Goal: Information Seeking & Learning: Learn about a topic

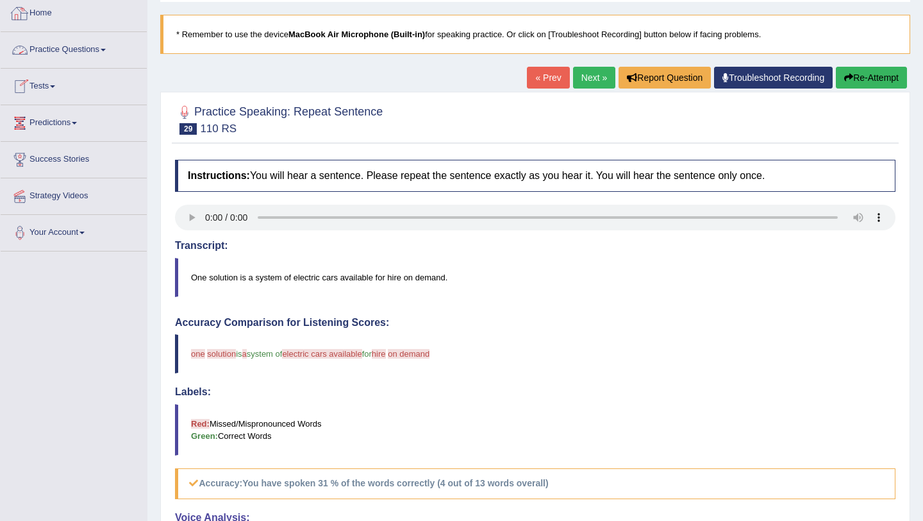
click at [46, 13] on link "Home" at bounding box center [74, 12] width 146 height 32
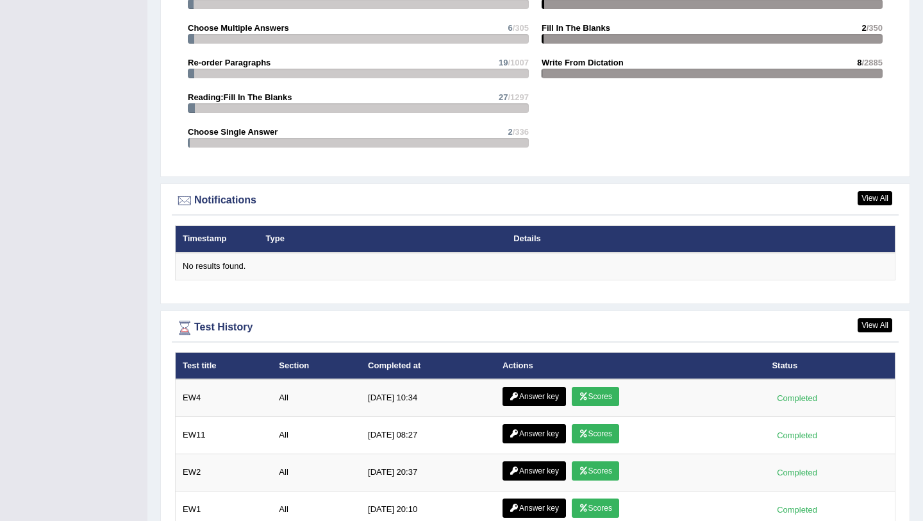
scroll to position [1454, 0]
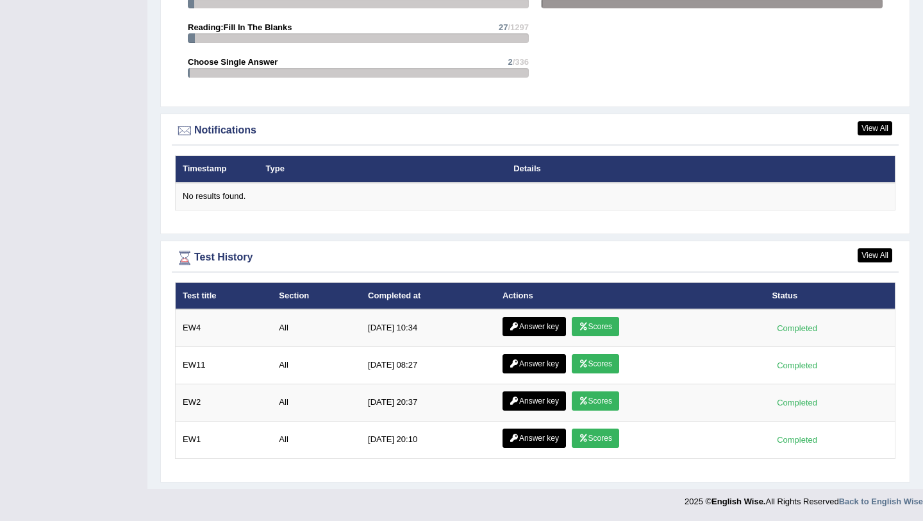
click at [339, 170] on th "Type" at bounding box center [383, 169] width 248 height 27
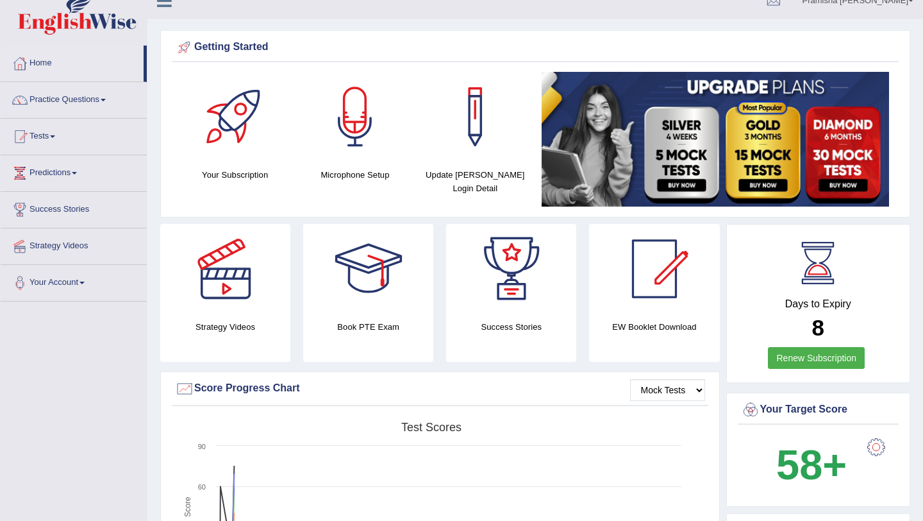
scroll to position [0, 0]
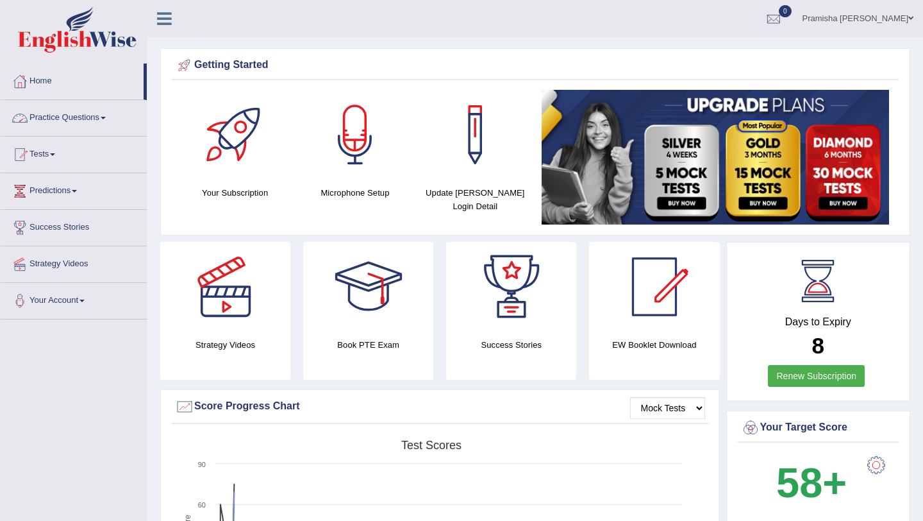
click at [56, 121] on link "Practice Questions" at bounding box center [74, 116] width 146 height 32
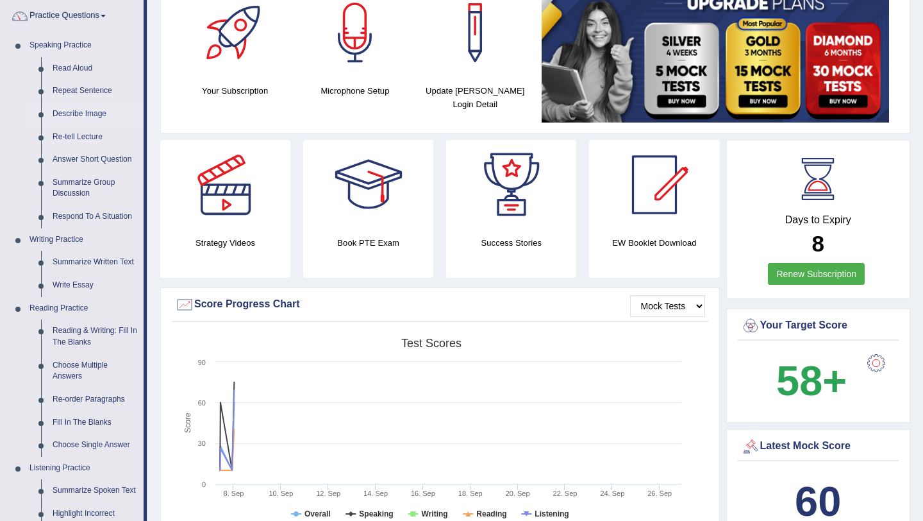
scroll to position [106, 0]
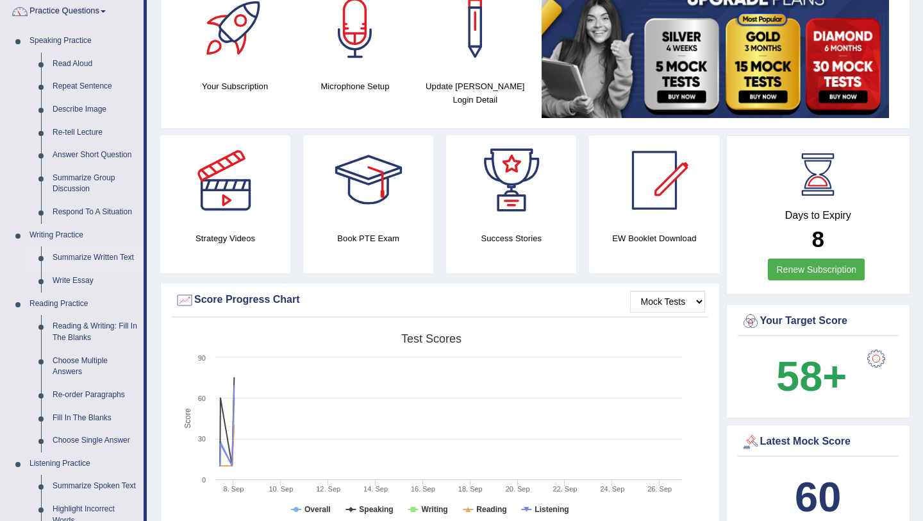
click at [75, 259] on link "Summarize Written Text" at bounding box center [95, 257] width 97 height 23
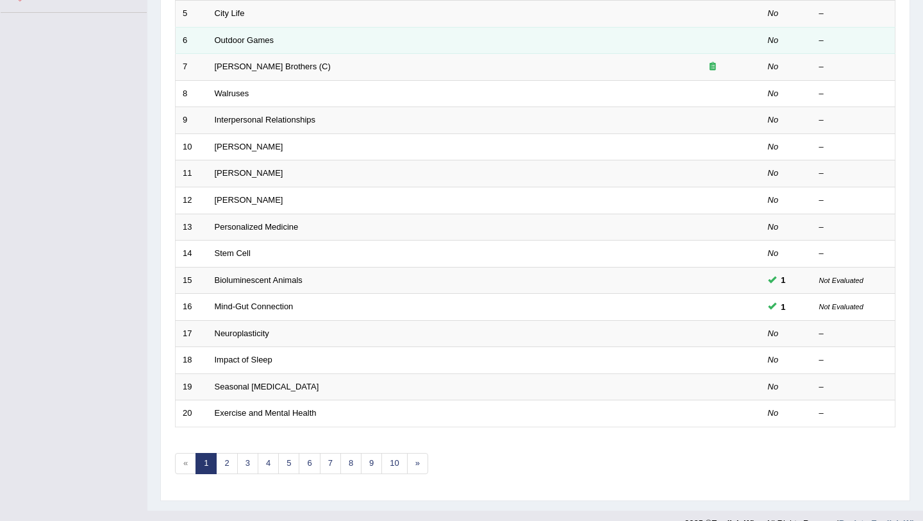
scroll to position [328, 0]
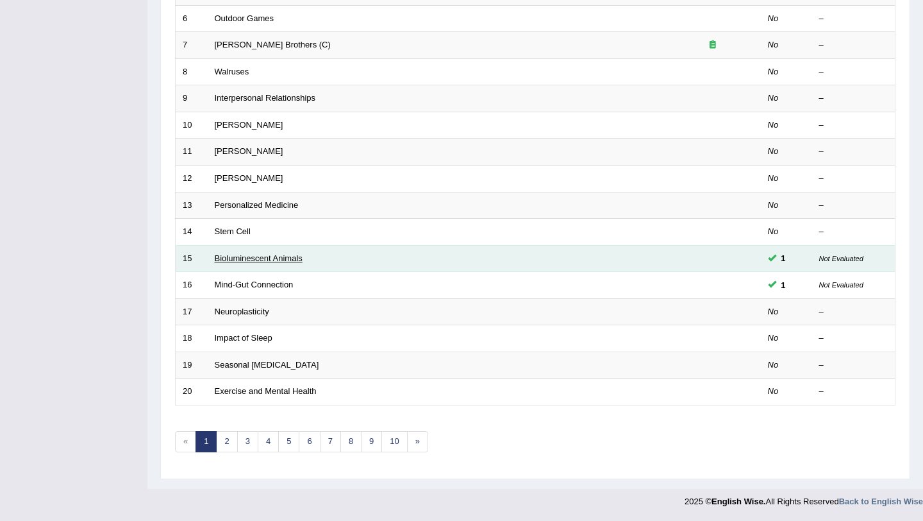
click at [285, 262] on link "Bioluminescent Animals" at bounding box center [259, 258] width 88 height 10
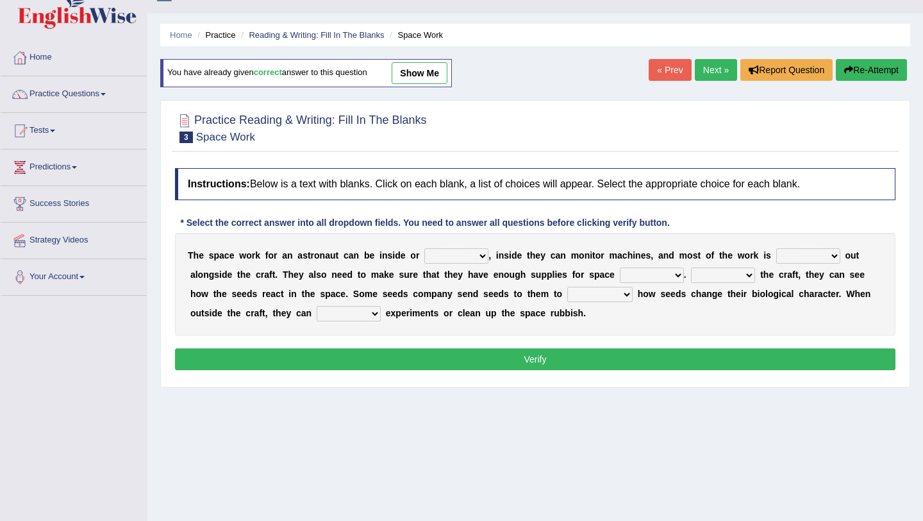
scroll to position [26, 0]
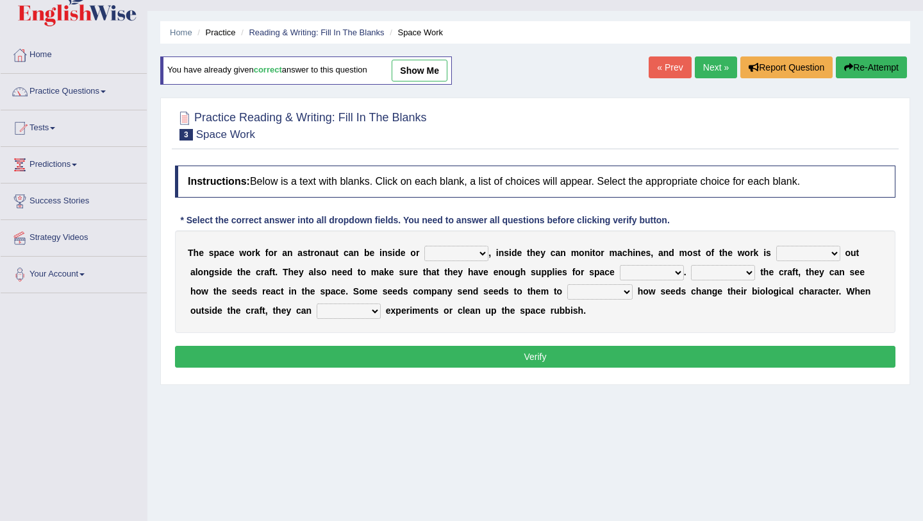
click at [703, 69] on link "Next »" at bounding box center [716, 67] width 42 height 22
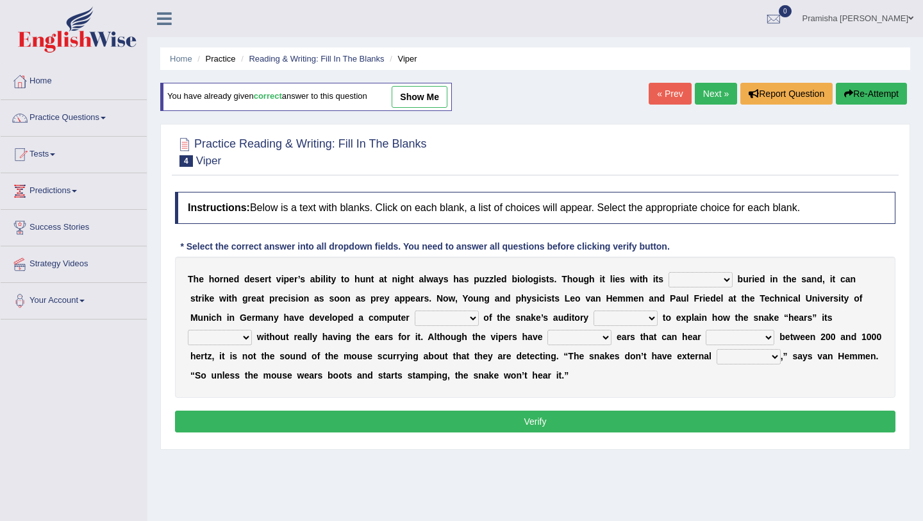
click at [710, 90] on link "Next »" at bounding box center [716, 94] width 42 height 22
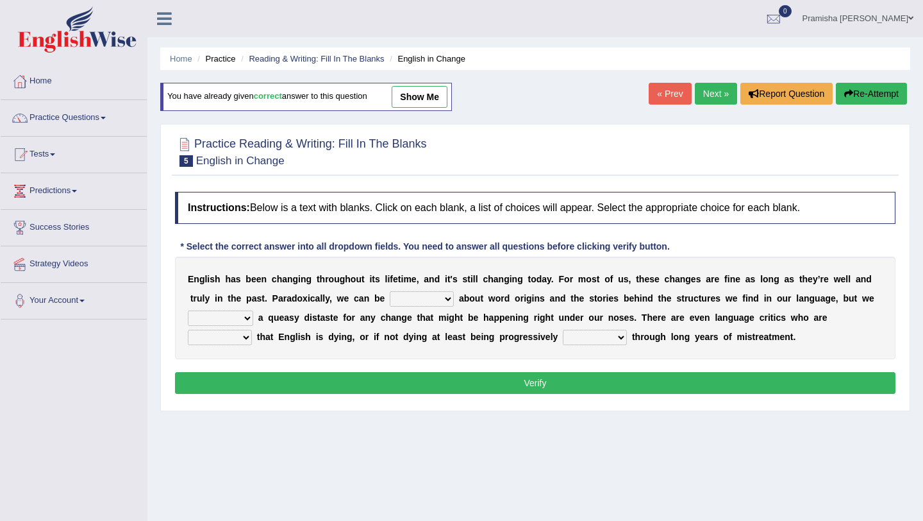
click at [710, 92] on link "Next »" at bounding box center [716, 94] width 42 height 22
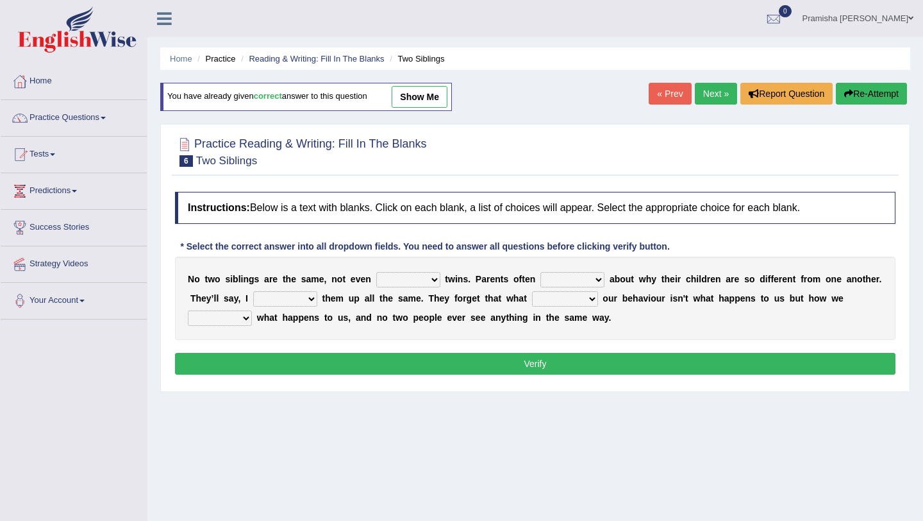
click at [710, 92] on link "Next »" at bounding box center [716, 94] width 42 height 22
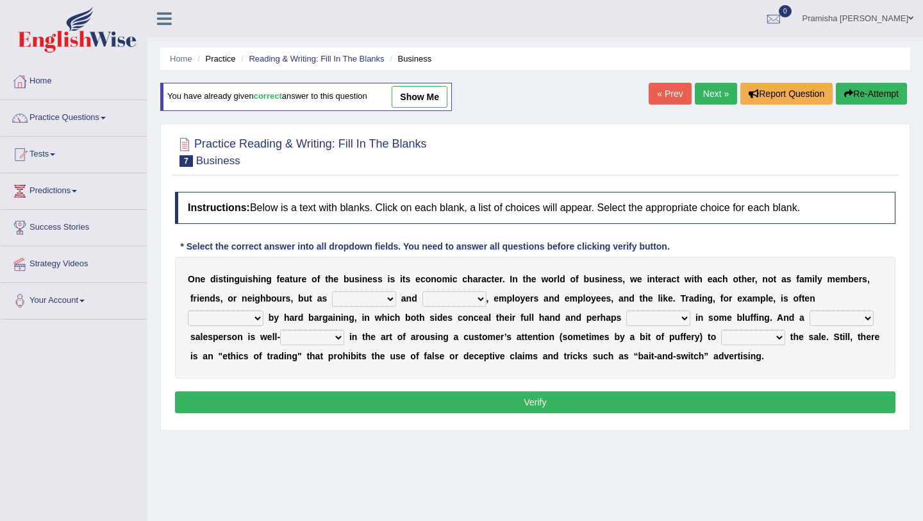
click at [710, 92] on link "Next »" at bounding box center [716, 94] width 42 height 22
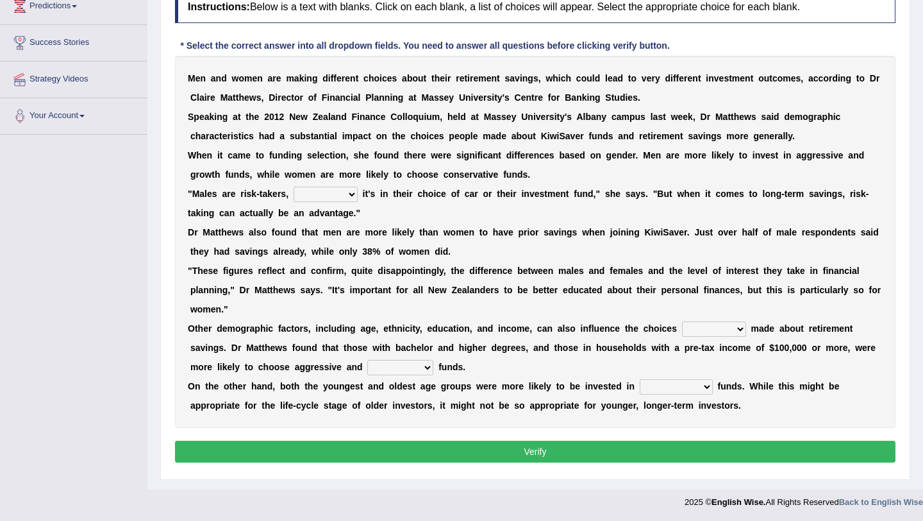
scroll to position [185, 0]
click at [351, 192] on select "whether shatter rather other" at bounding box center [326, 193] width 64 height 15
select select "whether"
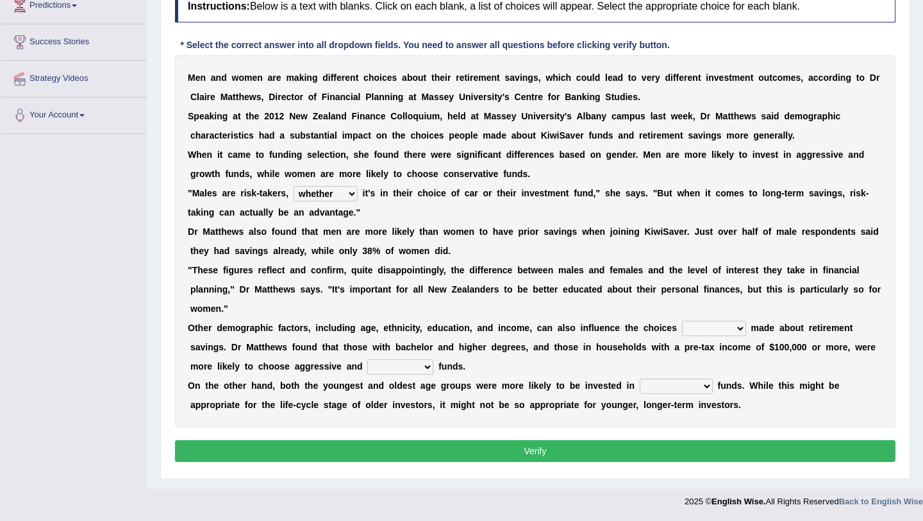
click at [295, 186] on select "whether shatter rather other" at bounding box center [326, 193] width 64 height 15
click at [353, 192] on select "whether shatter rather other" at bounding box center [326, 193] width 64 height 15
click at [718, 328] on select "about therefore being rather" at bounding box center [714, 328] width 64 height 15
select select "being"
click at [682, 321] on select "about therefore being rather" at bounding box center [714, 328] width 64 height 15
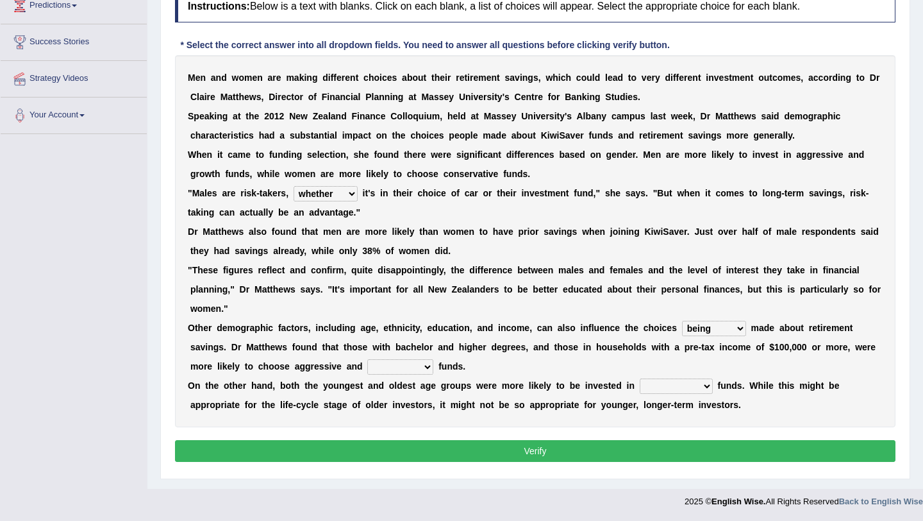
click at [716, 327] on select "about therefore being rather" at bounding box center [714, 328] width 64 height 15
click at [407, 364] on select "fulfill growth tax stimulating" at bounding box center [400, 366] width 66 height 15
select select "growth"
click at [367, 359] on select "fulfill growth tax stimulating" at bounding box center [400, 366] width 66 height 15
click at [677, 387] on select "exact conservative special reserve" at bounding box center [676, 385] width 73 height 15
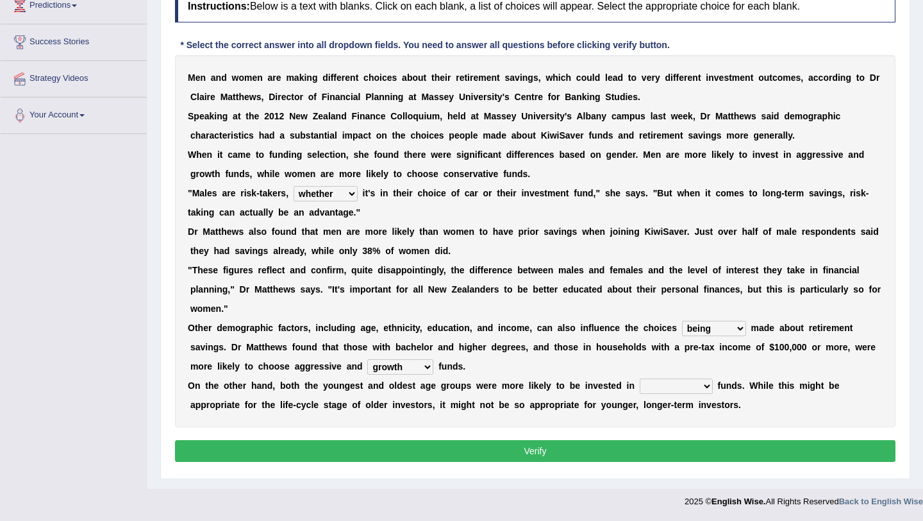
click at [702, 385] on select "exact conservative special reserve" at bounding box center [676, 385] width 73 height 15
click at [700, 384] on select "exact conservative special reserve" at bounding box center [676, 385] width 73 height 15
click at [683, 383] on select "exact conservative special reserve" at bounding box center [676, 385] width 73 height 15
select select "conservative"
click at [640, 378] on select "exact conservative special reserve" at bounding box center [676, 385] width 73 height 15
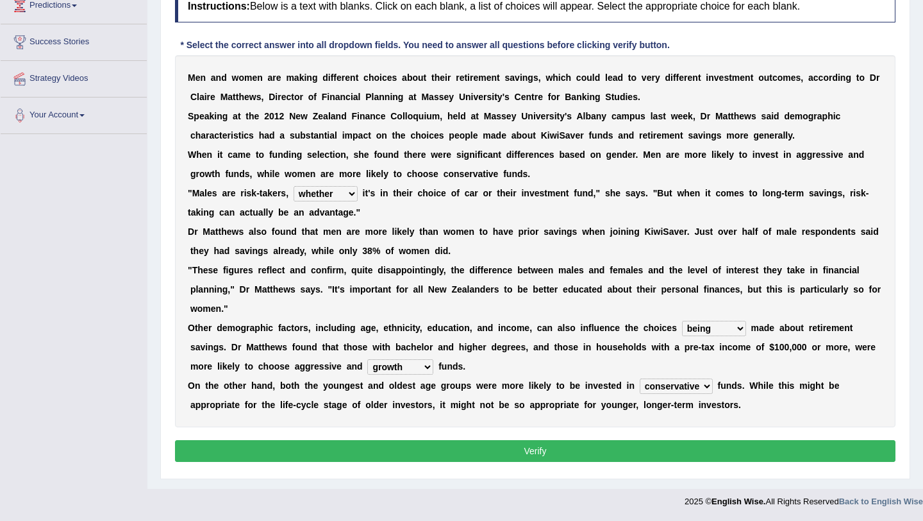
click at [345, 199] on select "whether shatter rather other" at bounding box center [326, 193] width 64 height 15
click at [737, 335] on select "about therefore being rather" at bounding box center [714, 328] width 64 height 15
click at [714, 326] on select "about therefore being rather" at bounding box center [714, 328] width 64 height 15
click at [389, 369] on select "fulfill growth tax stimulating" at bounding box center [400, 366] width 66 height 15
click at [380, 363] on select "fulfill growth tax stimulating" at bounding box center [400, 366] width 66 height 15
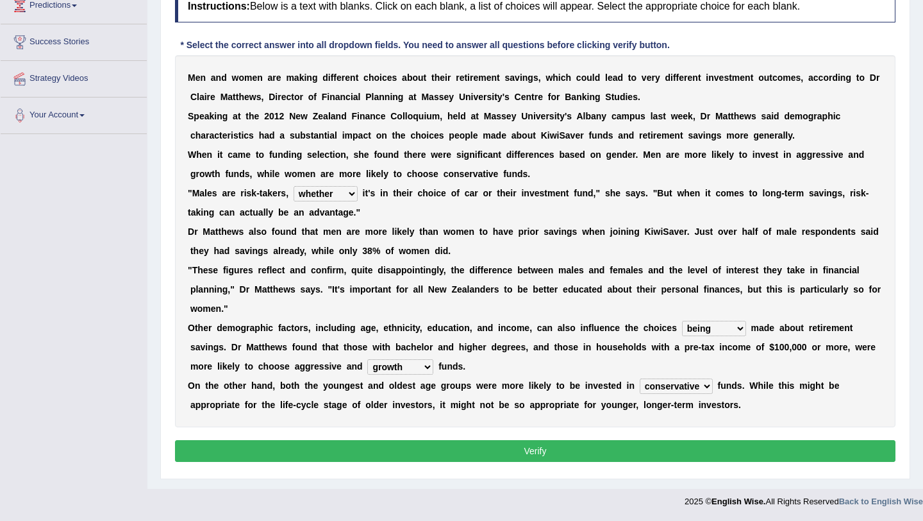
select select "stimulating"
click at [367, 359] on select "fulfill growth tax stimulating" at bounding box center [400, 366] width 66 height 15
click at [680, 384] on select "exact conservative special reserve" at bounding box center [676, 385] width 73 height 15
click at [640, 378] on select "exact conservative special reserve" at bounding box center [676, 385] width 73 height 15
click at [625, 454] on button "Verify" at bounding box center [535, 451] width 721 height 22
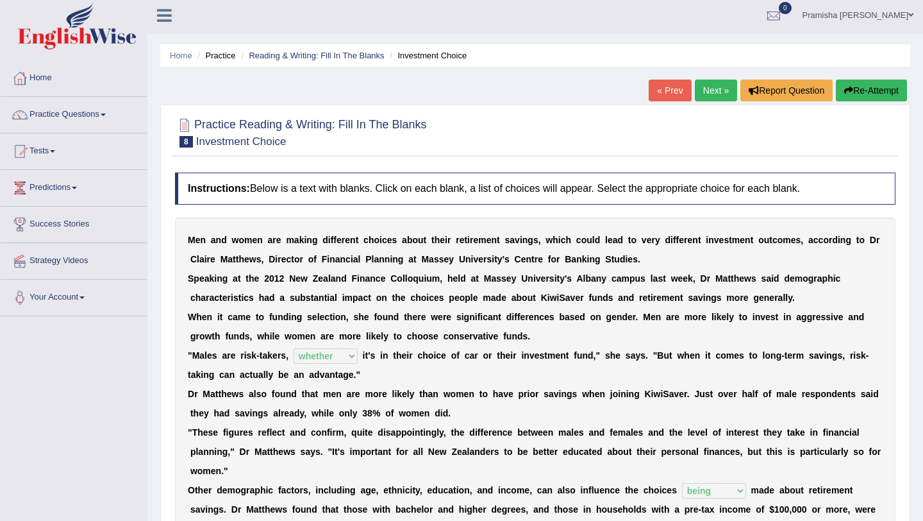
scroll to position [0, 0]
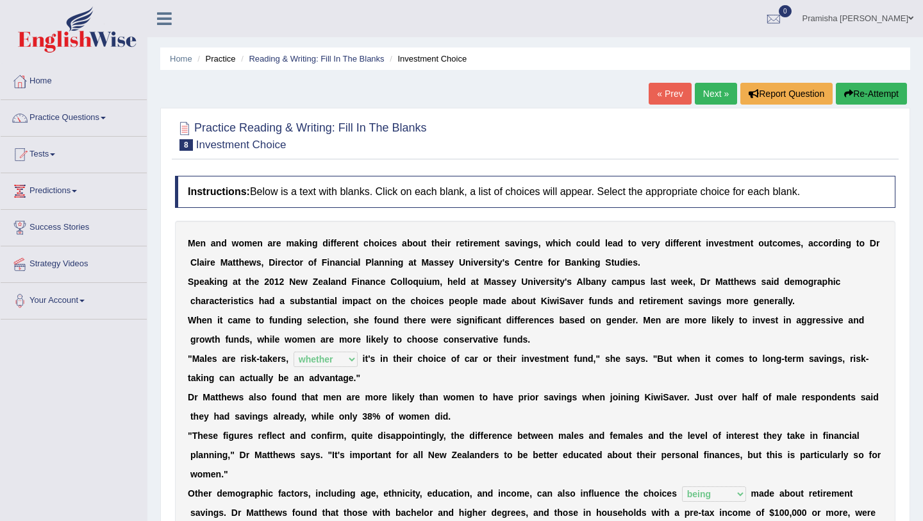
click at [711, 90] on link "Next »" at bounding box center [716, 94] width 42 height 22
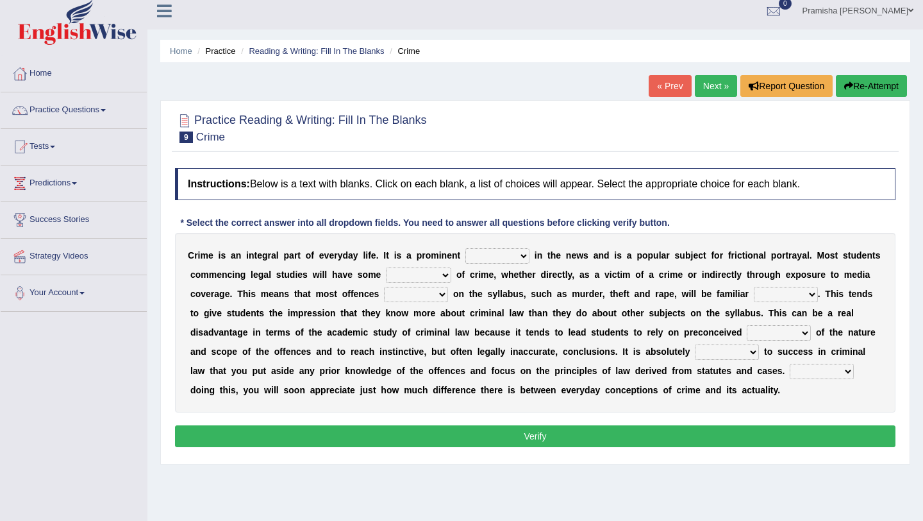
scroll to position [7, 0]
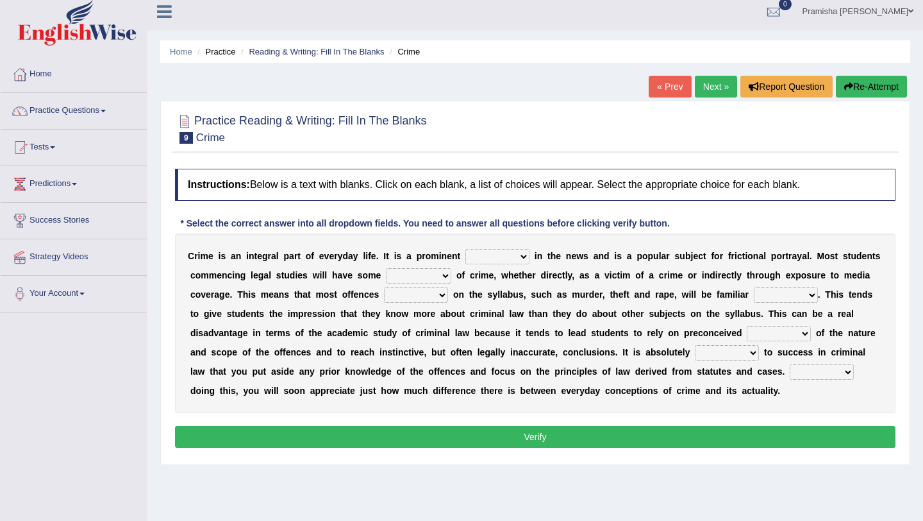
click at [500, 258] on select "way feature direction subject" at bounding box center [498, 256] width 64 height 15
select select "subject"
click at [466, 249] on select "way feature direction subject" at bounding box center [498, 256] width 64 height 15
click at [501, 258] on select "way feature direction subject" at bounding box center [498, 256] width 64 height 15
click at [419, 274] on select "experience extension prevention offence" at bounding box center [418, 275] width 65 height 15
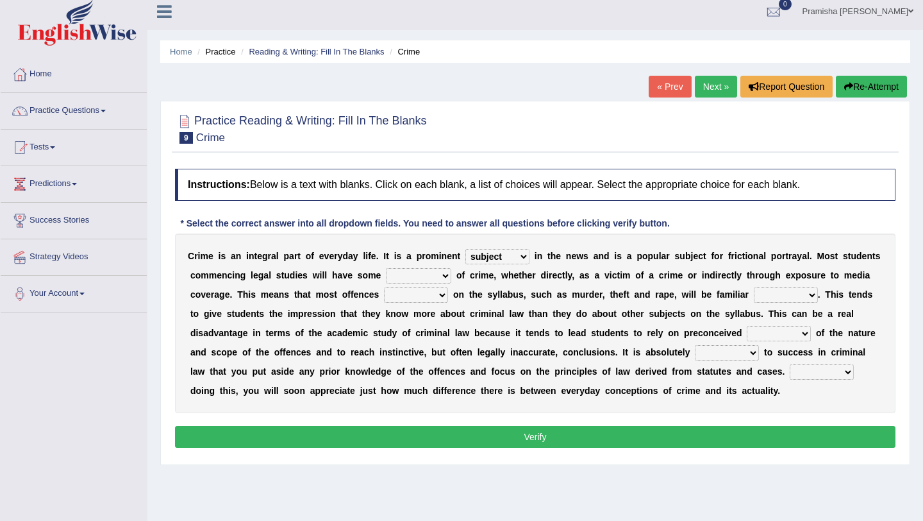
click at [386, 268] on select "experience extension prevention offence" at bounding box center [418, 275] width 65 height 15
click at [427, 275] on select "experience extension prevention offence" at bounding box center [418, 275] width 65 height 15
click at [404, 273] on select "experience extension prevention offence" at bounding box center [418, 275] width 65 height 15
click at [386, 268] on select "experience extension prevention offence" at bounding box center [418, 275] width 65 height 15
click at [424, 274] on select "experience extension prevention offence" at bounding box center [418, 275] width 65 height 15
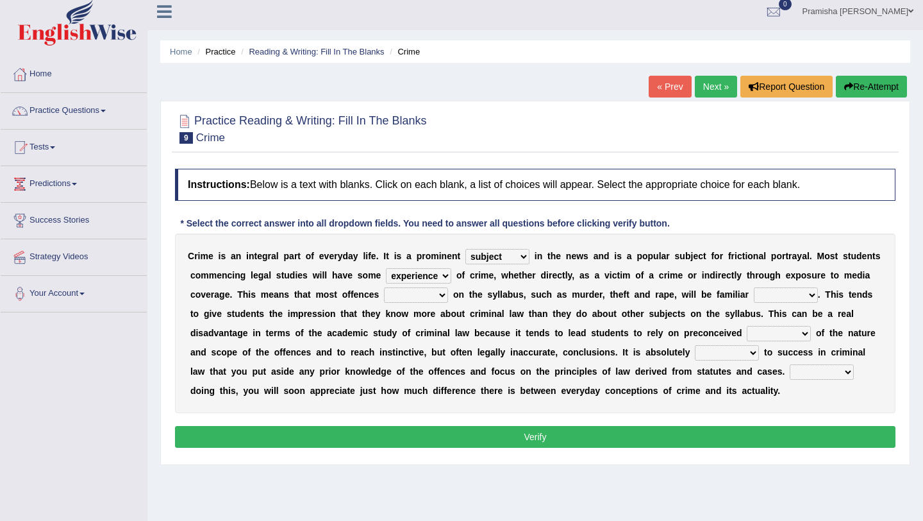
select select "offence"
click at [386, 268] on select "experience extension prevention offence" at bounding box center [418, 275] width 65 height 15
click at [428, 299] on select "lowered stored mopped covered" at bounding box center [416, 294] width 64 height 15
select select "covered"
click at [384, 287] on select "lowered stored mopped covered" at bounding box center [416, 294] width 64 height 15
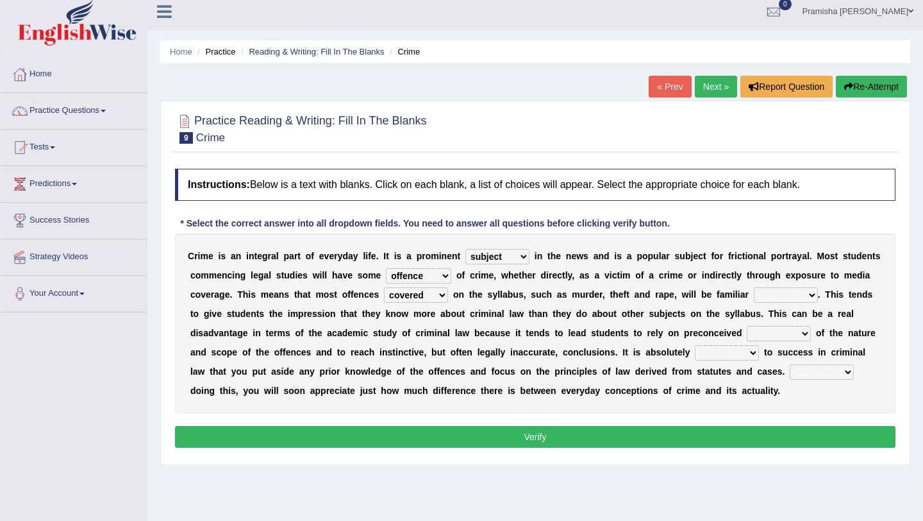
click at [781, 301] on select "firmly rent supply terms" at bounding box center [786, 294] width 64 height 15
select select "terms"
click at [754, 287] on select "firmly rent supply terms" at bounding box center [786, 294] width 64 height 15
click at [771, 334] on select "mentions motion notions ramps" at bounding box center [779, 333] width 64 height 15
select select "motion"
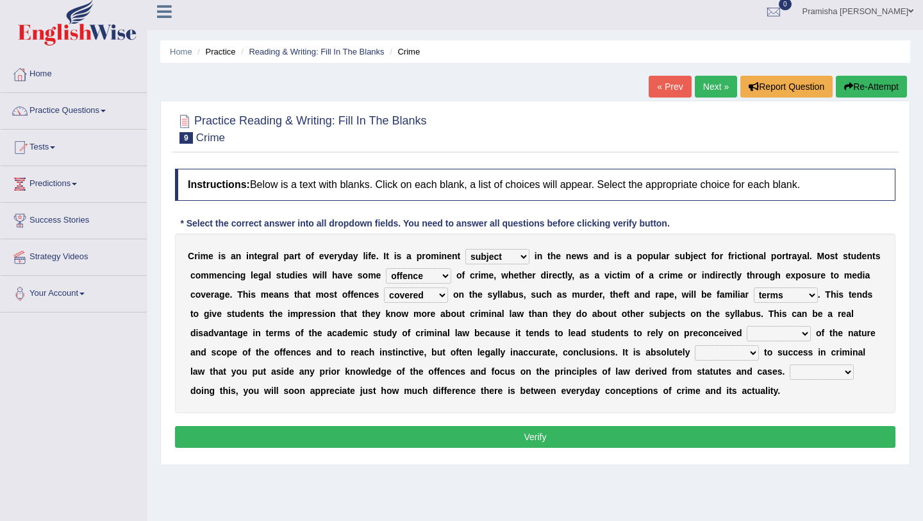
click at [747, 326] on select "mentions motion notions ramps" at bounding box center [779, 333] width 64 height 15
click at [755, 358] on select "realised fabulous essential great" at bounding box center [727, 352] width 64 height 15
click at [695, 345] on select "realised fabulous essential great" at bounding box center [727, 352] width 64 height 15
click at [734, 352] on select "realised fabulous essential great" at bounding box center [727, 352] width 64 height 15
select select "essential"
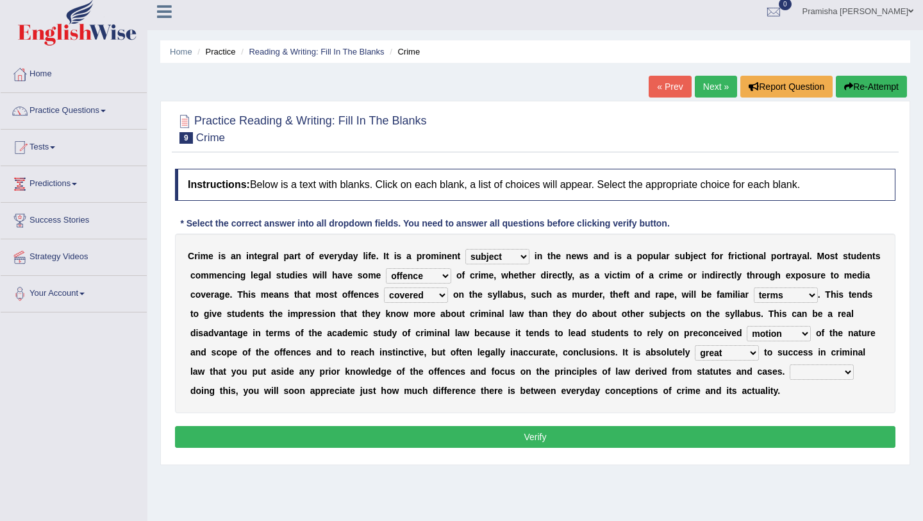
click at [695, 345] on select "realised fabulous essential great" at bounding box center [727, 352] width 64 height 15
click at [738, 353] on select "realised fabulous essential great" at bounding box center [727, 352] width 64 height 15
click at [741, 350] on select "realised fabulous essential great" at bounding box center [727, 352] width 64 height 15
click at [823, 375] on select "By Too In Yet" at bounding box center [822, 371] width 64 height 15
select select "By"
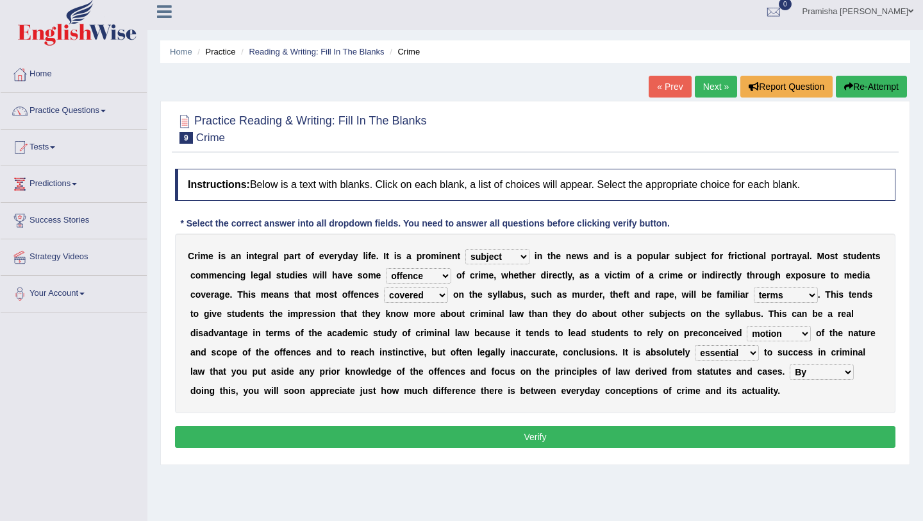
click at [790, 364] on select "By Too In Yet" at bounding box center [822, 371] width 64 height 15
click at [489, 261] on select "way feature direction subject" at bounding box center [498, 256] width 64 height 15
select select "feature"
click at [466, 249] on select "way feature direction subject" at bounding box center [498, 256] width 64 height 15
click at [511, 260] on select "way feature direction subject" at bounding box center [498, 256] width 64 height 15
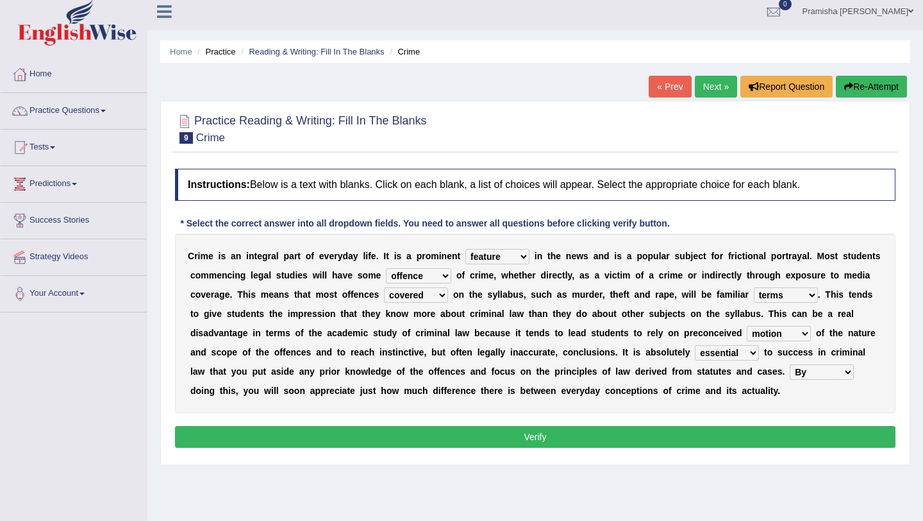
click at [415, 276] on select "experience extension prevention offence" at bounding box center [418, 275] width 65 height 15
select select "experience"
click at [386, 268] on select "experience extension prevention offence" at bounding box center [418, 275] width 65 height 15
click at [421, 297] on select "lowered stored mopped covered" at bounding box center [416, 294] width 64 height 15
click at [773, 293] on select "firmly rent supply terms" at bounding box center [786, 294] width 64 height 15
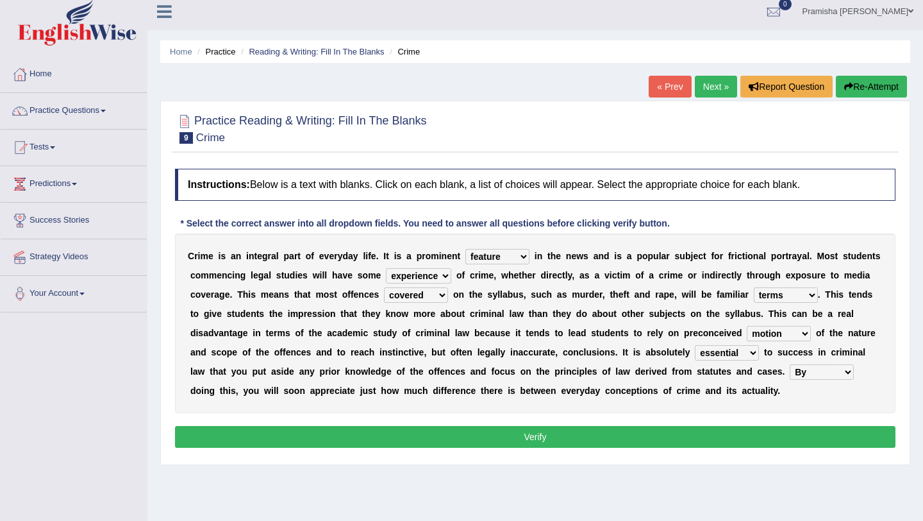
click at [790, 326] on div "C r i m e i s a n i n t e g r a l p a r t o f e v e r y d a y l i f e . I t i s…" at bounding box center [535, 323] width 721 height 180
click at [790, 331] on select "mentions motion notions ramps" at bounding box center [779, 333] width 64 height 15
select select "notions"
click at [747, 326] on select "mentions motion notions ramps" at bounding box center [779, 333] width 64 height 15
click at [738, 353] on select "realised fabulous essential great" at bounding box center [727, 352] width 64 height 15
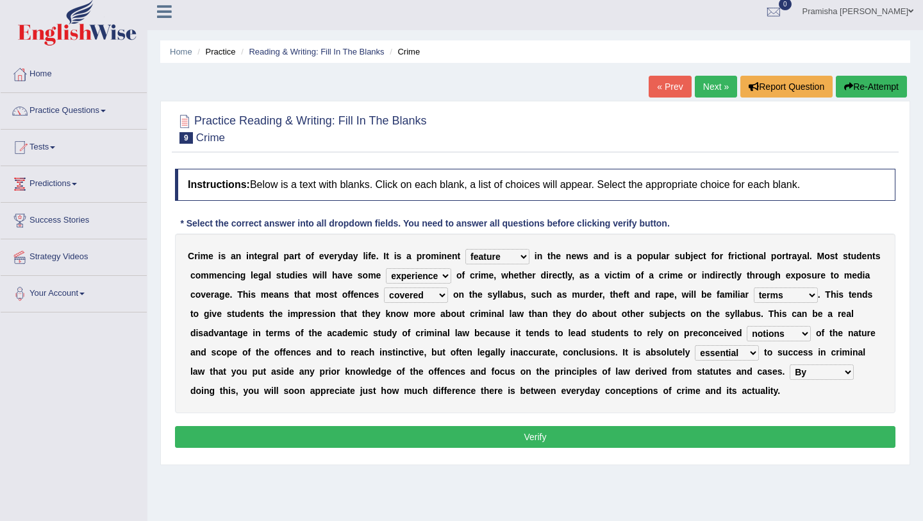
select select "fabulous"
click at [695, 345] on select "realised fabulous essential great" at bounding box center [727, 352] width 64 height 15
click at [828, 376] on select "By Too In Yet" at bounding box center [822, 371] width 64 height 15
click at [838, 371] on select "By Too In Yet" at bounding box center [822, 371] width 64 height 15
click at [682, 443] on button "Verify" at bounding box center [535, 437] width 721 height 22
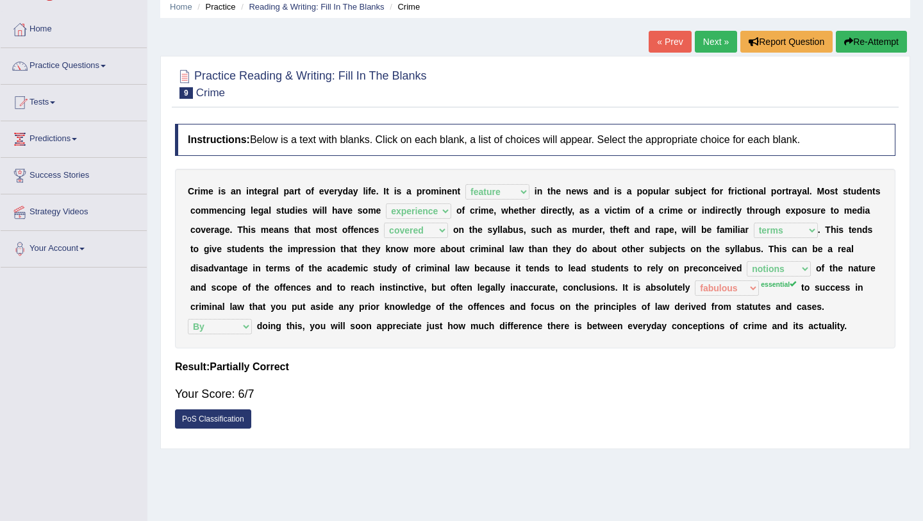
scroll to position [0, 0]
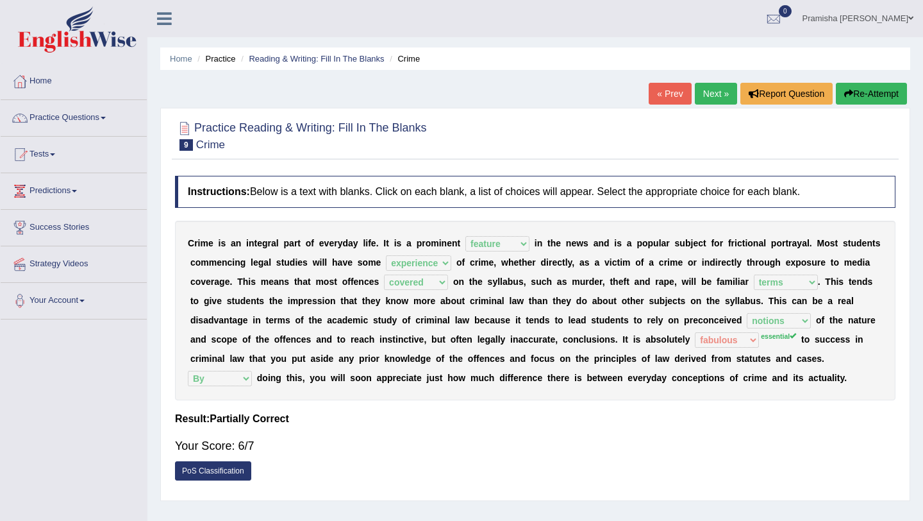
click at [707, 85] on link "Next »" at bounding box center [716, 94] width 42 height 22
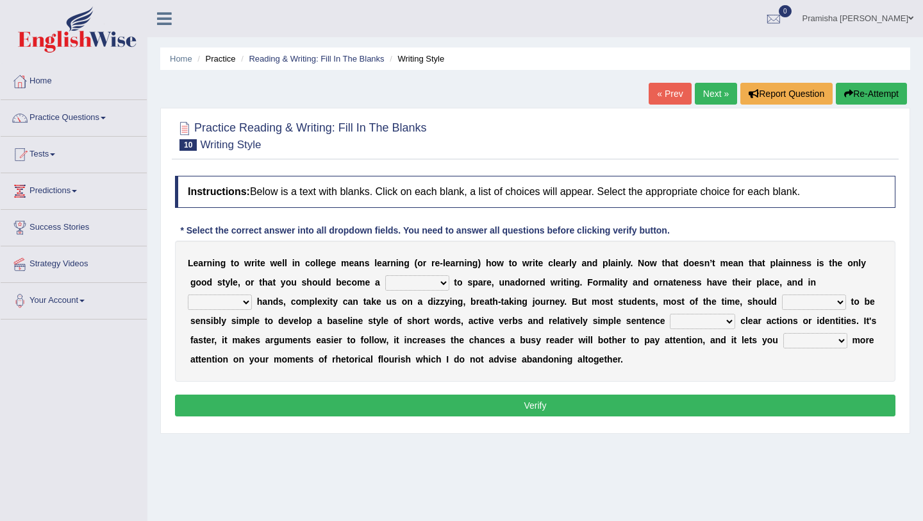
click at [414, 283] on select "blame slave style wear" at bounding box center [417, 282] width 64 height 15
select select "style"
click at [385, 275] on select "blame slave style wear" at bounding box center [417, 282] width 64 height 15
click at [426, 281] on select "blame slave style wear" at bounding box center [417, 282] width 64 height 15
click at [241, 301] on select "smaller double straight competent" at bounding box center [220, 301] width 64 height 15
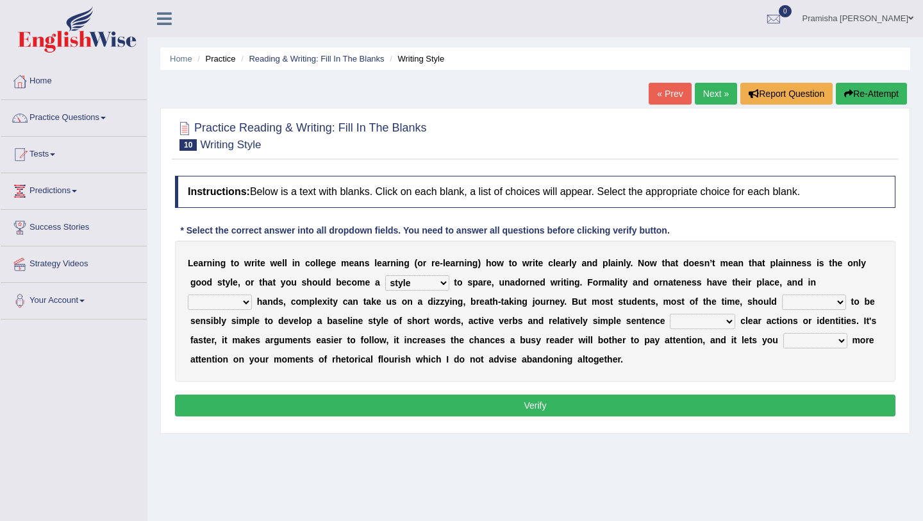
click at [240, 301] on select "smaller double straight competent" at bounding box center [220, 301] width 64 height 15
select select "competent"
click at [188, 294] on select "smaller double straight competent" at bounding box center [220, 301] width 64 height 15
click at [815, 304] on select "spy swear strive spare" at bounding box center [814, 301] width 64 height 15
select select "strive"
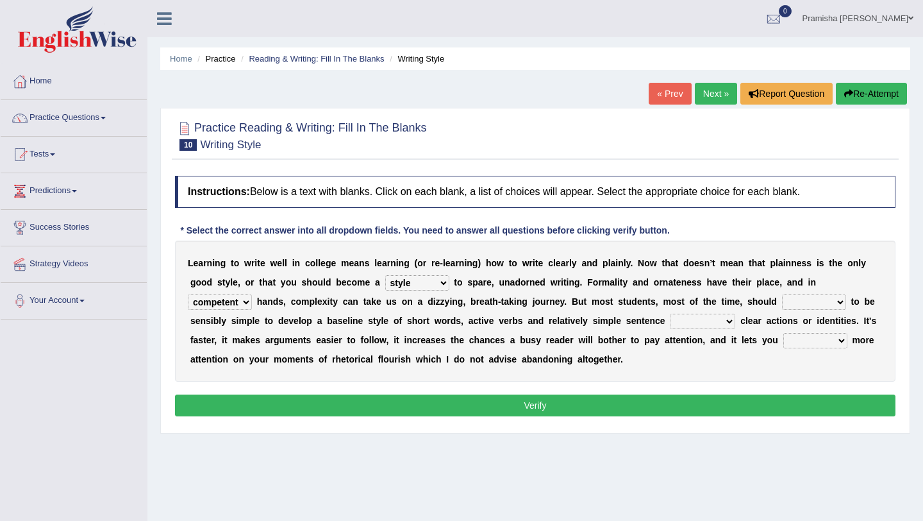
click at [782, 294] on select "spy swear strive spare" at bounding box center [814, 301] width 64 height 15
click at [700, 322] on select "telling compelling strolling conveying" at bounding box center [702, 321] width 65 height 15
select select "conveying"
click at [670, 314] on select "telling compelling strolling conveying" at bounding box center [702, 321] width 65 height 15
click at [803, 344] on select "rings focus tell think" at bounding box center [816, 340] width 64 height 15
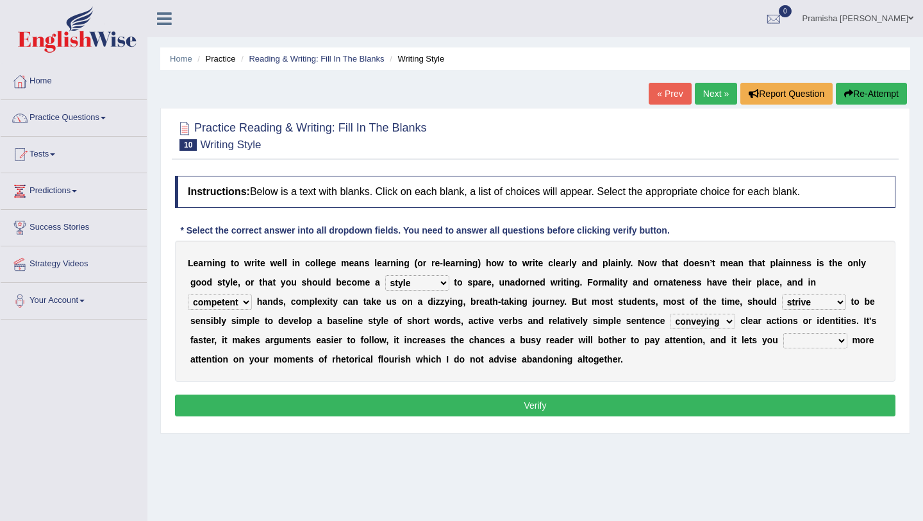
select select "focus"
click at [784, 333] on select "rings focus tell think" at bounding box center [816, 340] width 64 height 15
click at [419, 286] on select "blame slave style wear" at bounding box center [417, 282] width 64 height 15
click at [240, 298] on select "smaller double straight competent" at bounding box center [220, 301] width 64 height 15
click at [433, 287] on select "blame slave style wear" at bounding box center [417, 282] width 64 height 15
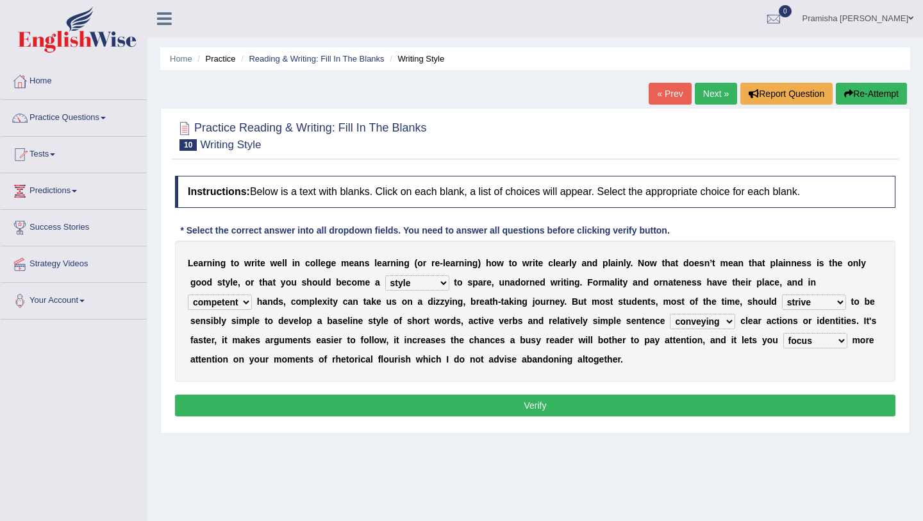
select select "slave"
click at [385, 275] on select "blame slave style wear" at bounding box center [417, 282] width 64 height 15
click at [236, 299] on select "smaller double straight competent" at bounding box center [220, 301] width 64 height 15
click at [828, 301] on select "spy swear strive spare" at bounding box center [814, 301] width 64 height 15
click at [678, 321] on select "telling compelling strolling conveying" at bounding box center [702, 321] width 65 height 15
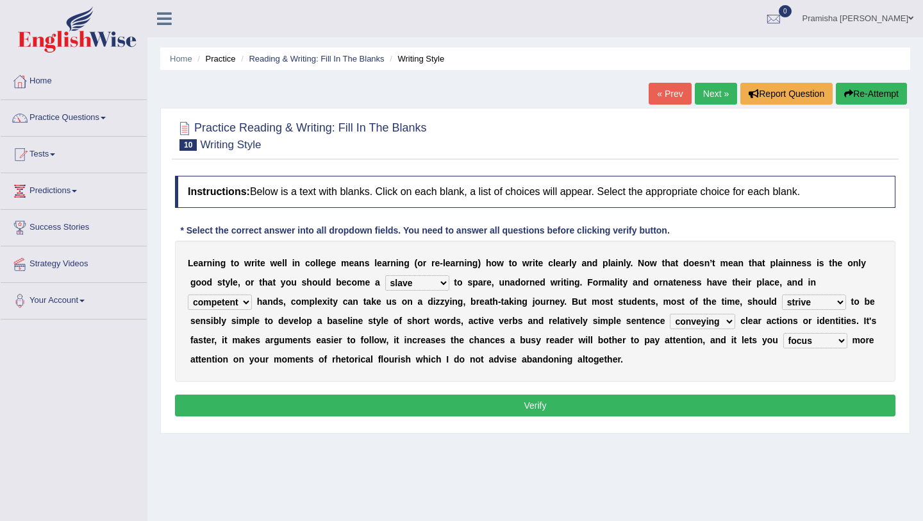
click at [835, 341] on select "rings focus tell think" at bounding box center [816, 340] width 64 height 15
click at [651, 402] on button "Verify" at bounding box center [535, 405] width 721 height 22
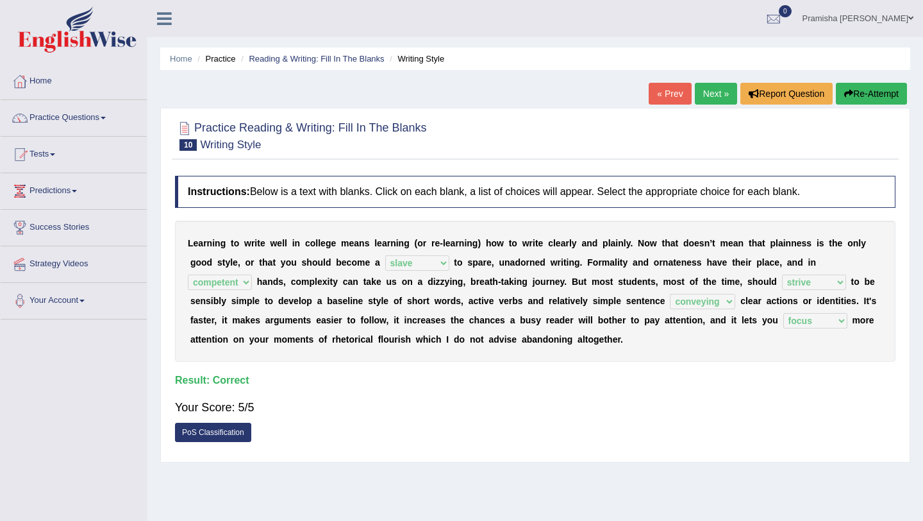
click at [705, 90] on link "Next »" at bounding box center [716, 94] width 42 height 22
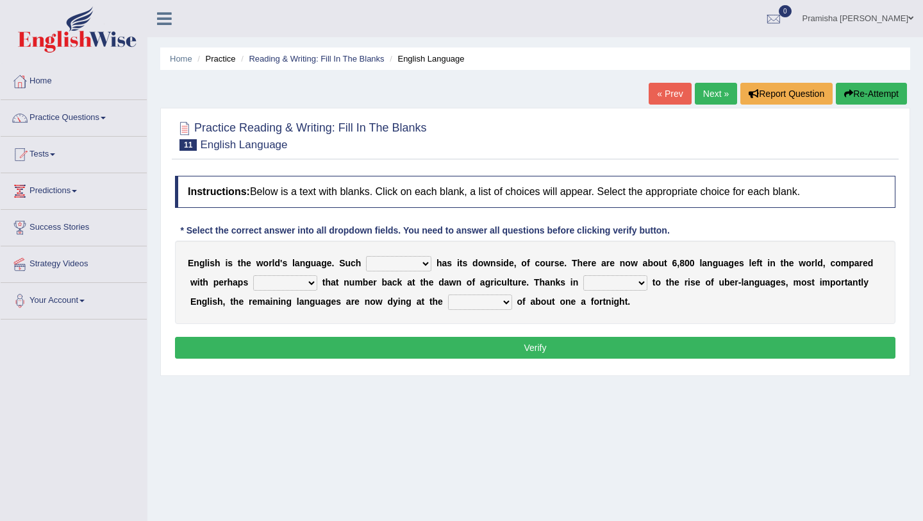
click at [399, 265] on select "power idea subject dominance" at bounding box center [398, 263] width 65 height 15
select select "subject"
click at [366, 256] on select "power idea subject dominance" at bounding box center [398, 263] width 65 height 15
click at [277, 287] on select "rise twice firstly never" at bounding box center [285, 282] width 64 height 15
select select "rise"
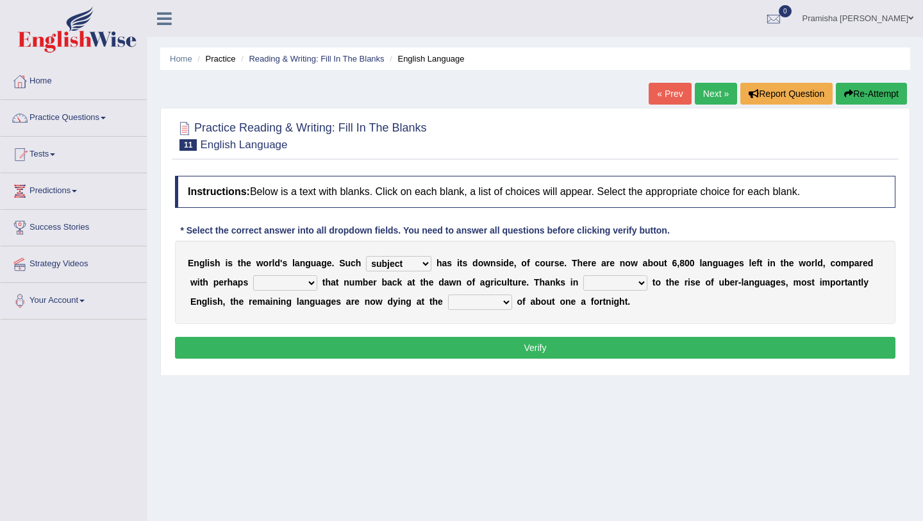
click at [253, 275] on select "rise twice firstly never" at bounding box center [285, 282] width 64 height 15
click at [603, 283] on select "rare start part bother" at bounding box center [615, 282] width 64 height 15
click at [619, 281] on select "rare start part bother" at bounding box center [615, 282] width 64 height 15
select select "start"
click at [584, 275] on select "rare start part bother" at bounding box center [615, 282] width 64 height 15
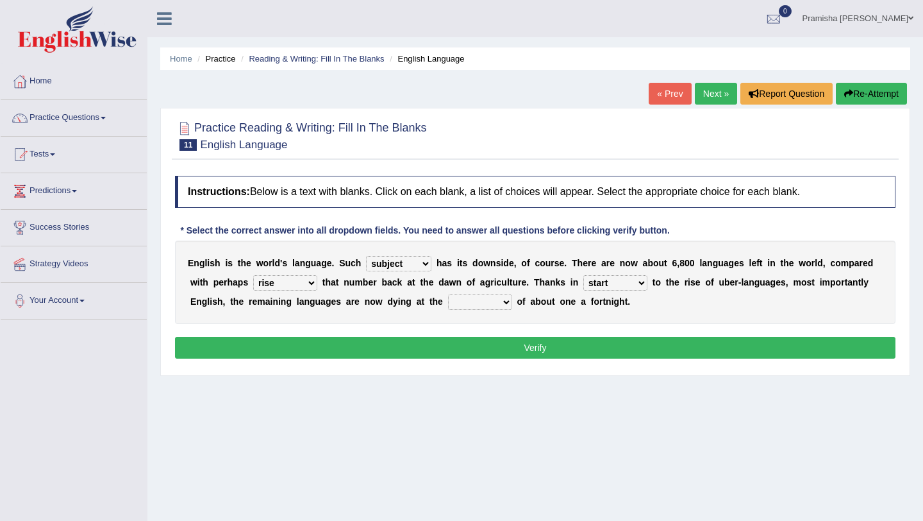
click at [495, 303] on select "state rate wait great" at bounding box center [480, 301] width 64 height 15
select select "rate"
click at [448, 294] on select "state rate wait great" at bounding box center [480, 301] width 64 height 15
click at [395, 264] on select "power idea subject dominance" at bounding box center [398, 263] width 65 height 15
click at [287, 288] on select "rise twice firstly never" at bounding box center [285, 282] width 64 height 15
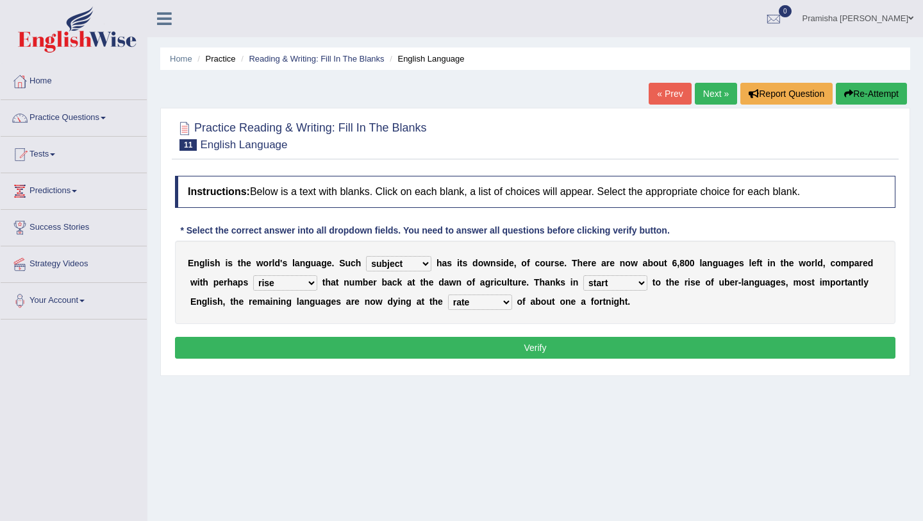
select select "twice"
click at [253, 275] on select "rise twice firstly never" at bounding box center [285, 282] width 64 height 15
click at [289, 287] on select "rise twice firstly never" at bounding box center [285, 282] width 64 height 15
click at [389, 264] on select "power idea subject dominance" at bounding box center [398, 263] width 65 height 15
select select "dominance"
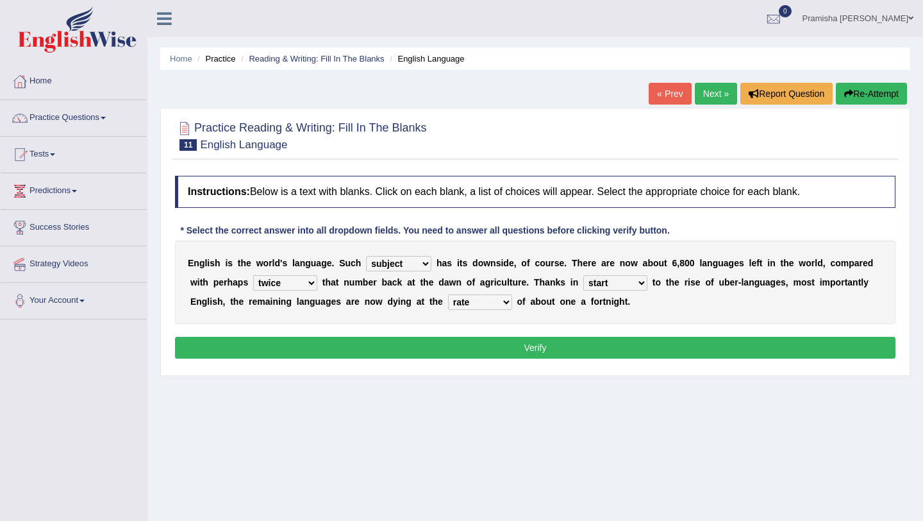
click at [366, 256] on select "power idea subject dominance" at bounding box center [398, 263] width 65 height 15
click at [288, 281] on select "rise twice firstly never" at bounding box center [285, 282] width 64 height 15
click at [310, 279] on select "rise twice firstly never" at bounding box center [285, 282] width 64 height 15
click at [642, 286] on select "rare start part bother" at bounding box center [615, 282] width 64 height 15
select select "part"
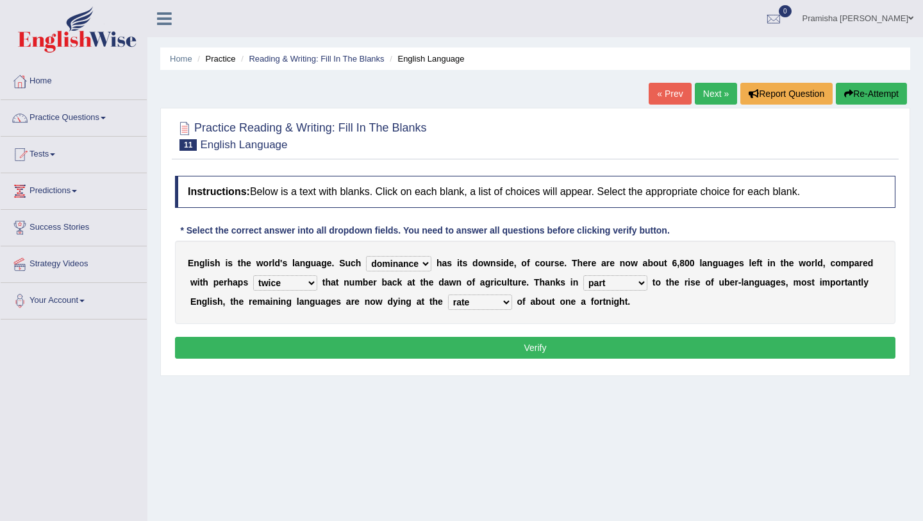
click at [584, 275] on select "rare start part bother" at bounding box center [615, 282] width 64 height 15
click at [493, 303] on select "state rate wait great" at bounding box center [480, 301] width 64 height 15
click at [448, 294] on select "state rate wait great" at bounding box center [480, 301] width 64 height 15
click at [499, 346] on button "Verify" at bounding box center [535, 348] width 721 height 22
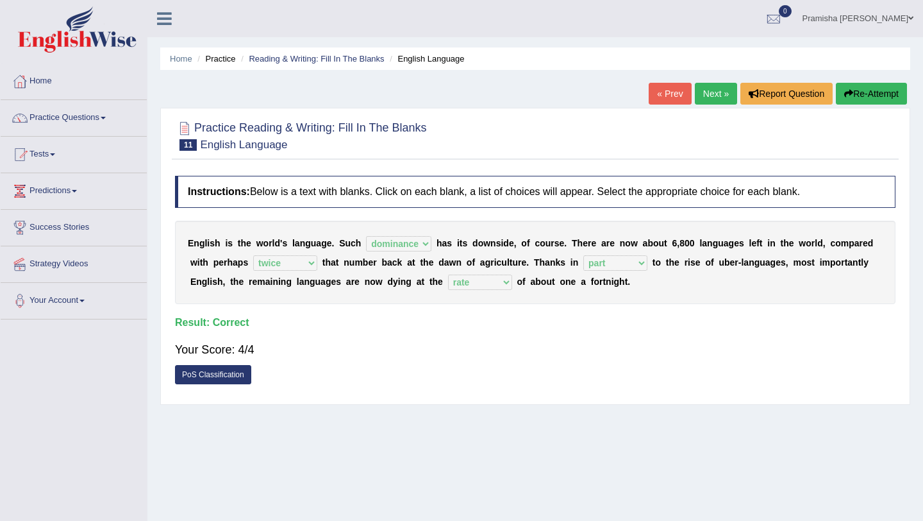
click at [714, 94] on link "Next »" at bounding box center [716, 94] width 42 height 22
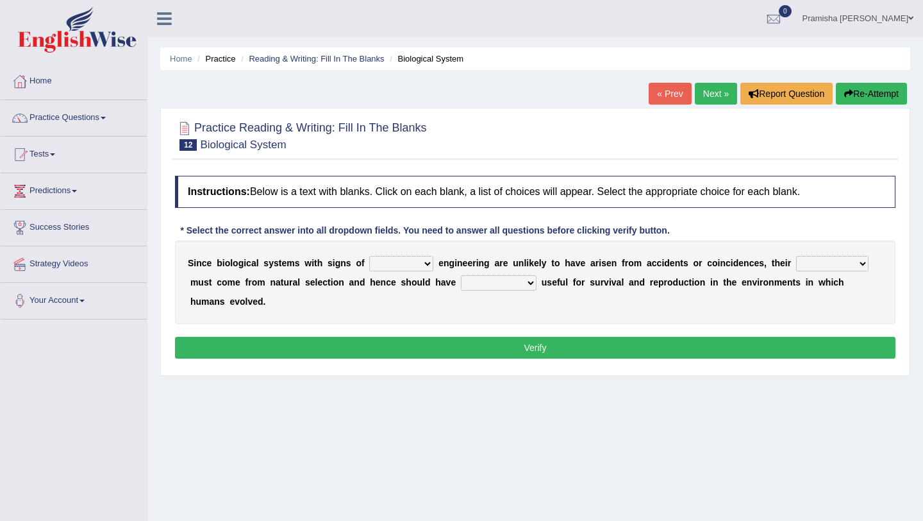
click at [414, 264] on select "system national extra complex" at bounding box center [401, 263] width 64 height 15
click at [402, 265] on select "system national extra complex" at bounding box center [401, 263] width 64 height 15
select select "complex"
click at [369, 256] on select "system national extra complex" at bounding box center [401, 263] width 64 height 15
click at [818, 266] on select "presence organisation registration structures" at bounding box center [832, 263] width 72 height 15
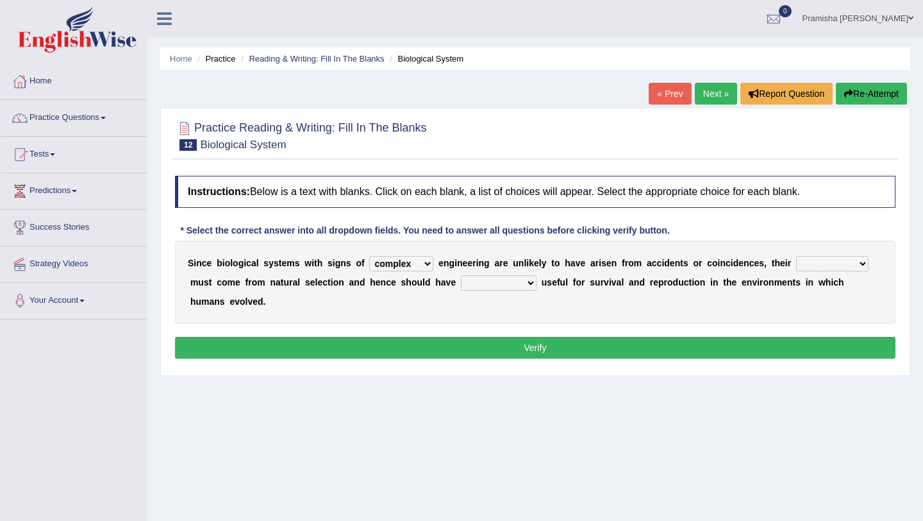
click at [507, 286] on select "functions cultures samples introductions" at bounding box center [499, 282] width 76 height 15
select select "functions"
click at [461, 275] on select "functions cultures samples introductions" at bounding box center [499, 282] width 76 height 15
click at [516, 287] on select "functions cultures samples introductions" at bounding box center [499, 282] width 76 height 15
click at [394, 264] on select "system national extra complex" at bounding box center [401, 263] width 64 height 15
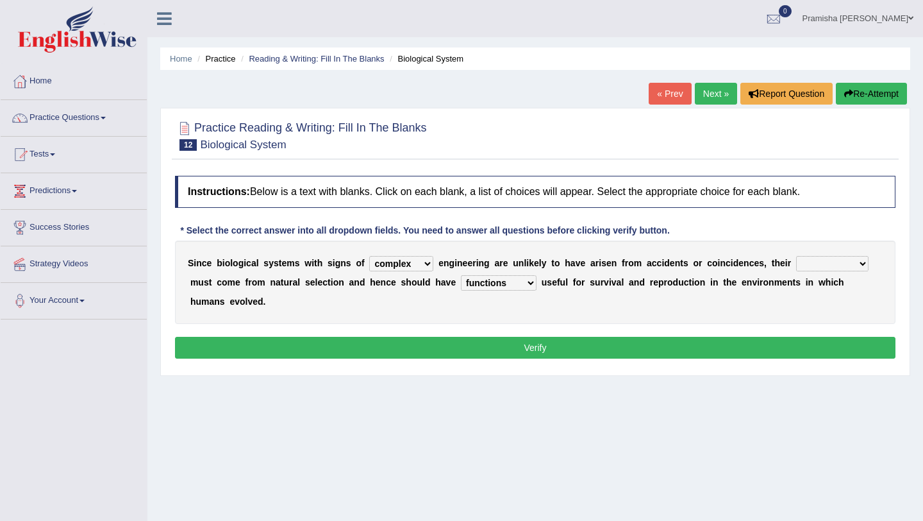
click at [839, 265] on select "presence organisation registration structures" at bounding box center [832, 263] width 72 height 15
click at [814, 265] on select "presence organisation registration structures" at bounding box center [832, 263] width 72 height 15
click at [796, 256] on select "presence organisation registration structures" at bounding box center [832, 263] width 72 height 15
click at [819, 262] on select "presence organisation registration structures" at bounding box center [832, 263] width 72 height 15
click at [400, 264] on select "system national extra complex" at bounding box center [401, 263] width 64 height 15
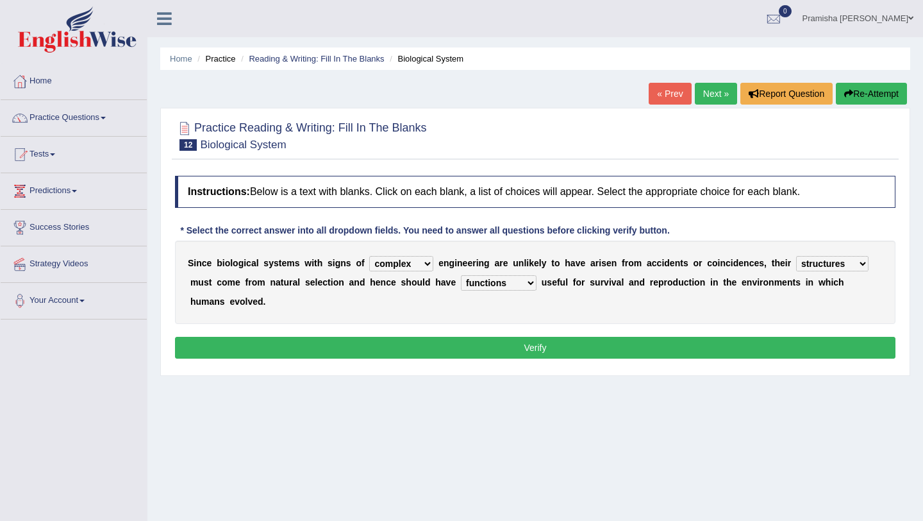
click at [412, 266] on select "system national extra complex" at bounding box center [401, 263] width 64 height 15
click at [849, 264] on select "presence organisation registration structures" at bounding box center [832, 263] width 72 height 15
select select "organisation"
click at [796, 256] on select "presence organisation registration structures" at bounding box center [832, 263] width 72 height 15
click at [527, 286] on select "functions cultures samples introductions" at bounding box center [499, 282] width 76 height 15
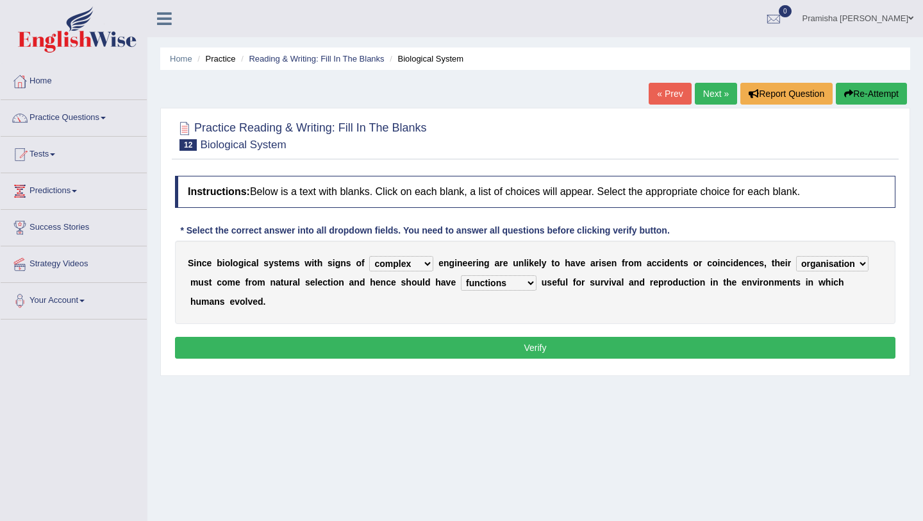
click at [562, 346] on button "Verify" at bounding box center [535, 348] width 721 height 22
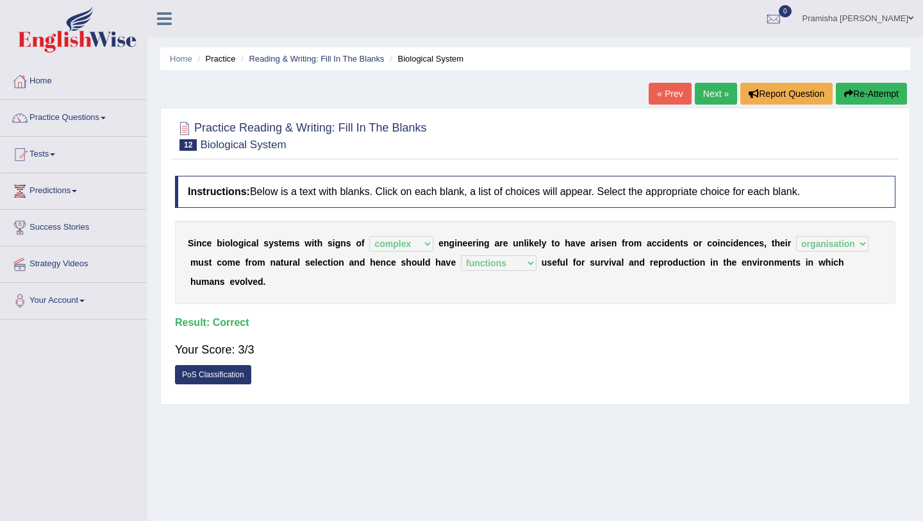
click at [704, 94] on link "Next »" at bounding box center [716, 94] width 42 height 22
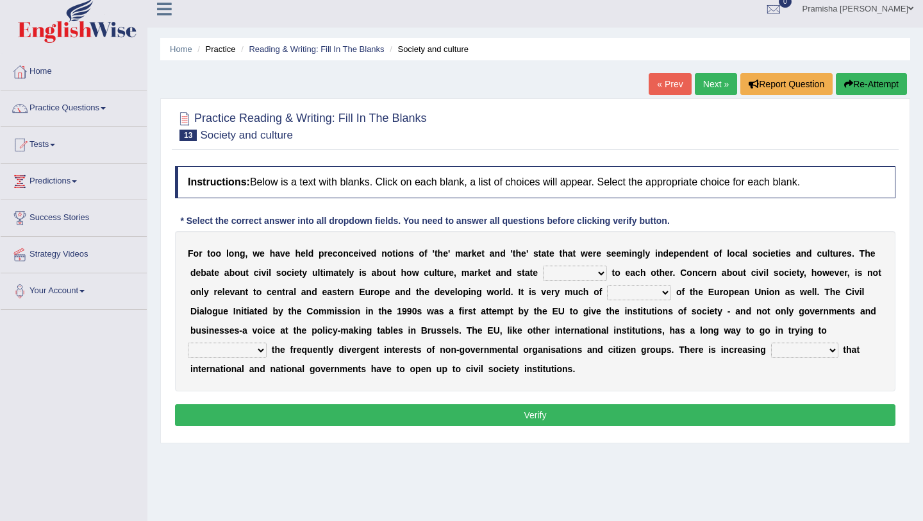
scroll to position [12, 0]
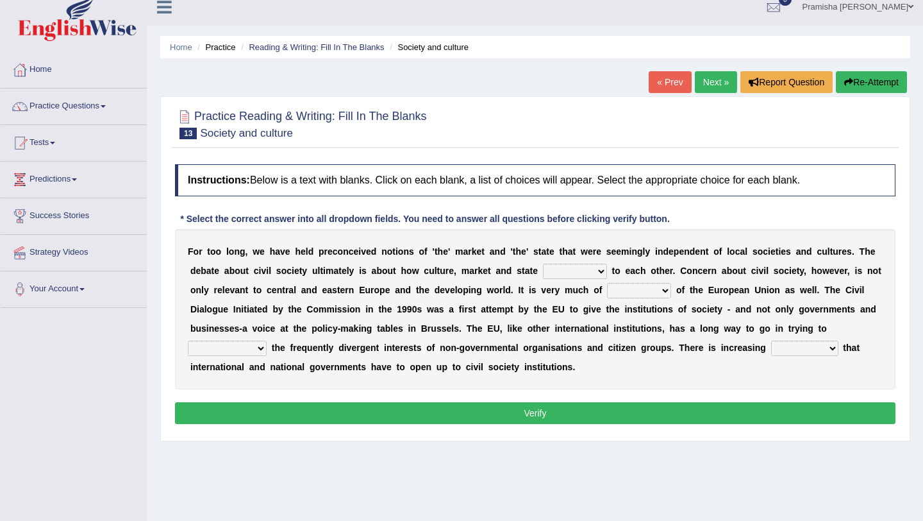
click at [578, 273] on select "stay relate bring telling" at bounding box center [575, 271] width 64 height 15
select select "relate"
click at [543, 264] on select "stay relate bring telling" at bounding box center [575, 271] width 64 height 15
click at [634, 291] on select "interest brought shown suspect" at bounding box center [639, 290] width 64 height 15
select select "interest"
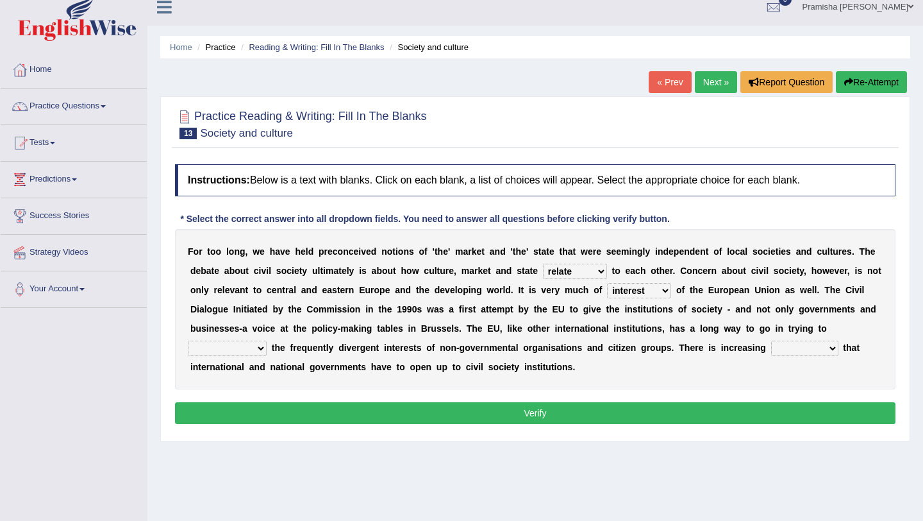
click at [607, 283] on select "interest brought shown suspect" at bounding box center [639, 290] width 64 height 15
click at [258, 350] on select "indulge express supreme accommodate" at bounding box center [227, 347] width 79 height 15
select select "express"
click at [188, 340] on select "indulge express supreme accommodate" at bounding box center [227, 347] width 79 height 15
click at [798, 351] on select "tolerance expression recognition sample" at bounding box center [804, 347] width 67 height 15
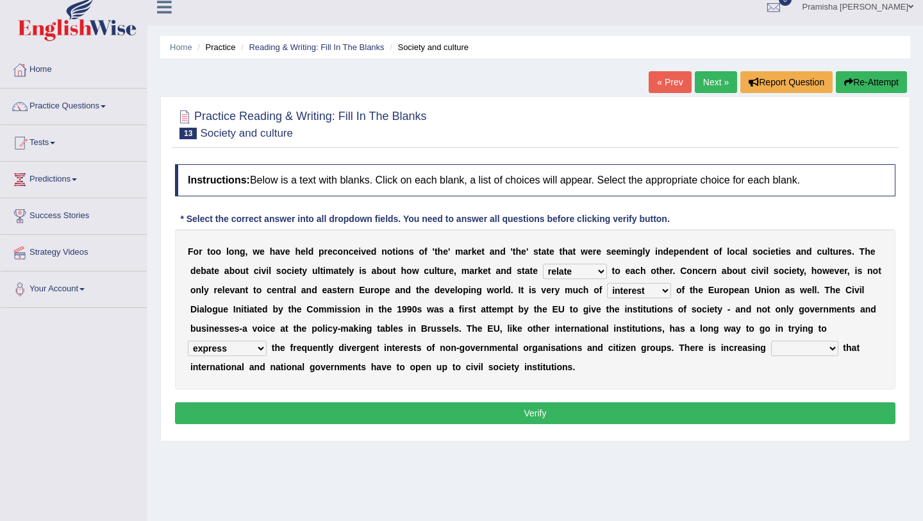
select select "expression"
click at [771, 340] on select "tolerance expression recognition sample" at bounding box center [804, 347] width 67 height 15
click at [806, 353] on select "tolerance expression recognition sample" at bounding box center [804, 347] width 67 height 15
click at [225, 349] on select "indulge express supreme accommodate" at bounding box center [227, 347] width 79 height 15
click at [575, 267] on select "stay relate bring telling" at bounding box center [575, 271] width 64 height 15
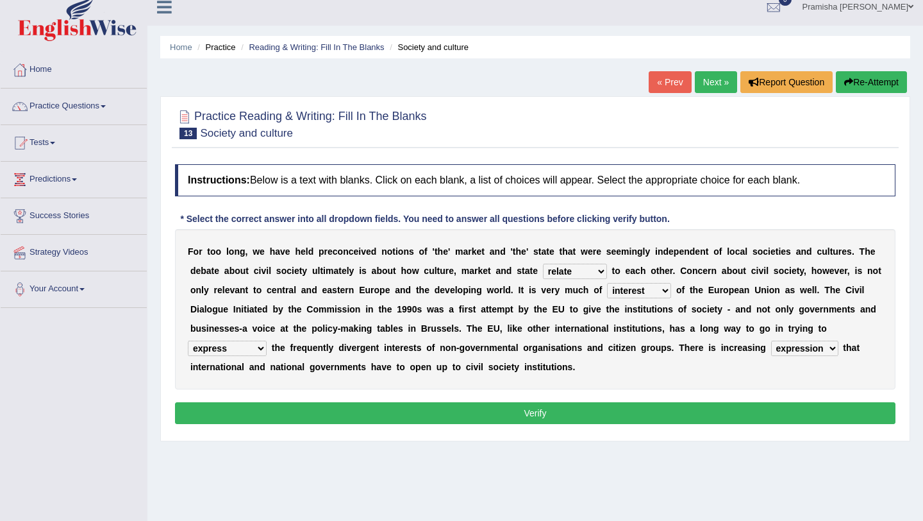
click at [654, 292] on select "interest brought shown suspect" at bounding box center [639, 290] width 64 height 15
click at [246, 347] on select "indulge express supreme accommodate" at bounding box center [227, 347] width 79 height 15
click at [791, 353] on select "tolerance expression recognition sample" at bounding box center [804, 347] width 67 height 15
click at [255, 353] on select "indulge express supreme accommodate" at bounding box center [227, 347] width 79 height 15
select select "accommodate"
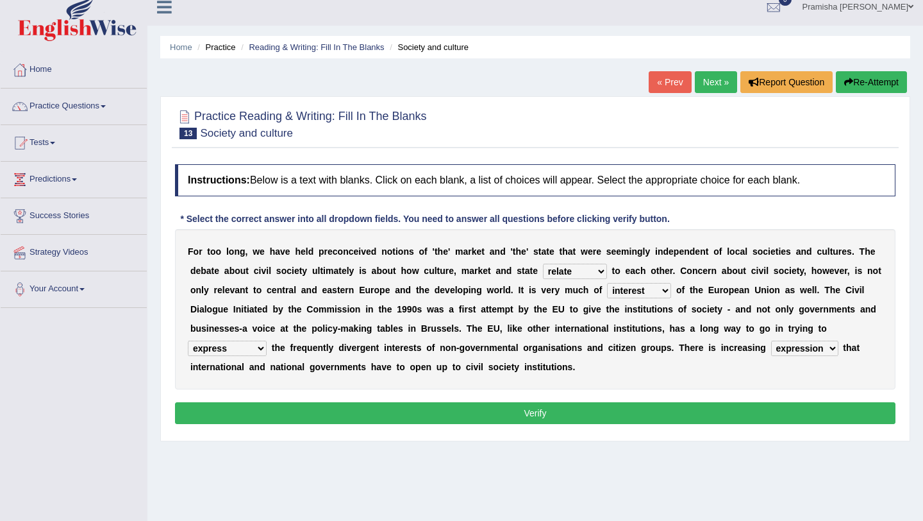
click at [188, 340] on select "indulge express supreme accommodate" at bounding box center [227, 347] width 79 height 15
click at [801, 349] on select "tolerance expression recognition sample" at bounding box center [804, 347] width 67 height 15
select select "recognition"
click at [771, 340] on select "tolerance expression recognition sample" at bounding box center [804, 347] width 67 height 15
click at [528, 419] on button "Verify" at bounding box center [535, 413] width 721 height 22
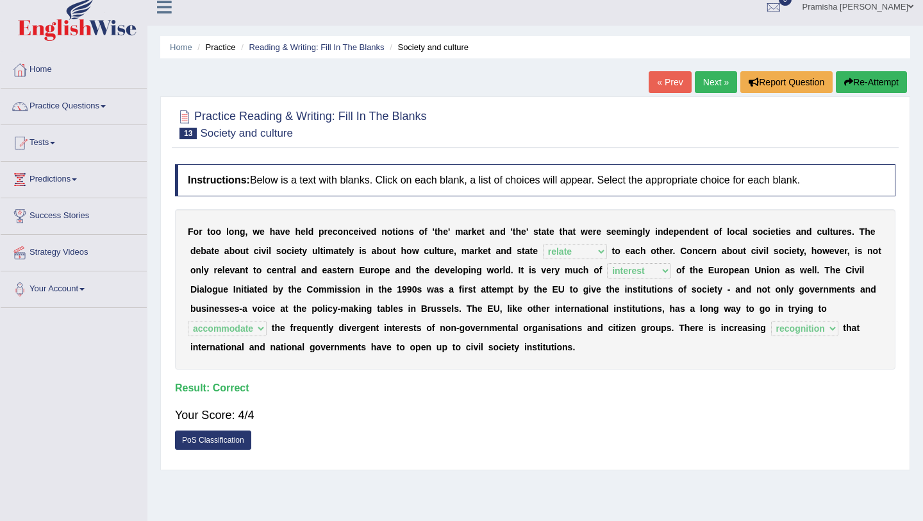
click at [705, 89] on link "Next »" at bounding box center [716, 82] width 42 height 22
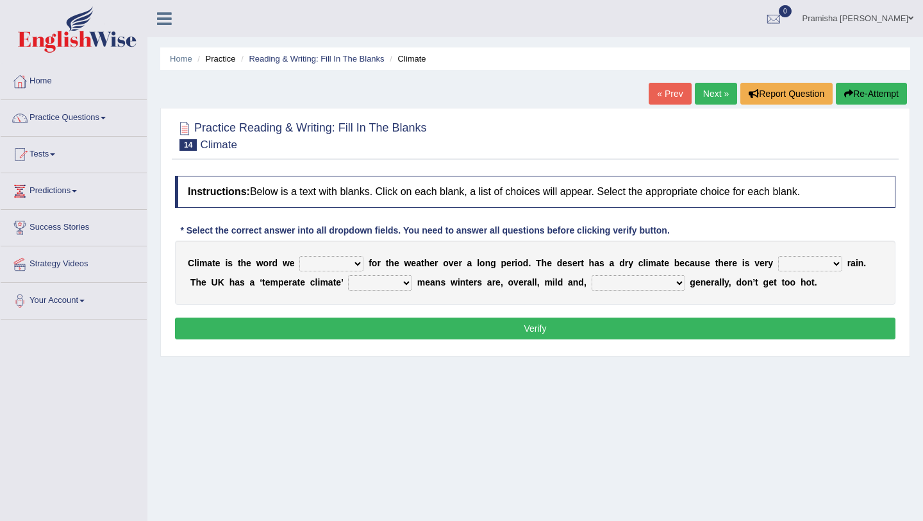
click at [334, 262] on select "give take use throw" at bounding box center [331, 263] width 64 height 15
select select "use"
click at [300, 256] on select "give take use throw" at bounding box center [331, 263] width 64 height 15
click at [812, 268] on select "much little least less" at bounding box center [810, 263] width 64 height 15
select select "less"
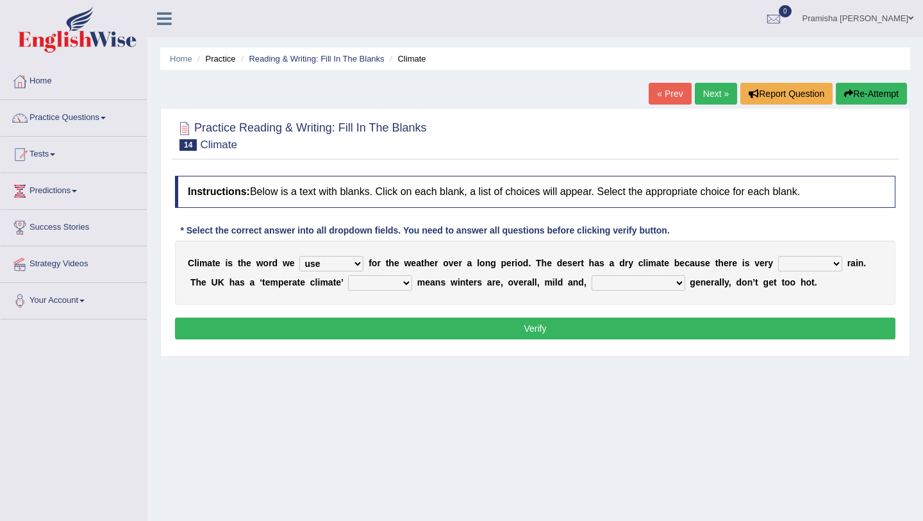
click at [780, 256] on select "much little least less" at bounding box center [810, 263] width 64 height 15
click at [381, 287] on select "when where which where" at bounding box center [380, 282] width 64 height 15
select select "which"
click at [350, 275] on select "when where which where" at bounding box center [380, 282] width 64 height 15
click at [614, 283] on select "weather winters summers warmer" at bounding box center [639, 282] width 94 height 15
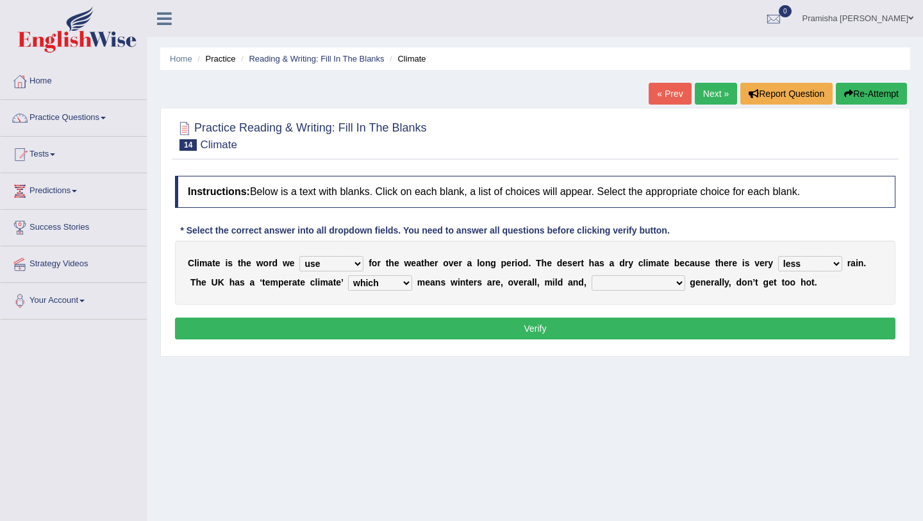
select select "summers"
click at [593, 275] on select "weather winters summers warmer" at bounding box center [639, 282] width 94 height 15
click at [317, 264] on select "give take use throw" at bounding box center [331, 263] width 64 height 15
click at [803, 268] on select "much little least less" at bounding box center [810, 263] width 64 height 15
click at [400, 282] on select "when where which where" at bounding box center [380, 282] width 64 height 15
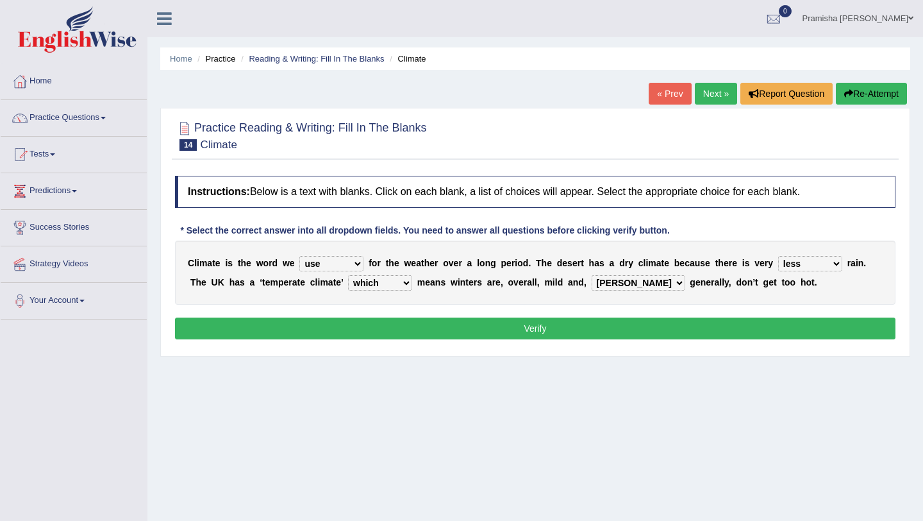
click at [628, 287] on select "weather winters summers warmer" at bounding box center [639, 282] width 94 height 15
click at [828, 264] on select "much little least less" at bounding box center [810, 263] width 64 height 15
select select "little"
click at [780, 256] on select "much little least less" at bounding box center [810, 263] width 64 height 15
click at [701, 320] on button "Verify" at bounding box center [535, 328] width 721 height 22
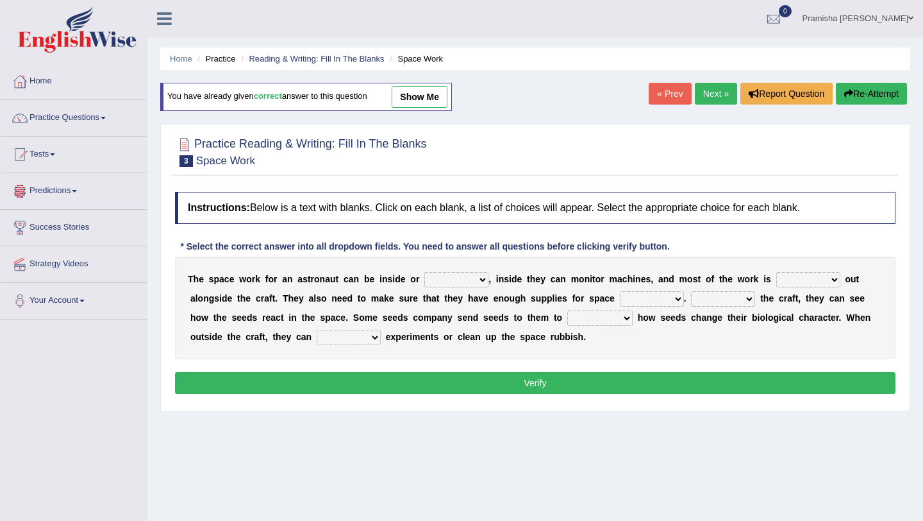
click at [88, 124] on link "Practice Questions" at bounding box center [74, 116] width 146 height 32
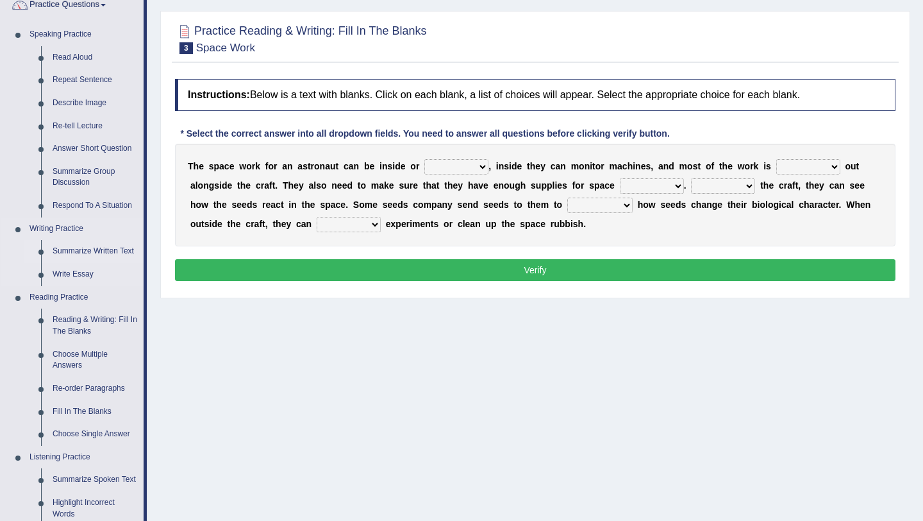
scroll to position [113, 0]
click at [89, 331] on link "Reading & Writing: Fill In The Blanks" at bounding box center [95, 325] width 97 height 34
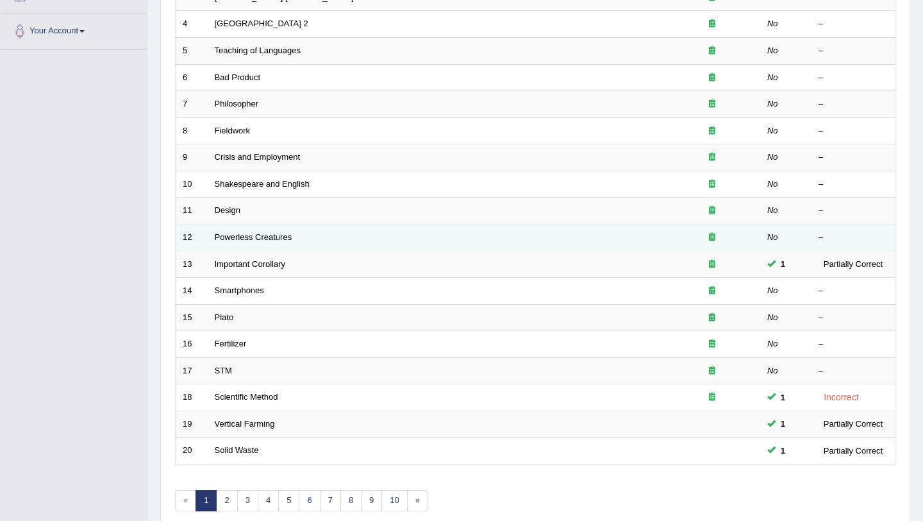
scroll to position [328, 0]
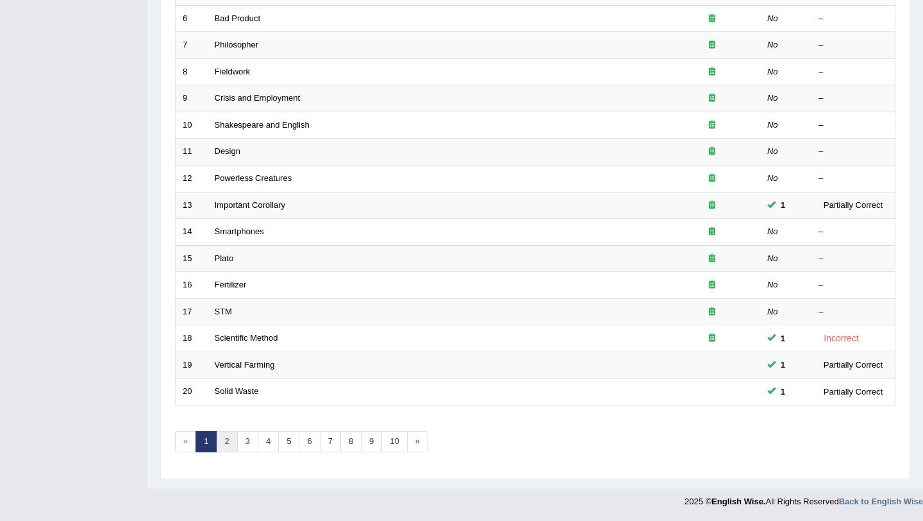
click at [226, 439] on link "2" at bounding box center [226, 441] width 21 height 21
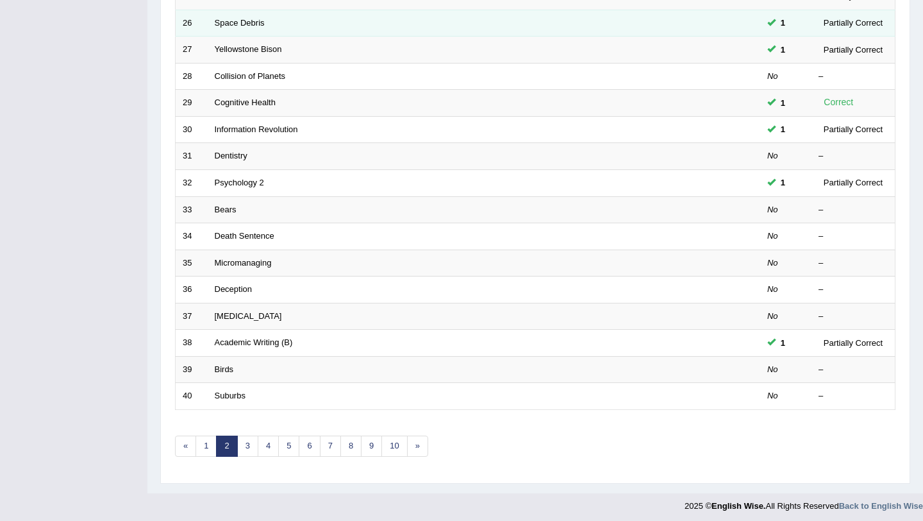
scroll to position [328, 0]
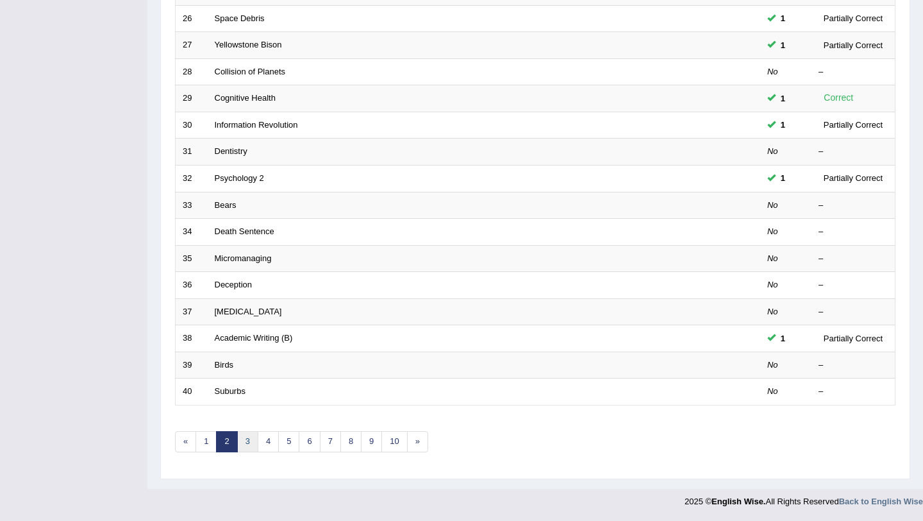
click at [249, 441] on link "3" at bounding box center [247, 441] width 21 height 21
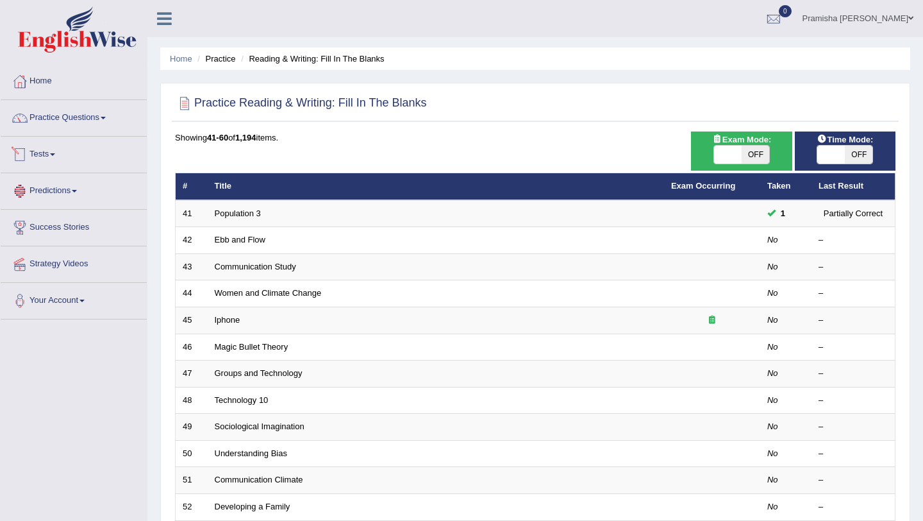
click at [47, 153] on link "Tests" at bounding box center [74, 153] width 146 height 32
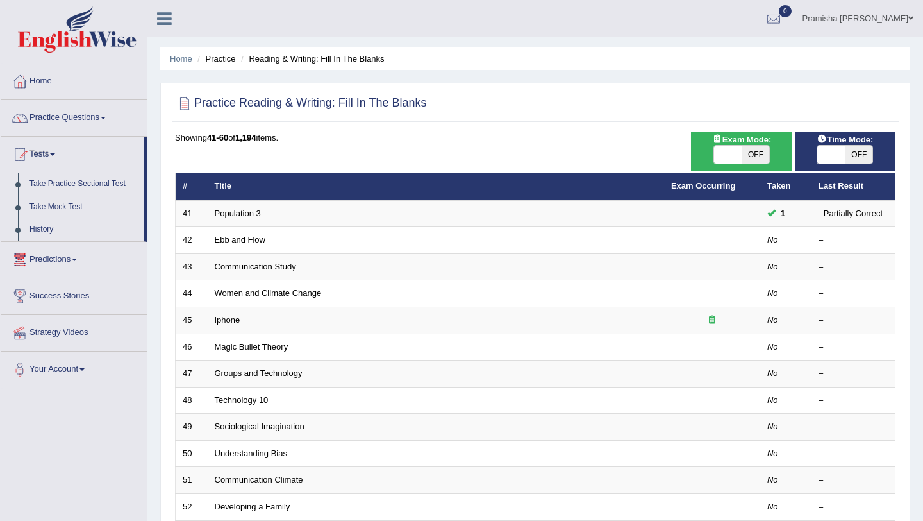
click at [54, 261] on link "Predictions" at bounding box center [74, 258] width 146 height 32
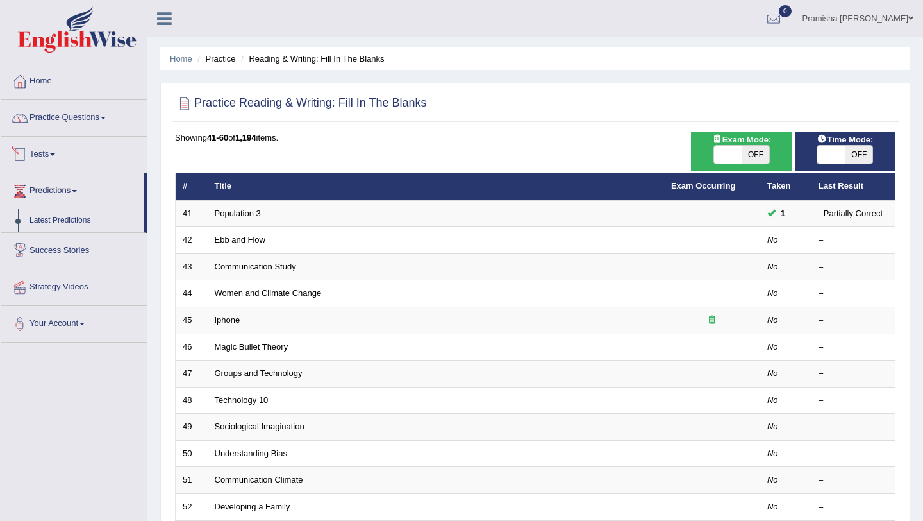
click at [53, 112] on link "Practice Questions" at bounding box center [74, 116] width 146 height 32
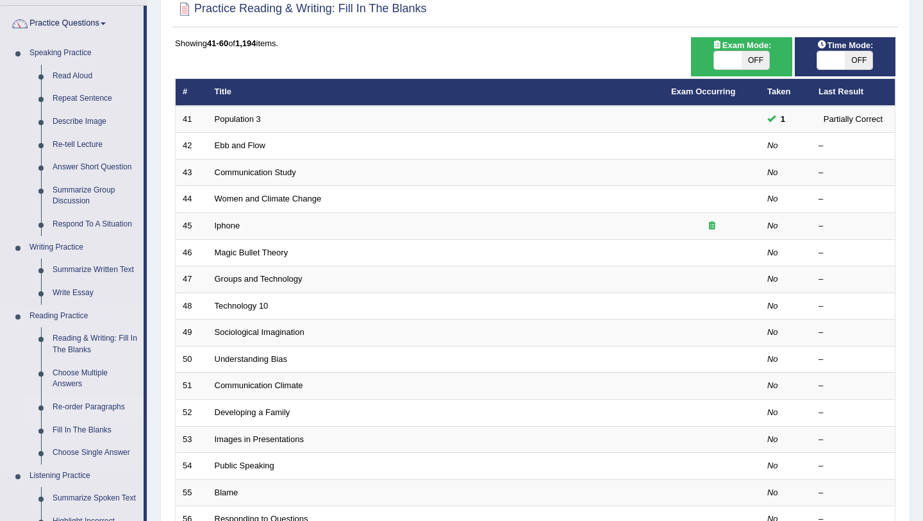
scroll to position [99, 0]
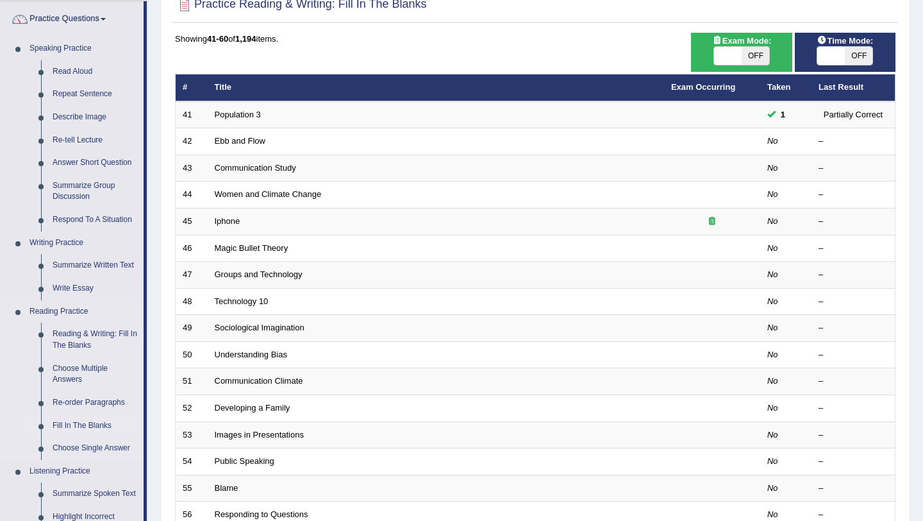
click at [92, 426] on link "Fill In The Blanks" at bounding box center [95, 425] width 97 height 23
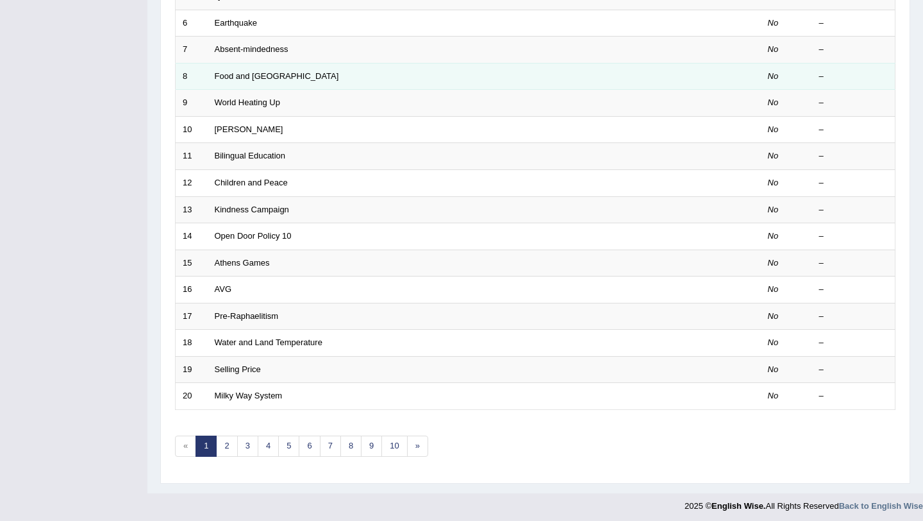
scroll to position [328, 0]
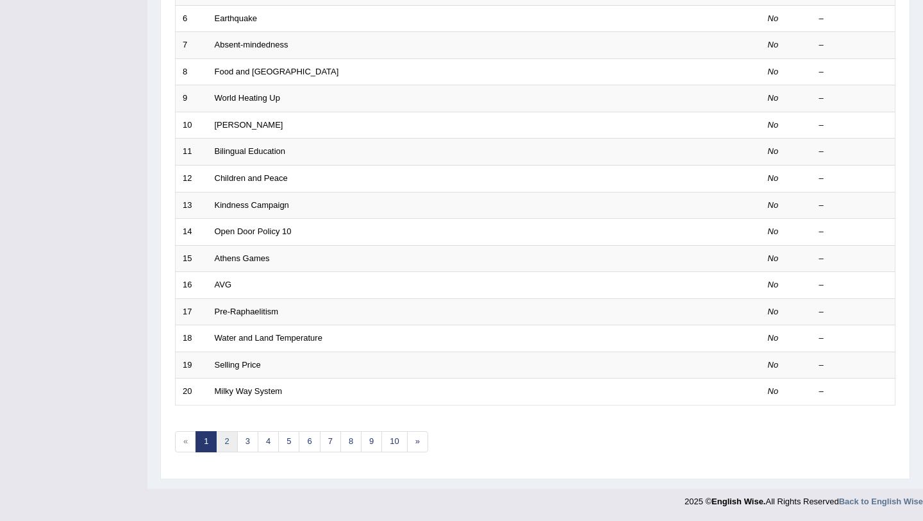
click at [228, 443] on link "2" at bounding box center [226, 441] width 21 height 21
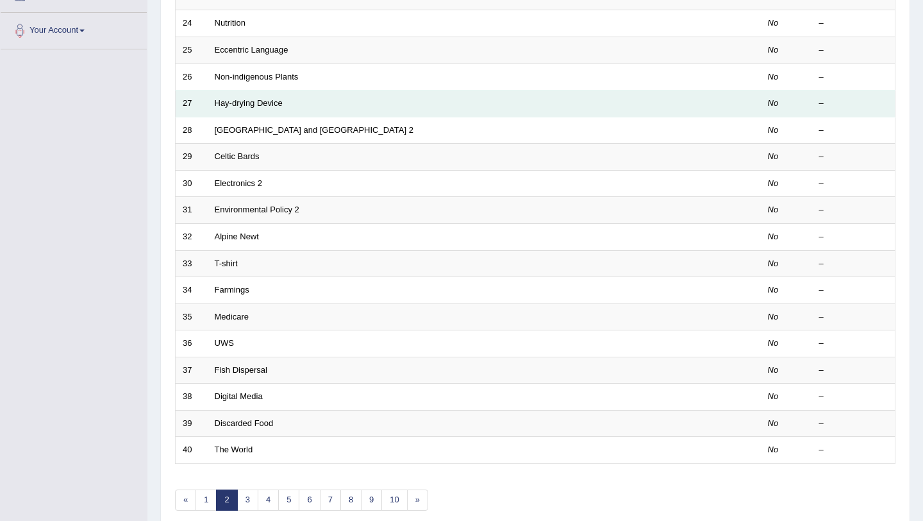
scroll to position [328, 0]
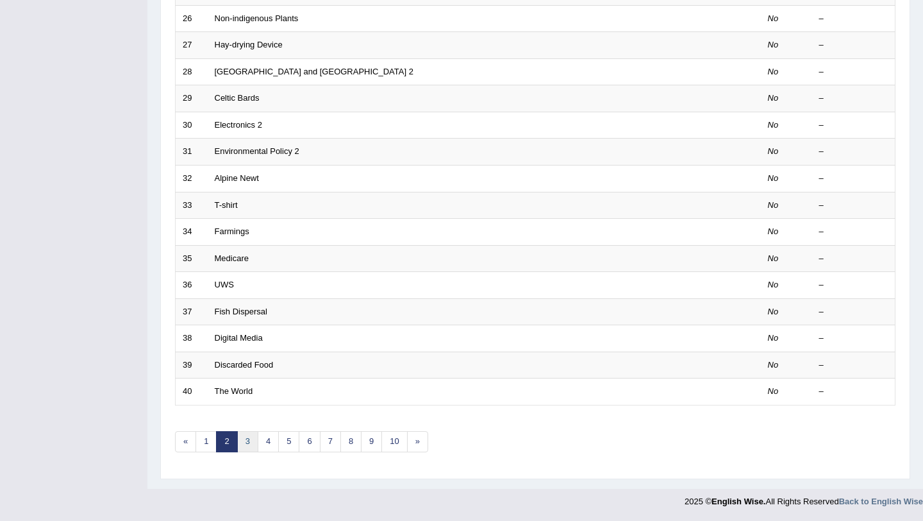
click at [250, 442] on link "3" at bounding box center [247, 441] width 21 height 21
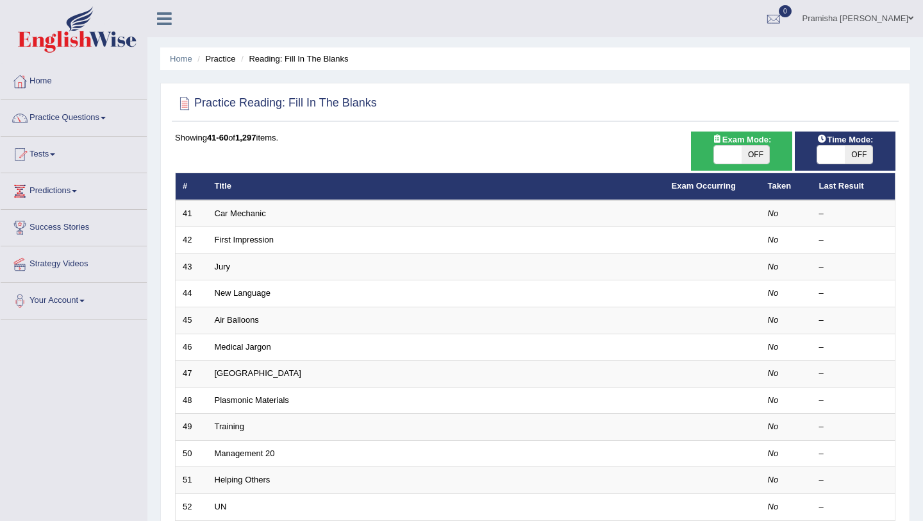
click at [72, 122] on link "Practice Questions" at bounding box center [74, 116] width 146 height 32
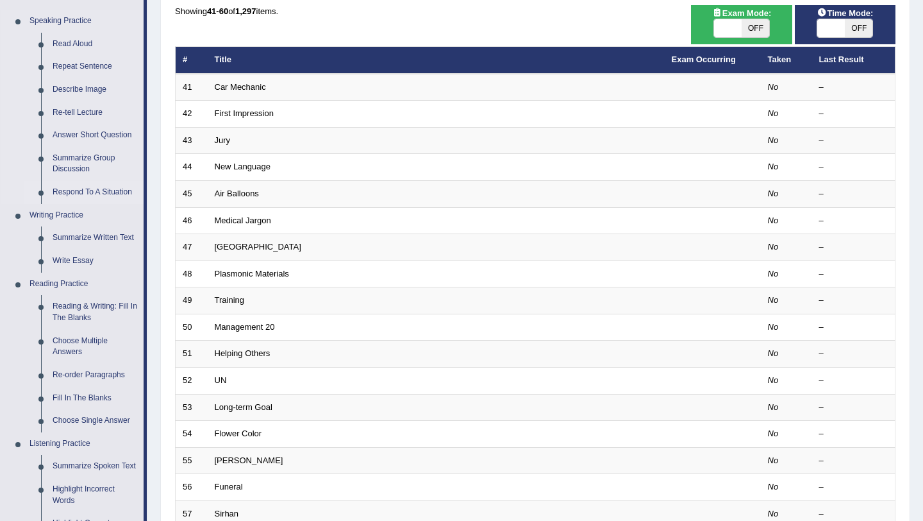
scroll to position [127, 0]
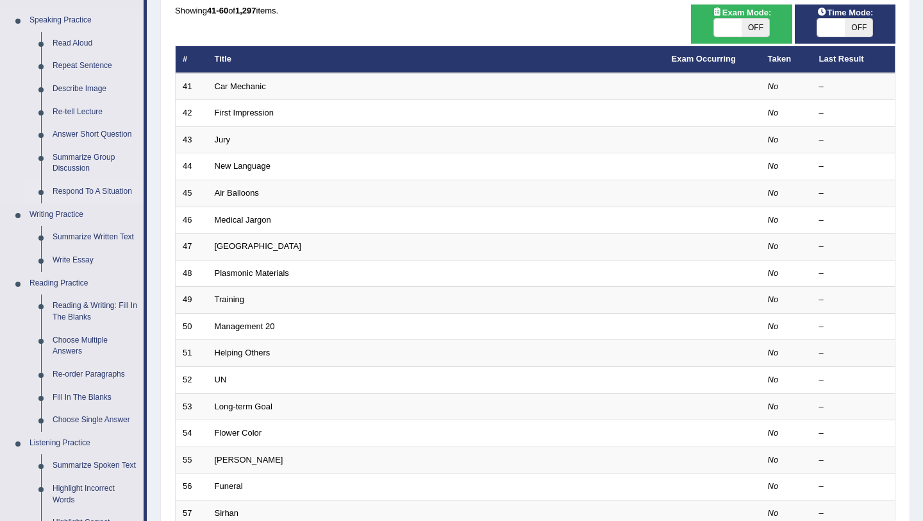
click at [92, 319] on link "Reading & Writing: Fill In The Blanks" at bounding box center [95, 311] width 97 height 34
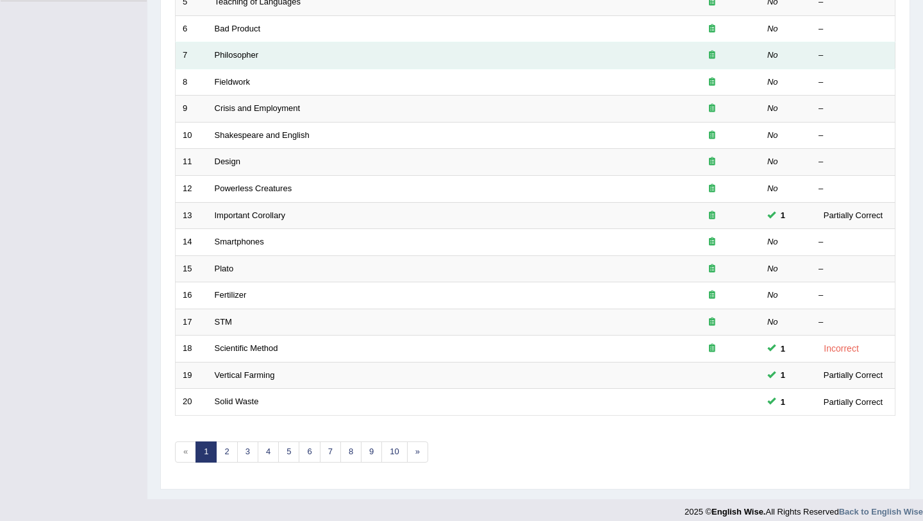
scroll to position [328, 0]
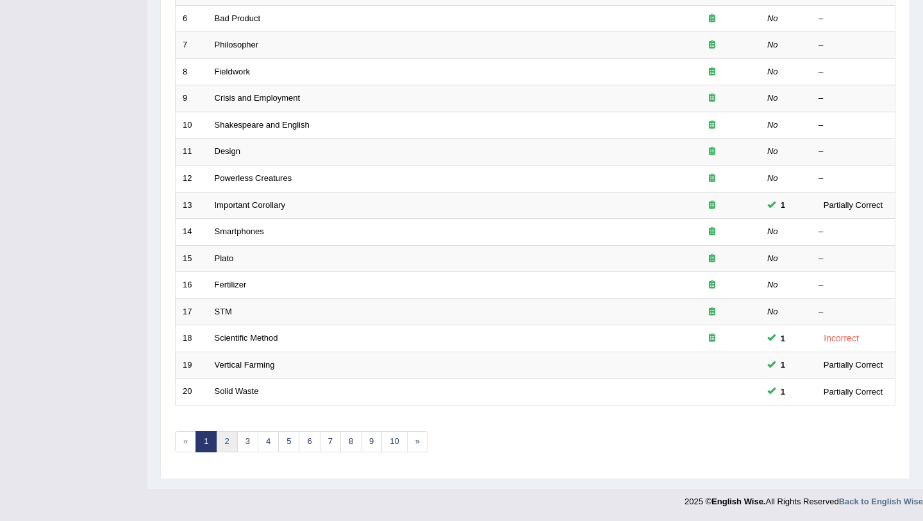
click at [226, 446] on link "2" at bounding box center [226, 441] width 21 height 21
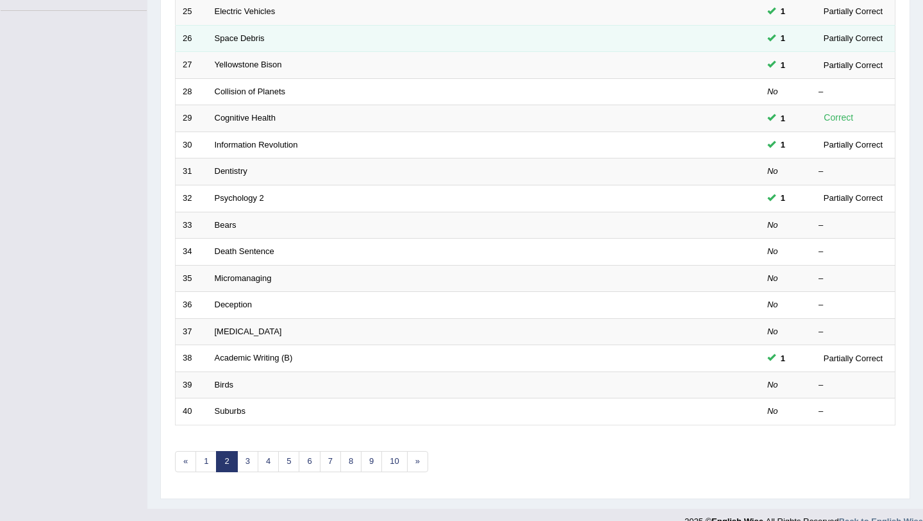
scroll to position [309, 0]
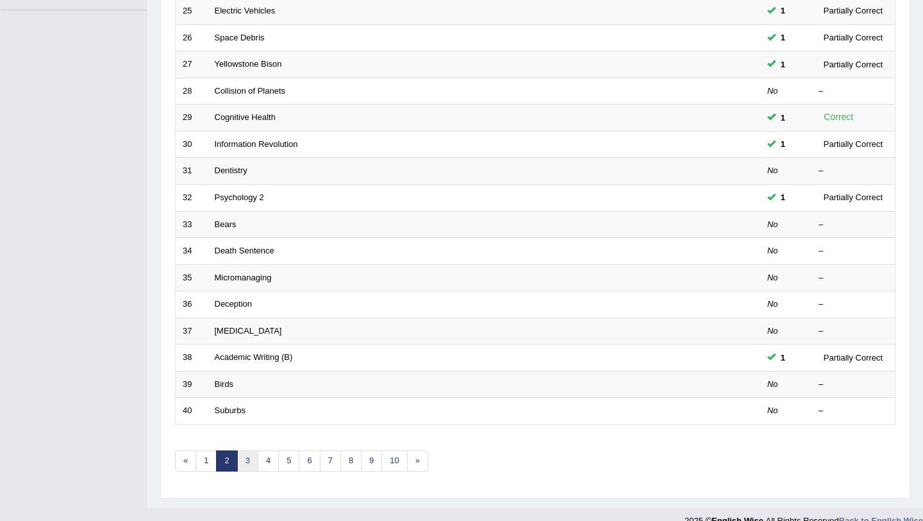
click at [248, 460] on link "3" at bounding box center [247, 460] width 21 height 21
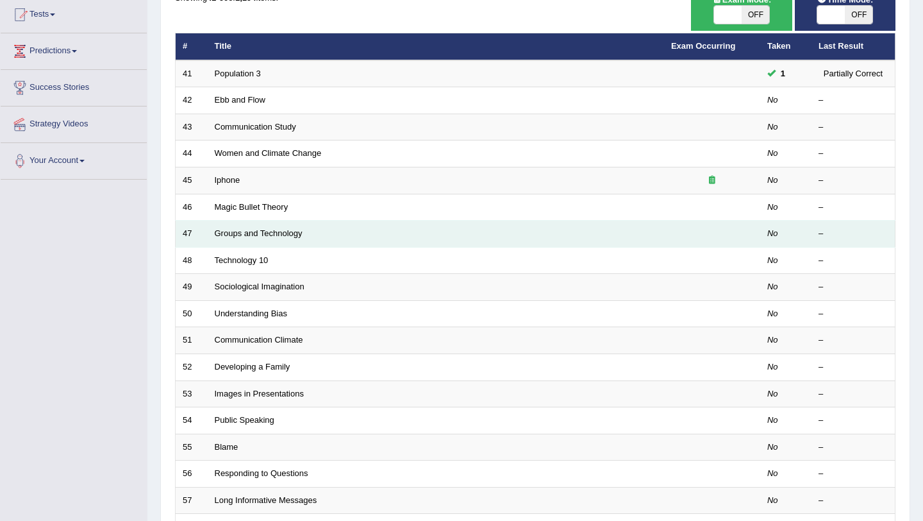
scroll to position [328, 0]
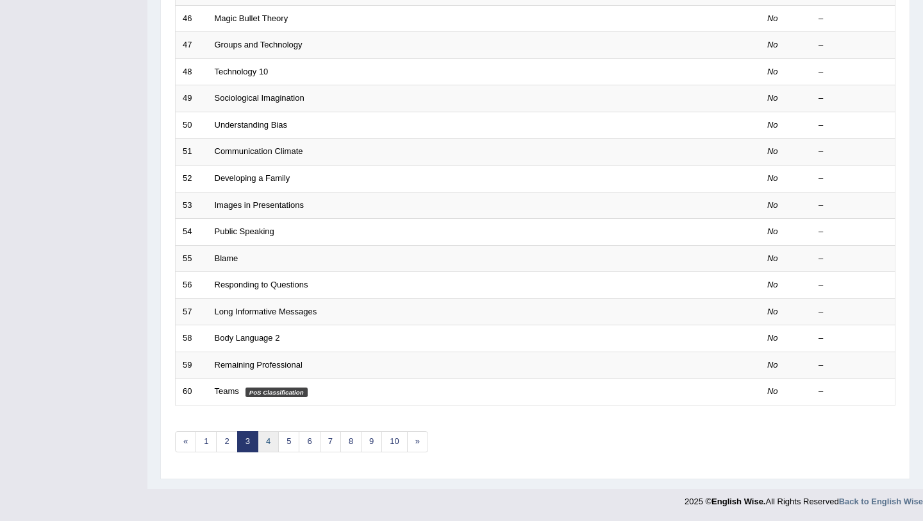
click at [269, 435] on link "4" at bounding box center [268, 441] width 21 height 21
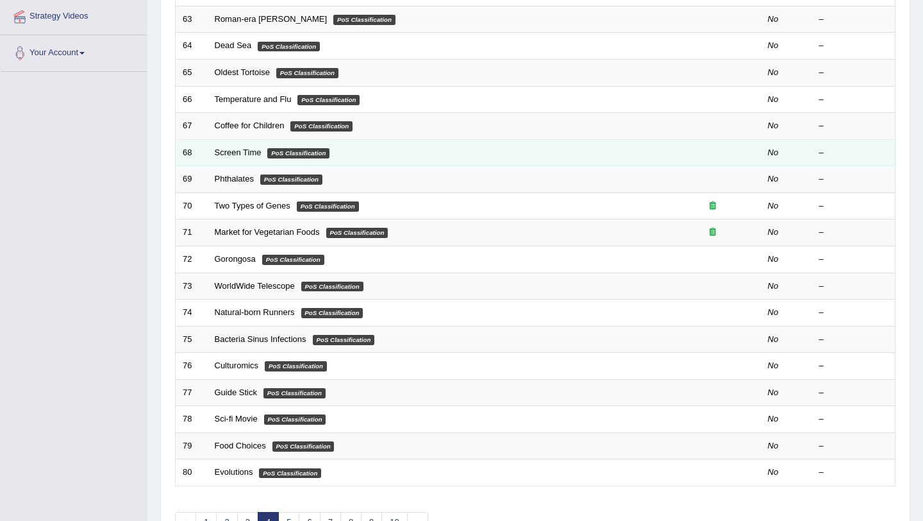
scroll to position [328, 0]
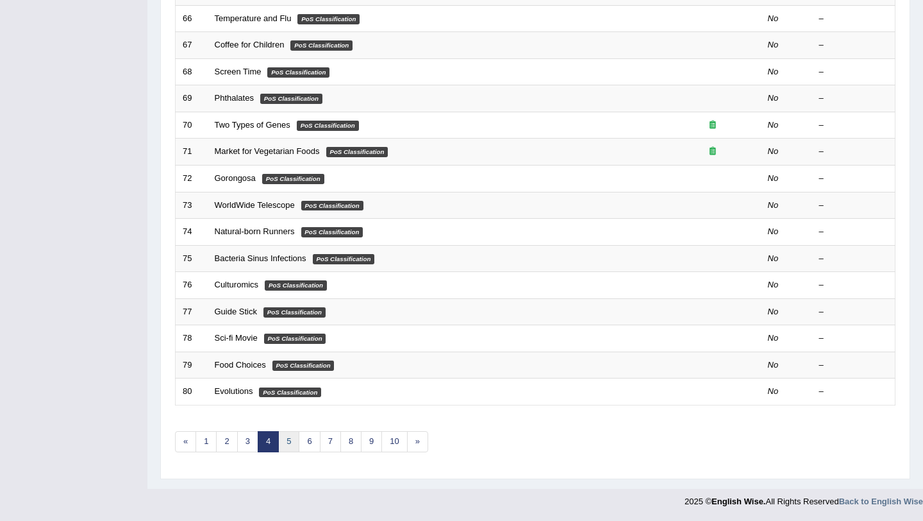
click at [285, 444] on link "5" at bounding box center [288, 441] width 21 height 21
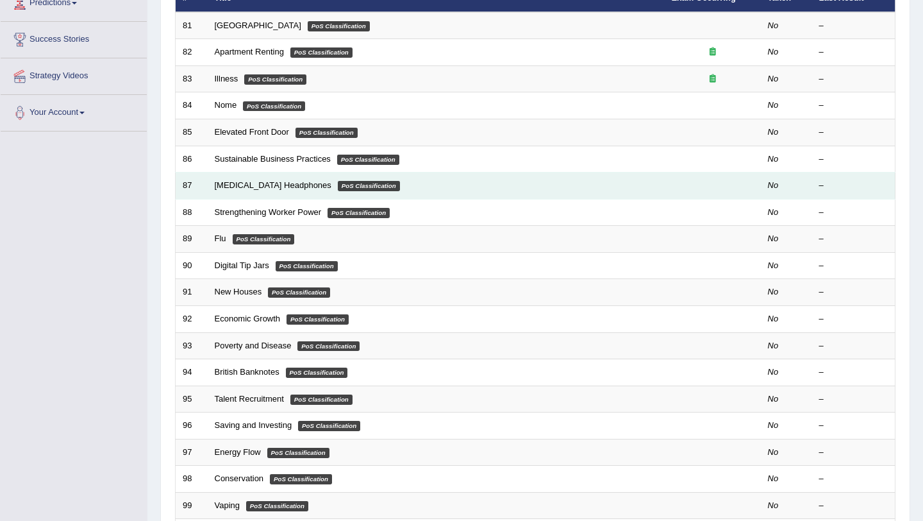
scroll to position [310, 0]
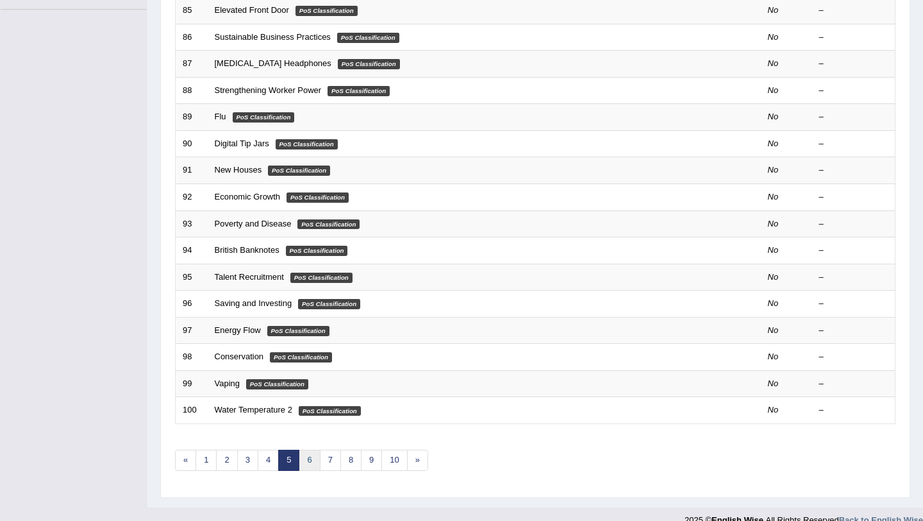
click at [311, 459] on link "6" at bounding box center [309, 459] width 21 height 21
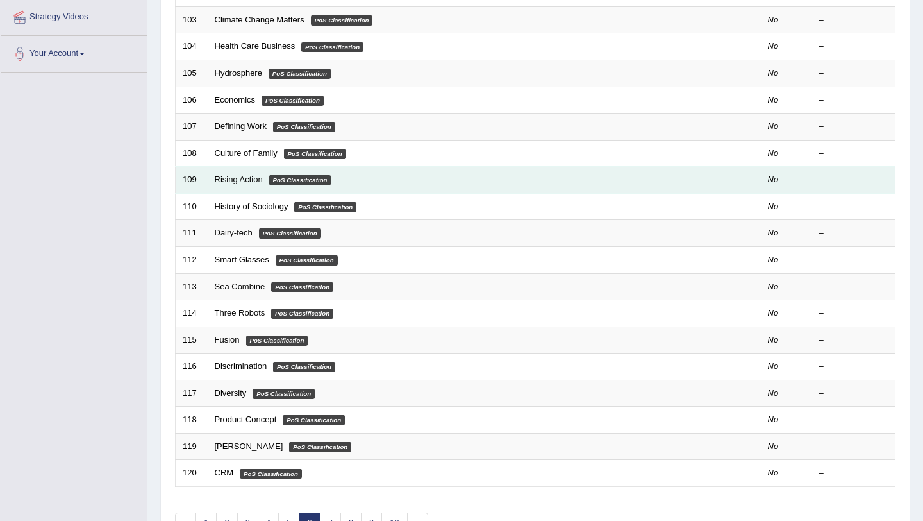
scroll to position [328, 0]
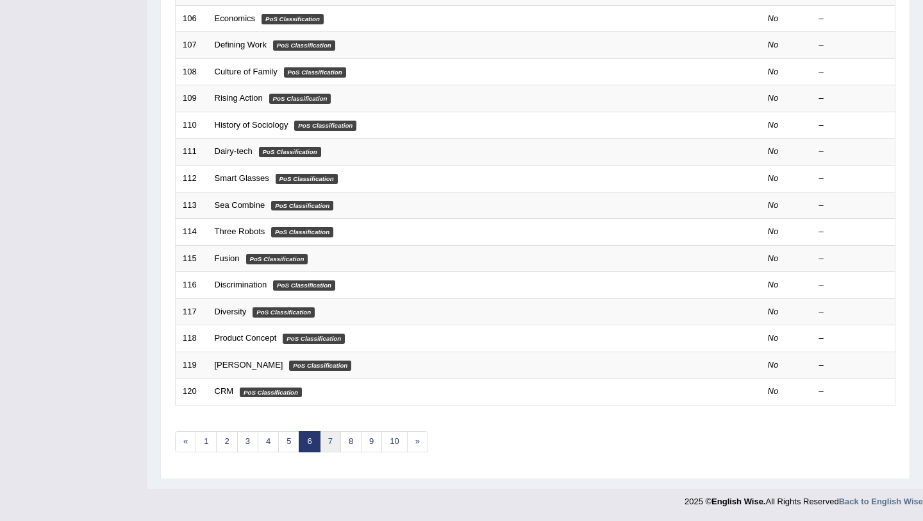
click at [328, 446] on link "7" at bounding box center [330, 441] width 21 height 21
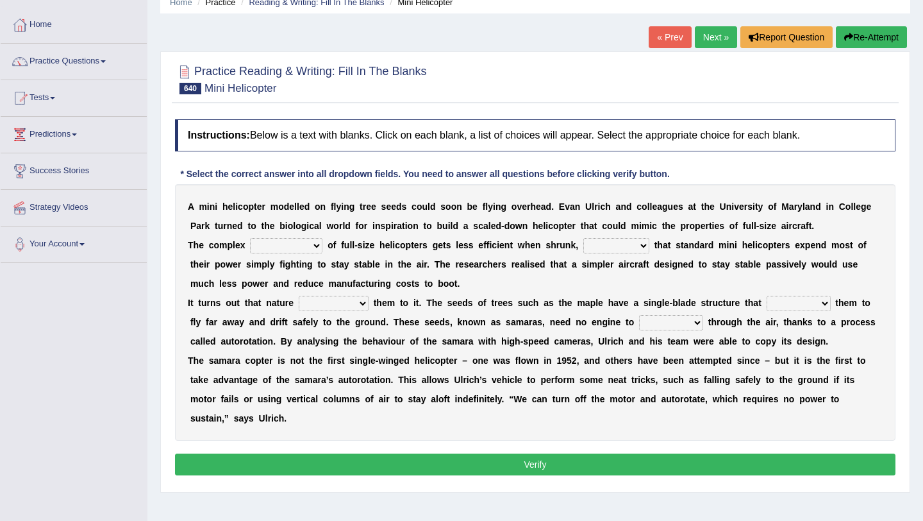
scroll to position [55, 0]
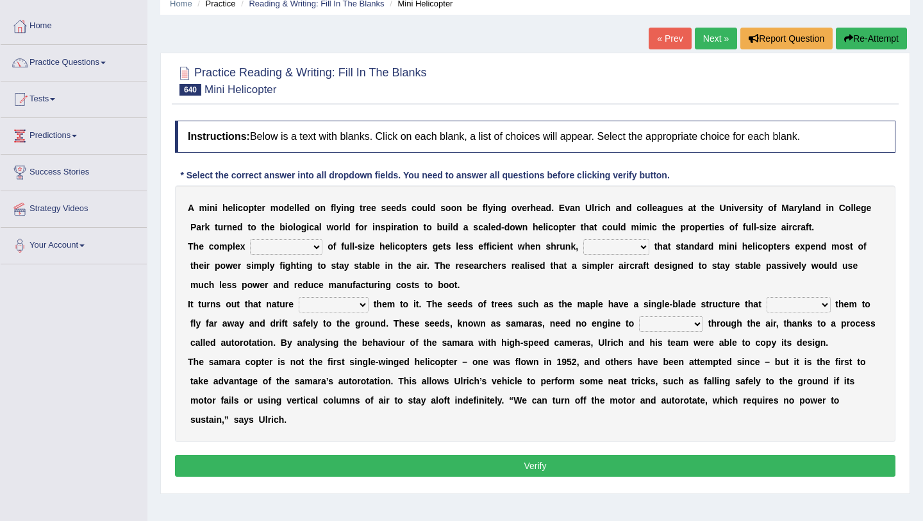
click at [297, 249] on select "performance design usage mileage" at bounding box center [286, 246] width 72 height 15
select select "design"
click at [250, 239] on select "performance design usage mileage" at bounding box center [286, 246] width 72 height 15
click at [455, 248] on select "insinuating clearing meaning inspiring" at bounding box center [616, 246] width 66 height 15
select select "meaning"
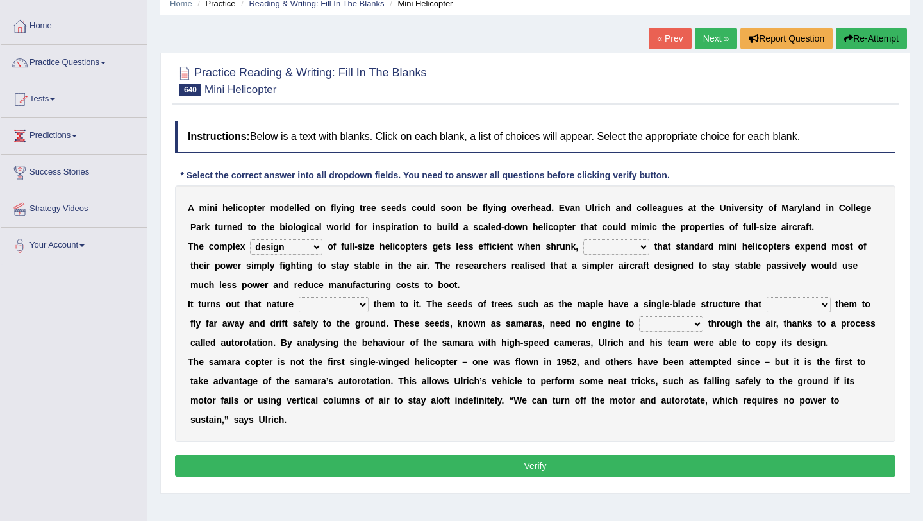
click at [455, 239] on select "insinuating clearing meaning inspiring" at bounding box center [616, 246] width 66 height 15
click at [308, 243] on select "performance design usage mileage" at bounding box center [286, 246] width 72 height 15
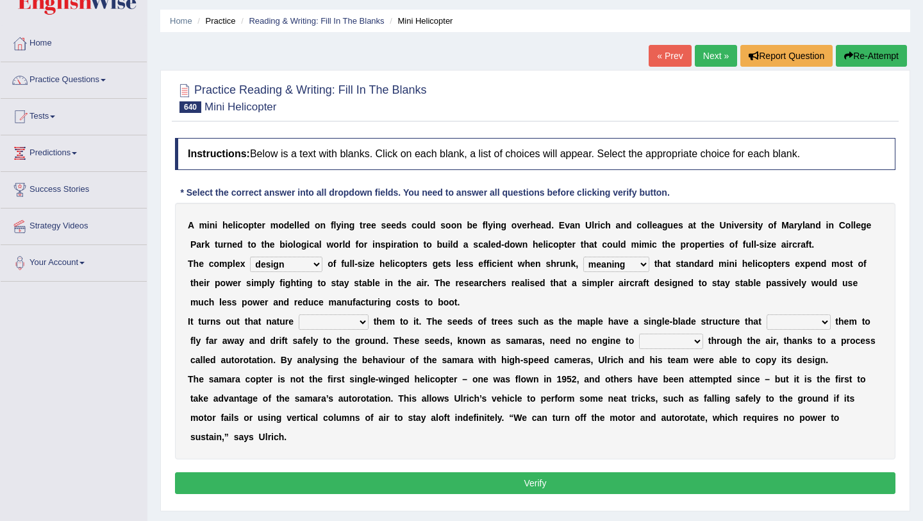
scroll to position [32, 0]
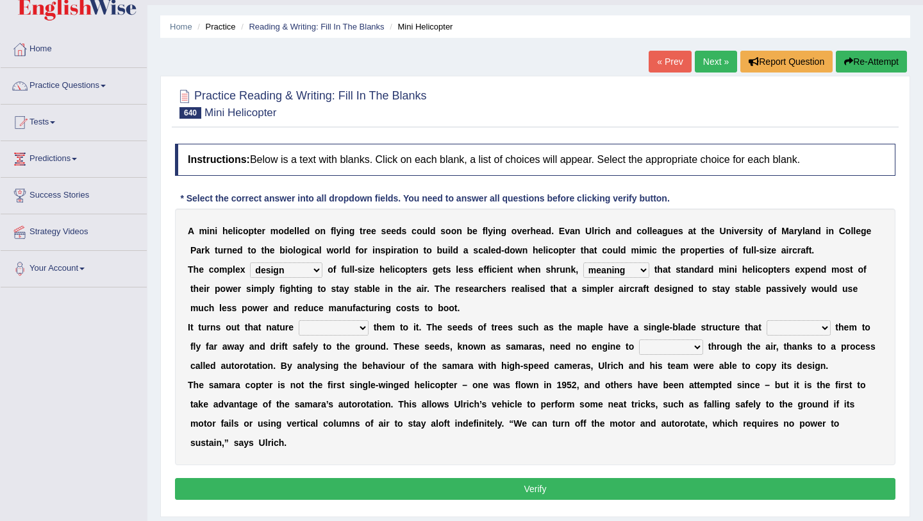
click at [301, 274] on select "performance design usage mileage" at bounding box center [286, 269] width 72 height 15
click at [455, 276] on select "insinuating clearing meaning inspiring" at bounding box center [616, 269] width 66 height 15
click at [344, 331] on select "beating had beaten had beats was beating" at bounding box center [334, 327] width 70 height 15
click at [299, 320] on select "beating had beaten had beats was beating" at bounding box center [334, 327] width 70 height 15
click at [326, 330] on select "beating had beaten had beats was beating" at bounding box center [334, 327] width 70 height 15
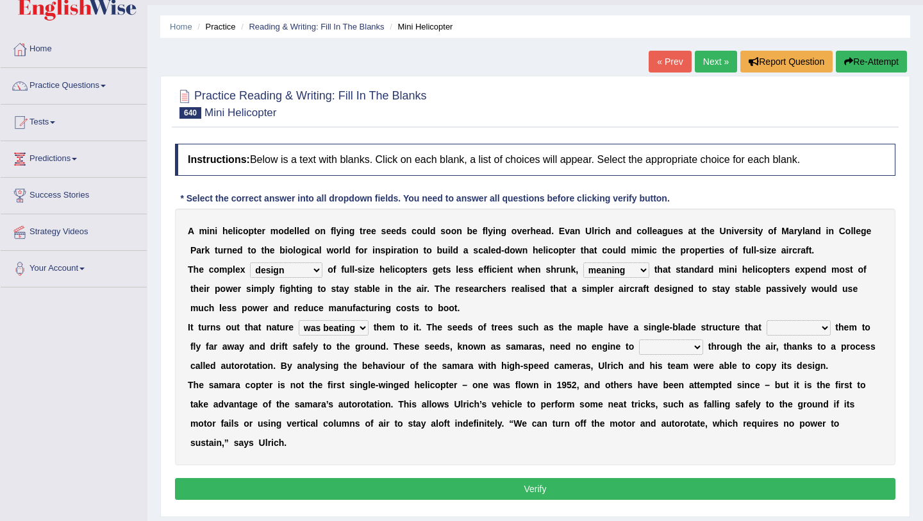
click at [299, 320] on select "beating had beaten had beats was beating" at bounding box center [334, 327] width 70 height 15
click at [333, 329] on select "beating had beaten had beats was beating" at bounding box center [334, 327] width 70 height 15
select select "beating"
click at [299, 320] on select "beating had beaten had beats was beating" at bounding box center [334, 327] width 70 height 15
click at [455, 327] on select "disrupts prevents scatters allows" at bounding box center [799, 327] width 64 height 15
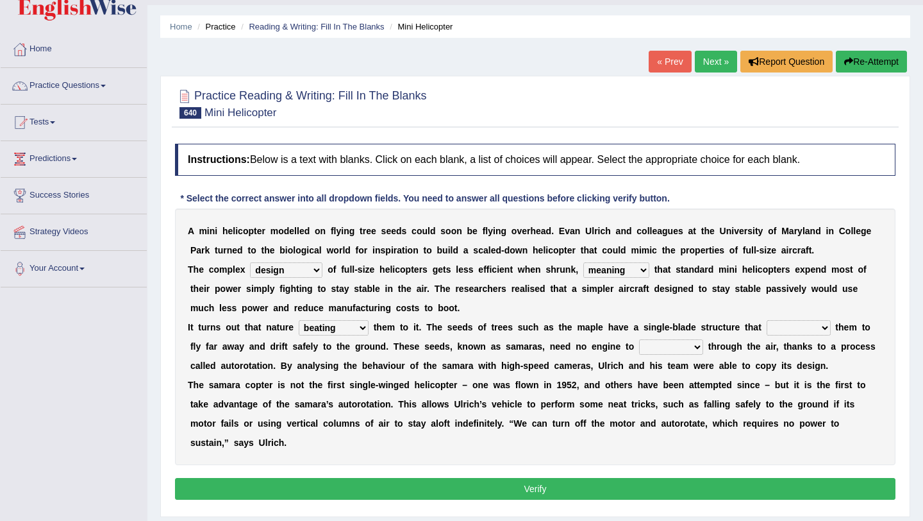
select select "allows"
click at [455, 320] on select "disrupts prevents scatters allows" at bounding box center [799, 327] width 64 height 15
click at [455, 328] on select "disrupts prevents scatters allows" at bounding box center [799, 327] width 64 height 15
click at [455, 351] on select "soar sway spin swing" at bounding box center [671, 346] width 64 height 15
select select "spin"
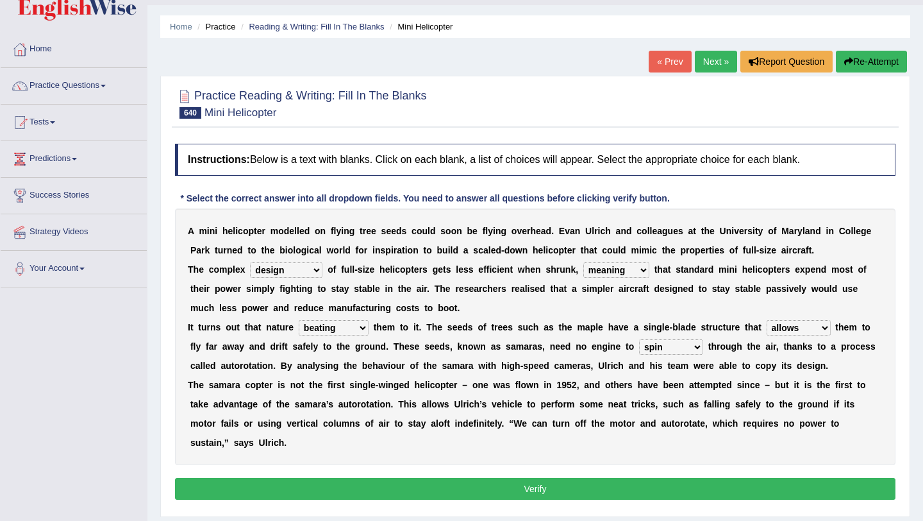
click at [455, 339] on select "soar sway spin swing" at bounding box center [671, 346] width 64 height 15
click at [455, 349] on select "soar sway spin swing" at bounding box center [671, 346] width 64 height 15
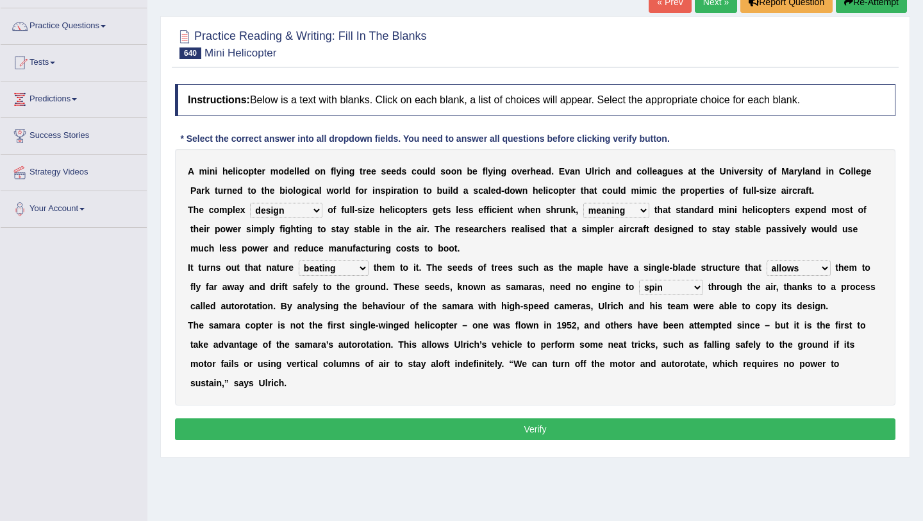
scroll to position [94, 0]
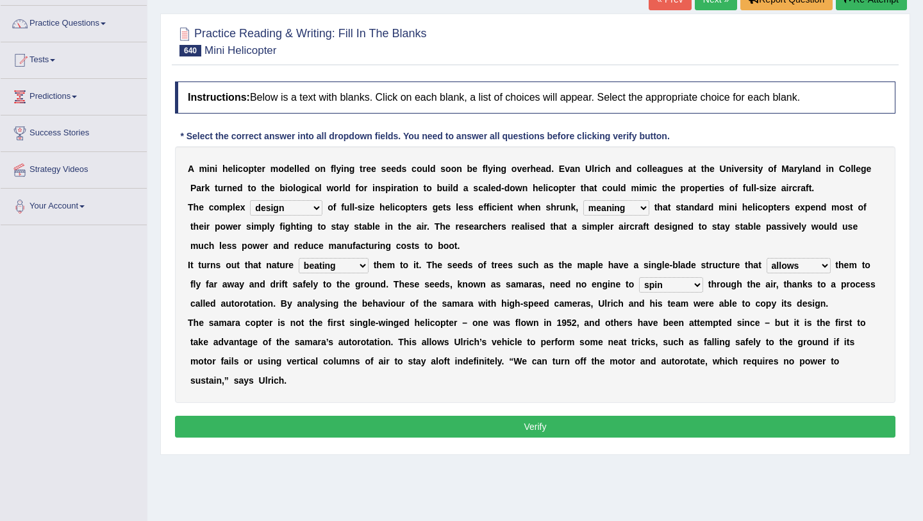
click at [313, 263] on select "beating had beaten had beats was beating" at bounding box center [334, 265] width 70 height 15
select select "was beating"
click at [299, 258] on select "beating had beaten had beats was beating" at bounding box center [334, 265] width 70 height 15
click at [455, 421] on button "Verify" at bounding box center [535, 426] width 721 height 22
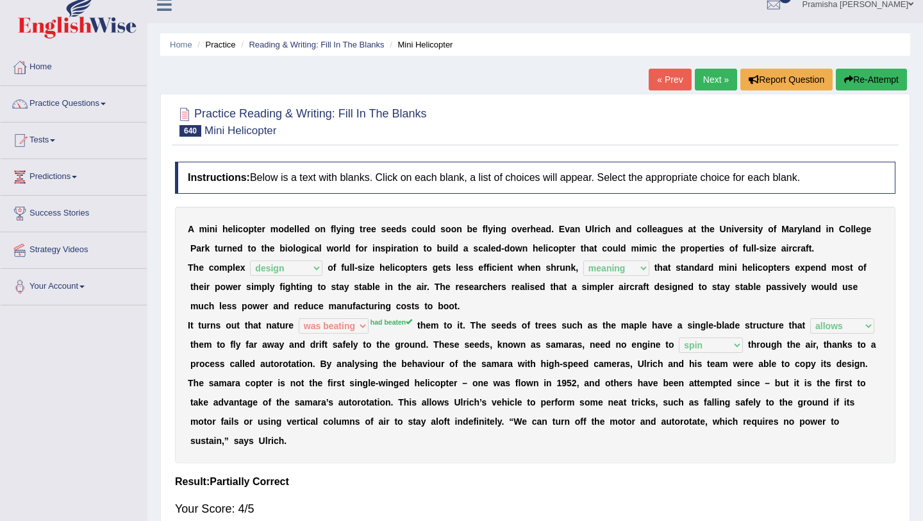
scroll to position [15, 0]
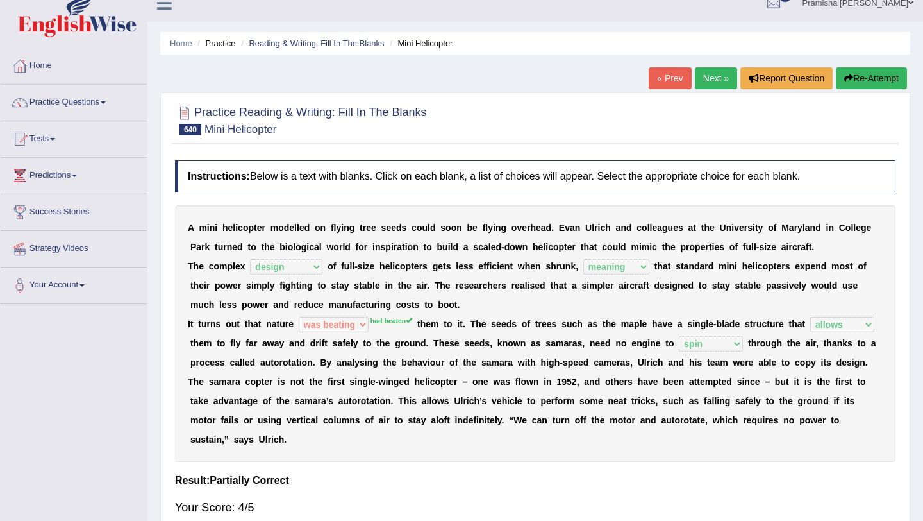
drag, startPoint x: 185, startPoint y: 226, endPoint x: 412, endPoint y: 354, distance: 260.4
click at [412, 355] on div "A m i n i h e l i c o p t e r m o d e l l e d o n f l y i n g t r e e s e e d s…" at bounding box center [535, 333] width 721 height 256
drag, startPoint x: 187, startPoint y: 225, endPoint x: 366, endPoint y: 392, distance: 245.0
click at [366, 392] on div "A m i n i h e l i c o p t e r m o d e l l e d o n f l y i n g t r e e s e e d s…" at bounding box center [535, 333] width 721 height 256
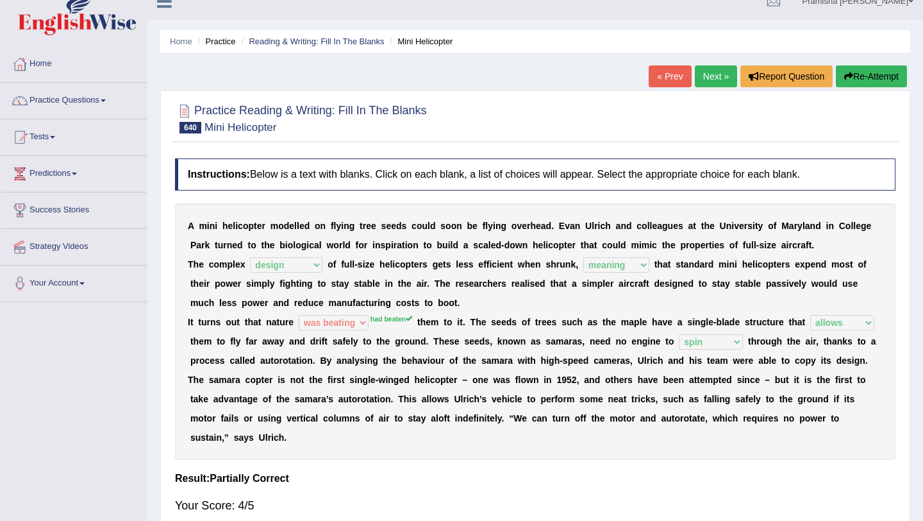
scroll to position [21, 0]
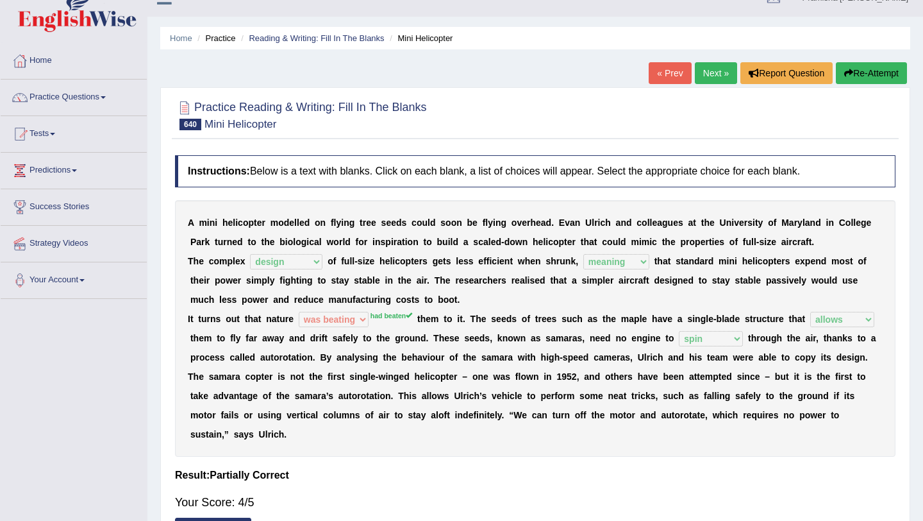
drag, startPoint x: 186, startPoint y: 224, endPoint x: 225, endPoint y: 429, distance: 208.9
click at [225, 429] on div "A m i n i h e l i c o p t e r m o d e l l e d o n f l y i n g t r e e s e e d s…" at bounding box center [535, 328] width 721 height 256
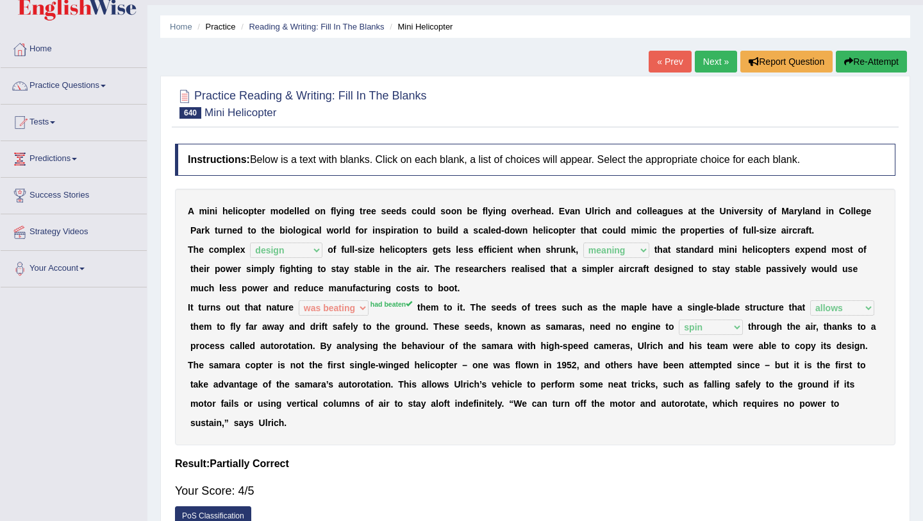
scroll to position [73, 0]
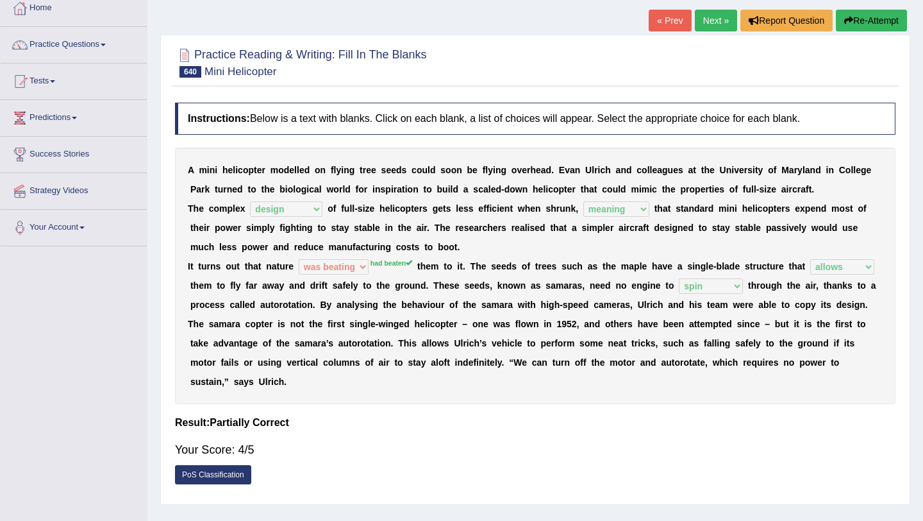
click at [455, 24] on link "Next »" at bounding box center [716, 21] width 42 height 22
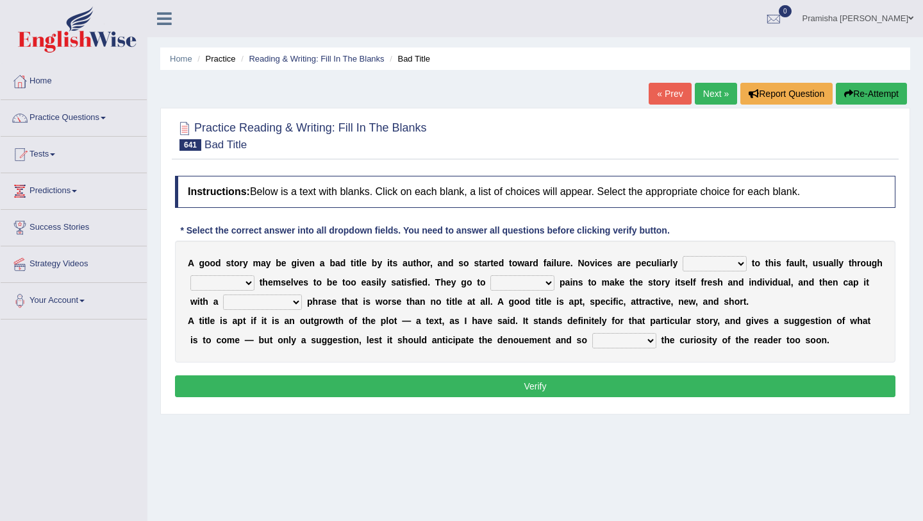
click at [703, 264] on select "fond favoring liable fascinated" at bounding box center [715, 263] width 64 height 15
select select "favoring"
click at [683, 256] on select "fond favoring liable fascinated" at bounding box center [715, 263] width 64 height 15
click at [228, 281] on select "inviting forcing writing allowing" at bounding box center [222, 282] width 64 height 15
select select "allowing"
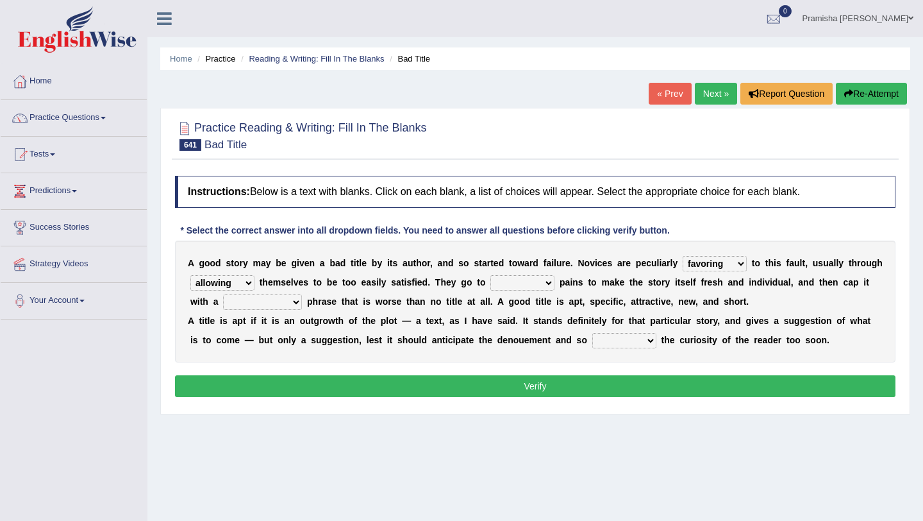
click at [190, 275] on select "inviting forcing writing allowing" at bounding box center [222, 282] width 64 height 15
click at [527, 278] on select "few large infinite little" at bounding box center [523, 282] width 64 height 15
select select "few"
click at [491, 275] on select "few large infinite little" at bounding box center [523, 282] width 64 height 15
click at [286, 303] on select "peculiar downwards commonplace upwards" at bounding box center [262, 301] width 79 height 15
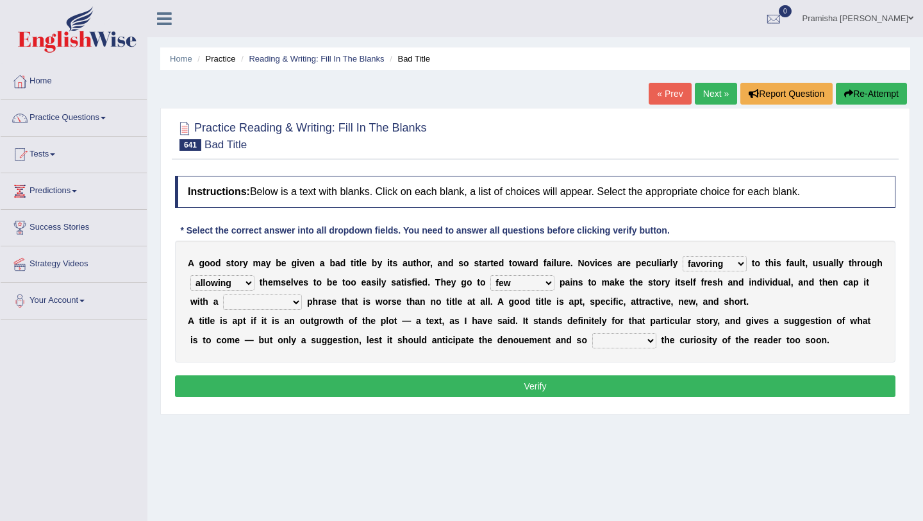
select select "peculiar"
click at [223, 294] on select "peculiar downwards commonplace upwards" at bounding box center [262, 301] width 79 height 15
click at [603, 342] on select "deepen idle quench satisfy" at bounding box center [624, 340] width 64 height 15
click at [633, 343] on select "deepen idle quench satisfy" at bounding box center [624, 340] width 64 height 15
select select "satisfy"
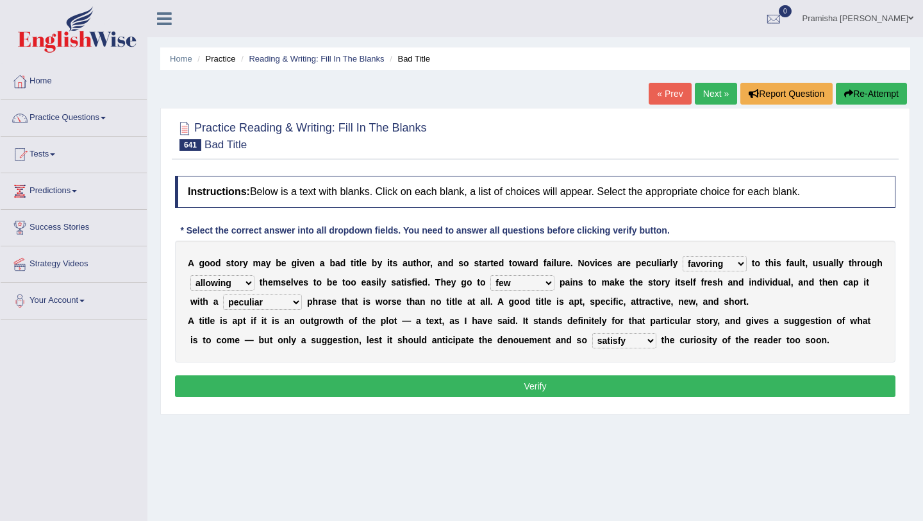
click at [592, 333] on select "deepen idle quench satisfy" at bounding box center [624, 340] width 64 height 15
click at [604, 387] on button "Verify" at bounding box center [535, 386] width 721 height 22
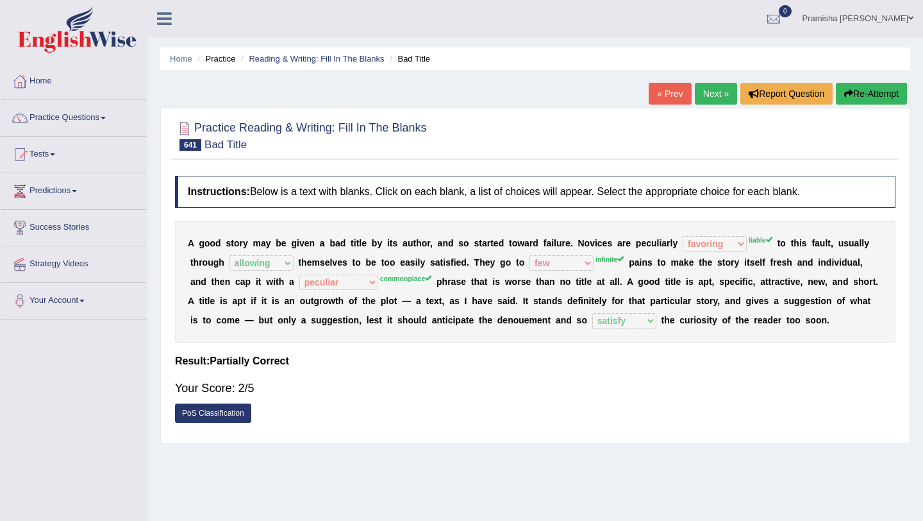
click at [709, 96] on link "Next »" at bounding box center [716, 94] width 42 height 22
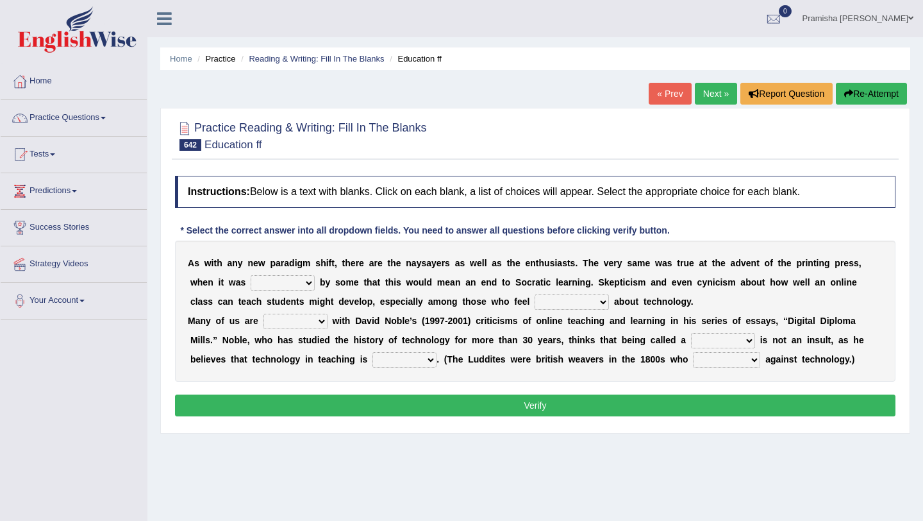
click at [298, 287] on select "evident prepared braved feared" at bounding box center [283, 282] width 64 height 15
click at [251, 275] on select "evident prepared braved feared" at bounding box center [283, 282] width 64 height 15
click at [303, 287] on select "evident prepared braved feared" at bounding box center [283, 282] width 64 height 15
select select "feared"
click at [251, 275] on select "evident prepared braved feared" at bounding box center [283, 282] width 64 height 15
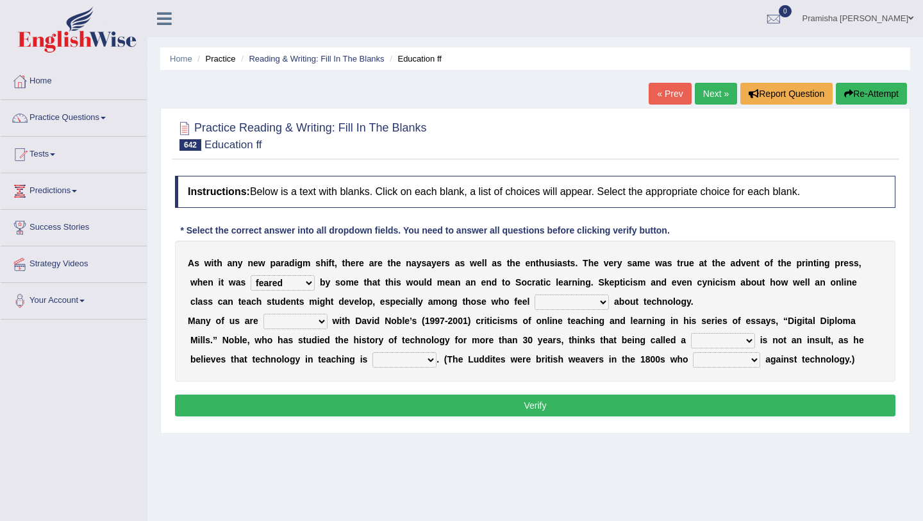
click at [572, 308] on select "assured uncertain hopeful embarrassed" at bounding box center [572, 301] width 74 height 15
select select "uncertain"
click at [535, 294] on select "assured uncertain hopeful embarrassed" at bounding box center [572, 301] width 74 height 15
click at [310, 324] on select "familiar formal family faltering" at bounding box center [296, 321] width 64 height 15
select select "familiar"
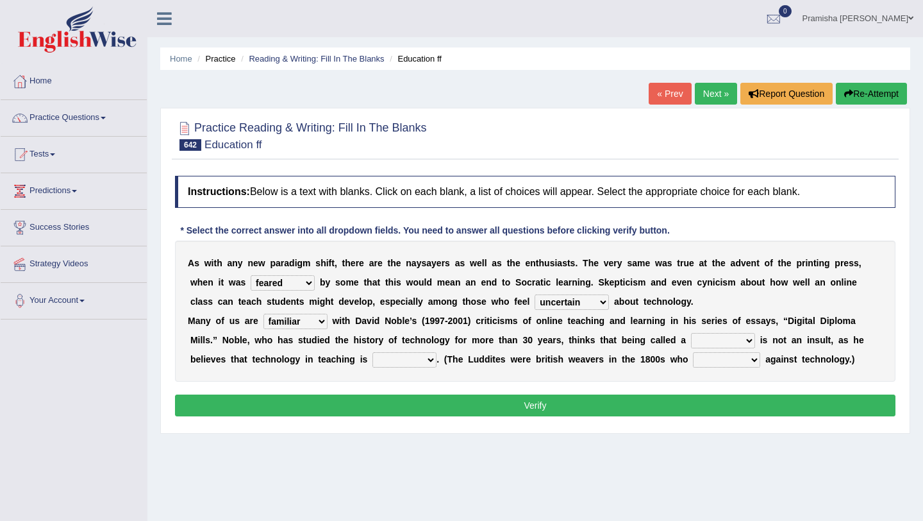
click at [264, 314] on select "familiar formal family faltering" at bounding box center [296, 321] width 64 height 15
click at [735, 338] on select "worker charmer luddite erudite" at bounding box center [723, 340] width 64 height 15
select select "worker"
click at [691, 333] on select "worker charmer luddite erudite" at bounding box center [723, 340] width 64 height 15
click at [417, 357] on select "distracts distracted distracting distract" at bounding box center [405, 359] width 64 height 15
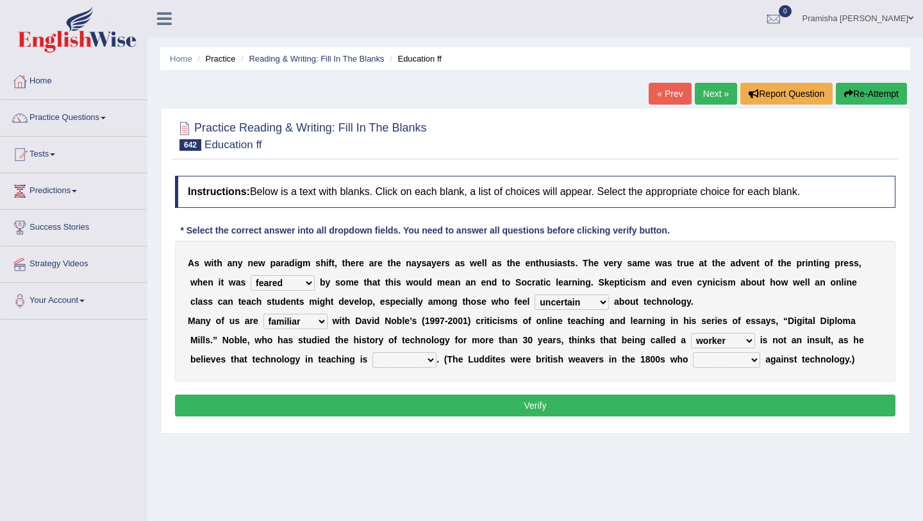
select select "distracting"
click at [373, 352] on select "distracts distracted distracting distract" at bounding box center [405, 359] width 64 height 15
click at [735, 354] on select "are fighting is fighting fights fought" at bounding box center [726, 359] width 67 height 15
click at [726, 358] on select "are fighting is fighting fights fought" at bounding box center [726, 359] width 67 height 15
select select "fought"
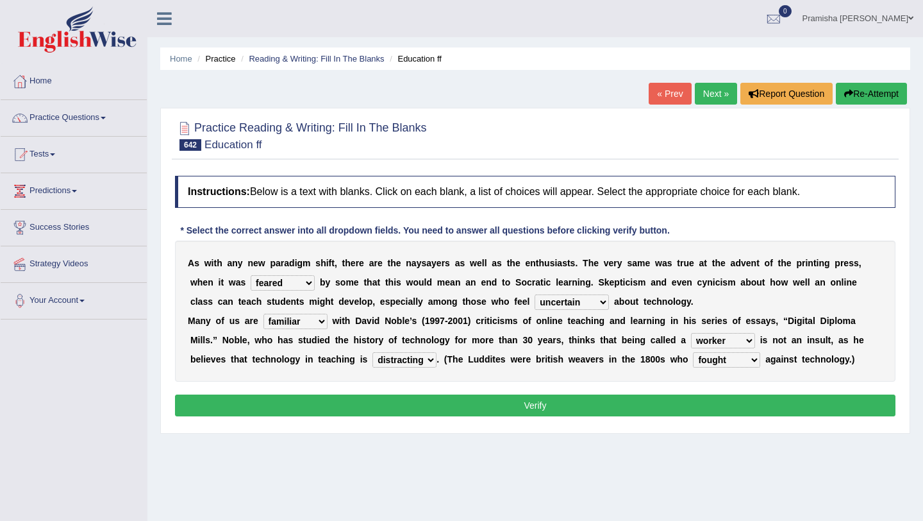
click at [693, 352] on select "are fighting is fighting fights fought" at bounding box center [726, 359] width 67 height 15
click at [721, 342] on select "worker charmer luddite erudite" at bounding box center [723, 340] width 64 height 15
select select "luddite"
click at [691, 333] on select "worker charmer luddite erudite" at bounding box center [723, 340] width 64 height 15
click at [682, 407] on button "Verify" at bounding box center [535, 405] width 721 height 22
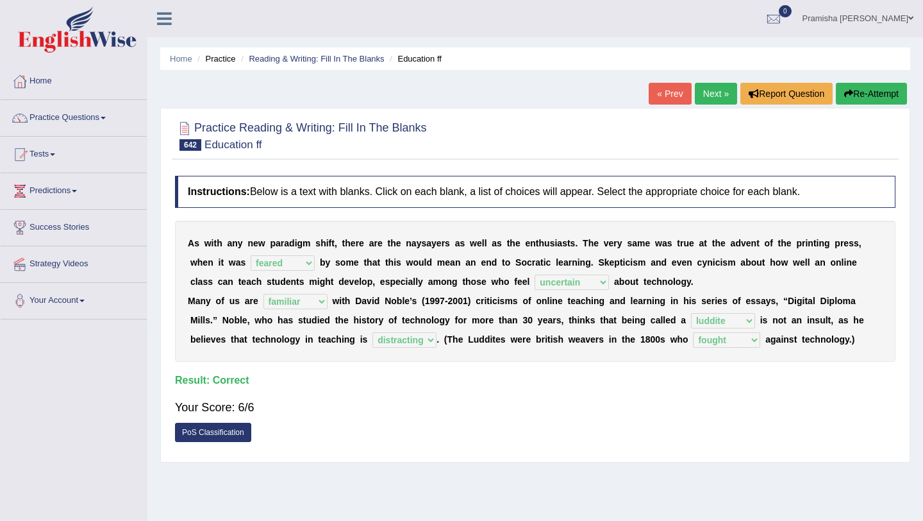
click at [703, 94] on link "Next »" at bounding box center [716, 94] width 42 height 22
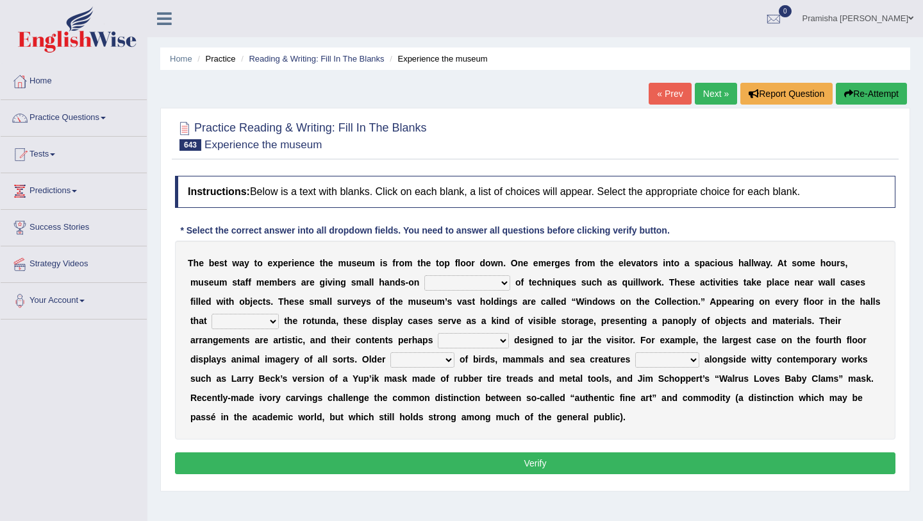
click at [460, 280] on select "courses showing chorus demonstrations" at bounding box center [467, 282] width 86 height 15
click at [424, 275] on select "courses showing chorus demonstrations" at bounding box center [467, 282] width 86 height 15
click at [471, 285] on select "courses showing chorus demonstrations" at bounding box center [467, 282] width 86 height 15
select select "courses"
click at [424, 275] on select "courses showing chorus demonstrations" at bounding box center [467, 282] width 86 height 15
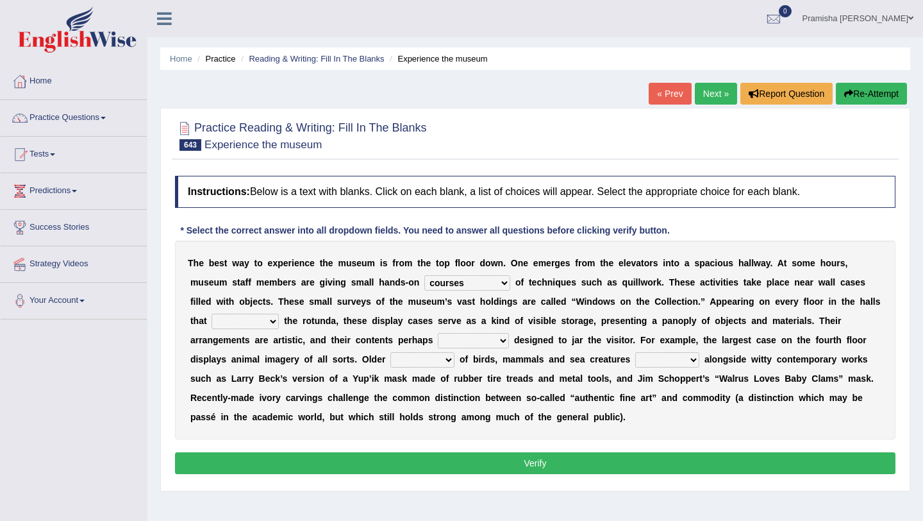
click at [244, 313] on div "T h e b e s t w a y t o e x p e r i e n c e t h e m u s e u m i s f r o m t h e…" at bounding box center [535, 339] width 721 height 199
click at [245, 324] on select "understand interpret signify overlook" at bounding box center [245, 321] width 67 height 15
select select "signify"
click at [212, 314] on select "understand interpret signify overlook" at bounding box center [245, 321] width 67 height 15
click at [491, 342] on select "intention intentionally intended intentions" at bounding box center [473, 340] width 71 height 15
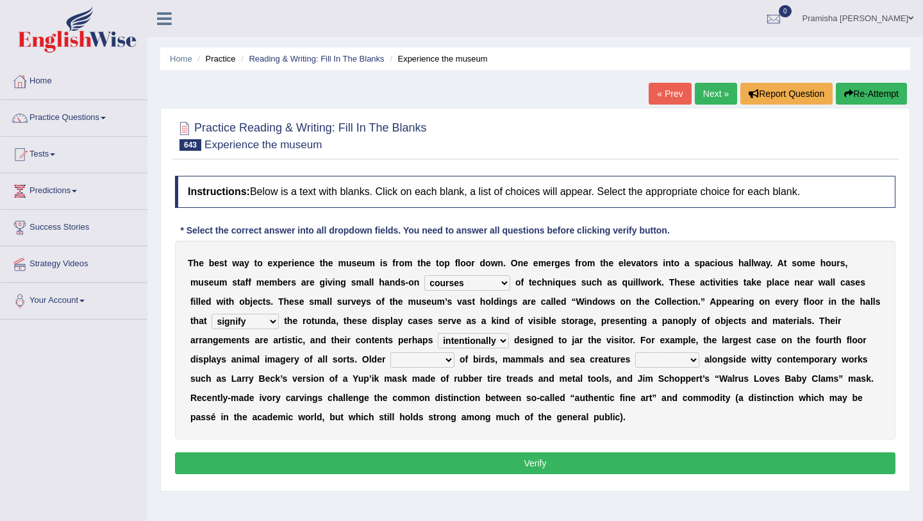
click at [439, 333] on select "intention intentionally intended intentions" at bounding box center [473, 340] width 71 height 15
click at [473, 340] on select "intention intentionally intended intentions" at bounding box center [473, 340] width 71 height 15
click at [439, 333] on select "intention intentionally intended intentions" at bounding box center [473, 340] width 71 height 15
click at [471, 339] on select "intention intentionally intended intentions" at bounding box center [473, 340] width 71 height 15
select select "intentionally"
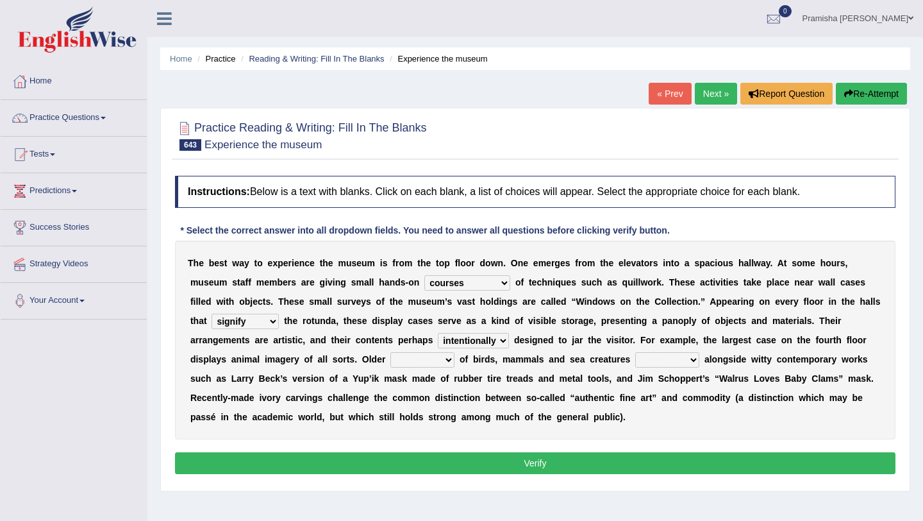
click at [439, 333] on select "intention intentionally intended intentions" at bounding box center [473, 340] width 71 height 15
click at [424, 357] on select "culprits relatives synopsis sculptures" at bounding box center [422, 359] width 64 height 15
select select "sculptures"
click at [390, 352] on select "culprits relatives synopsis sculptures" at bounding box center [422, 359] width 64 height 15
click at [673, 362] on select "disappear appear gap swim" at bounding box center [667, 359] width 64 height 15
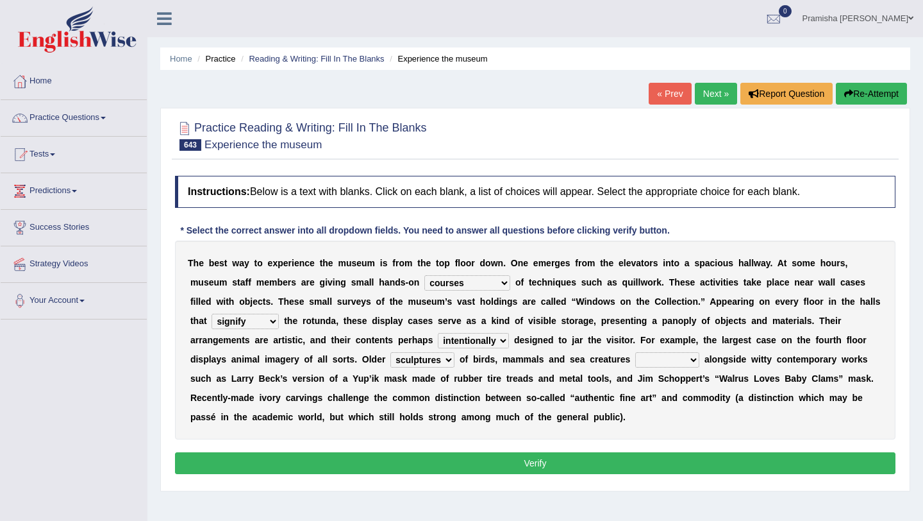
select select "disappear"
click at [635, 352] on select "disappear appear gap swim" at bounding box center [667, 359] width 64 height 15
click at [483, 281] on select "courses showing chorus demonstrations" at bounding box center [467, 282] width 86 height 15
select select "demonstrations"
click at [424, 275] on select "courses showing chorus demonstrations" at bounding box center [467, 282] width 86 height 15
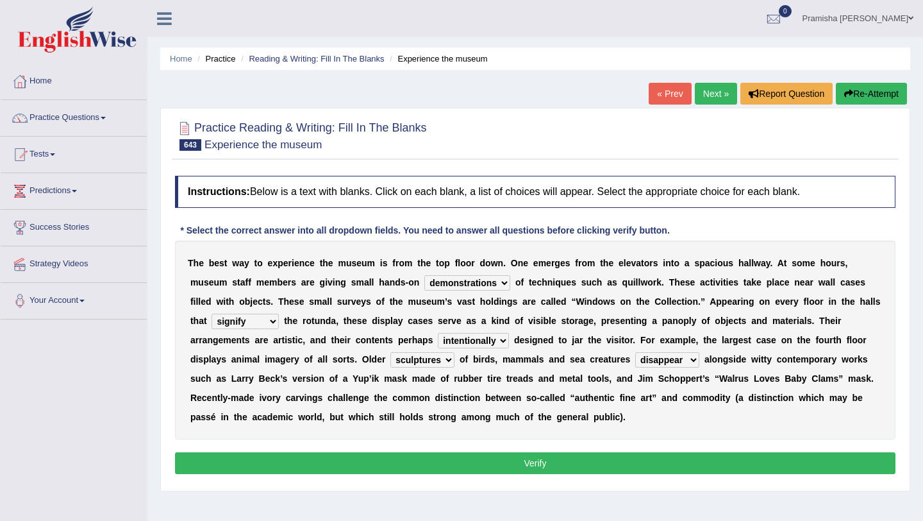
click at [589, 460] on button "Verify" at bounding box center [535, 463] width 721 height 22
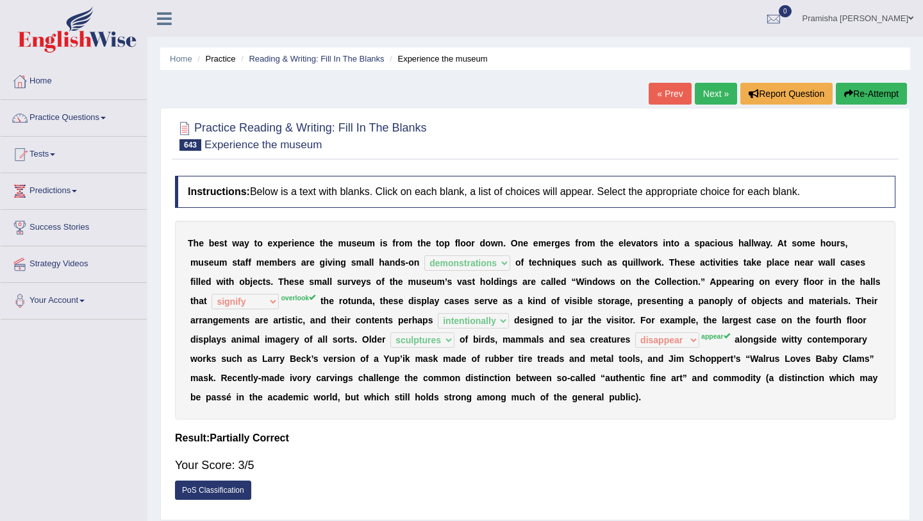
click at [712, 91] on link "Next »" at bounding box center [716, 94] width 42 height 22
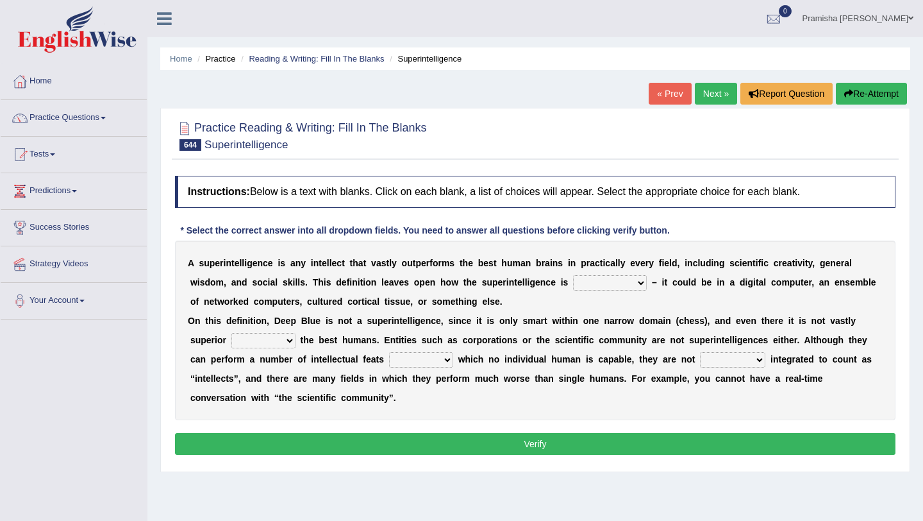
click at [617, 281] on select "popular implemented working evaluated" at bounding box center [610, 282] width 74 height 15
select select "evaluated"
click at [573, 275] on select "popular implemented working evaluated" at bounding box center [610, 282] width 74 height 15
click at [268, 342] on select "than then to on" at bounding box center [263, 340] width 64 height 15
select select "than"
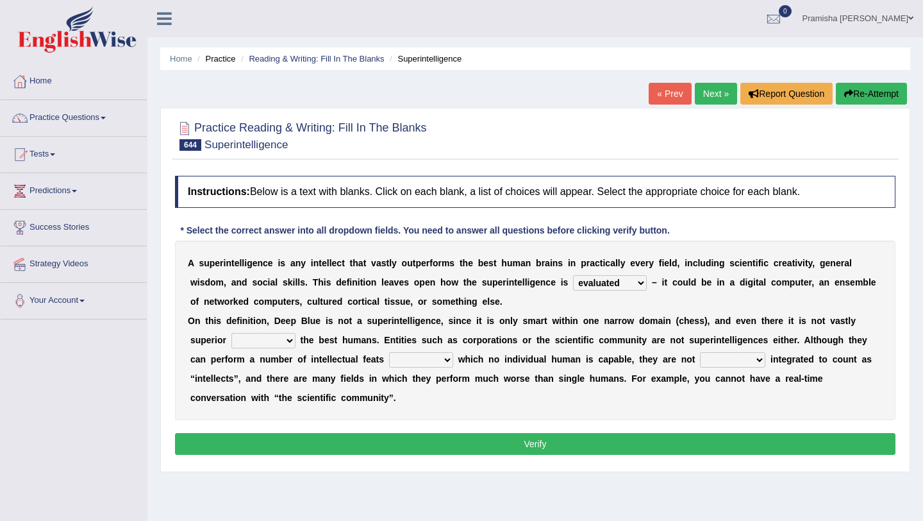
click at [231, 333] on select "than then to on" at bounding box center [263, 340] width 64 height 15
click at [426, 357] on select "for of to so" at bounding box center [421, 359] width 64 height 15
select select "to"
click at [390, 352] on select "for of to so" at bounding box center [421, 359] width 64 height 15
click at [731, 353] on select "suffice sufficient suffering sufficiently" at bounding box center [732, 359] width 65 height 15
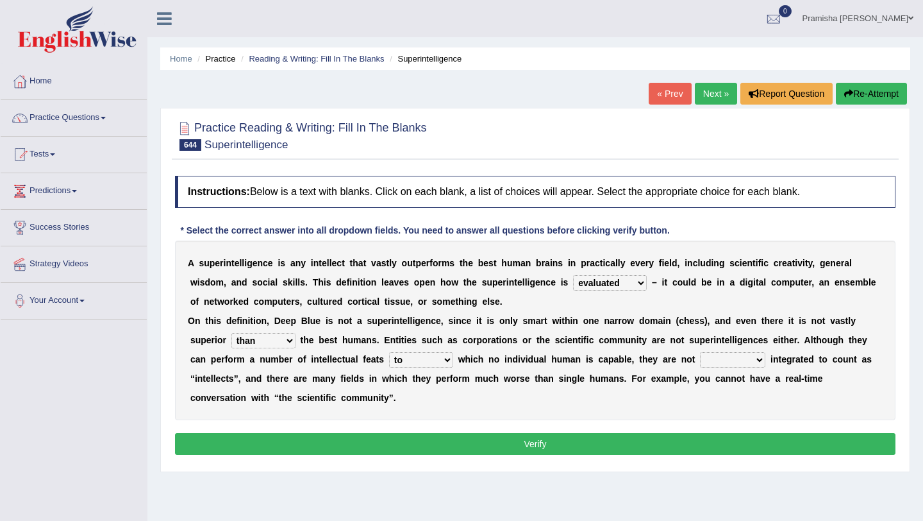
select select "sufficiently"
click at [700, 352] on select "suffice sufficient suffering sufficiently" at bounding box center [732, 359] width 65 height 15
click at [597, 282] on select "popular implemented working evaluated" at bounding box center [610, 282] width 74 height 15
select select "working"
click at [573, 275] on select "popular implemented working evaluated" at bounding box center [610, 282] width 74 height 15
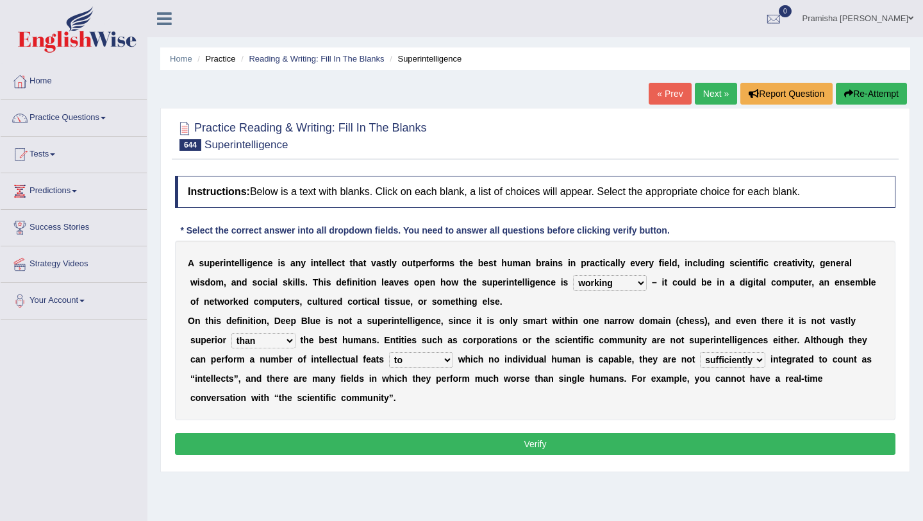
click at [433, 359] on select "for of to so" at bounding box center [421, 359] width 64 height 15
click at [446, 439] on button "Verify" at bounding box center [535, 444] width 721 height 22
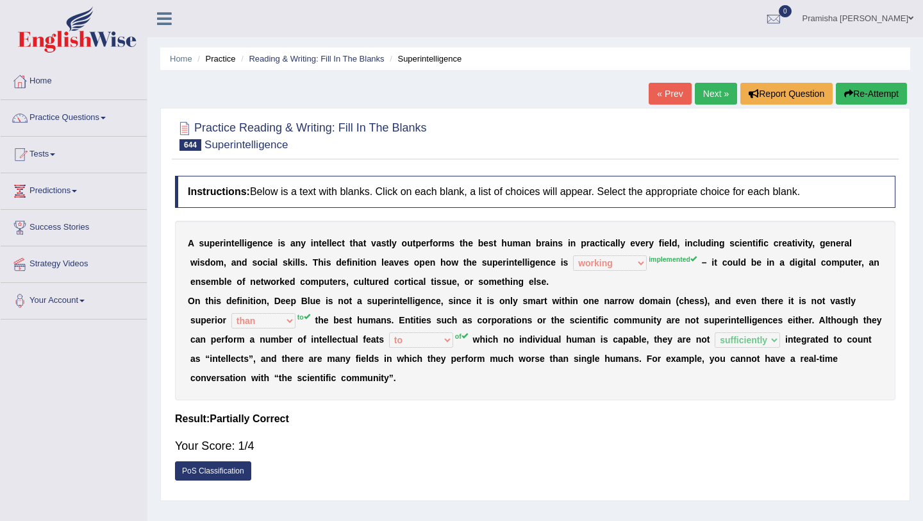
click at [48, 120] on link "Practice Questions" at bounding box center [74, 116] width 146 height 32
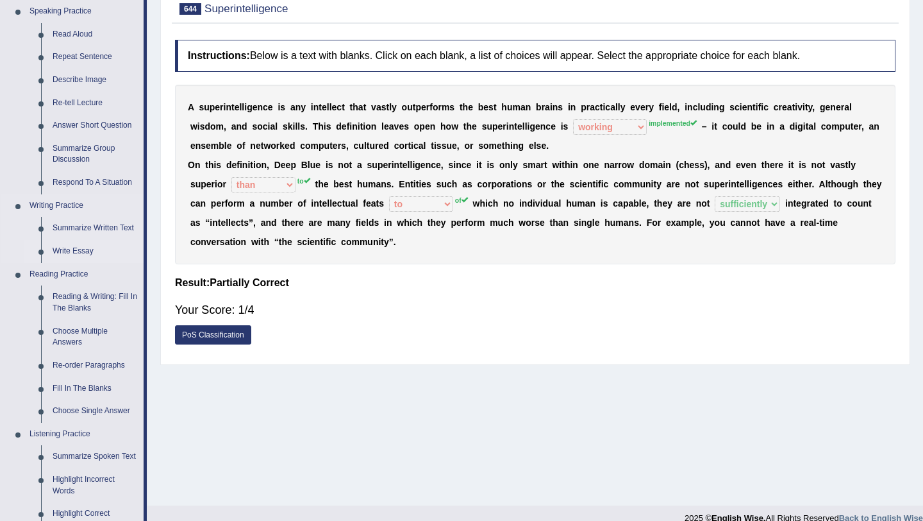
scroll to position [138, 0]
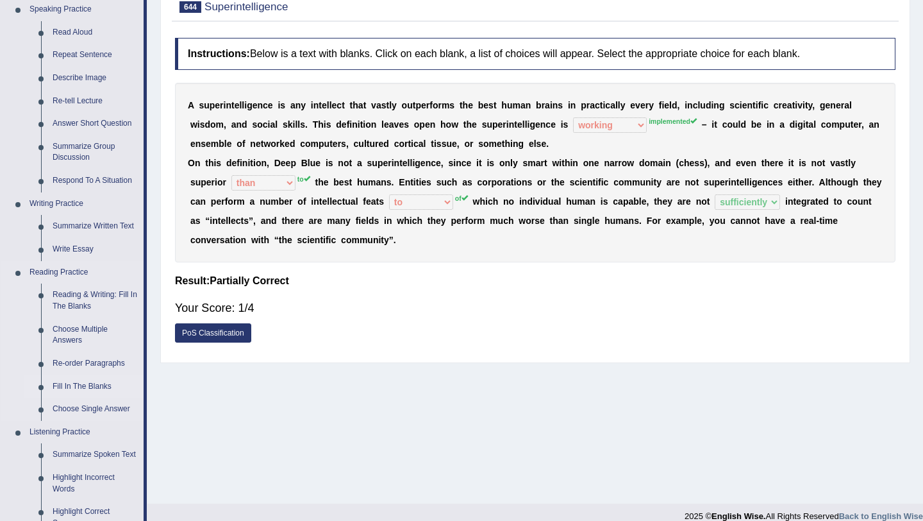
click at [72, 388] on link "Fill In The Blanks" at bounding box center [95, 386] width 97 height 23
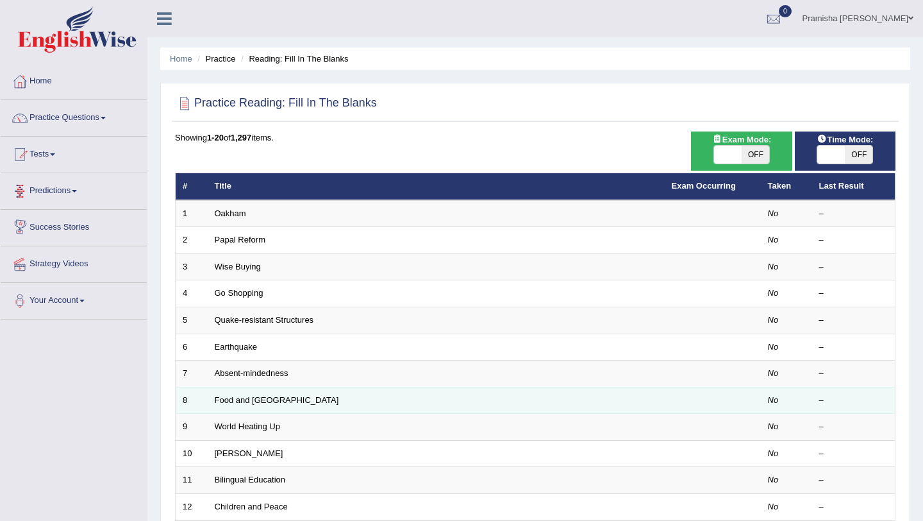
scroll to position [328, 0]
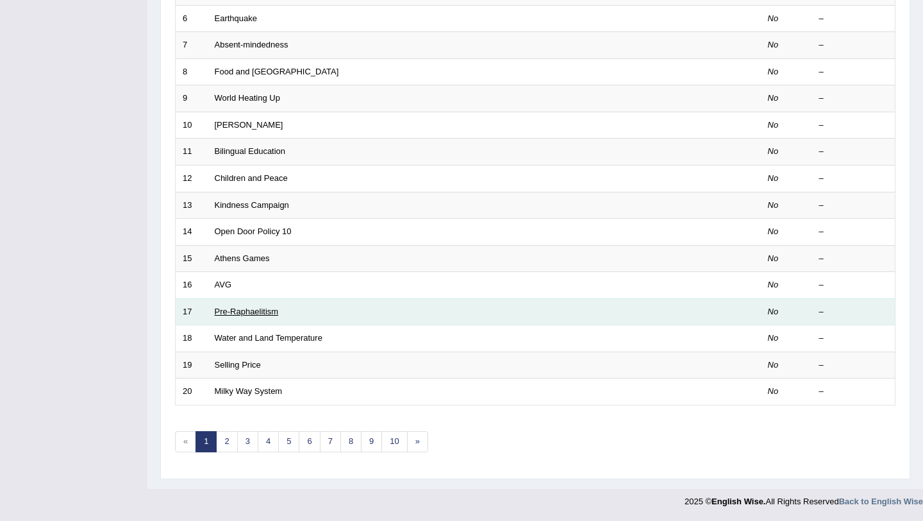
click at [256, 311] on link "Pre-Raphaelitism" at bounding box center [247, 311] width 64 height 10
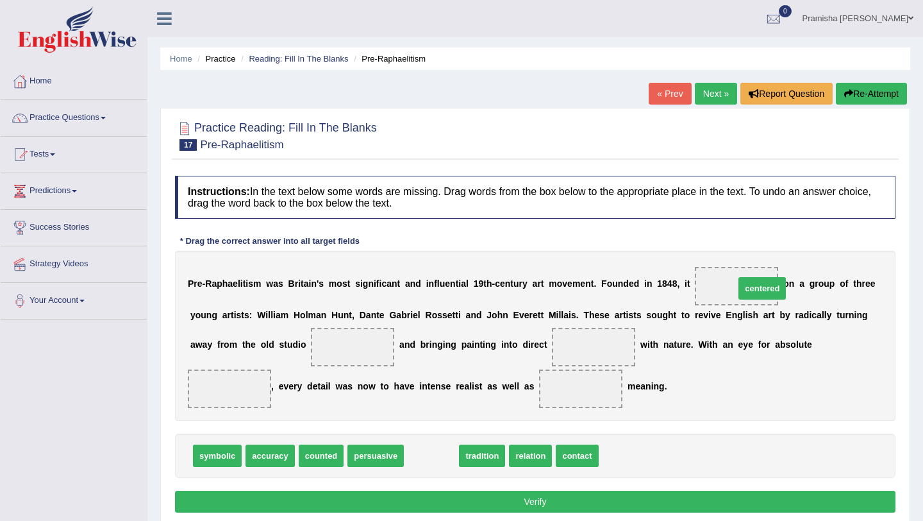
drag, startPoint x: 445, startPoint y: 455, endPoint x: 754, endPoint y: 278, distance: 355.8
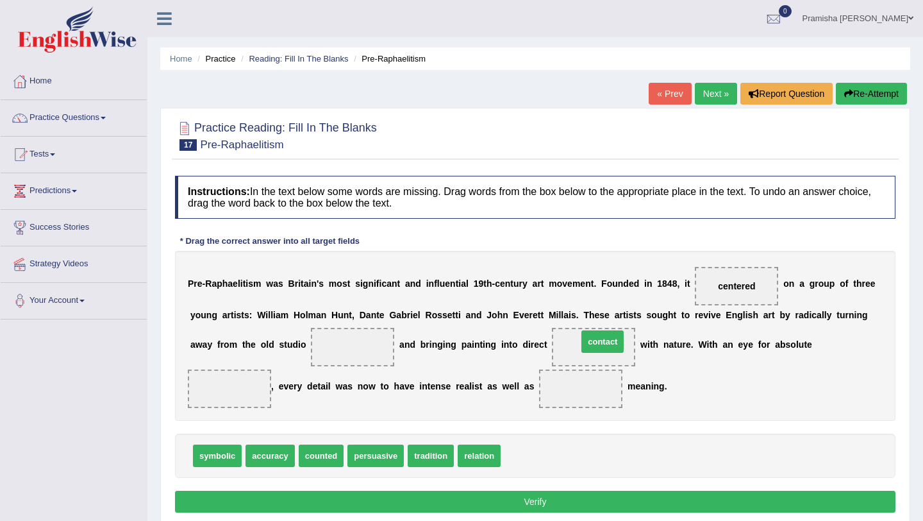
drag, startPoint x: 509, startPoint y: 456, endPoint x: 585, endPoint y: 340, distance: 138.4
drag, startPoint x: 426, startPoint y: 460, endPoint x: 345, endPoint y: 348, distance: 138.6
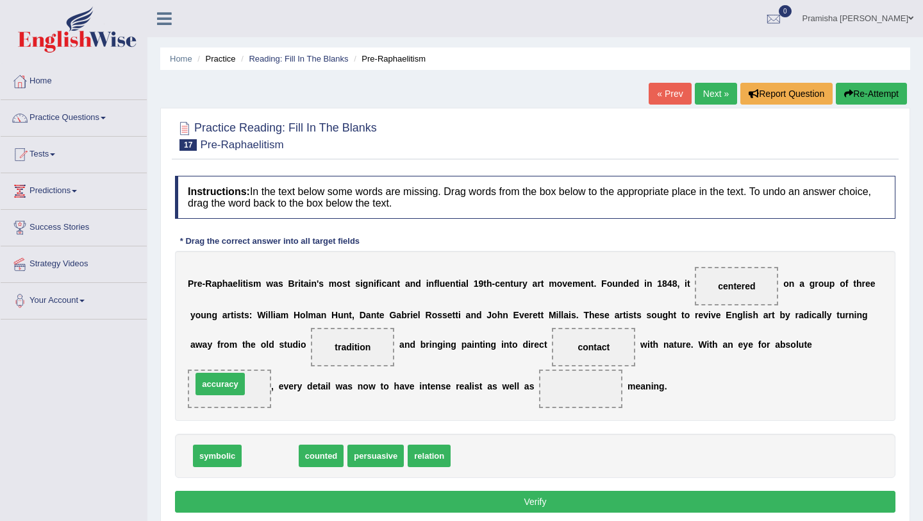
drag, startPoint x: 276, startPoint y: 458, endPoint x: 225, endPoint y: 386, distance: 87.9
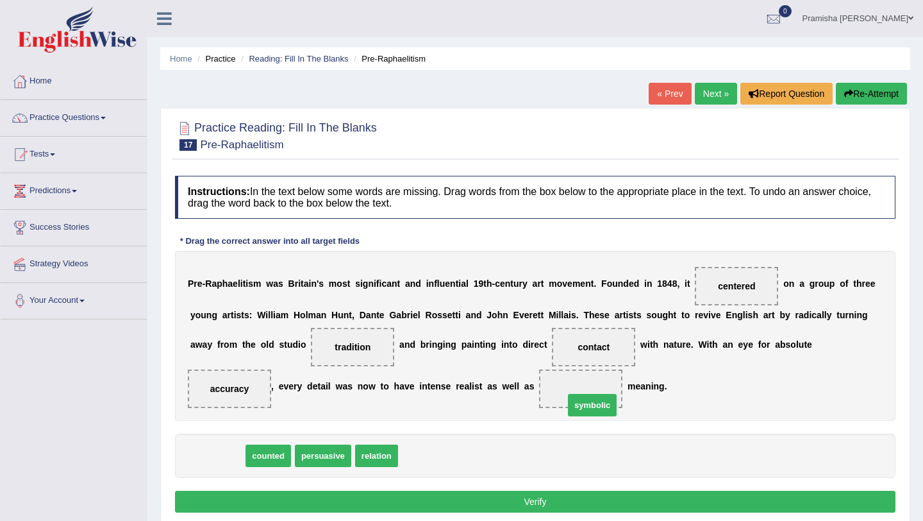
drag, startPoint x: 222, startPoint y: 458, endPoint x: 595, endPoint y: 401, distance: 377.5
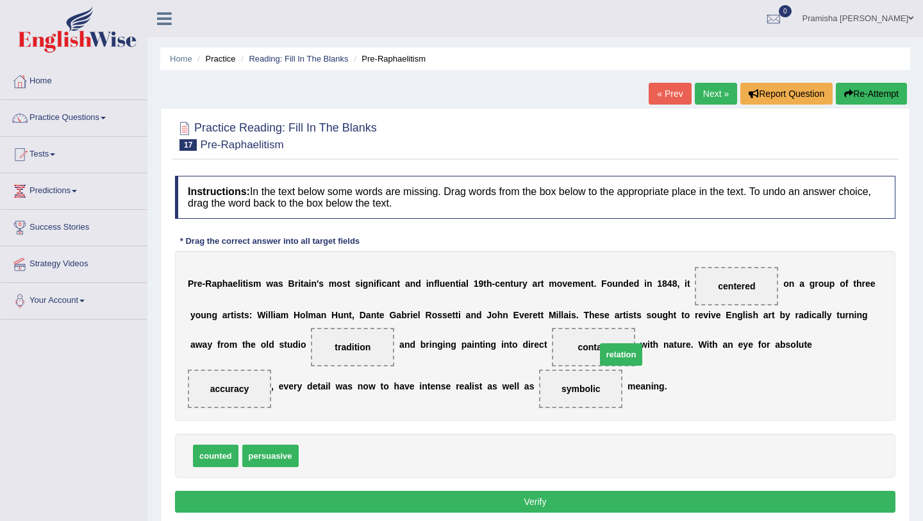
drag, startPoint x: 317, startPoint y: 458, endPoint x: 610, endPoint y: 353, distance: 311.9
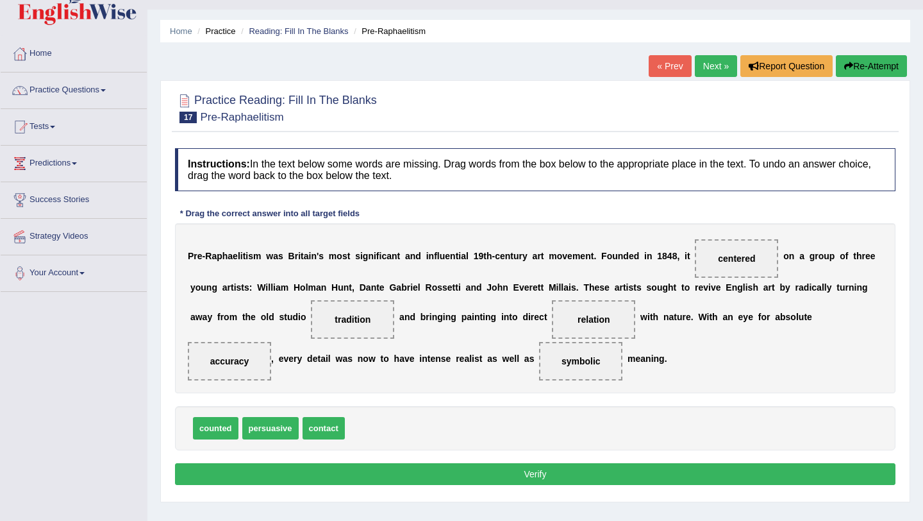
click at [508, 477] on button "Verify" at bounding box center [535, 474] width 721 height 22
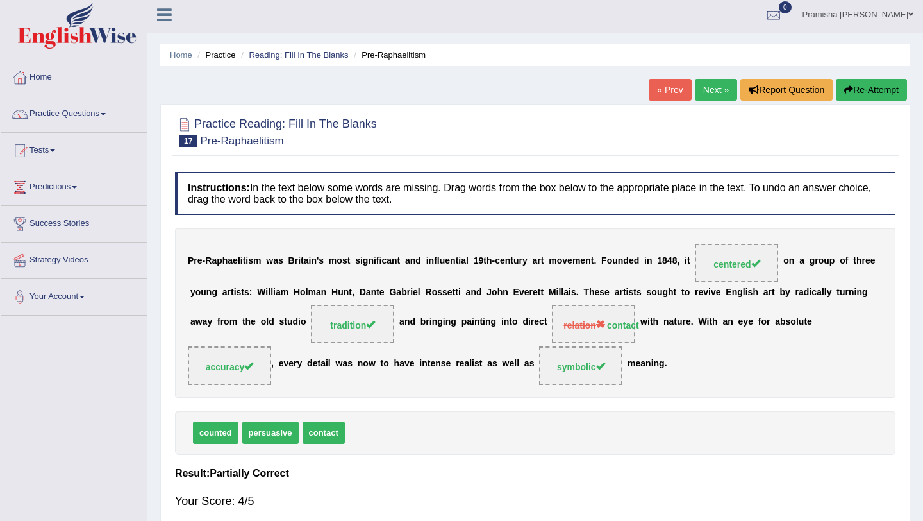
scroll to position [2, 0]
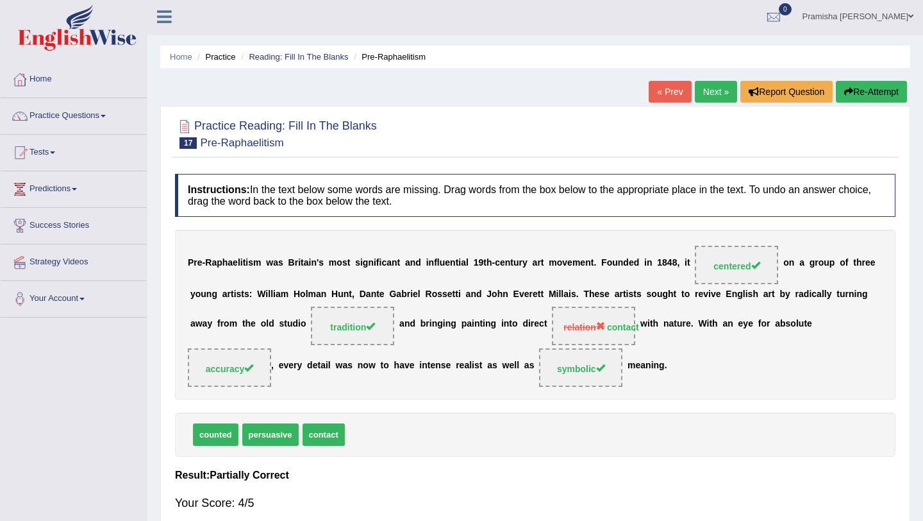
click at [710, 90] on link "Next »" at bounding box center [716, 92] width 42 height 22
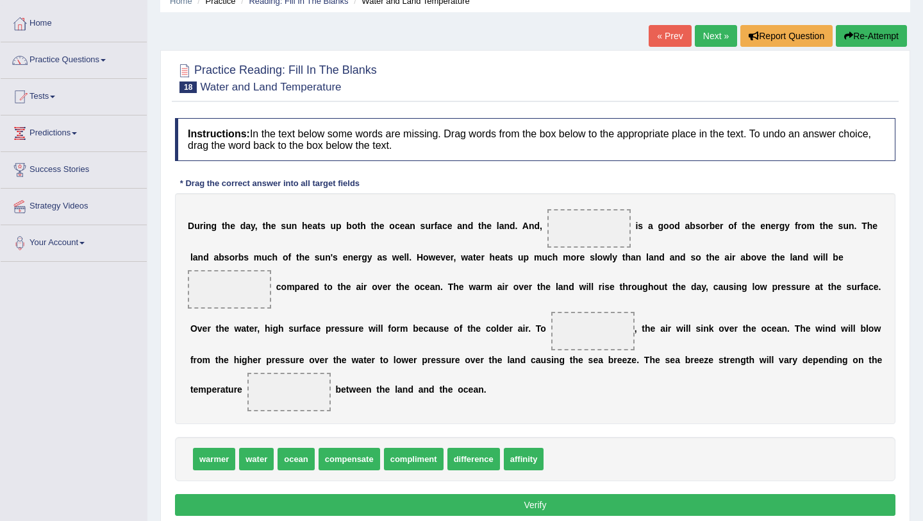
scroll to position [58, 0]
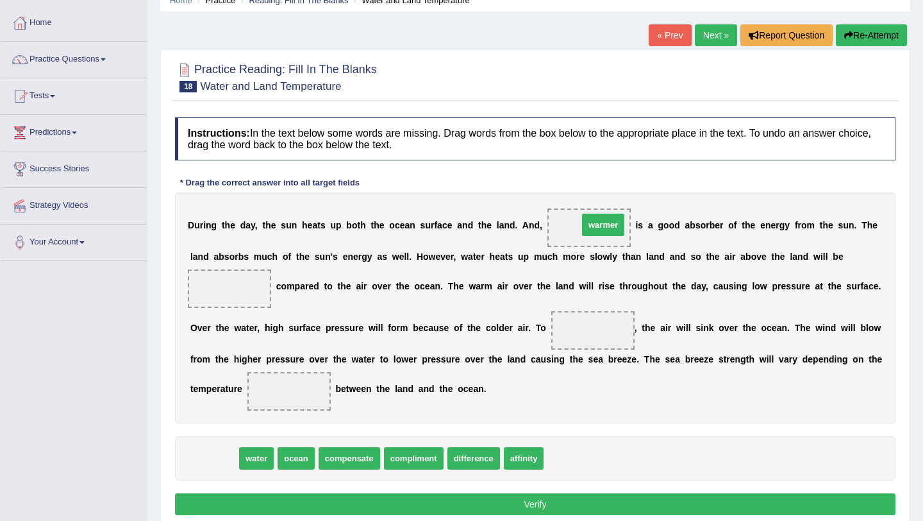
drag, startPoint x: 204, startPoint y: 457, endPoint x: 591, endPoint y: 224, distance: 451.5
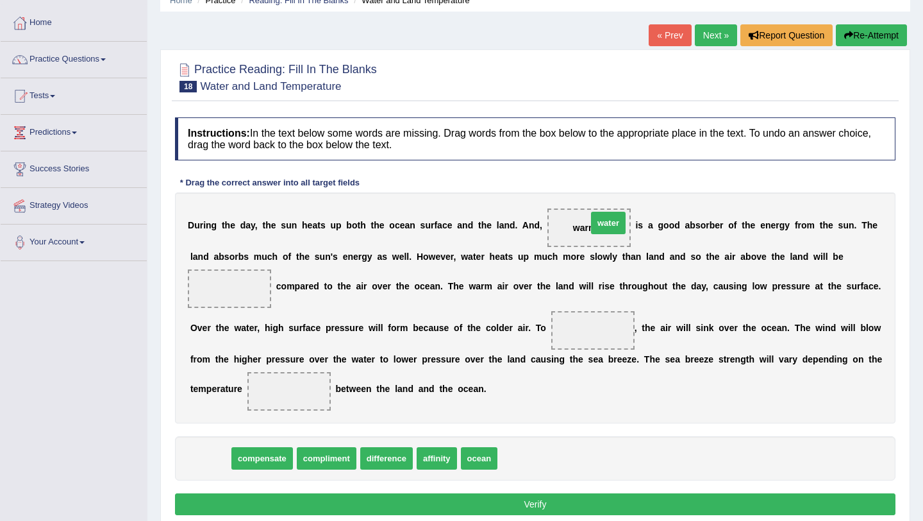
drag, startPoint x: 210, startPoint y: 461, endPoint x: 608, endPoint y: 226, distance: 462.5
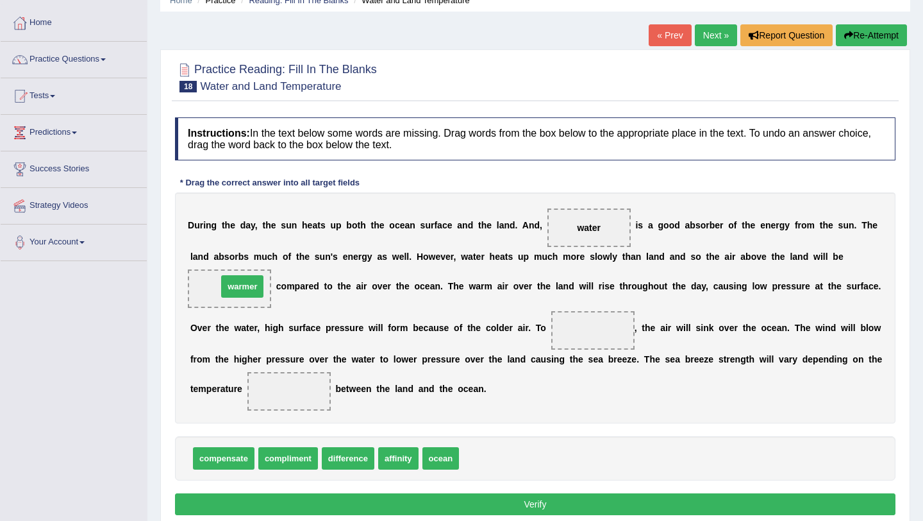
drag, startPoint x: 477, startPoint y: 462, endPoint x: 235, endPoint y: 289, distance: 297.0
drag, startPoint x: 440, startPoint y: 461, endPoint x: 601, endPoint y: 228, distance: 283.0
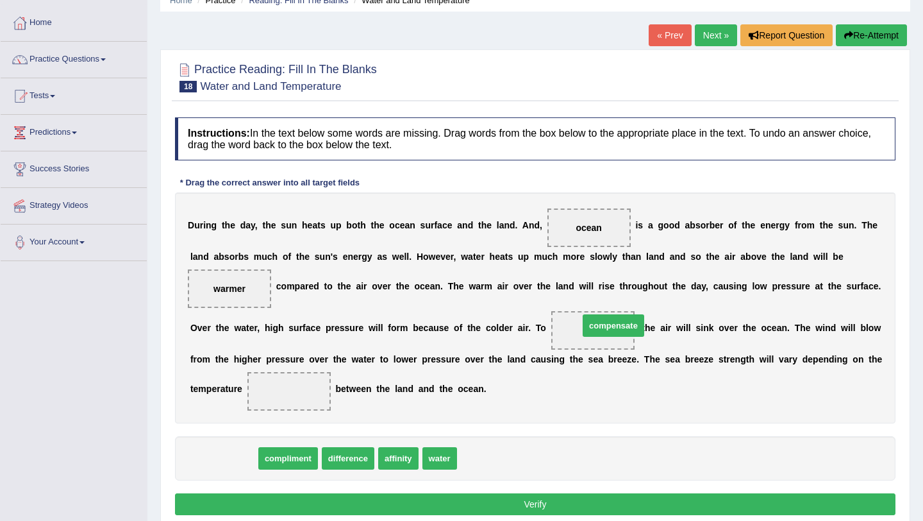
drag, startPoint x: 243, startPoint y: 462, endPoint x: 623, endPoint y: 329, distance: 402.1
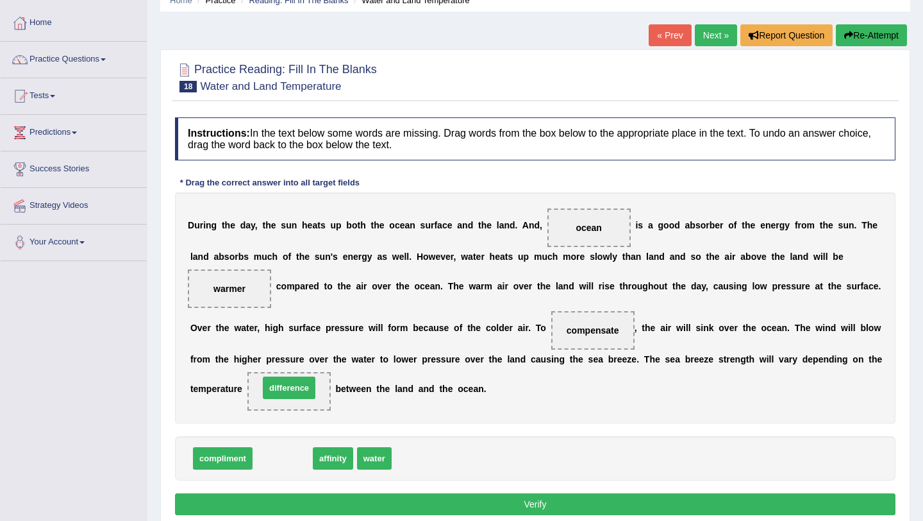
drag, startPoint x: 290, startPoint y: 457, endPoint x: 296, endPoint y: 386, distance: 70.7
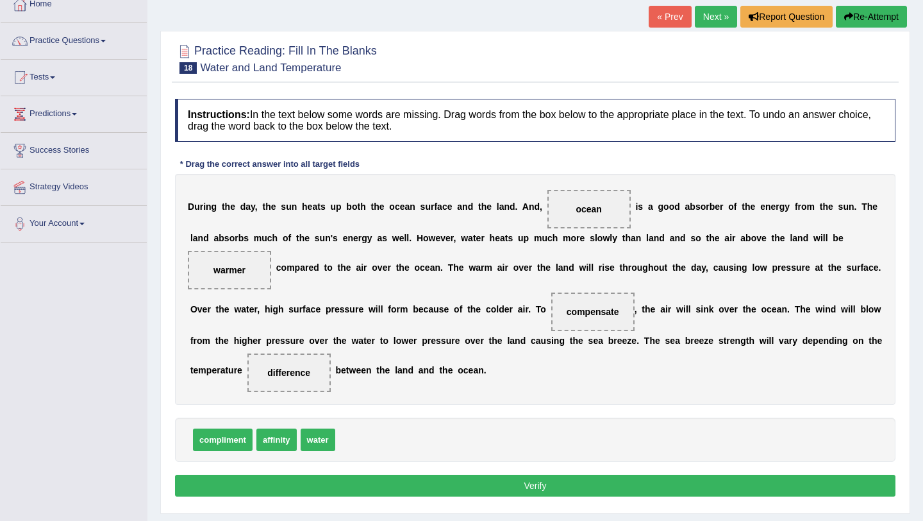
scroll to position [78, 0]
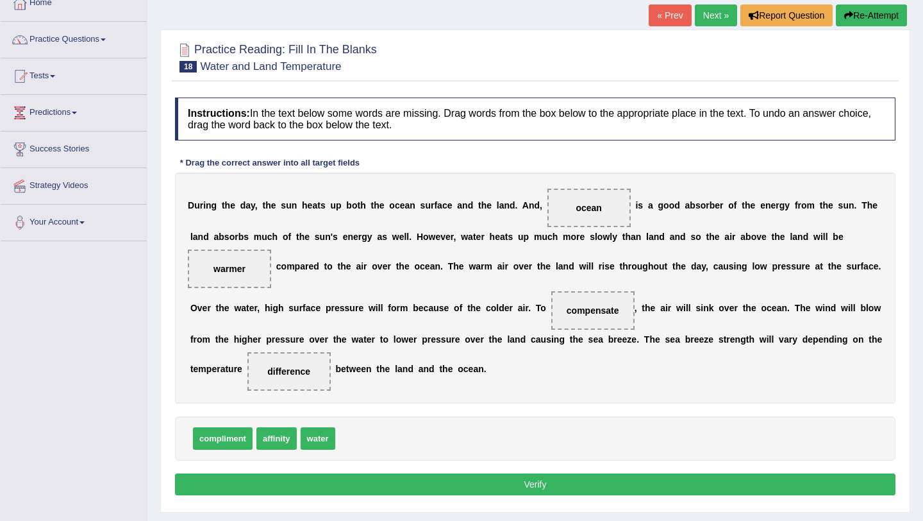
click at [426, 483] on button "Verify" at bounding box center [535, 484] width 721 height 22
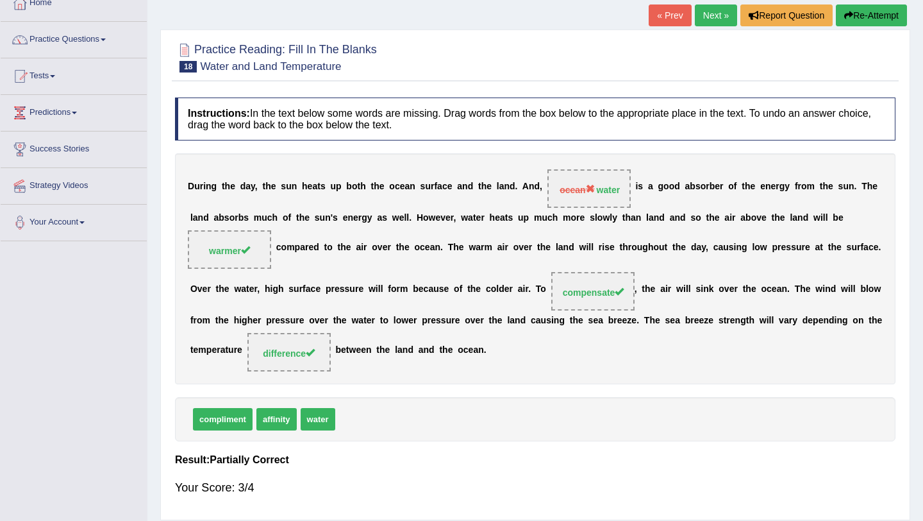
click at [710, 23] on link "Next »" at bounding box center [716, 15] width 42 height 22
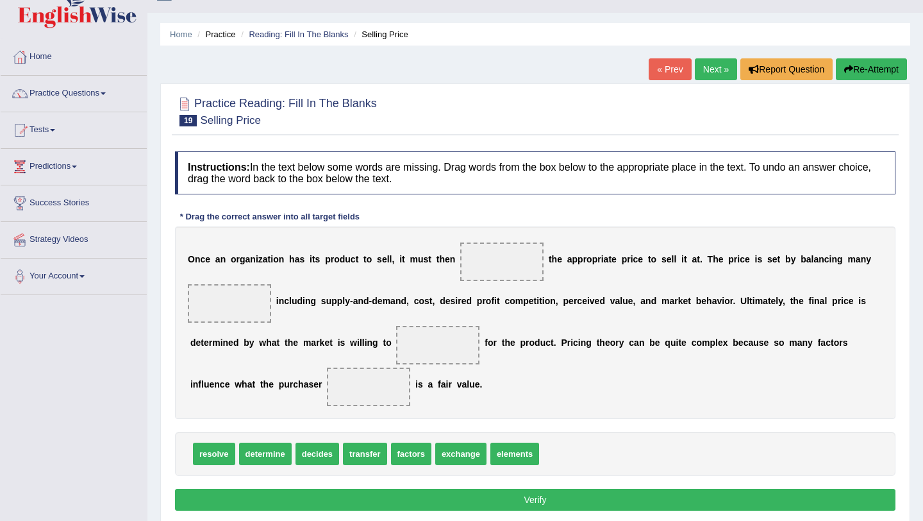
scroll to position [26, 0]
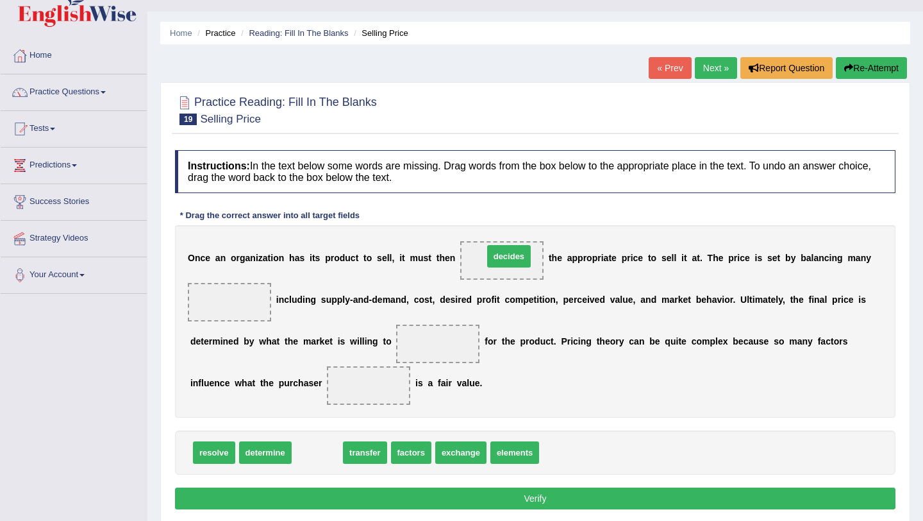
drag, startPoint x: 315, startPoint y: 451, endPoint x: 507, endPoint y: 255, distance: 274.3
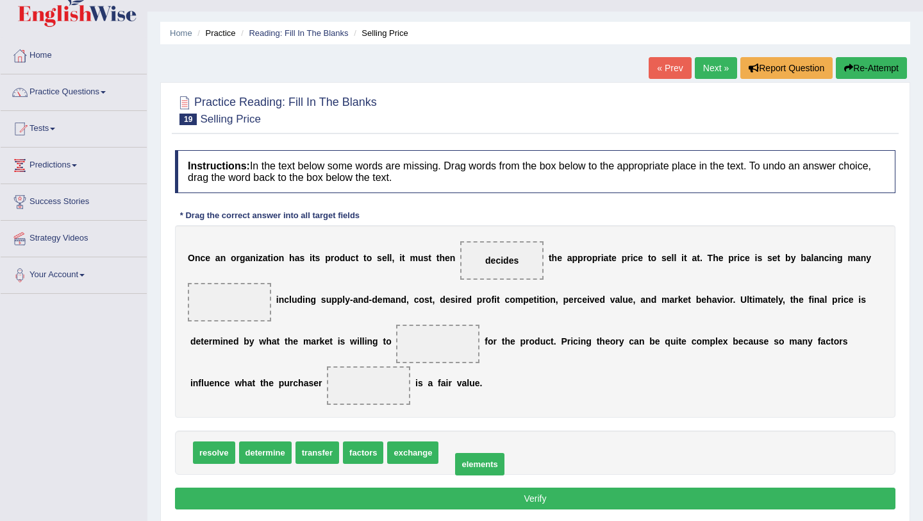
drag, startPoint x: 462, startPoint y: 456, endPoint x: 476, endPoint y: 461, distance: 15.0
drag, startPoint x: 357, startPoint y: 449, endPoint x: 239, endPoint y: 298, distance: 191.5
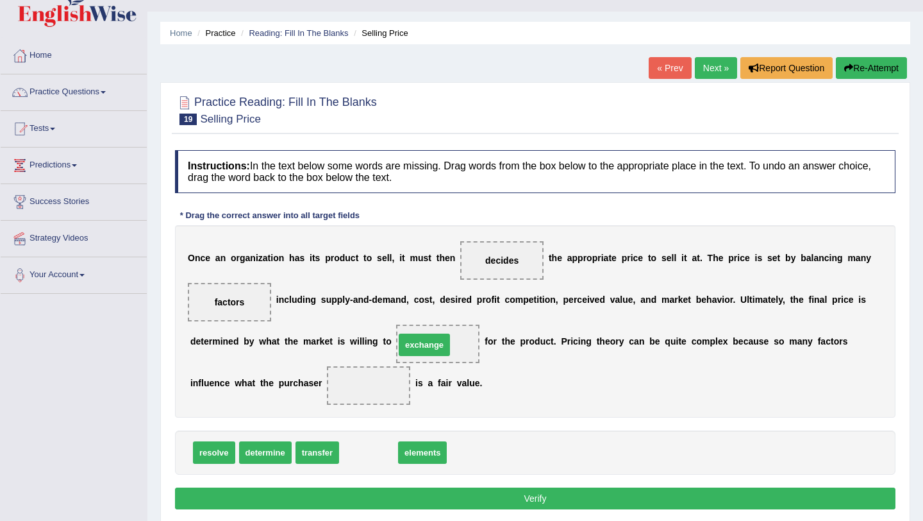
drag, startPoint x: 382, startPoint y: 455, endPoint x: 441, endPoint y: 346, distance: 123.7
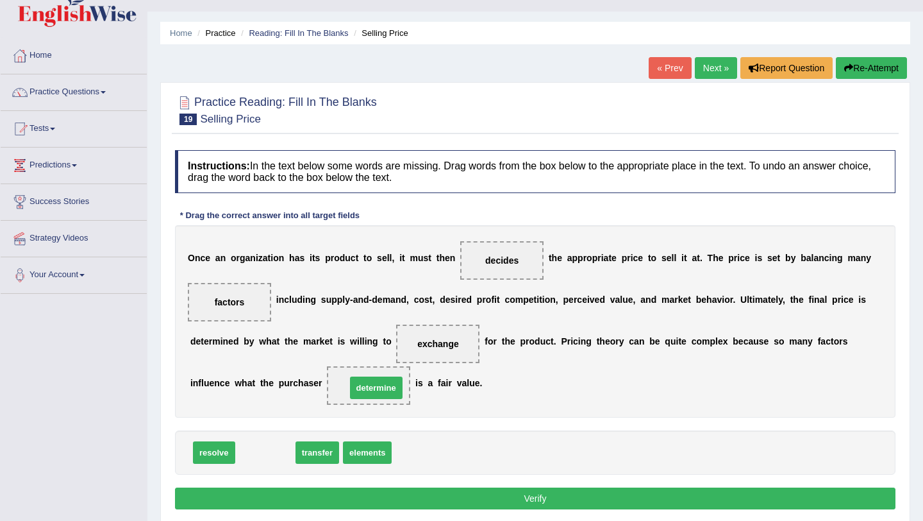
drag, startPoint x: 260, startPoint y: 455, endPoint x: 370, endPoint y: 389, distance: 128.2
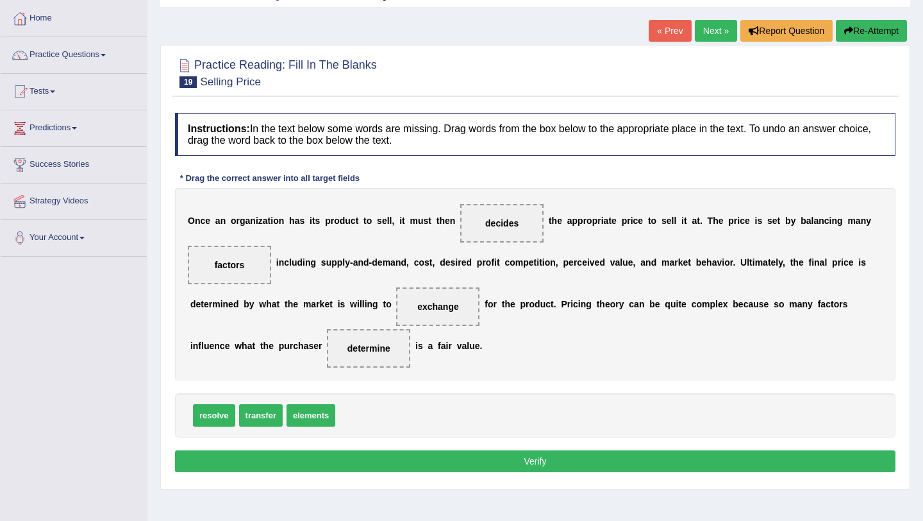
scroll to position [65, 0]
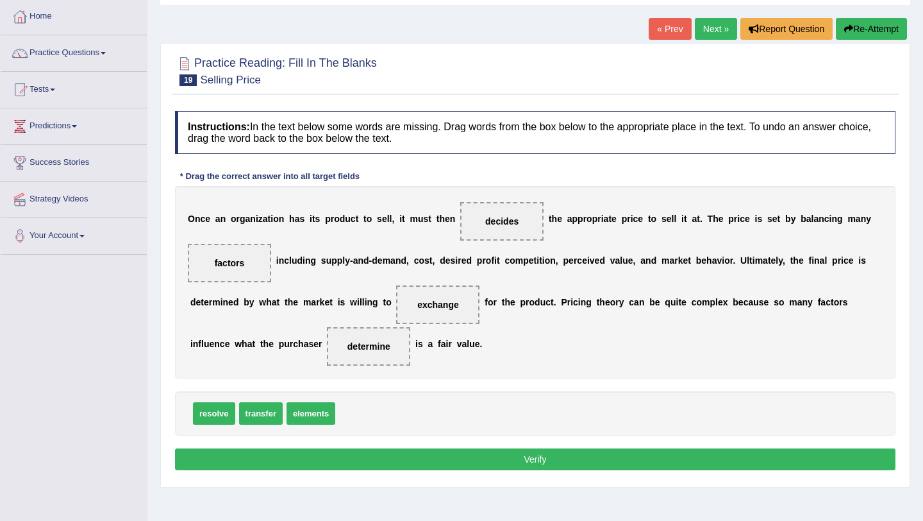
click at [376, 453] on button "Verify" at bounding box center [535, 459] width 721 height 22
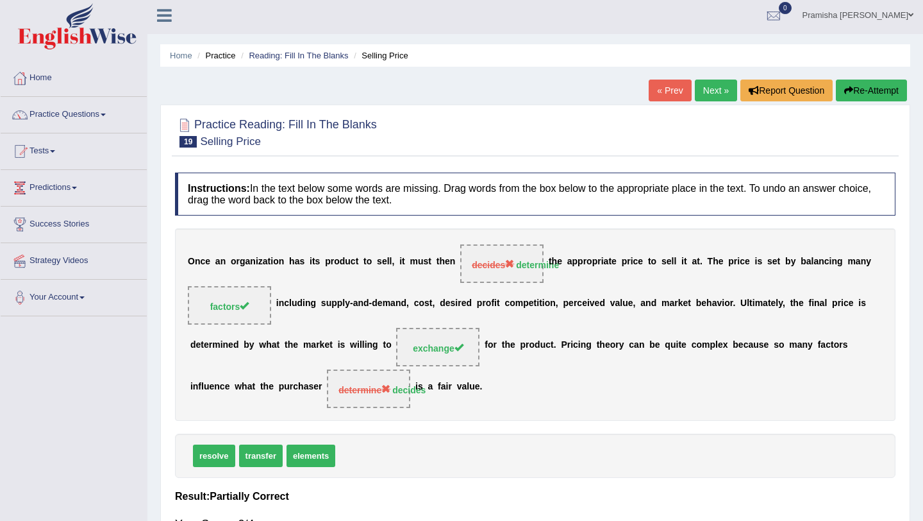
scroll to position [1, 0]
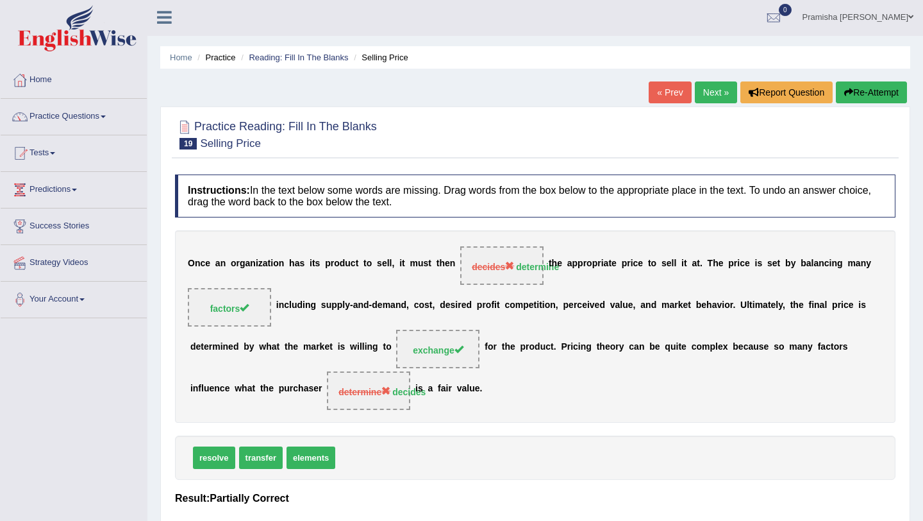
click at [703, 85] on link "Next »" at bounding box center [716, 92] width 42 height 22
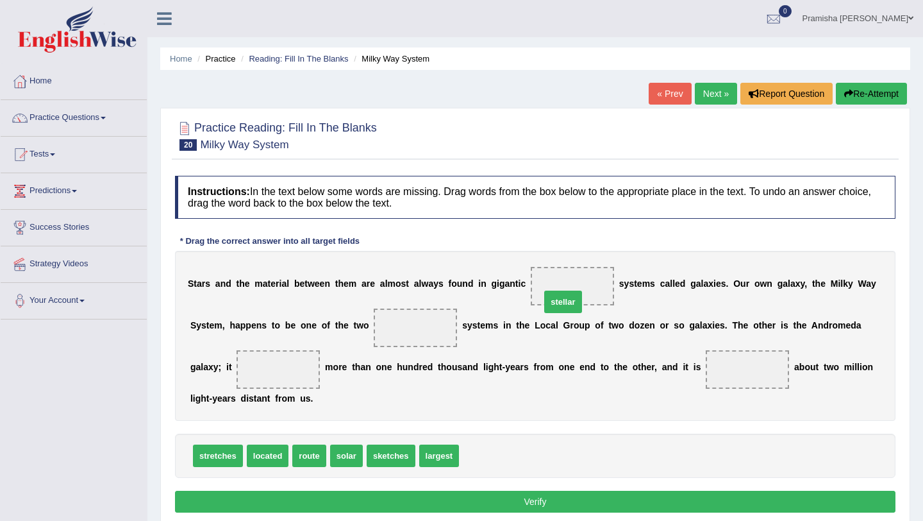
drag, startPoint x: 485, startPoint y: 460, endPoint x: 566, endPoint y: 306, distance: 174.1
drag, startPoint x: 448, startPoint y: 454, endPoint x: 438, endPoint y: 339, distance: 115.9
drag, startPoint x: 344, startPoint y: 460, endPoint x: 571, endPoint y: 294, distance: 281.2
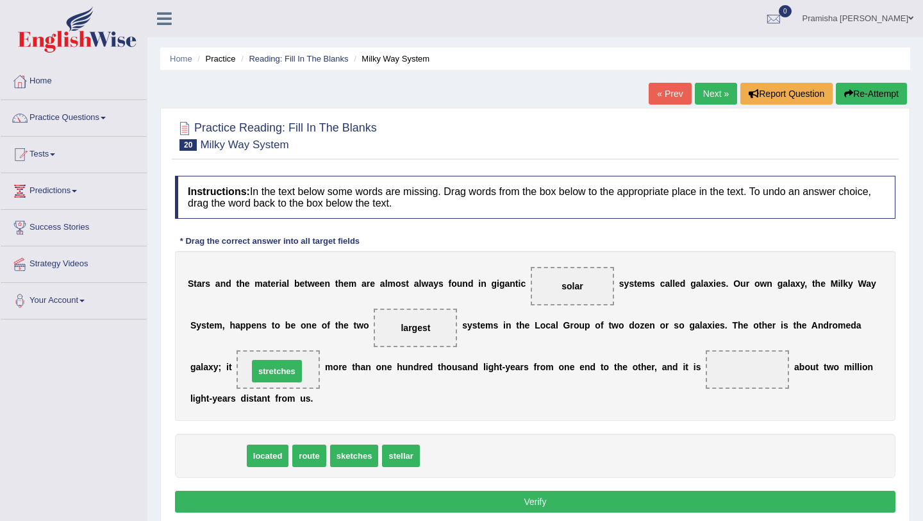
drag, startPoint x: 226, startPoint y: 462, endPoint x: 285, endPoint y: 377, distance: 103.2
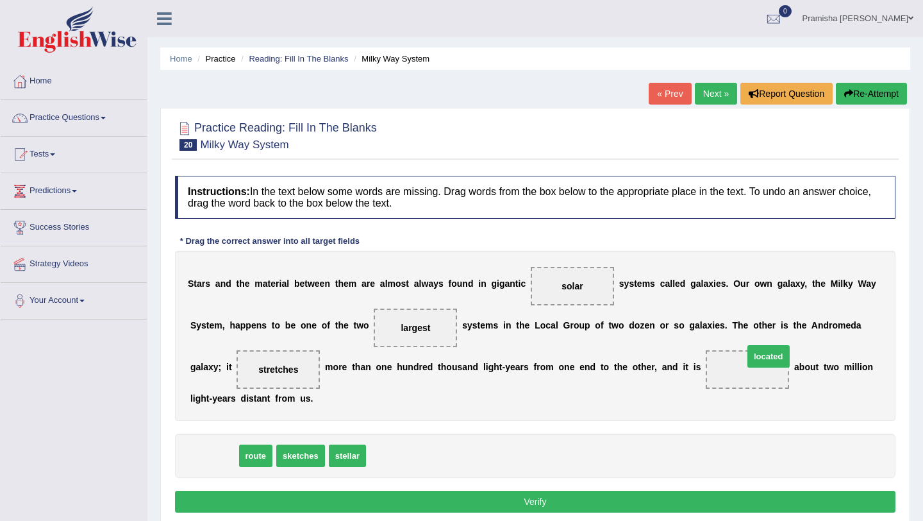
drag, startPoint x: 215, startPoint y: 455, endPoint x: 769, endPoint y: 355, distance: 562.3
click at [353, 504] on button "Verify" at bounding box center [535, 502] width 721 height 22
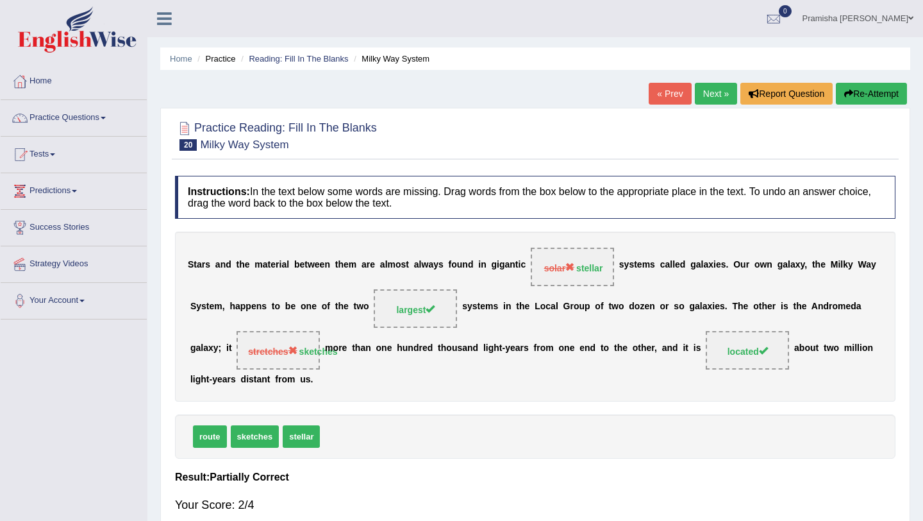
click at [712, 94] on link "Next »" at bounding box center [716, 94] width 42 height 22
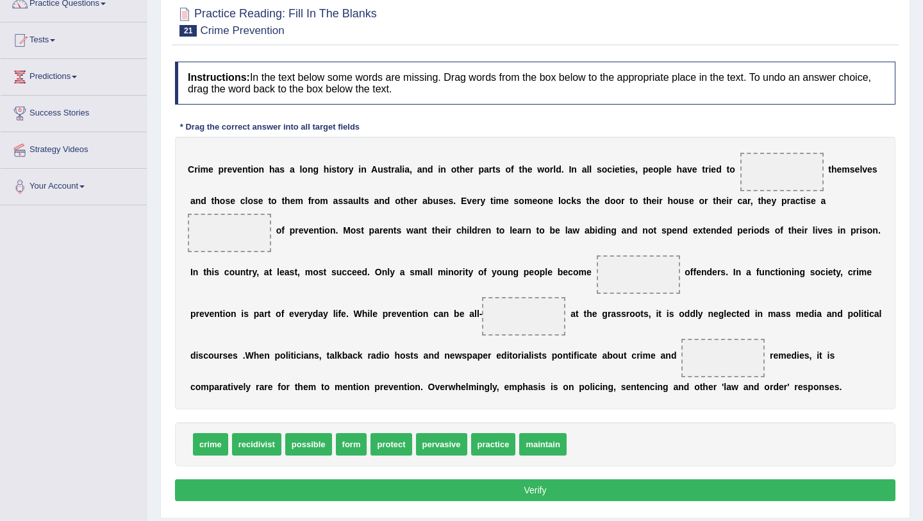
scroll to position [115, 0]
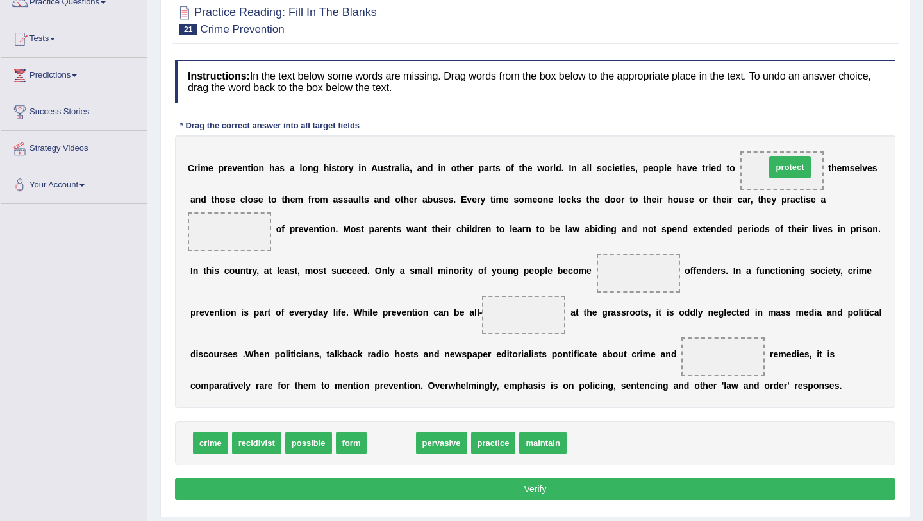
drag, startPoint x: 395, startPoint y: 450, endPoint x: 792, endPoint y: 176, distance: 482.5
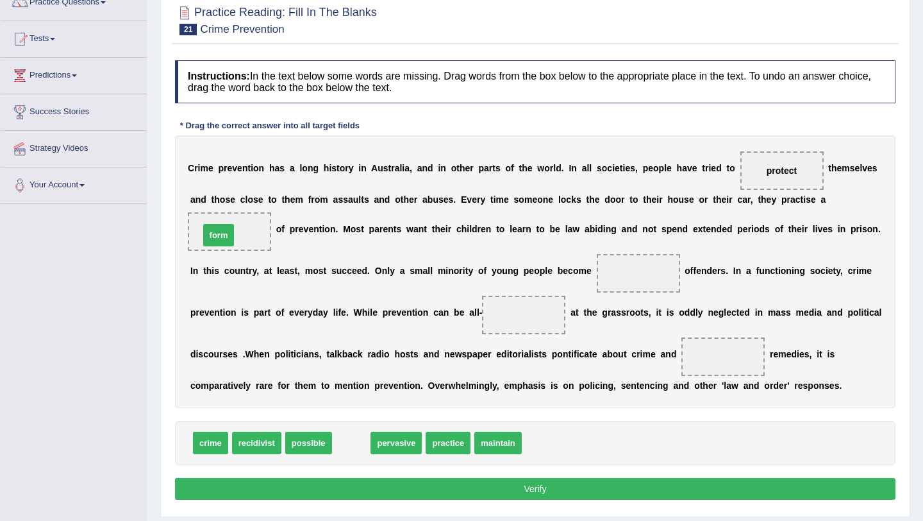
drag, startPoint x: 348, startPoint y: 445, endPoint x: 214, endPoint y: 233, distance: 251.0
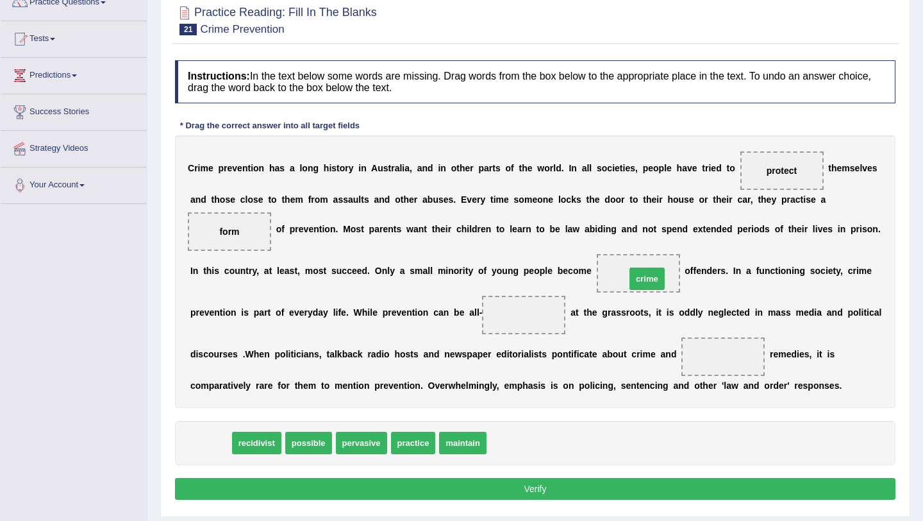
drag, startPoint x: 217, startPoint y: 445, endPoint x: 653, endPoint y: 281, distance: 466.5
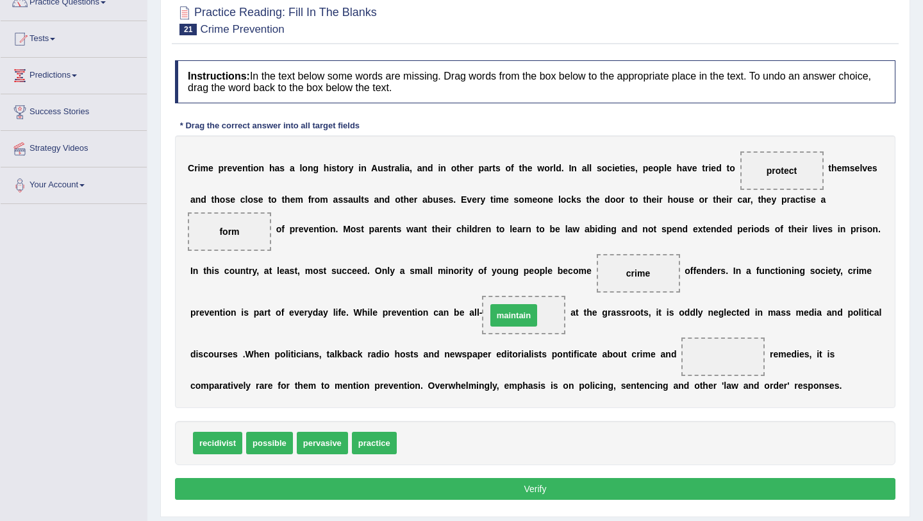
drag, startPoint x: 421, startPoint y: 449, endPoint x: 510, endPoint y: 322, distance: 156.0
drag, startPoint x: 273, startPoint y: 445, endPoint x: 735, endPoint y: 358, distance: 469.7
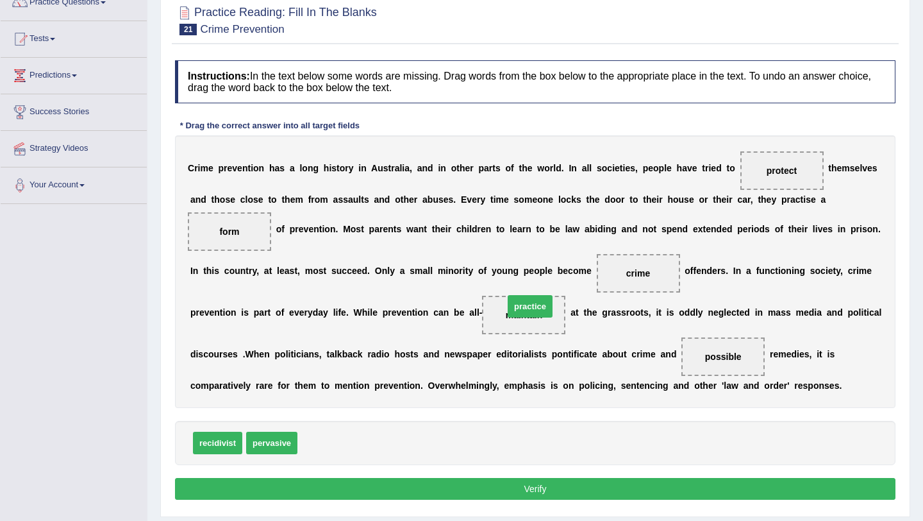
drag, startPoint x: 324, startPoint y: 440, endPoint x: 530, endPoint y: 303, distance: 247.0
drag, startPoint x: 333, startPoint y: 446, endPoint x: 548, endPoint y: 317, distance: 251.0
click at [355, 488] on button "Verify" at bounding box center [535, 489] width 721 height 22
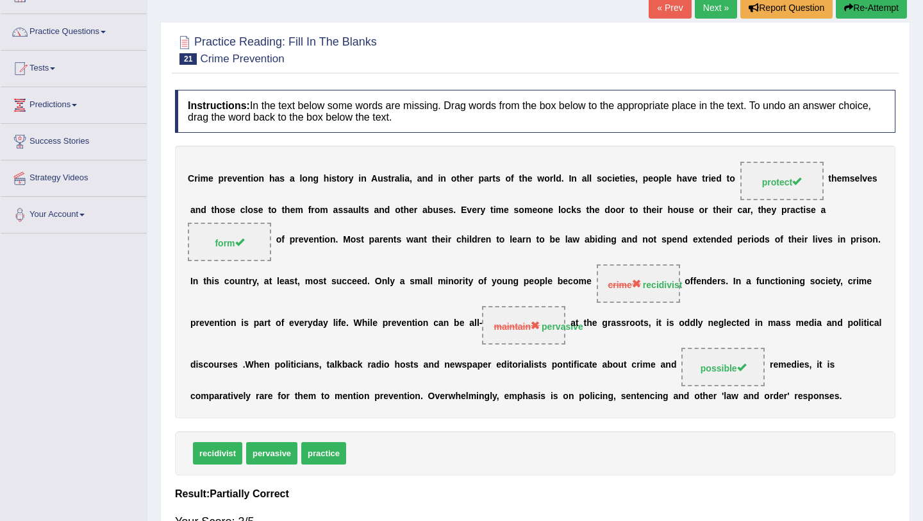
scroll to position [85, 0]
drag, startPoint x: 642, startPoint y: 287, endPoint x: 684, endPoint y: 292, distance: 42.7
click at [684, 292] on div "C r i m e p r e v e n t i o n h a s a l o n g h i s t o r y i n A u s t r a l i…" at bounding box center [535, 282] width 721 height 273
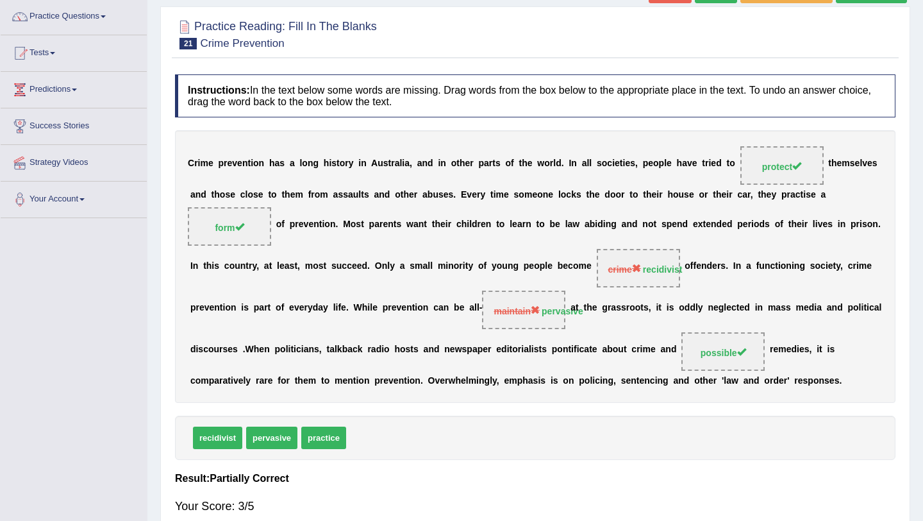
scroll to position [102, 0]
drag, startPoint x: 357, startPoint y: 306, endPoint x: 450, endPoint y: 317, distance: 93.5
click at [450, 317] on div "C r i m e p r e v e n t i o n h a s a l o n g h i s t o r y i n A u s t r a l i…" at bounding box center [535, 266] width 721 height 273
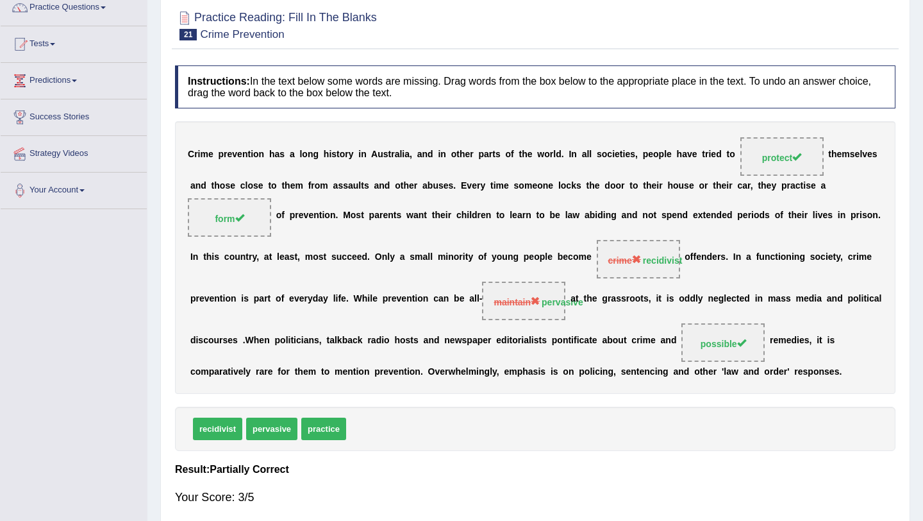
scroll to position [112, 0]
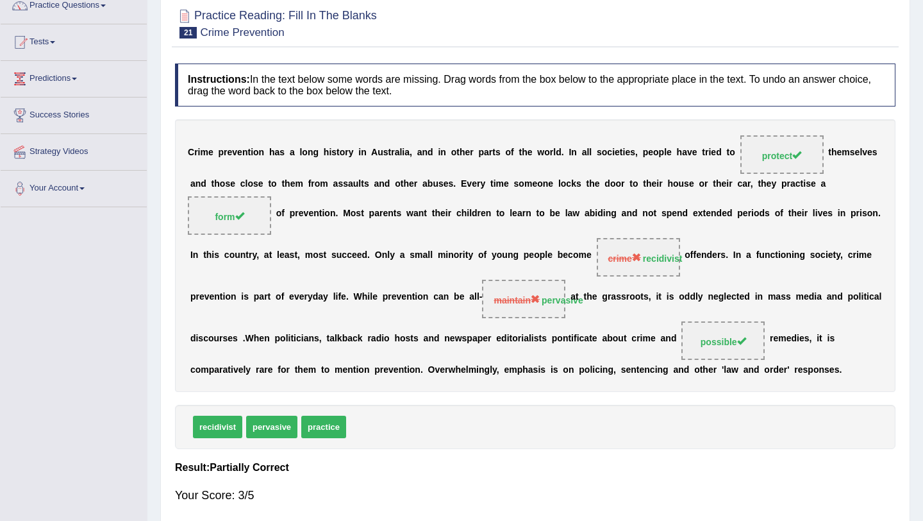
drag, startPoint x: 351, startPoint y: 296, endPoint x: 501, endPoint y: 271, distance: 152.1
click at [501, 271] on div "C r i m e p r e v e n t i o n h a s a l o n g h i s t o r y i n A u s t r a l i…" at bounding box center [535, 255] width 721 height 273
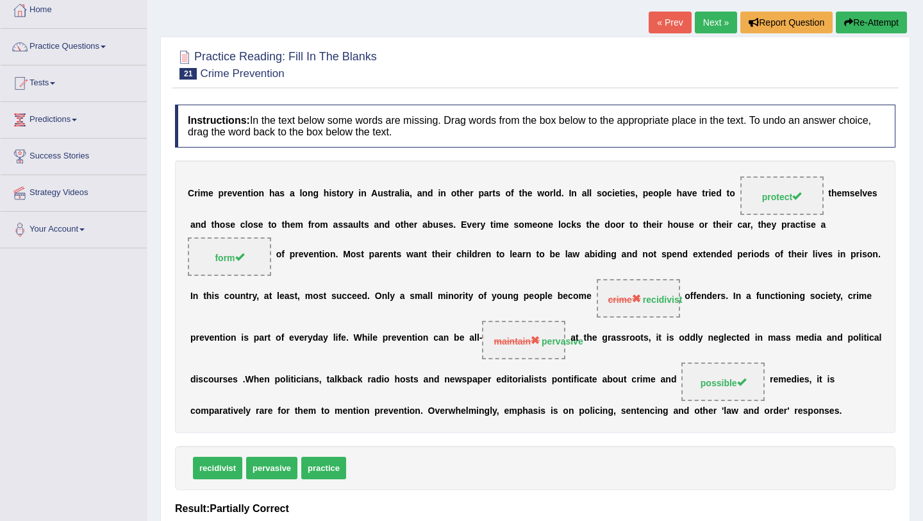
scroll to position [69, 0]
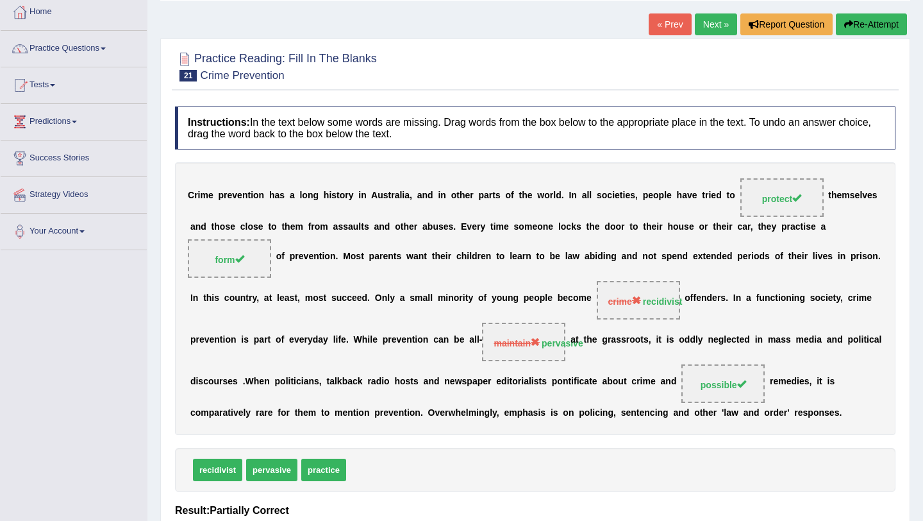
click at [712, 16] on link "Next »" at bounding box center [716, 24] width 42 height 22
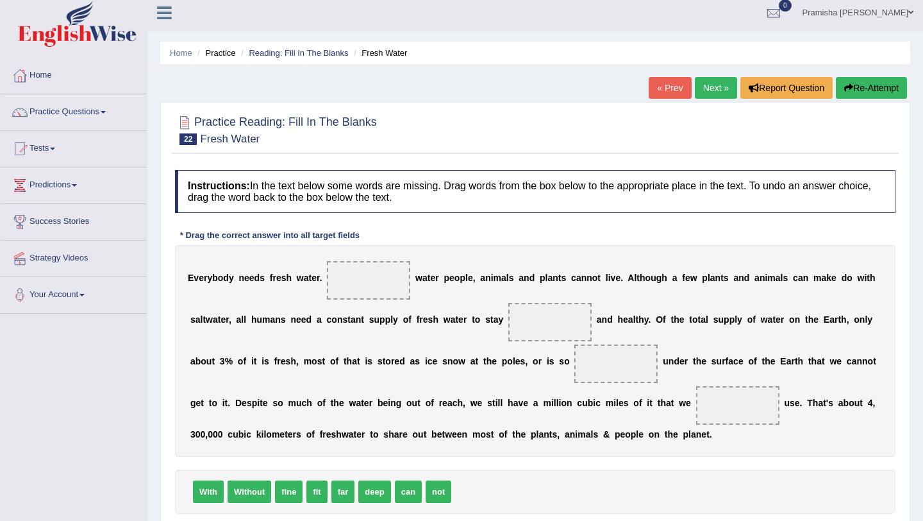
scroll to position [7, 0]
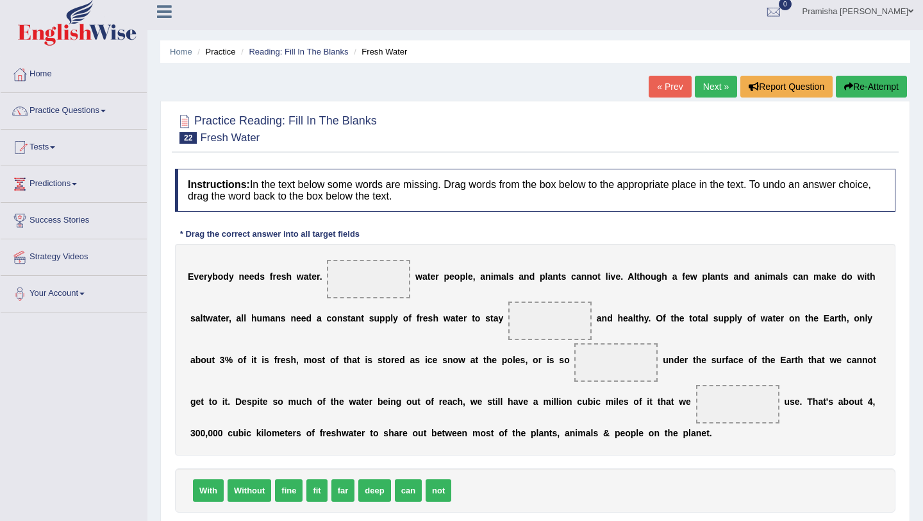
click at [709, 92] on link "Next »" at bounding box center [716, 87] width 42 height 22
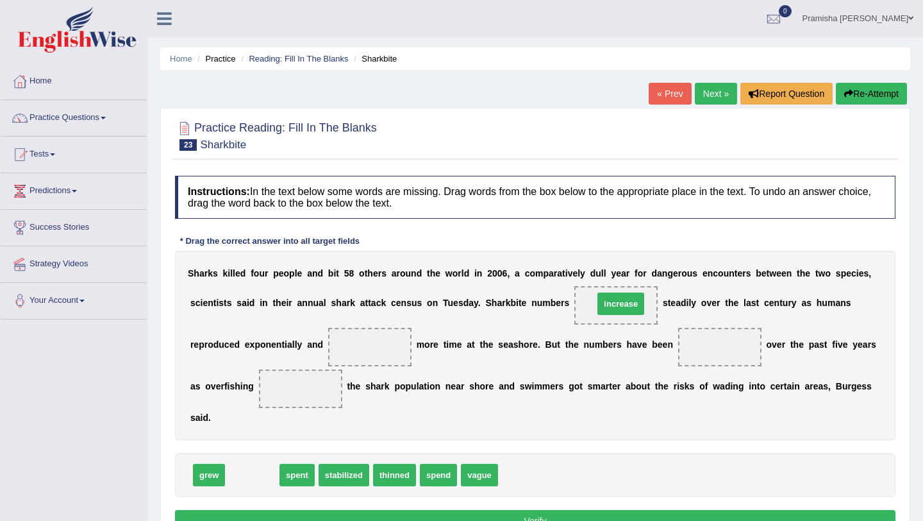
drag, startPoint x: 251, startPoint y: 474, endPoint x: 620, endPoint y: 303, distance: 406.5
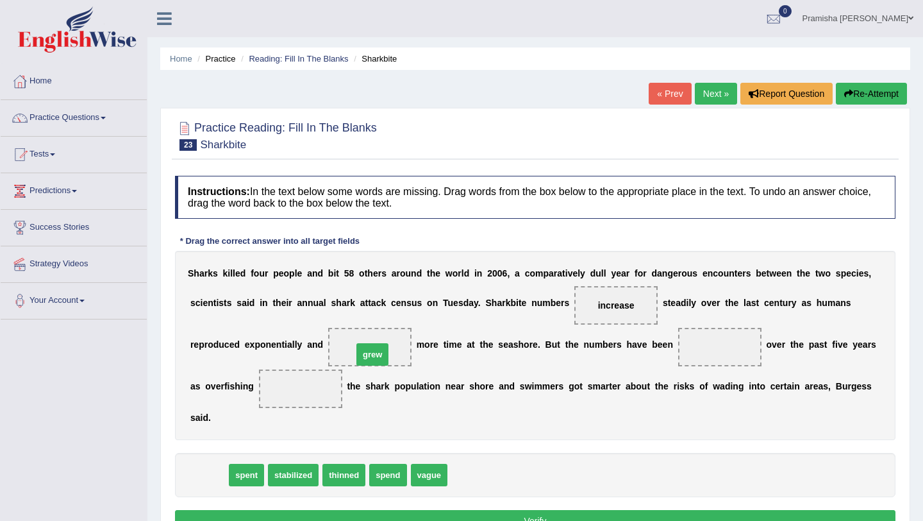
drag, startPoint x: 208, startPoint y: 481, endPoint x: 371, endPoint y: 360, distance: 202.5
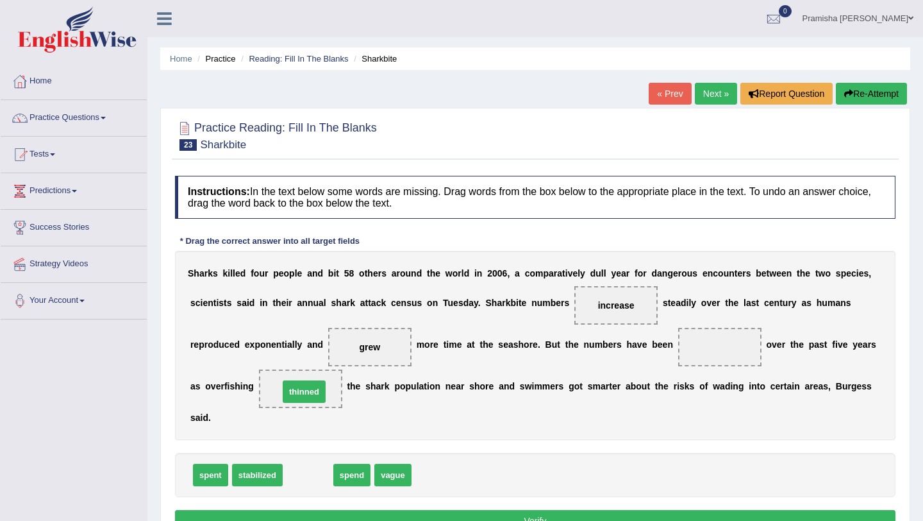
drag, startPoint x: 311, startPoint y: 480, endPoint x: 304, endPoint y: 388, distance: 92.0
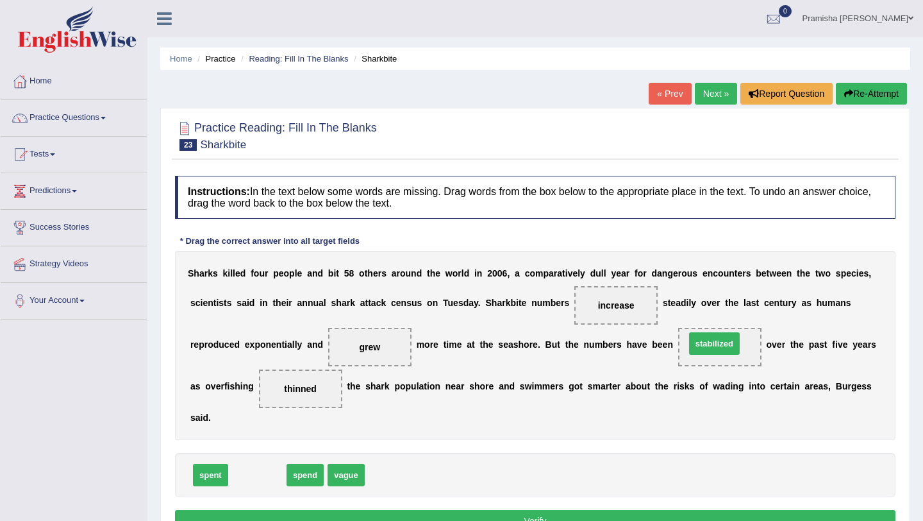
drag, startPoint x: 255, startPoint y: 478, endPoint x: 712, endPoint y: 347, distance: 475.5
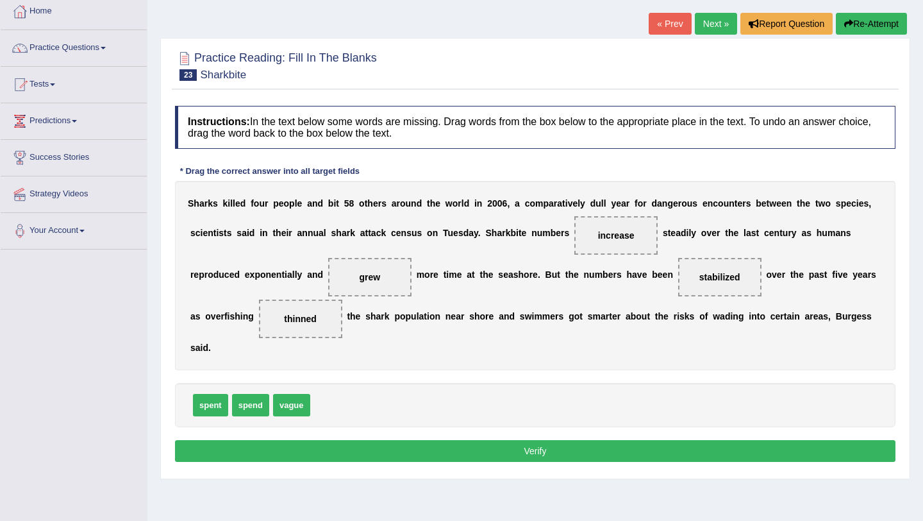
scroll to position [71, 0]
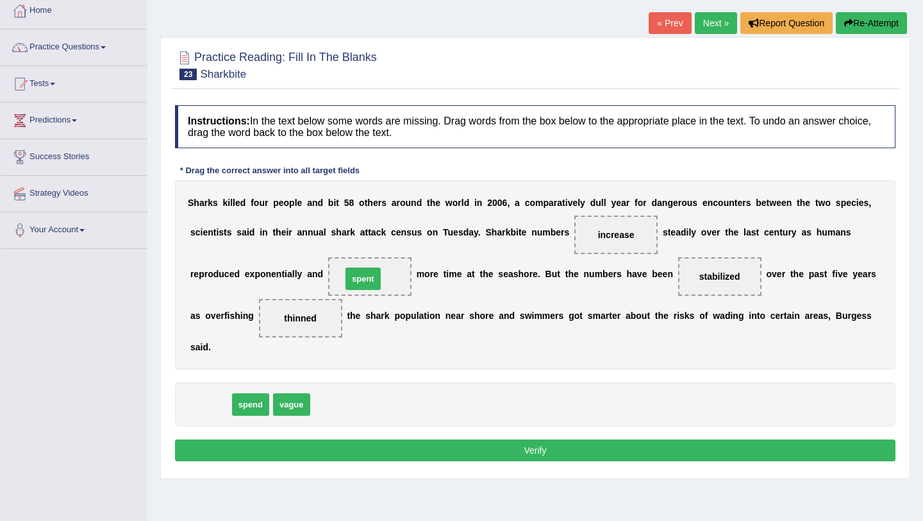
drag, startPoint x: 210, startPoint y: 401, endPoint x: 364, endPoint y: 274, distance: 199.5
click at [483, 448] on button "Verify" at bounding box center [535, 450] width 721 height 22
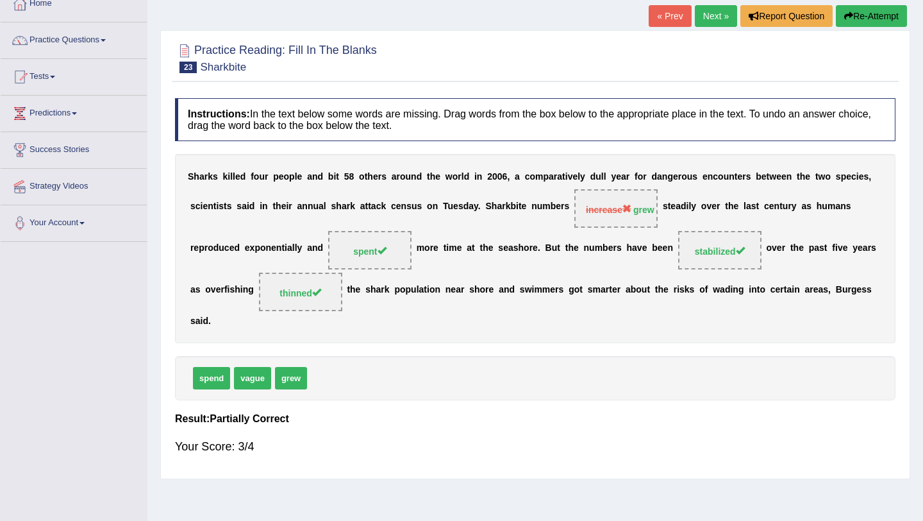
scroll to position [0, 0]
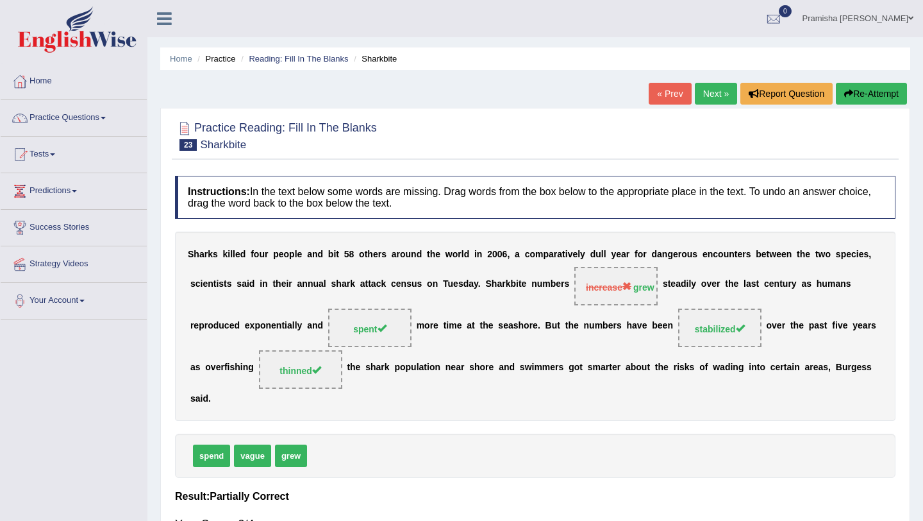
click at [701, 87] on link "Next »" at bounding box center [716, 94] width 42 height 22
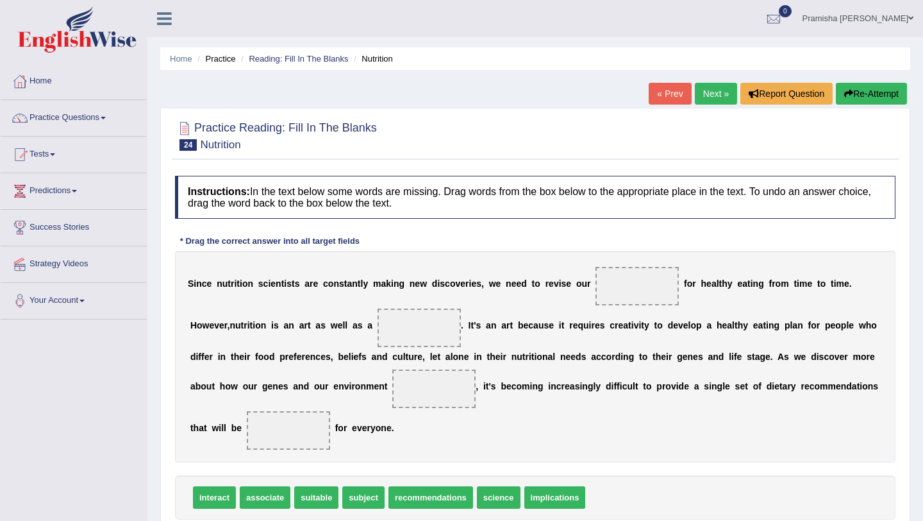
click at [718, 92] on link "Next »" at bounding box center [716, 94] width 42 height 22
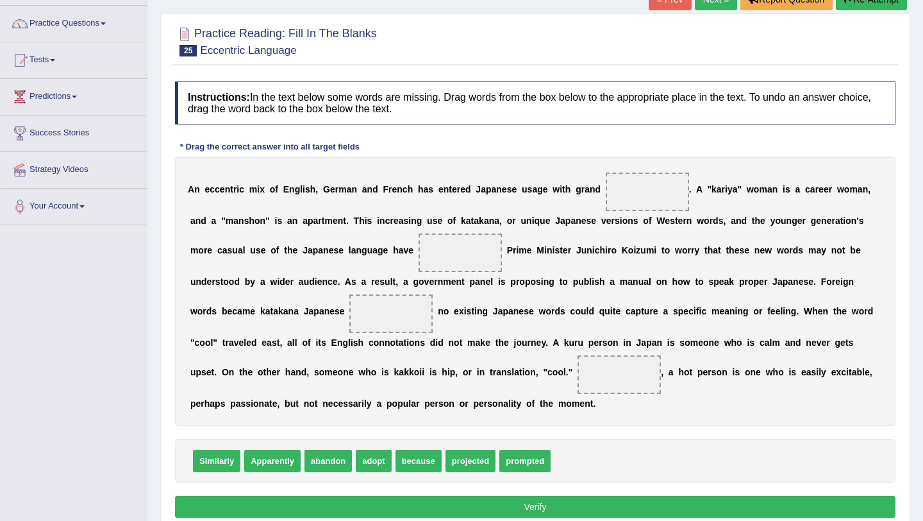
scroll to position [95, 0]
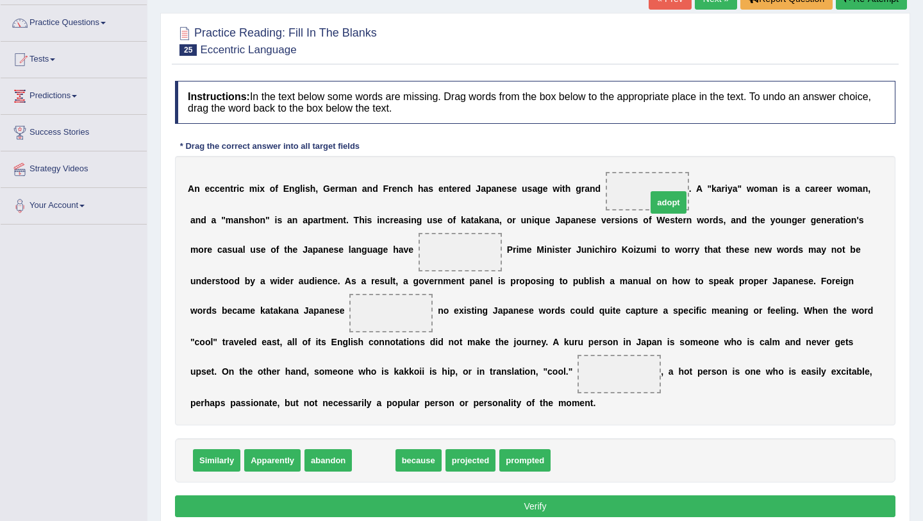
drag, startPoint x: 383, startPoint y: 466, endPoint x: 670, endPoint y: 194, distance: 395.0
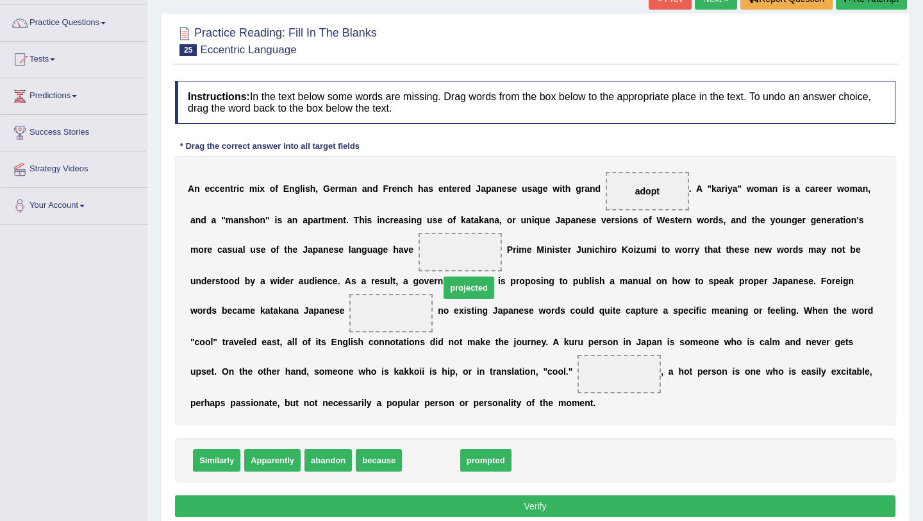
drag, startPoint x: 432, startPoint y: 466, endPoint x: 473, endPoint y: 293, distance: 177.1
click at [472, 293] on span "projected" at bounding box center [469, 287] width 51 height 22
drag, startPoint x: 442, startPoint y: 461, endPoint x: 466, endPoint y: 246, distance: 216.0
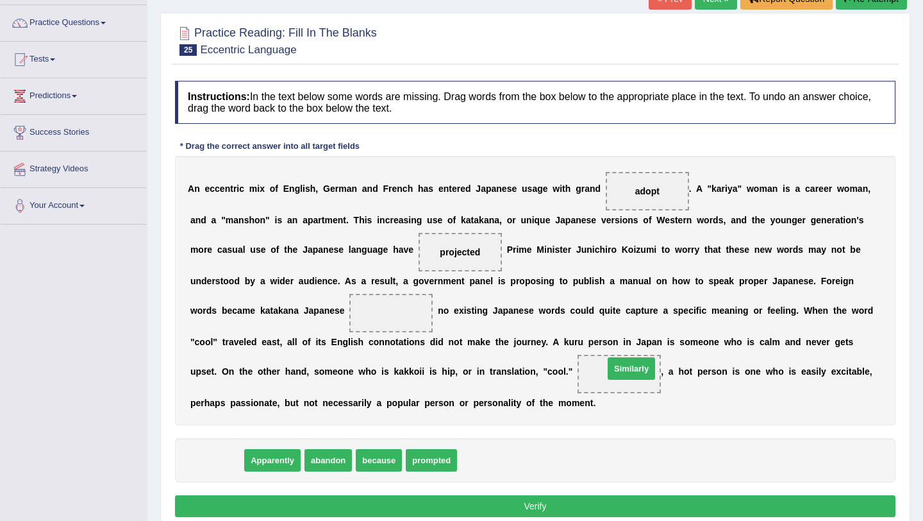
drag, startPoint x: 216, startPoint y: 470, endPoint x: 631, endPoint y: 378, distance: 425.0
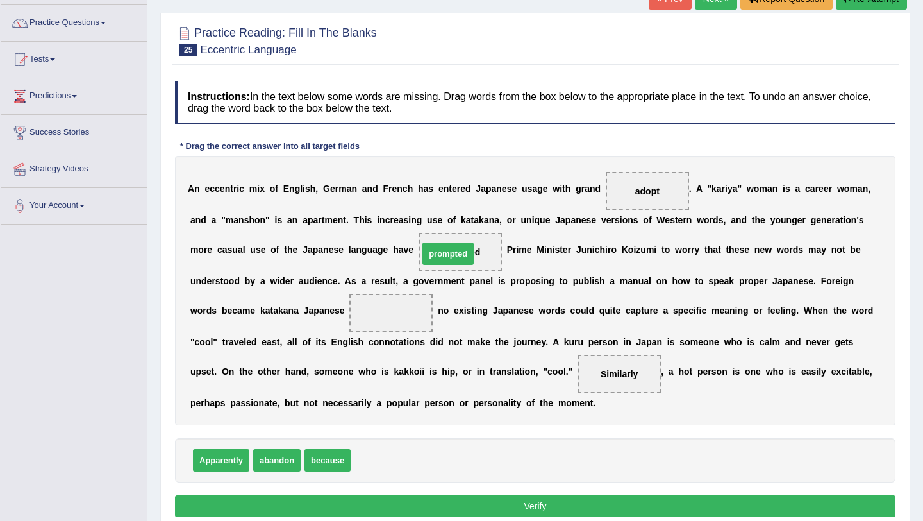
drag, startPoint x: 382, startPoint y: 462, endPoint x: 449, endPoint y: 256, distance: 217.4
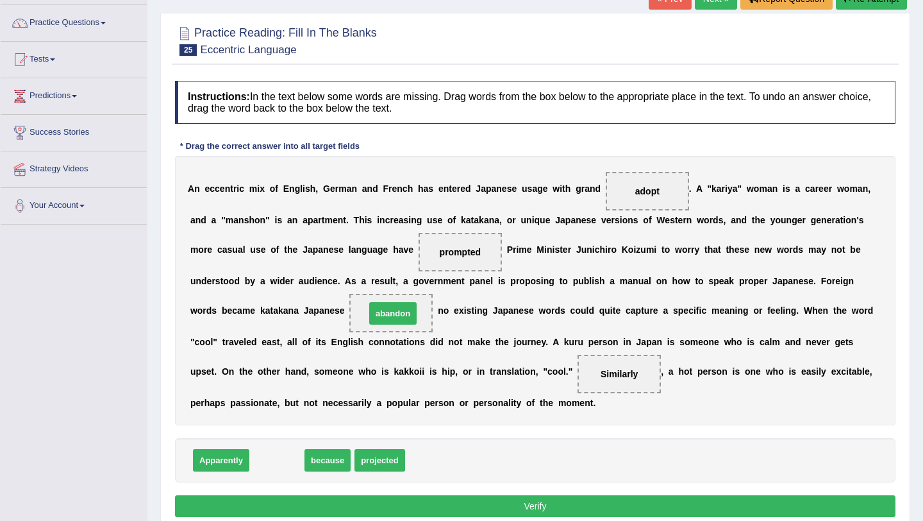
drag, startPoint x: 274, startPoint y: 453, endPoint x: 389, endPoint y: 308, distance: 184.9
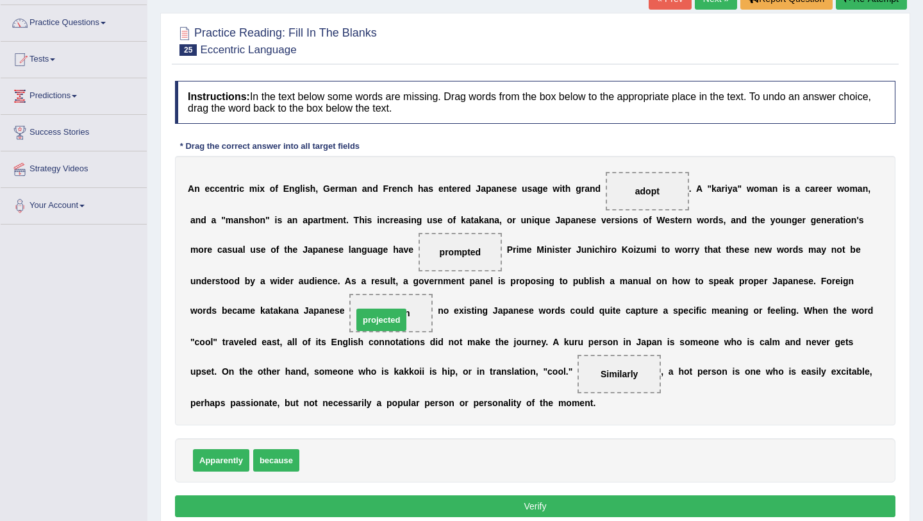
drag, startPoint x: 340, startPoint y: 458, endPoint x: 394, endPoint y: 320, distance: 148.0
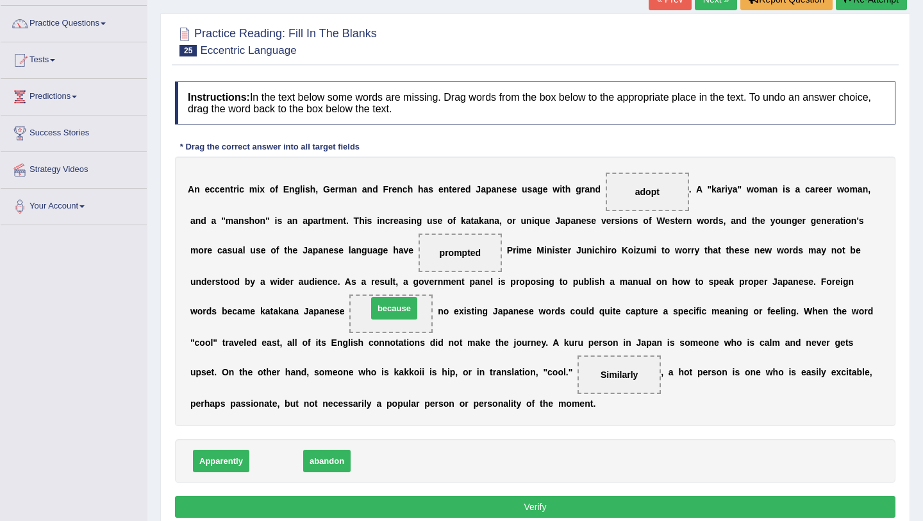
drag, startPoint x: 279, startPoint y: 462, endPoint x: 397, endPoint y: 309, distance: 192.9
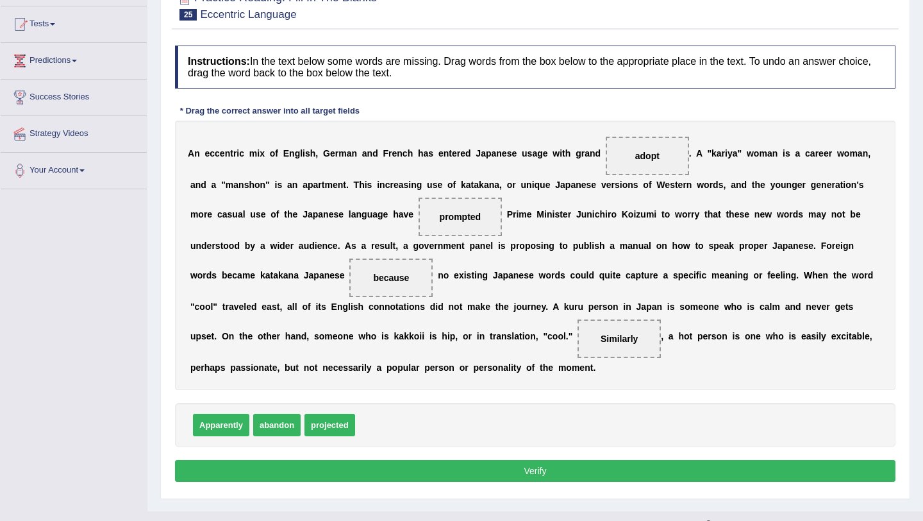
scroll to position [135, 0]
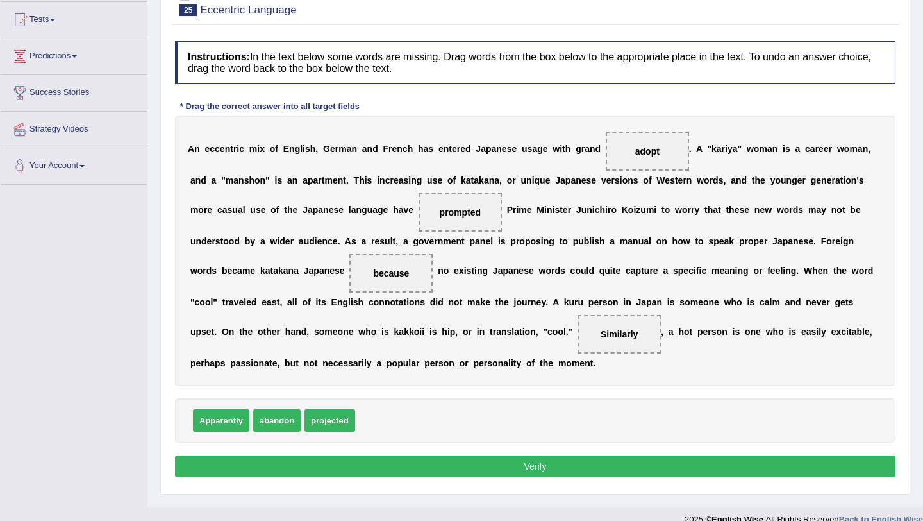
click at [276, 421] on span "abandon" at bounding box center [276, 420] width 47 height 22
click at [310, 469] on button "Verify" at bounding box center [535, 466] width 721 height 22
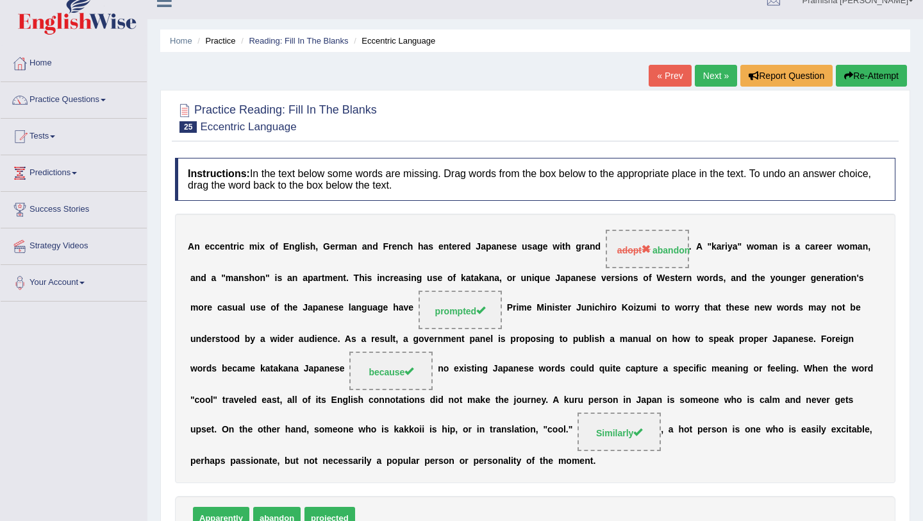
scroll to position [0, 0]
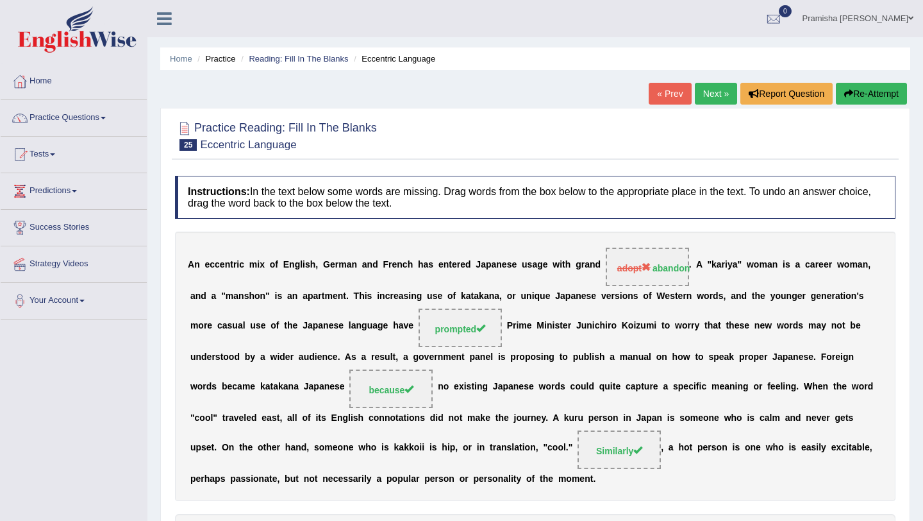
click at [710, 90] on link "Next »" at bounding box center [716, 94] width 42 height 22
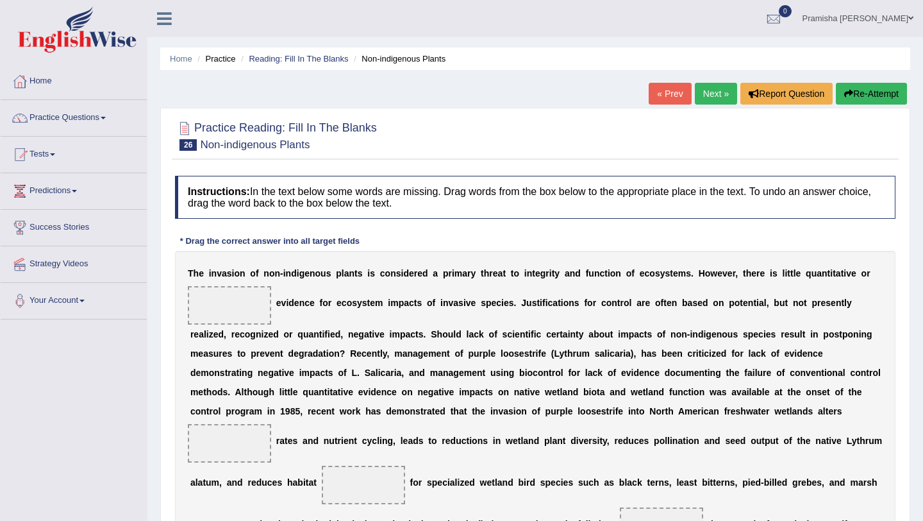
click at [710, 90] on link "Next »" at bounding box center [716, 94] width 42 height 22
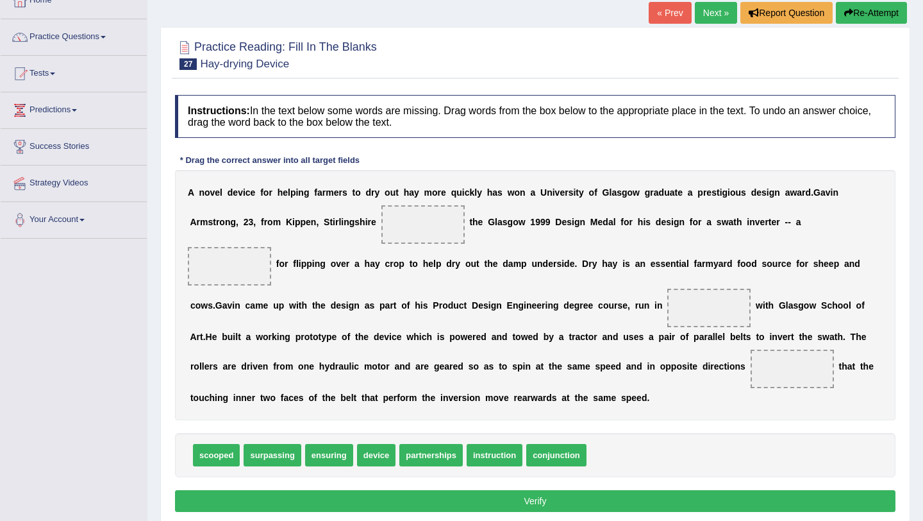
scroll to position [81, 0]
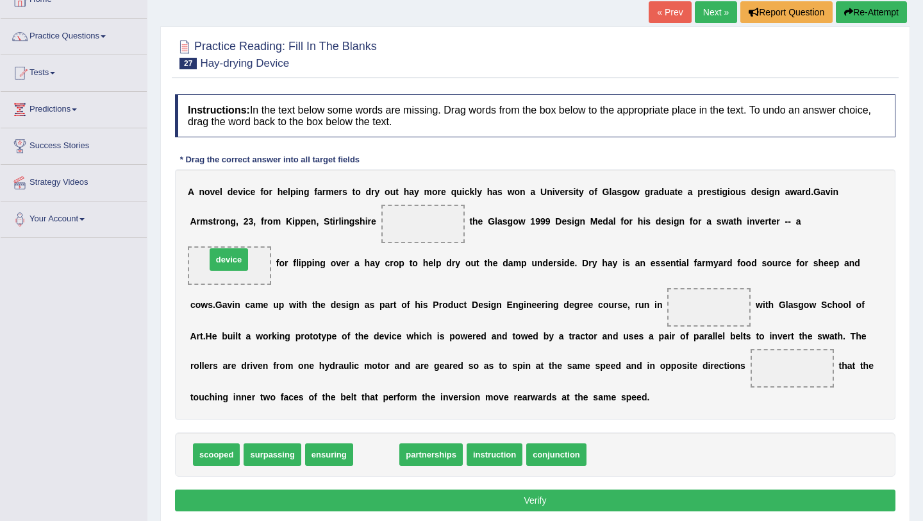
drag, startPoint x: 382, startPoint y: 458, endPoint x: 238, endPoint y: 272, distance: 235.9
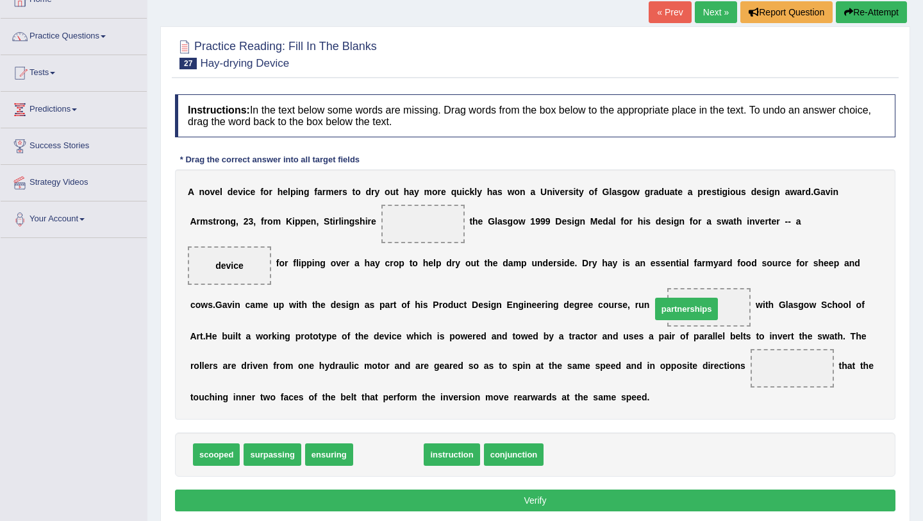
drag, startPoint x: 383, startPoint y: 457, endPoint x: 682, endPoint y: 311, distance: 331.8
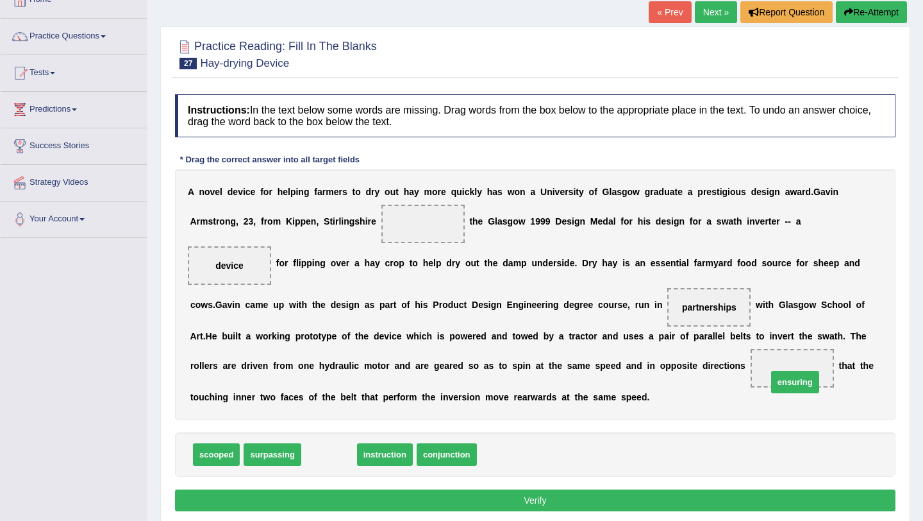
drag, startPoint x: 324, startPoint y: 457, endPoint x: 791, endPoint y: 383, distance: 471.8
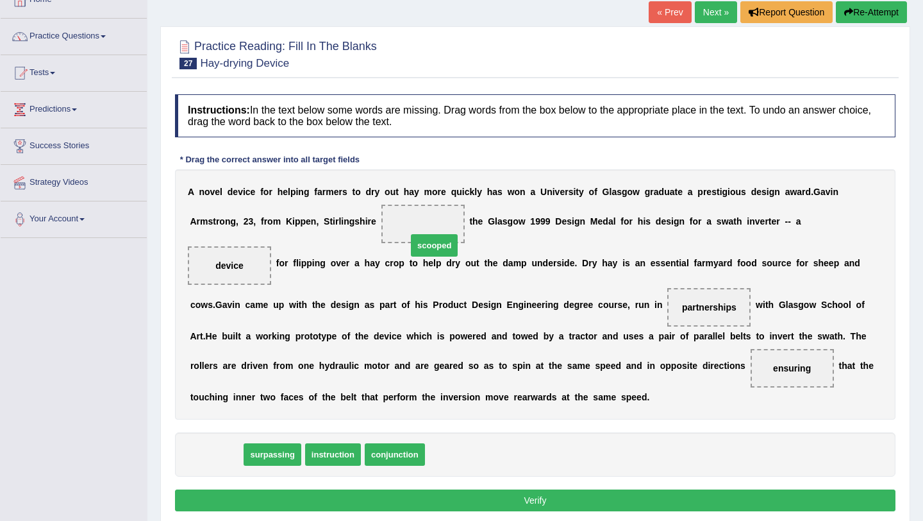
drag, startPoint x: 223, startPoint y: 459, endPoint x: 438, endPoint y: 240, distance: 307.0
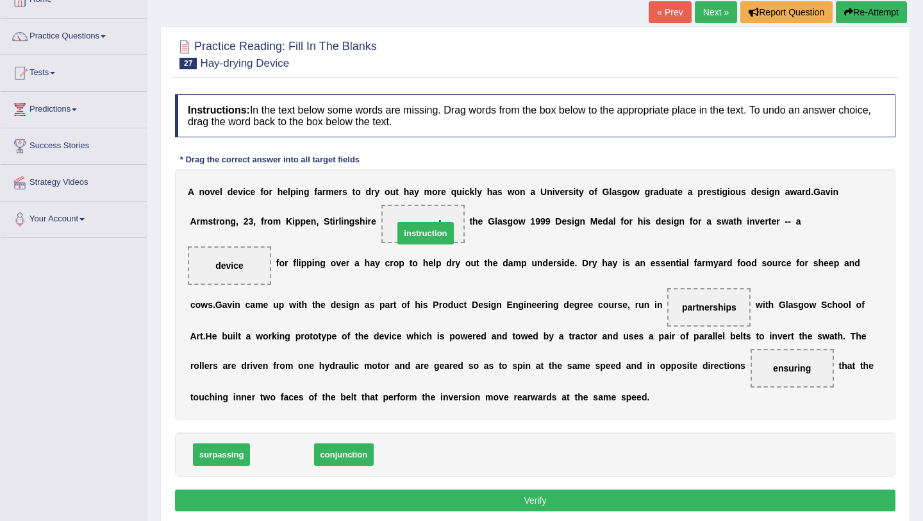
drag, startPoint x: 290, startPoint y: 462, endPoint x: 435, endPoint y: 241, distance: 264.1
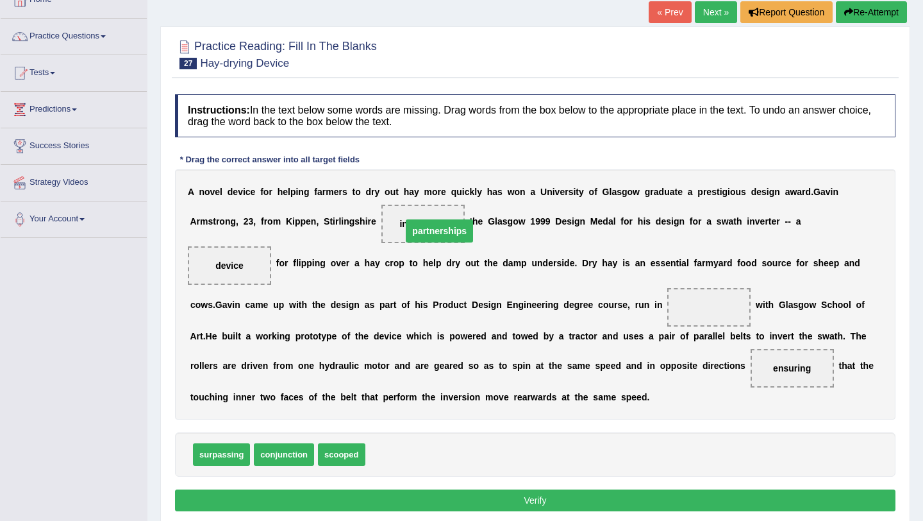
drag, startPoint x: 705, startPoint y: 306, endPoint x: 430, endPoint y: 226, distance: 286.3
drag, startPoint x: 424, startPoint y: 217, endPoint x: 637, endPoint y: 258, distance: 216.7
click at [645, 263] on div "A n o v e l d e v i c e f o r h e l p i n g f a r m e r s t o d r y o u t h a y…" at bounding box center [535, 294] width 721 height 250
drag, startPoint x: 407, startPoint y: 460, endPoint x: 714, endPoint y: 318, distance: 338.5
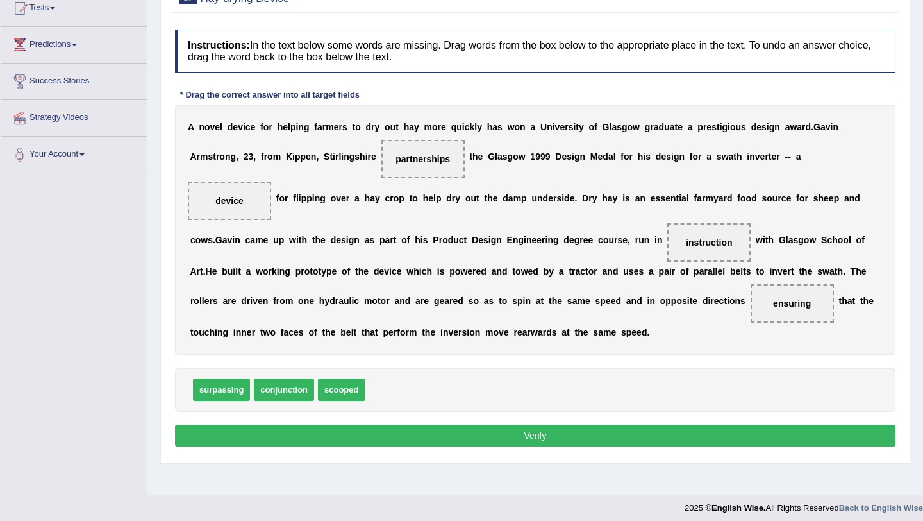
scroll to position [147, 0]
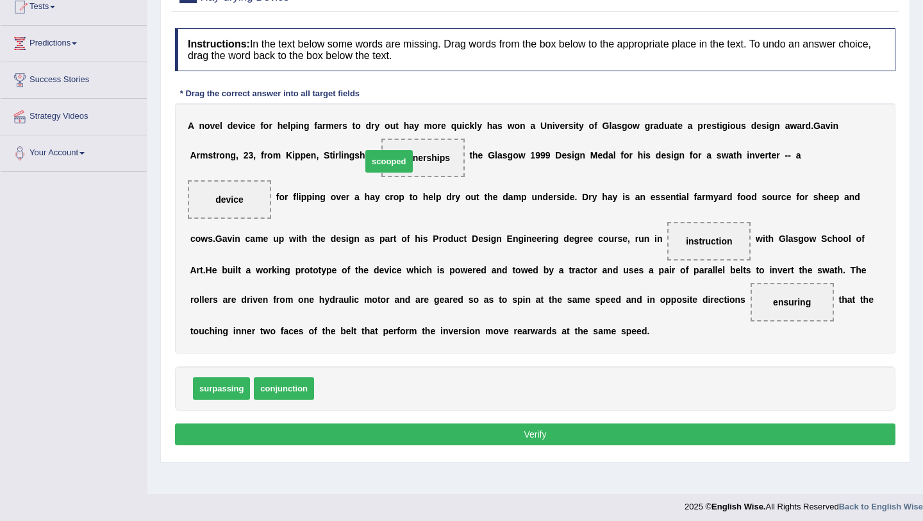
drag, startPoint x: 340, startPoint y: 383, endPoint x: 390, endPoint y: 153, distance: 234.8
drag, startPoint x: 357, startPoint y: 390, endPoint x: 632, endPoint y: 302, distance: 289.6
click at [632, 302] on span "partnerships" at bounding box center [601, 305] width 63 height 22
drag, startPoint x: 362, startPoint y: 384, endPoint x: 675, endPoint y: 255, distance: 337.8
drag, startPoint x: 348, startPoint y: 386, endPoint x: 816, endPoint y: 303, distance: 474.8
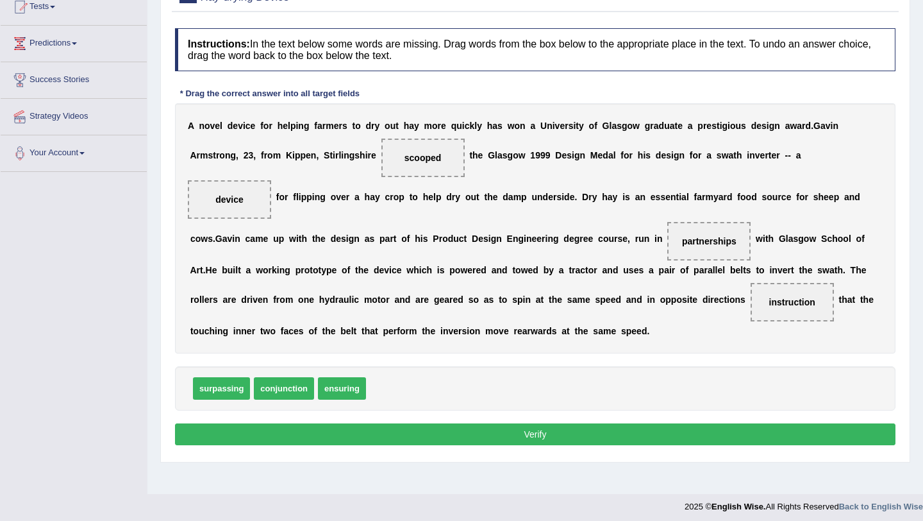
click at [669, 427] on button "Verify" at bounding box center [535, 434] width 721 height 22
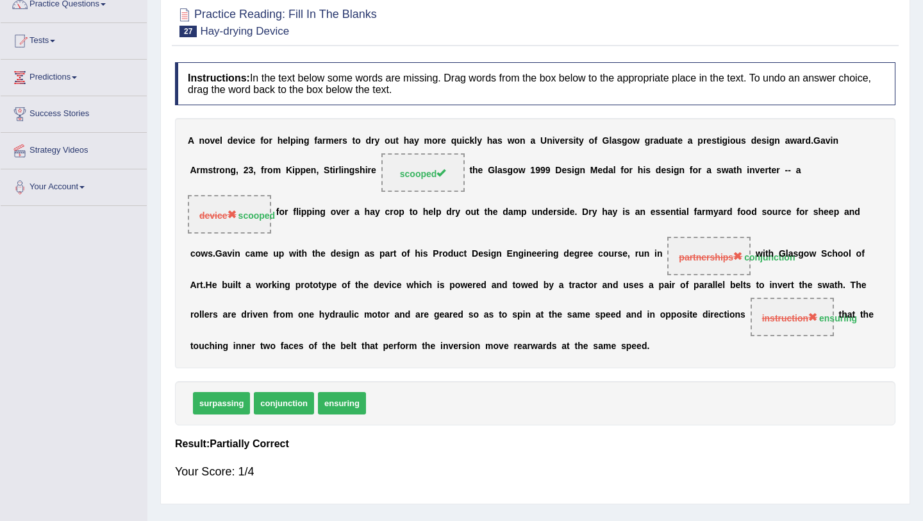
scroll to position [112, 0]
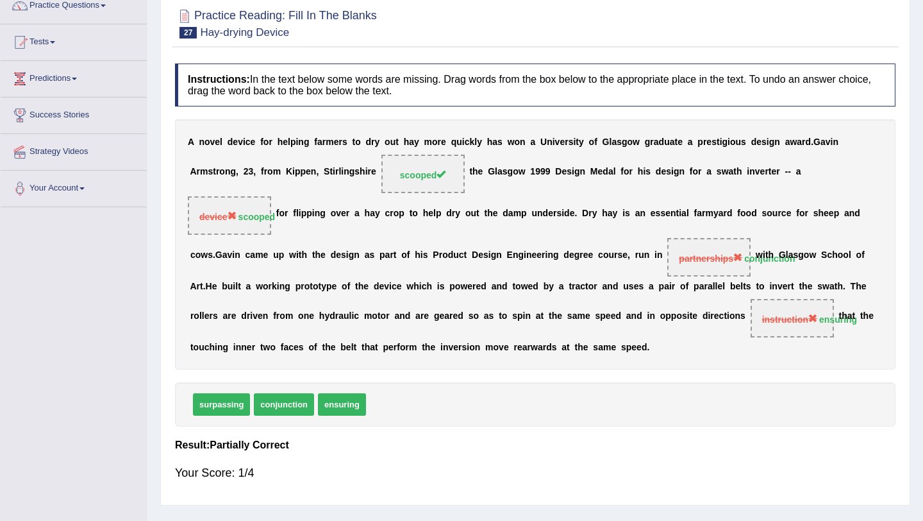
drag, startPoint x: 190, startPoint y: 142, endPoint x: 296, endPoint y: 366, distance: 248.1
click at [297, 366] on div "A n o v e l d e v i c e f o r h e l p i n g f a r m e r s t o d r y o u t h a y…" at bounding box center [535, 244] width 721 height 250
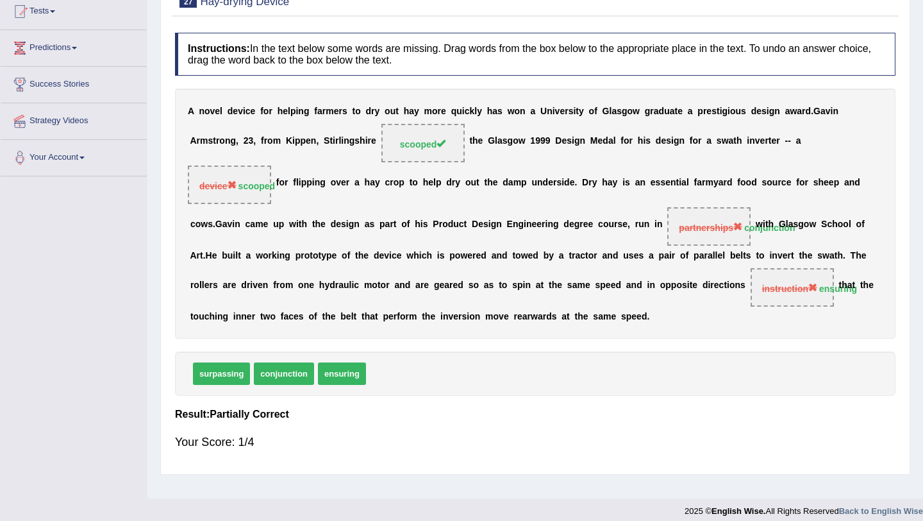
scroll to position [0, 0]
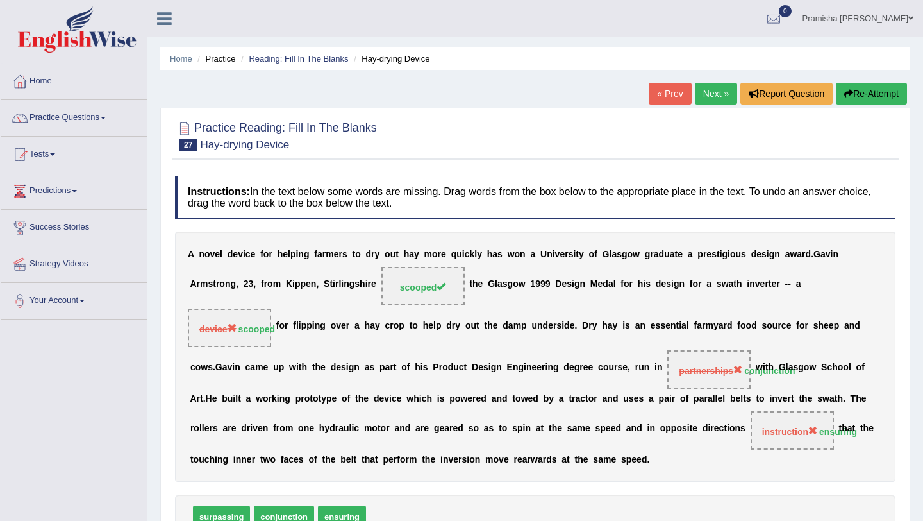
click at [708, 97] on link "Next »" at bounding box center [716, 94] width 42 height 22
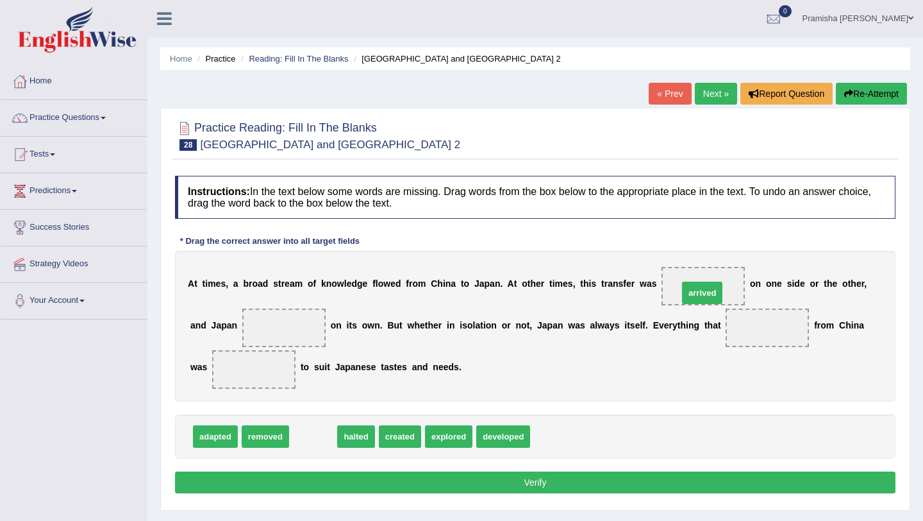
drag, startPoint x: 317, startPoint y: 439, endPoint x: 707, endPoint y: 295, distance: 414.9
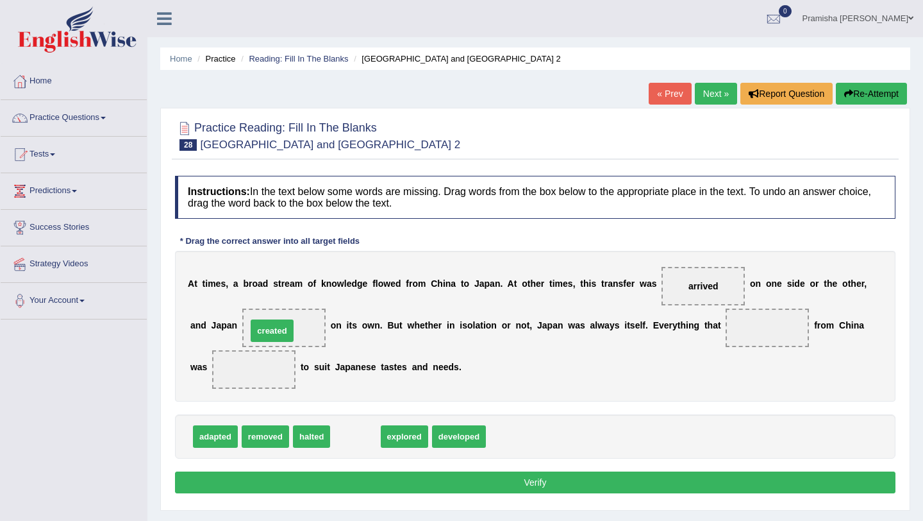
drag, startPoint x: 362, startPoint y: 444, endPoint x: 279, endPoint y: 340, distance: 132.7
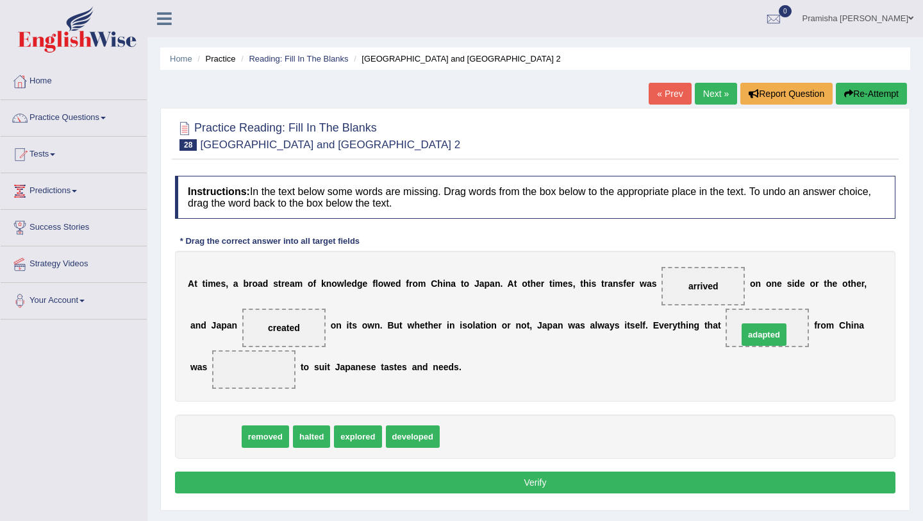
drag, startPoint x: 217, startPoint y: 433, endPoint x: 766, endPoint y: 331, distance: 558.3
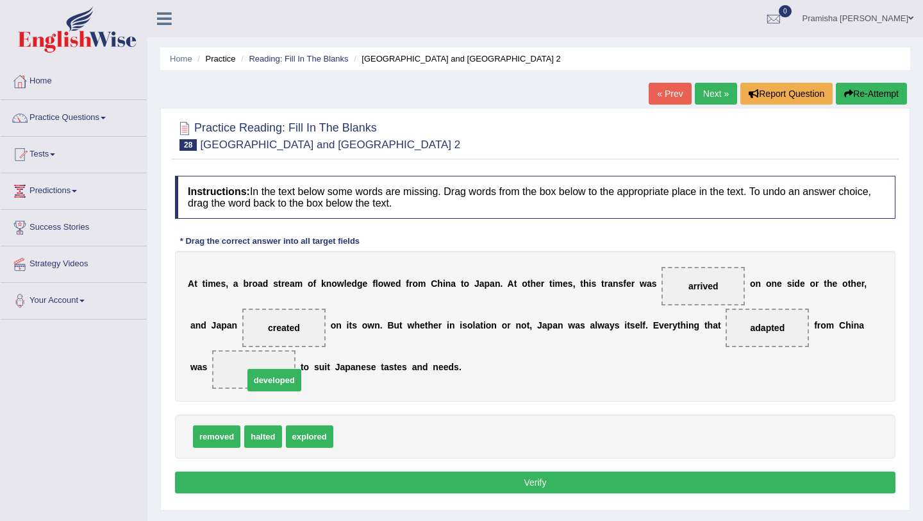
drag, startPoint x: 370, startPoint y: 439, endPoint x: 270, endPoint y: 376, distance: 118.5
drag, startPoint x: 269, startPoint y: 367, endPoint x: 794, endPoint y: 324, distance: 526.8
drag, startPoint x: 372, startPoint y: 439, endPoint x: 272, endPoint y: 371, distance: 120.6
click at [386, 483] on button "Verify" at bounding box center [535, 482] width 721 height 22
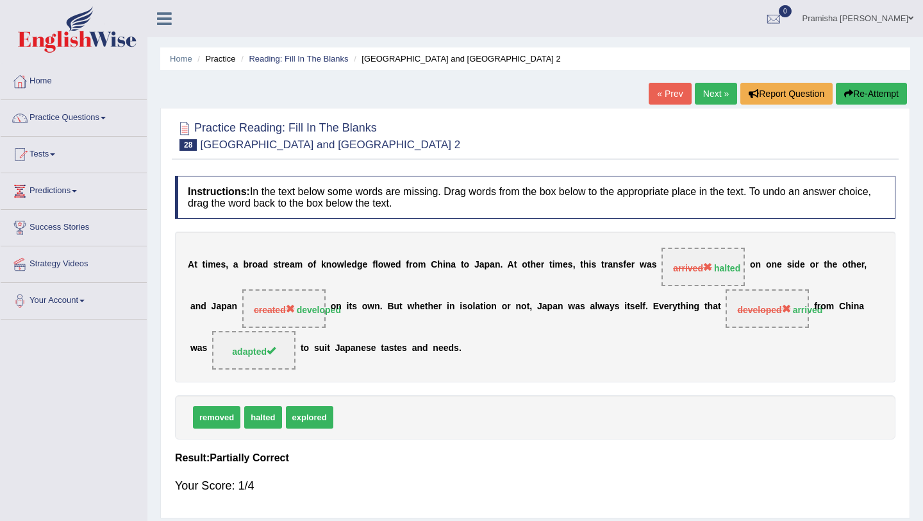
click at [709, 87] on link "Next »" at bounding box center [716, 94] width 42 height 22
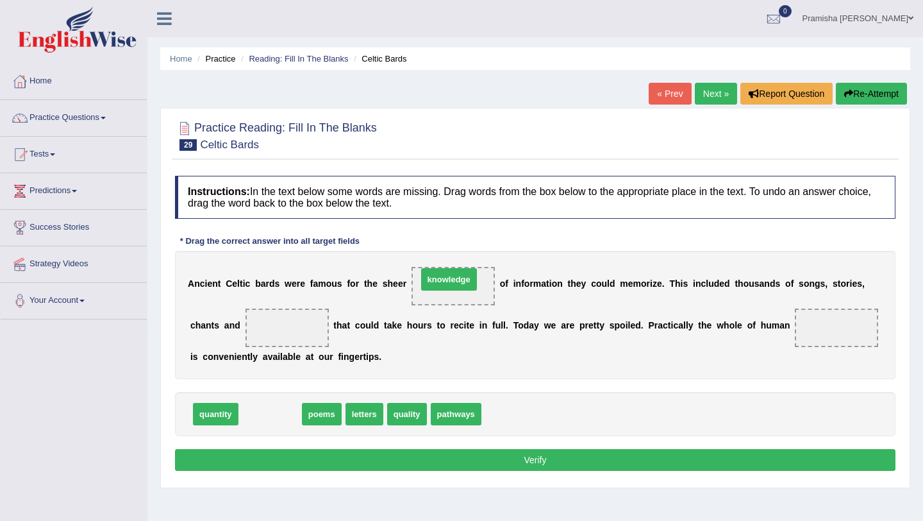
drag, startPoint x: 260, startPoint y: 415, endPoint x: 437, endPoint y: 292, distance: 215.1
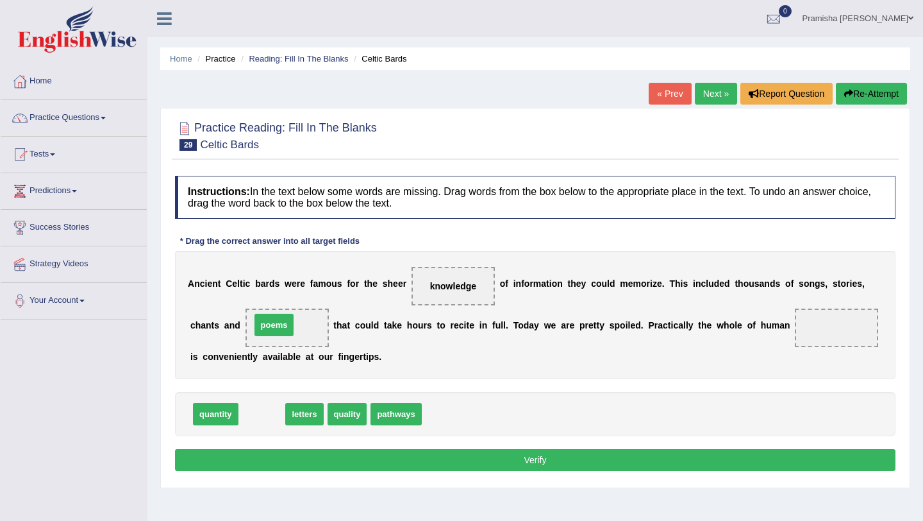
drag, startPoint x: 274, startPoint y: 419, endPoint x: 286, endPoint y: 330, distance: 90.6
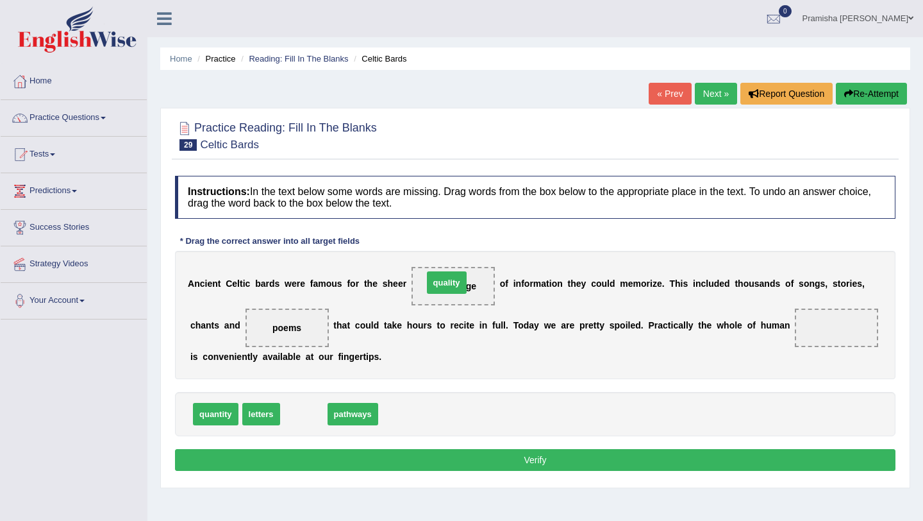
drag, startPoint x: 300, startPoint y: 414, endPoint x: 448, endPoint y: 286, distance: 195.4
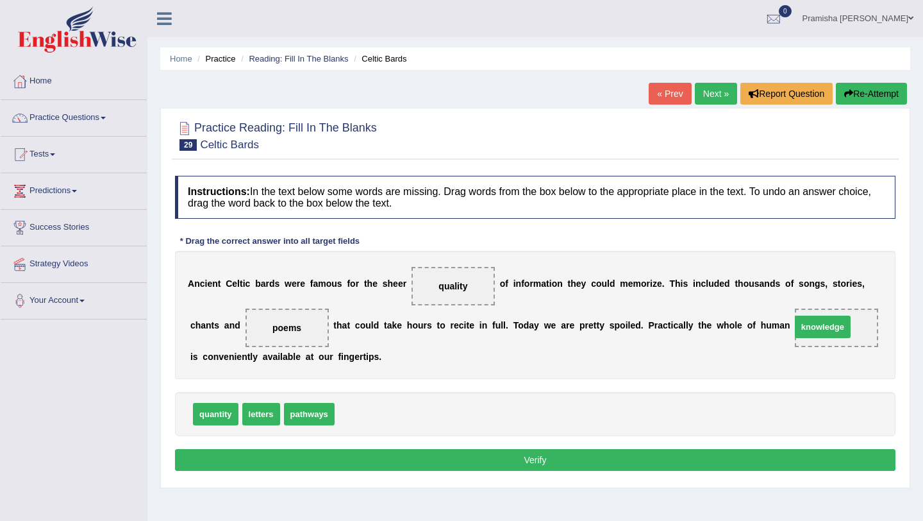
drag, startPoint x: 372, startPoint y: 414, endPoint x: 827, endPoint y: 327, distance: 463.5
click at [620, 469] on button "Verify" at bounding box center [535, 460] width 721 height 22
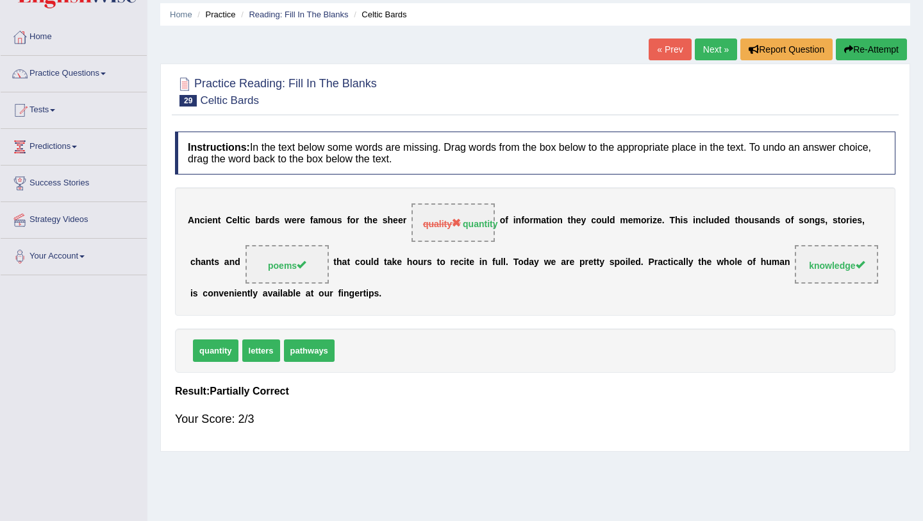
scroll to position [46, 0]
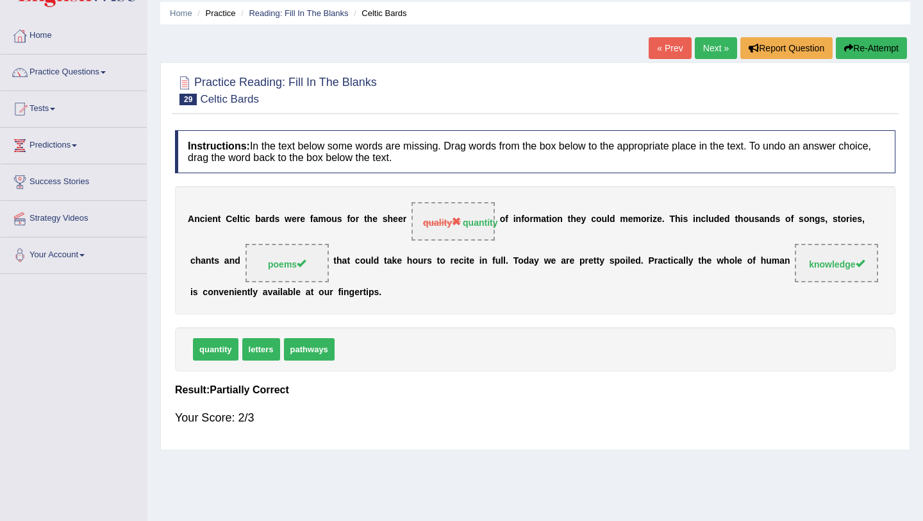
click at [695, 49] on link "Next »" at bounding box center [716, 48] width 42 height 22
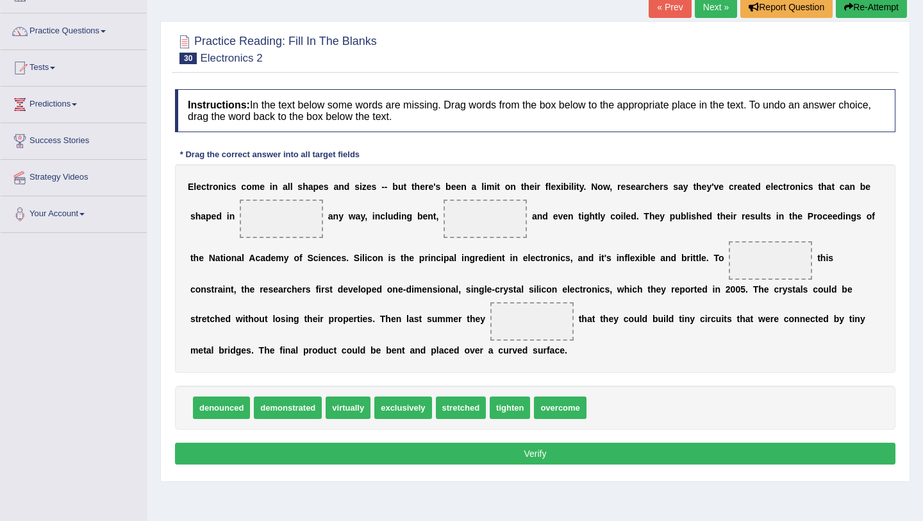
scroll to position [90, 0]
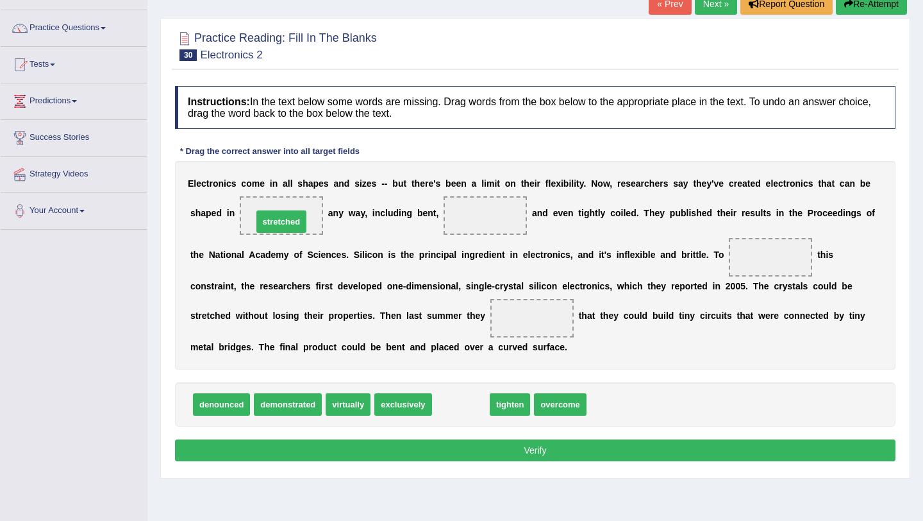
drag, startPoint x: 457, startPoint y: 403, endPoint x: 277, endPoint y: 219, distance: 257.1
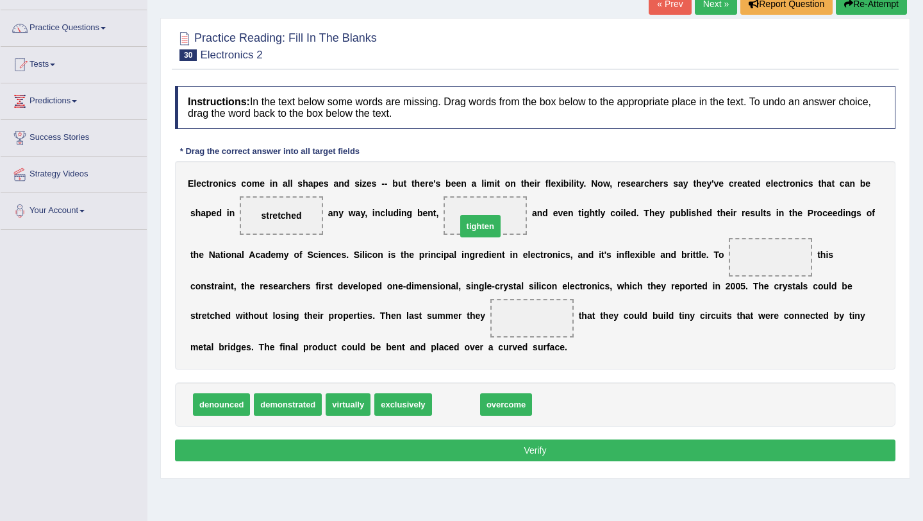
drag, startPoint x: 453, startPoint y: 410, endPoint x: 478, endPoint y: 232, distance: 179.9
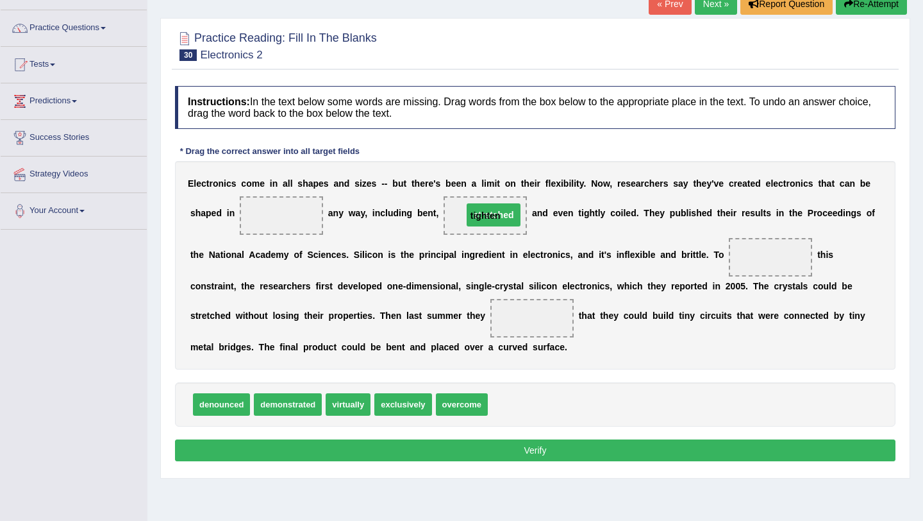
drag, startPoint x: 280, startPoint y: 216, endPoint x: 492, endPoint y: 215, distance: 212.9
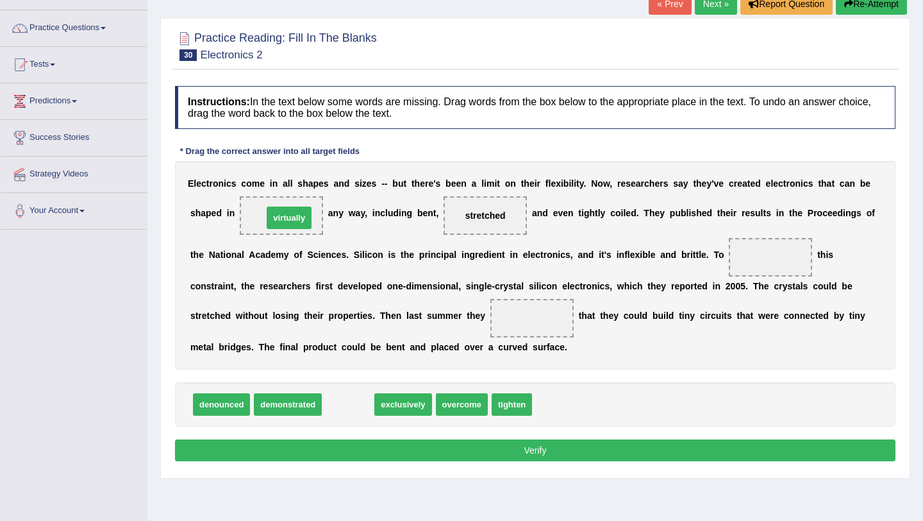
drag, startPoint x: 347, startPoint y: 408, endPoint x: 288, endPoint y: 222, distance: 195.1
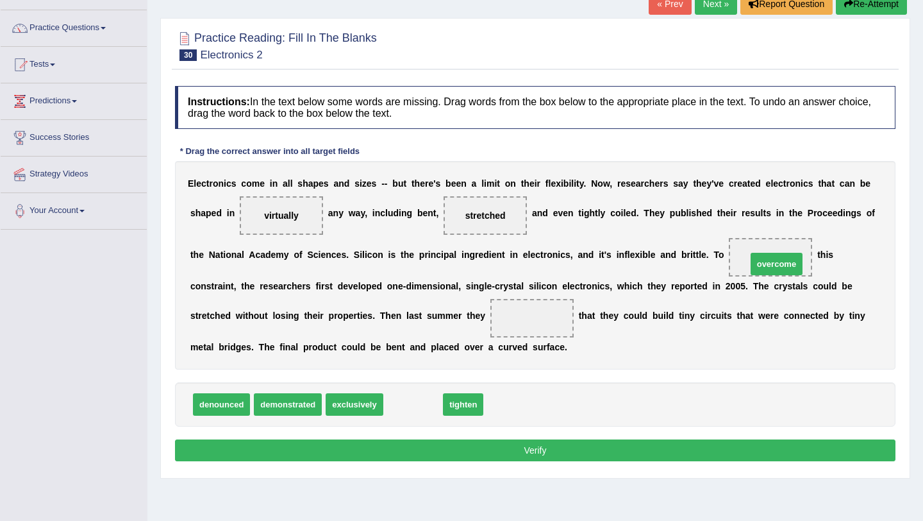
drag, startPoint x: 422, startPoint y: 412, endPoint x: 785, endPoint y: 272, distance: 389.7
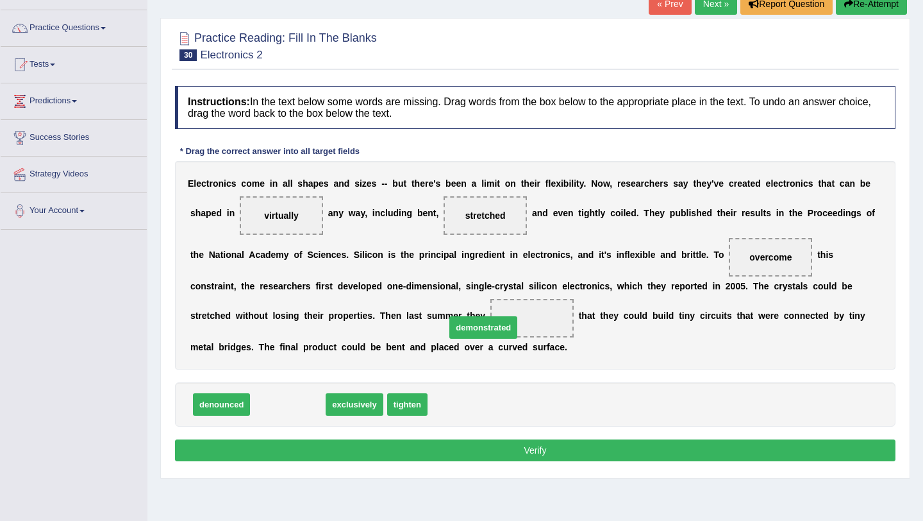
drag, startPoint x: 293, startPoint y: 405, endPoint x: 488, endPoint y: 322, distance: 211.7
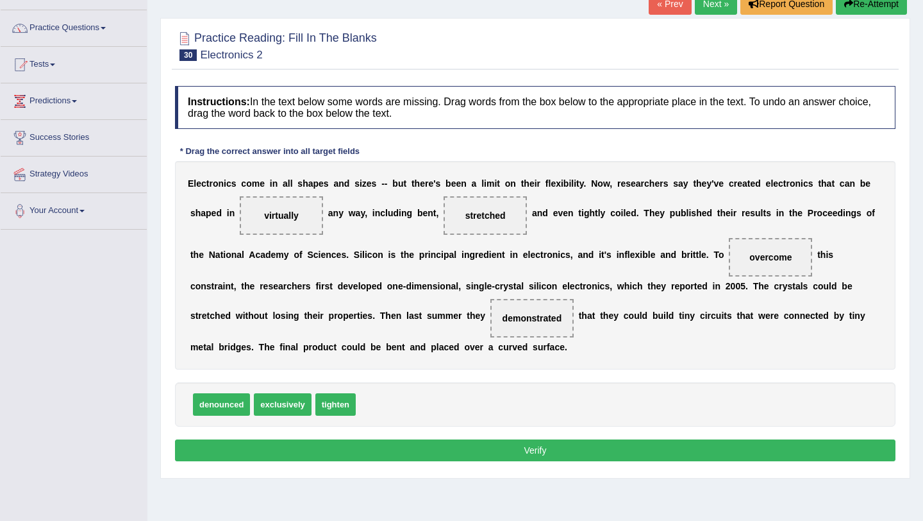
drag, startPoint x: 277, startPoint y: 416, endPoint x: 290, endPoint y: 256, distance: 160.2
click at [290, 256] on div "Instructions: In the text below some words are missing. Drag words from the box…" at bounding box center [535, 276] width 727 height 392
drag, startPoint x: 290, startPoint y: 406, endPoint x: 290, endPoint y: 224, distance: 182.1
click at [339, 455] on button "Verify" at bounding box center [535, 450] width 721 height 22
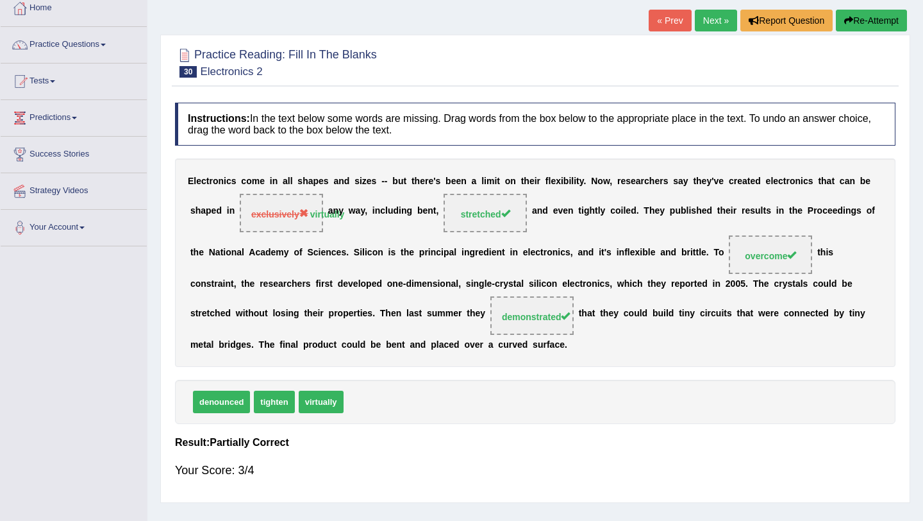
scroll to position [67, 0]
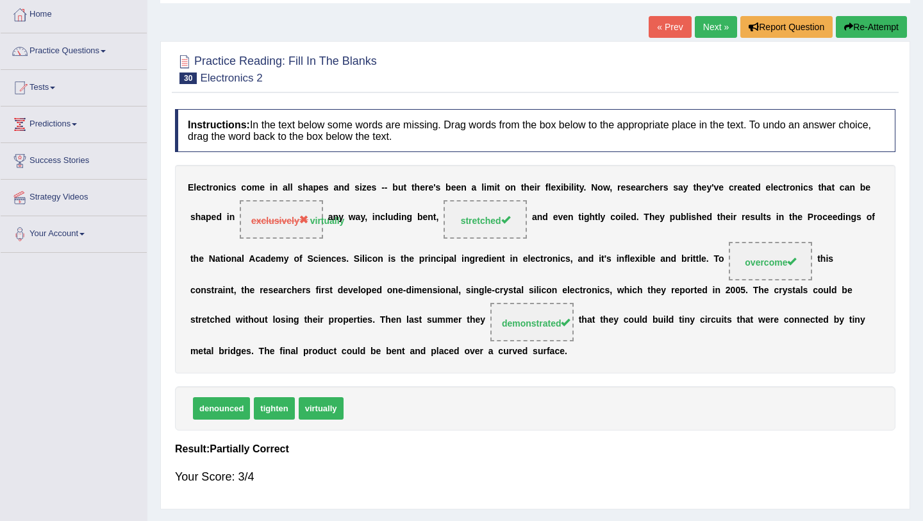
click at [704, 35] on link "Next »" at bounding box center [716, 27] width 42 height 22
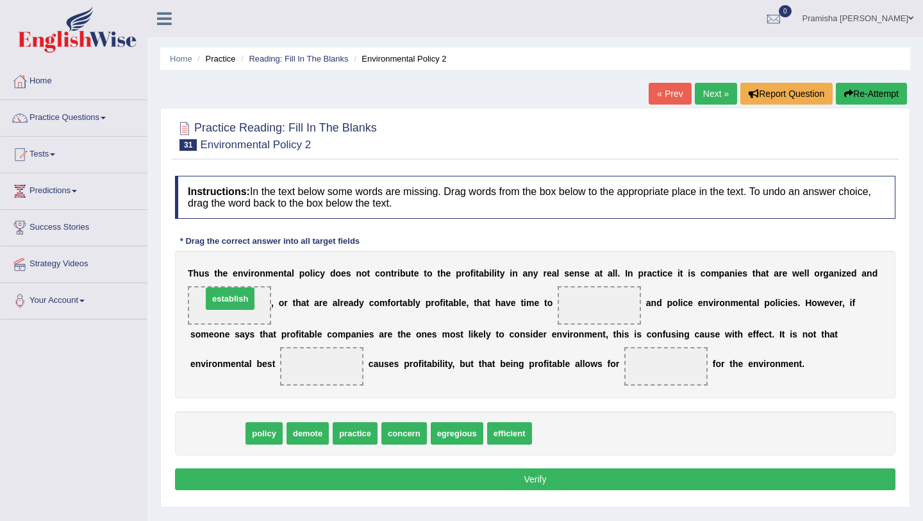
drag, startPoint x: 233, startPoint y: 431, endPoint x: 246, endPoint y: 296, distance: 135.3
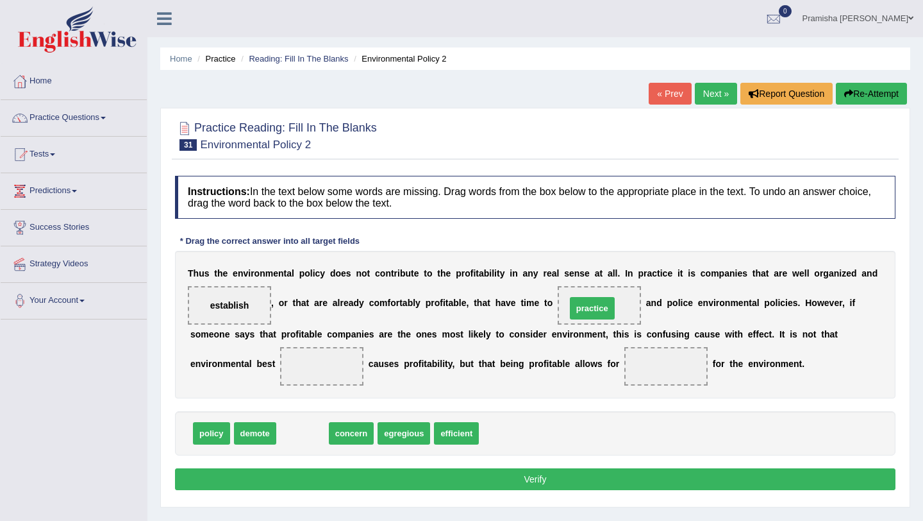
drag, startPoint x: 310, startPoint y: 435, endPoint x: 603, endPoint y: 307, distance: 319.9
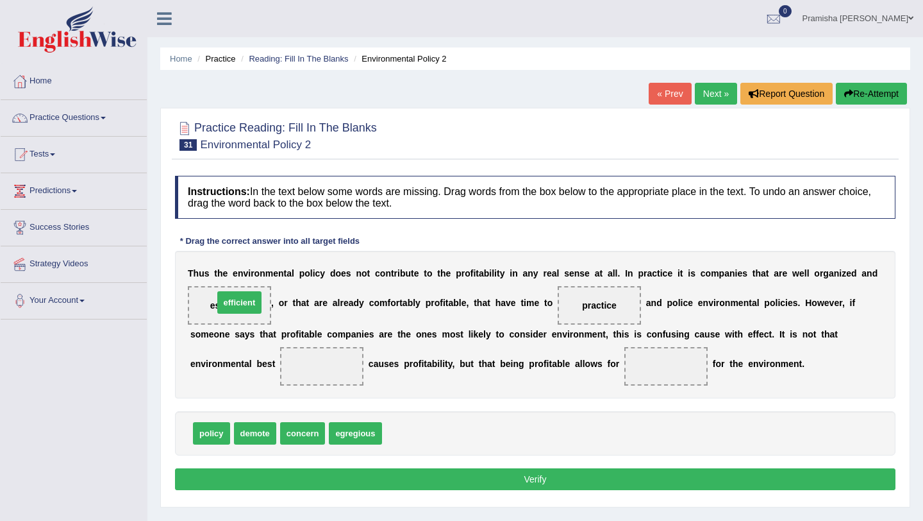
drag, startPoint x: 405, startPoint y: 433, endPoint x: 236, endPoint y: 303, distance: 213.4
drag, startPoint x: 408, startPoint y: 436, endPoint x: 598, endPoint y: 312, distance: 226.6
drag, startPoint x: 205, startPoint y: 442, endPoint x: 317, endPoint y: 380, distance: 128.6
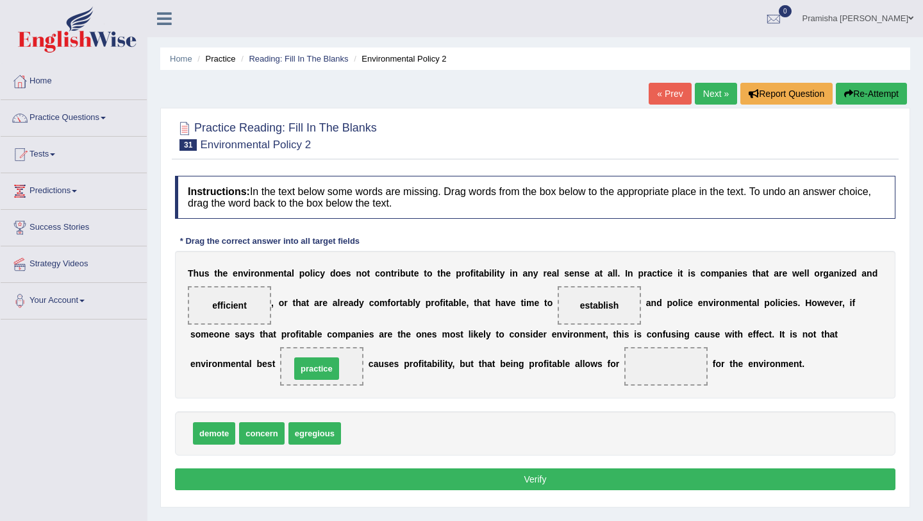
drag, startPoint x: 362, startPoint y: 439, endPoint x: 310, endPoint y: 373, distance: 84.0
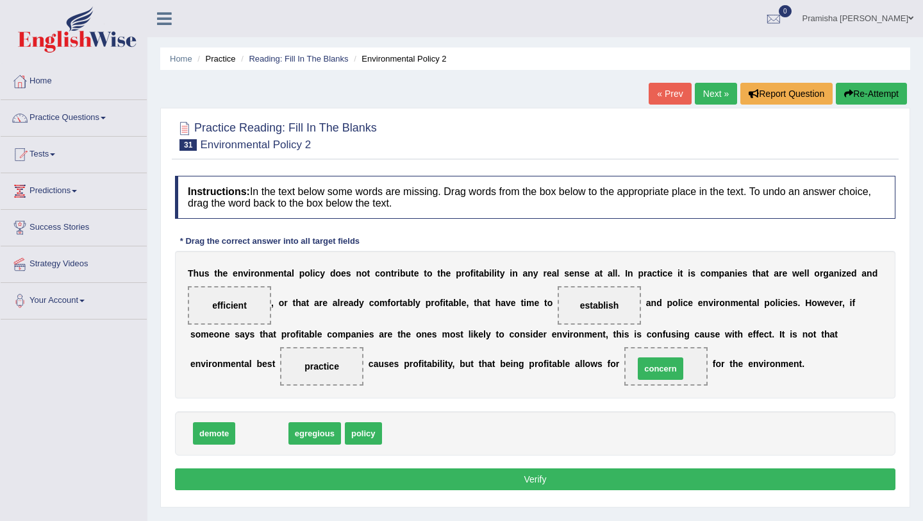
drag, startPoint x: 259, startPoint y: 433, endPoint x: 658, endPoint y: 368, distance: 404.0
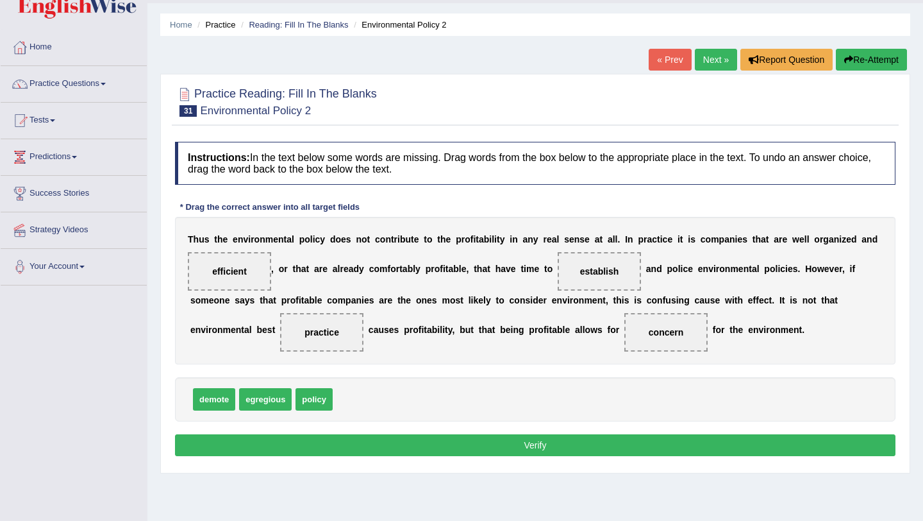
scroll to position [47, 0]
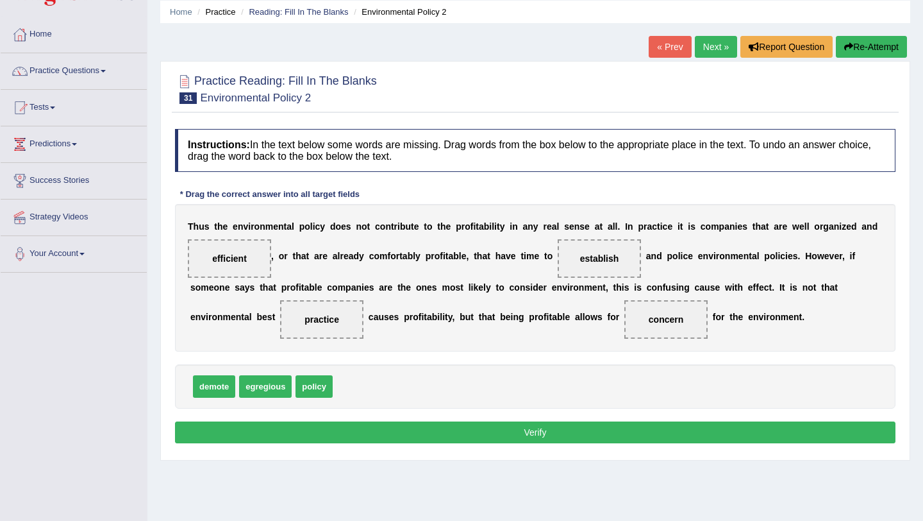
click at [462, 439] on button "Verify" at bounding box center [535, 432] width 721 height 22
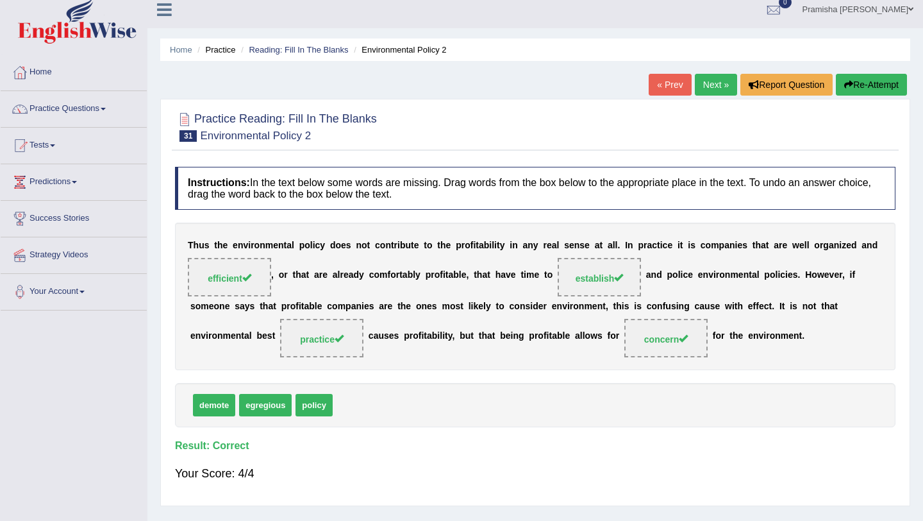
scroll to position [0, 0]
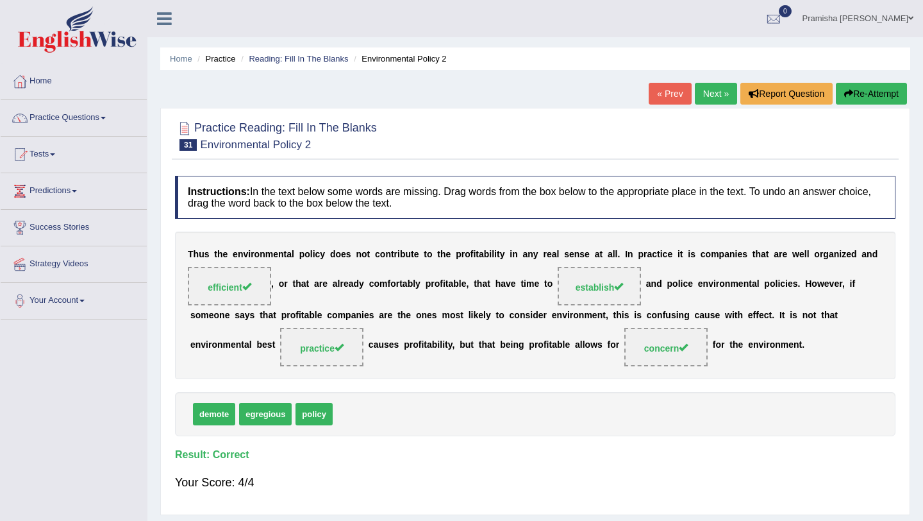
click at [711, 92] on link "Next »" at bounding box center [716, 94] width 42 height 22
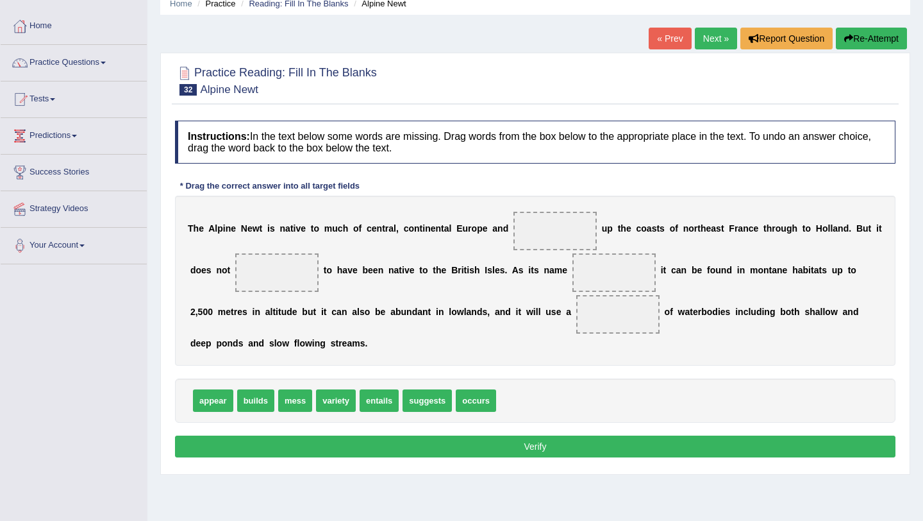
scroll to position [57, 0]
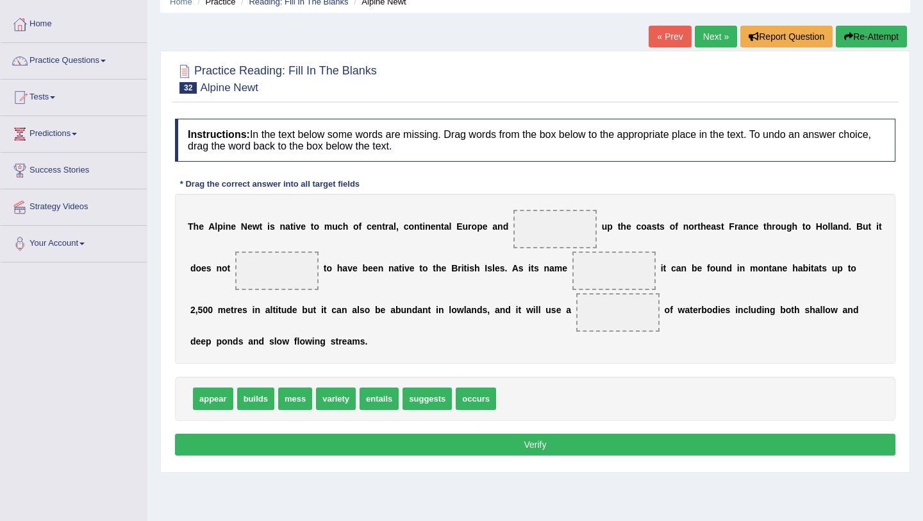
click at [206, 401] on span "appear" at bounding box center [213, 398] width 40 height 22
drag, startPoint x: 373, startPoint y: 398, endPoint x: 545, endPoint y: 238, distance: 235.5
drag, startPoint x: 208, startPoint y: 399, endPoint x: 292, endPoint y: 276, distance: 148.7
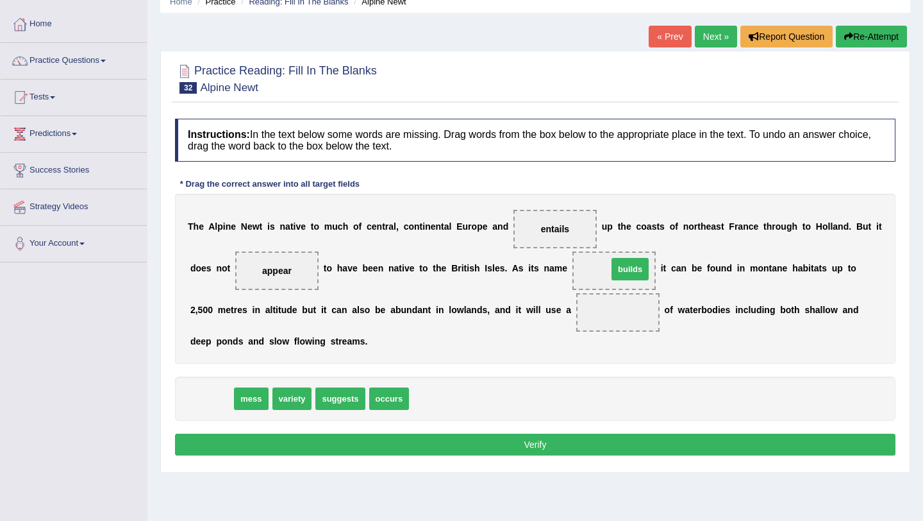
drag, startPoint x: 212, startPoint y: 403, endPoint x: 630, endPoint y: 273, distance: 437.7
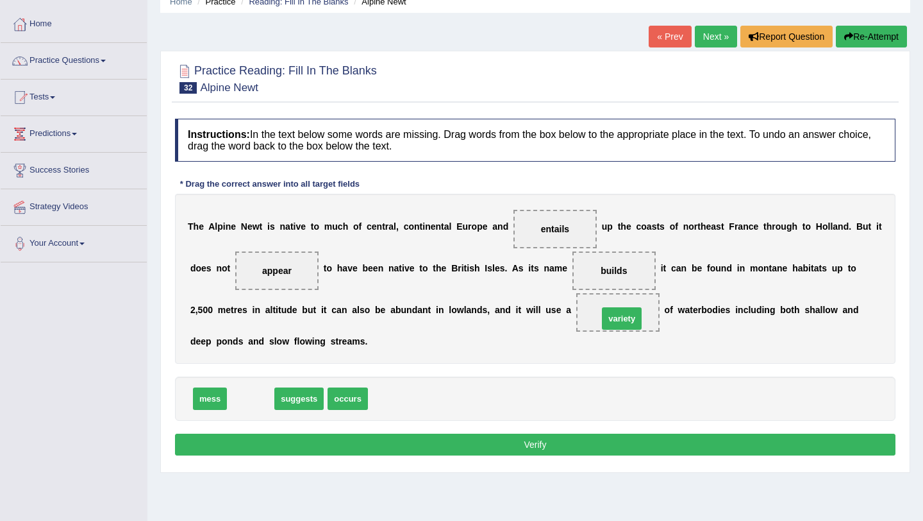
drag, startPoint x: 248, startPoint y: 403, endPoint x: 619, endPoint y: 322, distance: 380.1
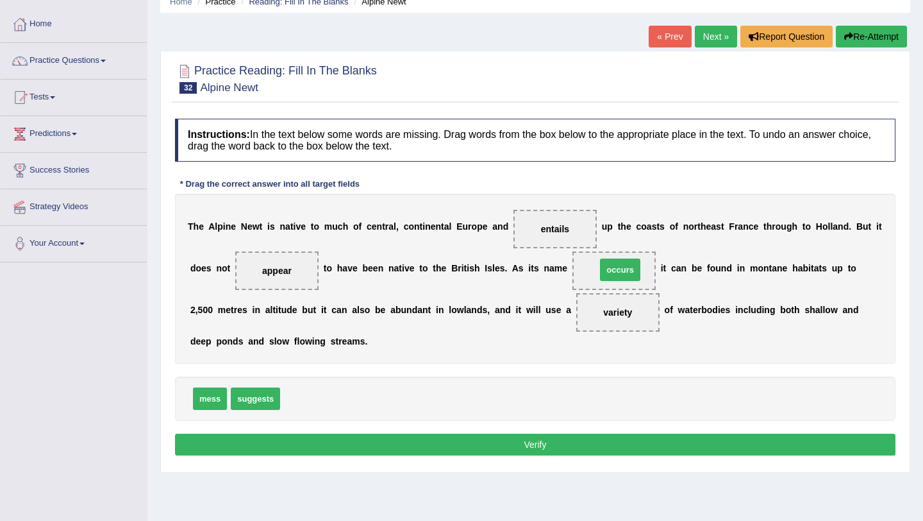
drag, startPoint x: 310, startPoint y: 402, endPoint x: 626, endPoint y: 273, distance: 341.4
drag, startPoint x: 303, startPoint y: 397, endPoint x: 573, endPoint y: 235, distance: 314.9
click at [492, 451] on button "Verify" at bounding box center [535, 444] width 721 height 22
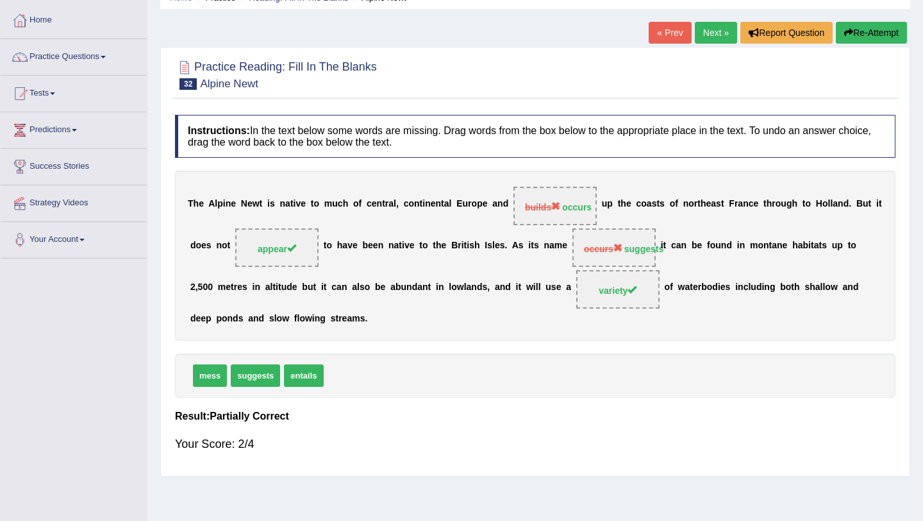
scroll to position [60, 0]
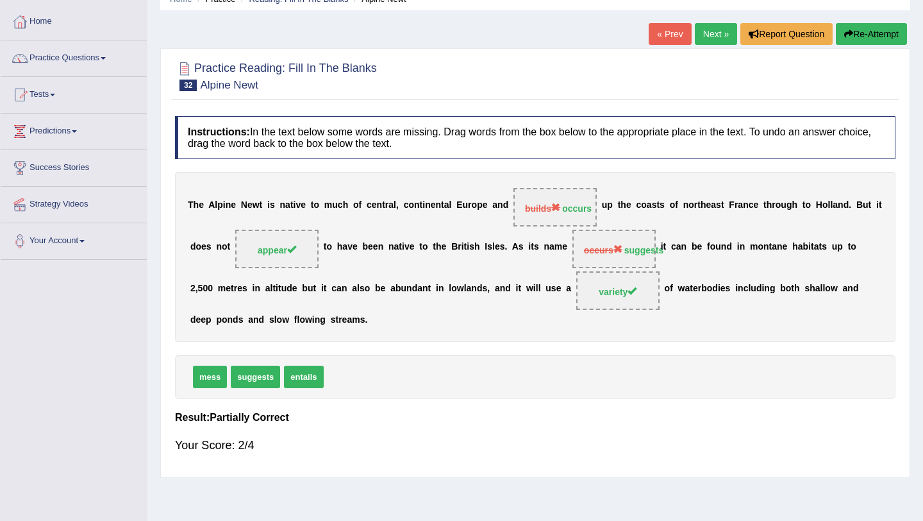
click at [709, 33] on link "Next »" at bounding box center [716, 34] width 42 height 22
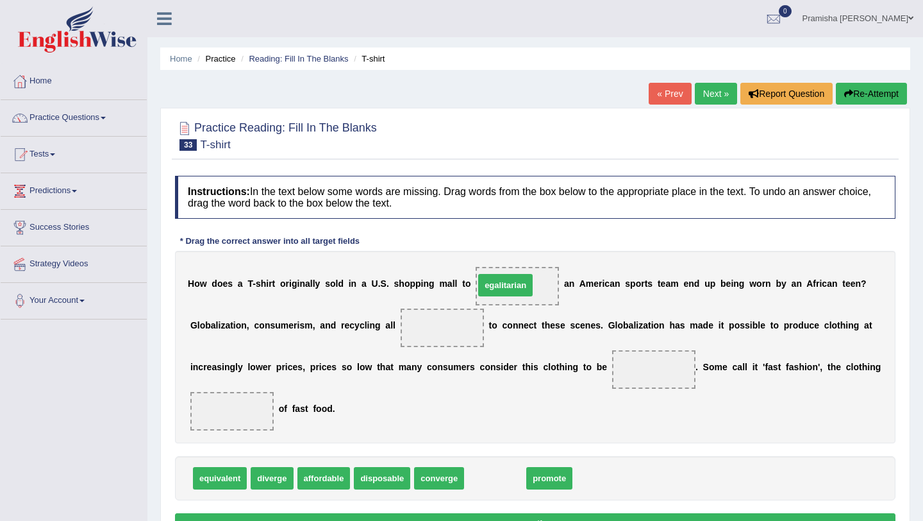
drag, startPoint x: 501, startPoint y: 483, endPoint x: 511, endPoint y: 290, distance: 193.3
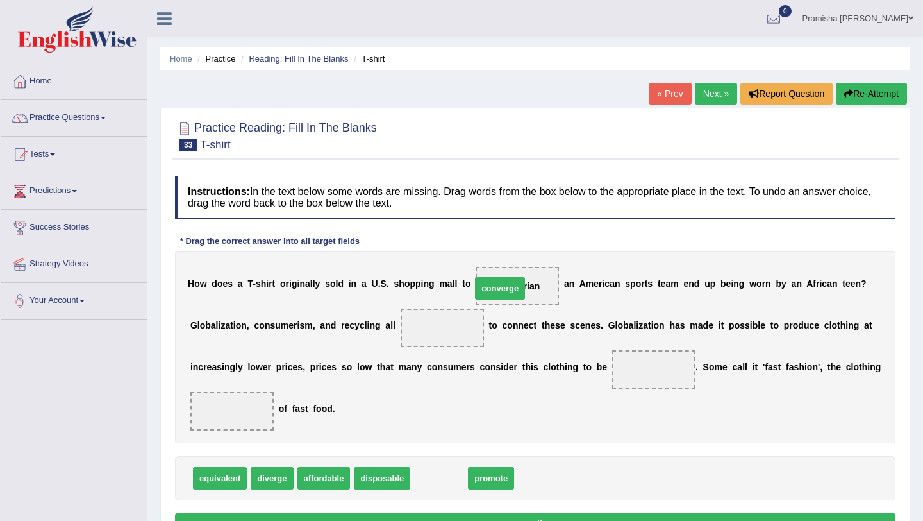
drag, startPoint x: 449, startPoint y: 481, endPoint x: 510, endPoint y: 291, distance: 199.3
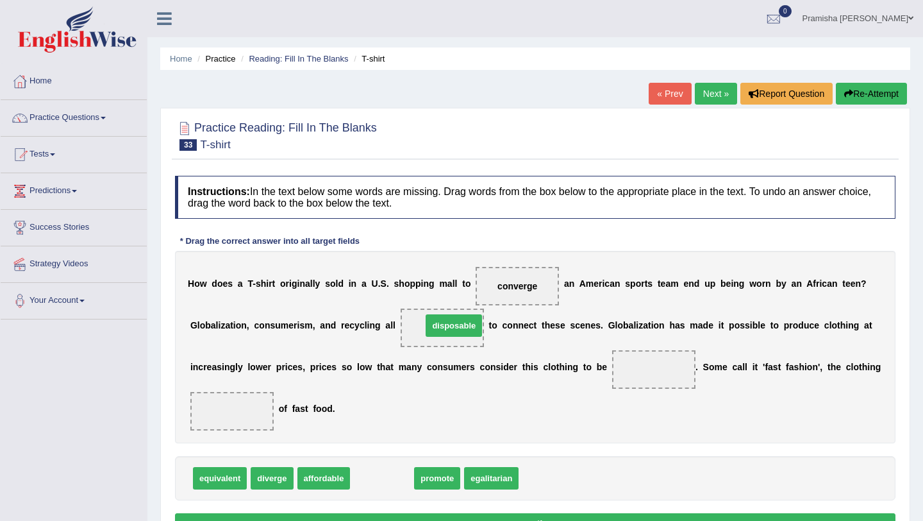
drag, startPoint x: 385, startPoint y: 479, endPoint x: 455, endPoint y: 328, distance: 166.7
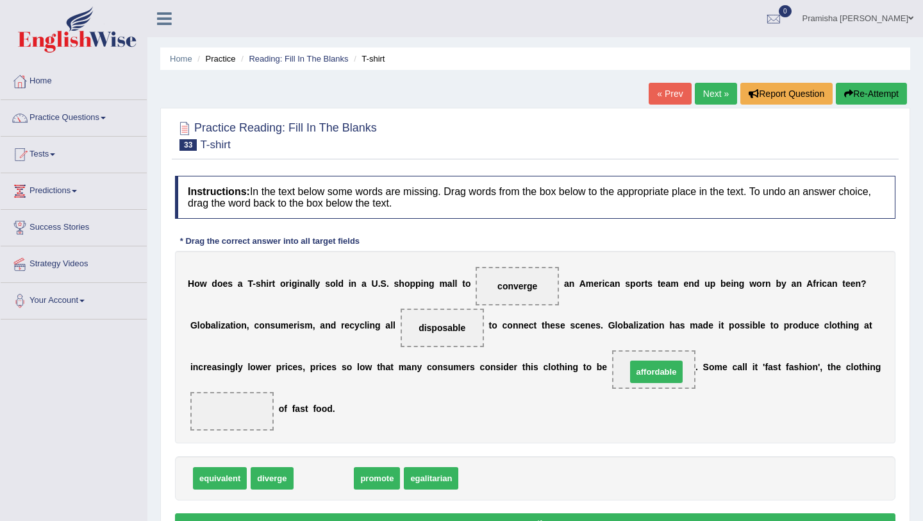
drag, startPoint x: 333, startPoint y: 474, endPoint x: 666, endPoint y: 369, distance: 349.2
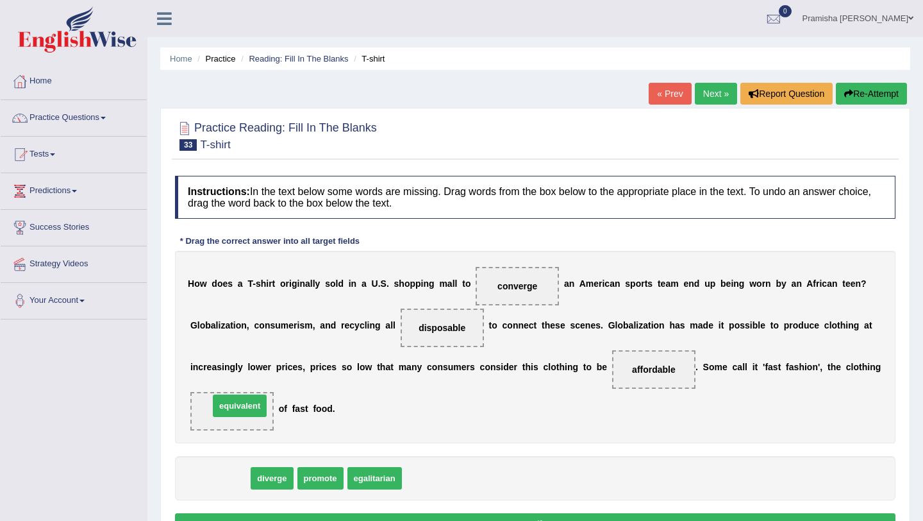
drag, startPoint x: 226, startPoint y: 475, endPoint x: 246, endPoint y: 403, distance: 75.1
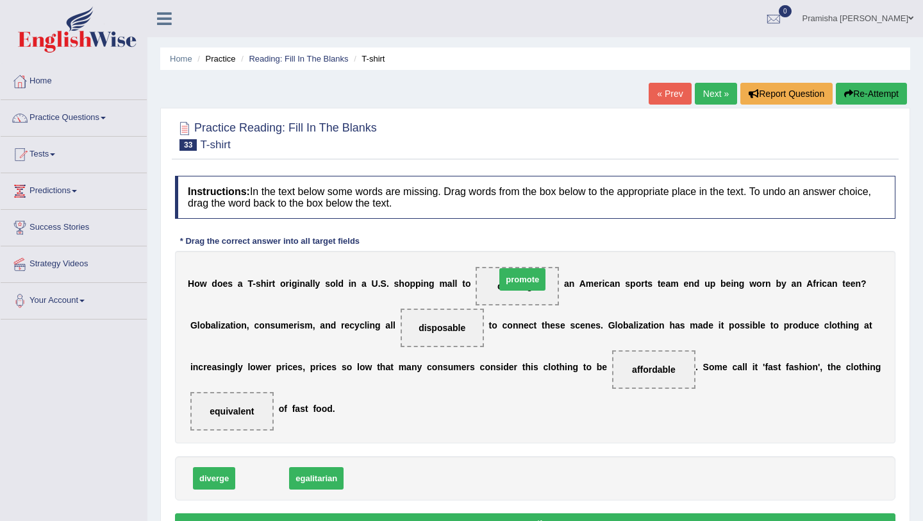
drag, startPoint x: 255, startPoint y: 483, endPoint x: 515, endPoint y: 284, distance: 327.5
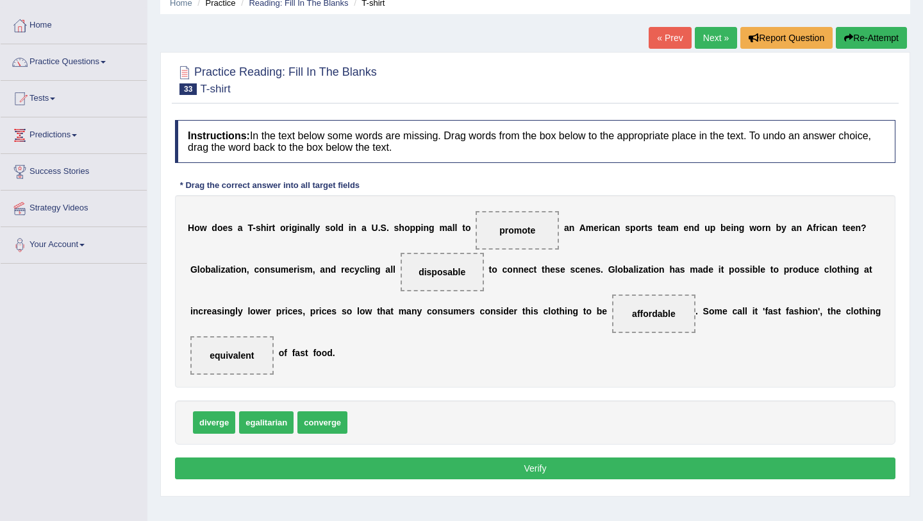
scroll to position [56, 0]
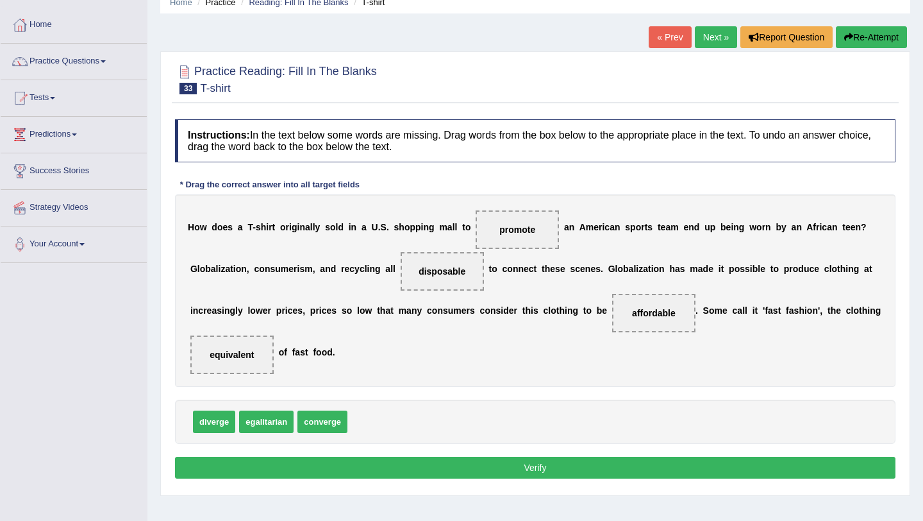
click at [517, 470] on button "Verify" at bounding box center [535, 468] width 721 height 22
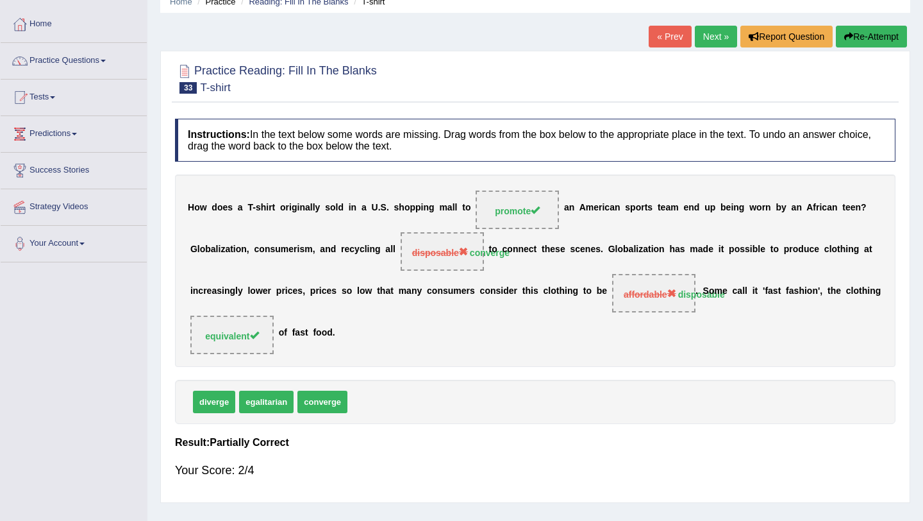
scroll to position [63, 0]
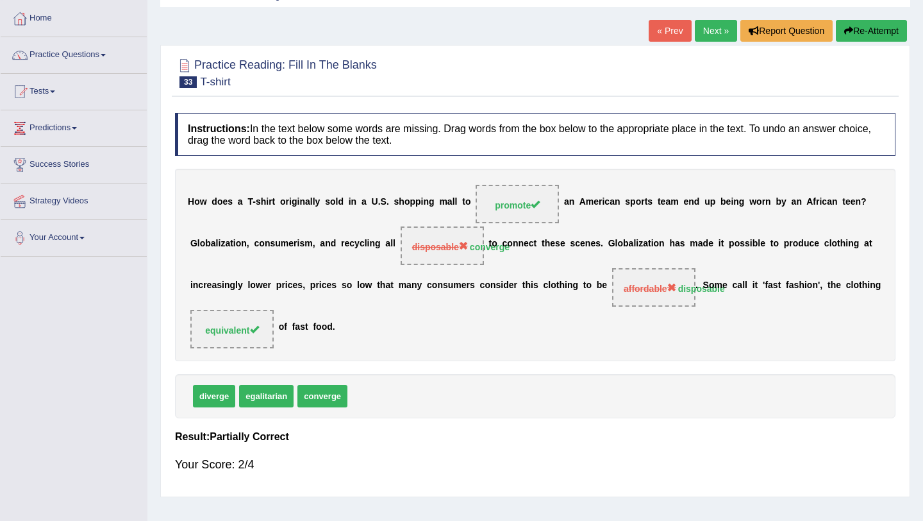
click at [707, 35] on link "Next »" at bounding box center [716, 31] width 42 height 22
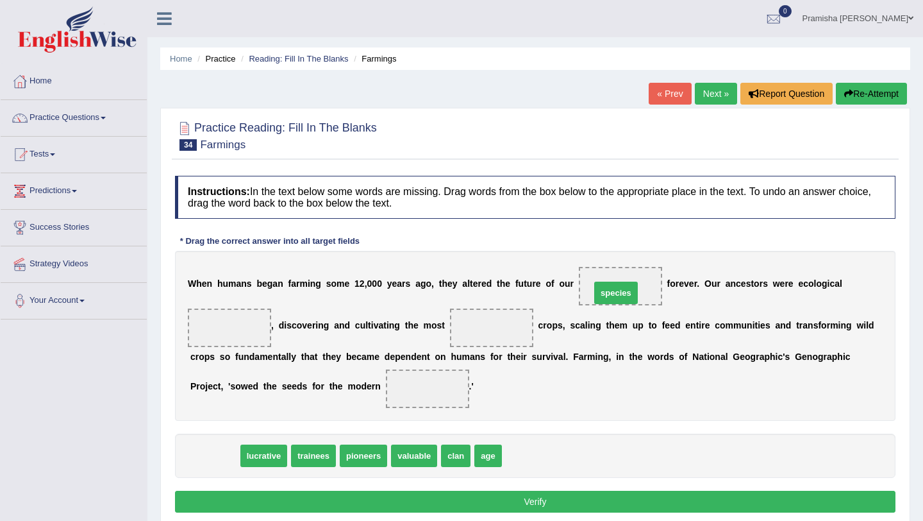
drag, startPoint x: 214, startPoint y: 457, endPoint x: 617, endPoint y: 292, distance: 434.8
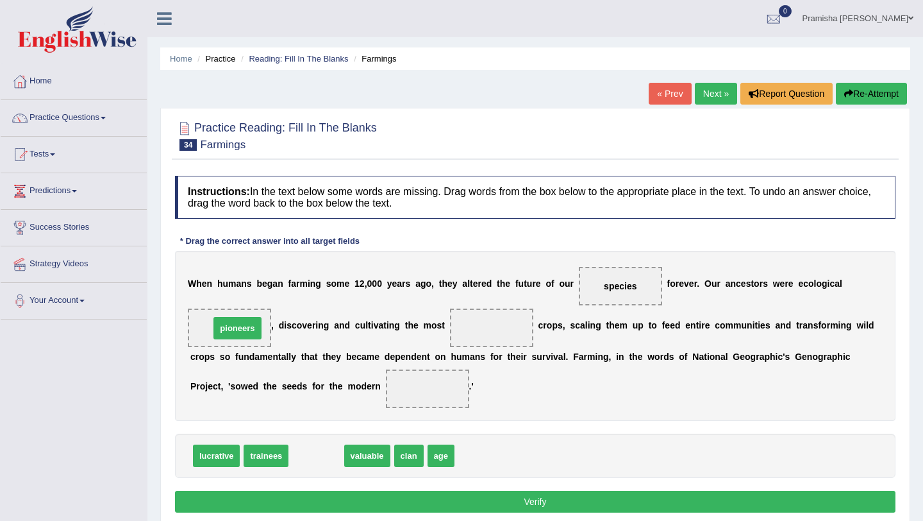
drag, startPoint x: 318, startPoint y: 454, endPoint x: 239, endPoint y: 326, distance: 150.5
drag, startPoint x: 317, startPoint y: 454, endPoint x: 517, endPoint y: 330, distance: 235.6
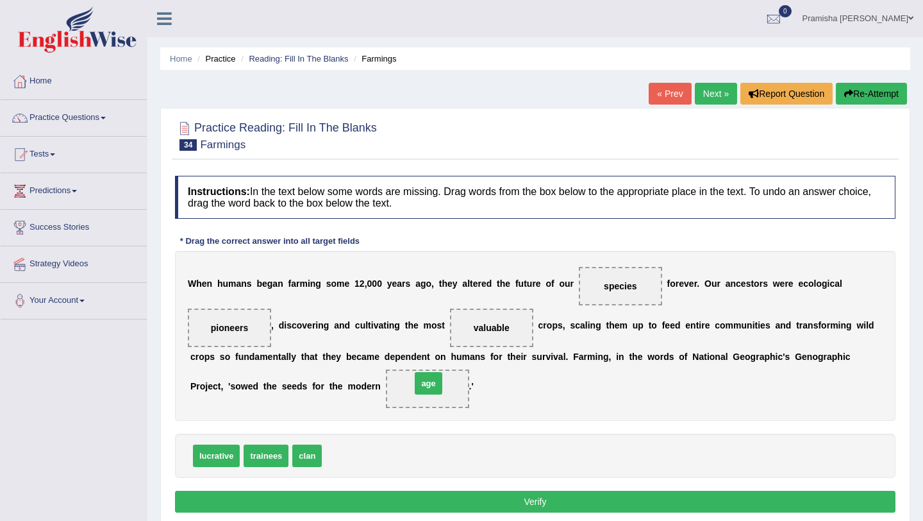
drag, startPoint x: 344, startPoint y: 464, endPoint x: 433, endPoint y: 391, distance: 114.9
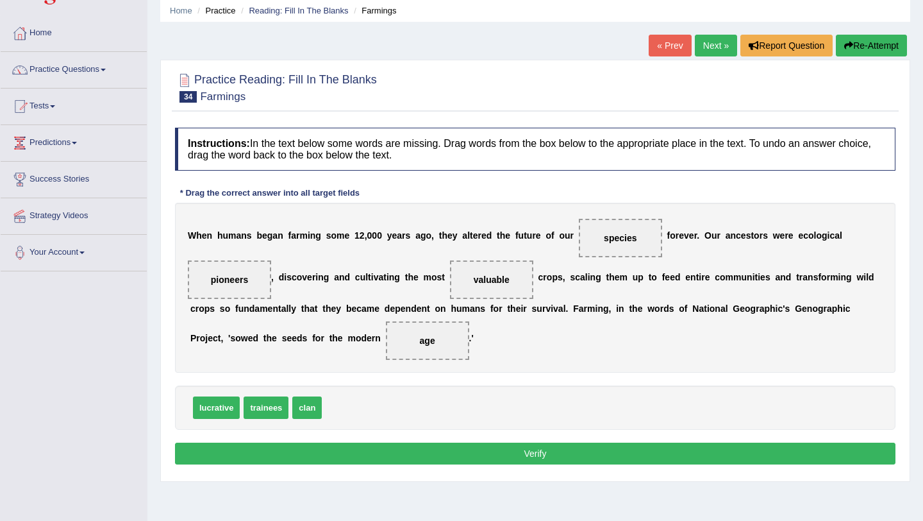
scroll to position [49, 0]
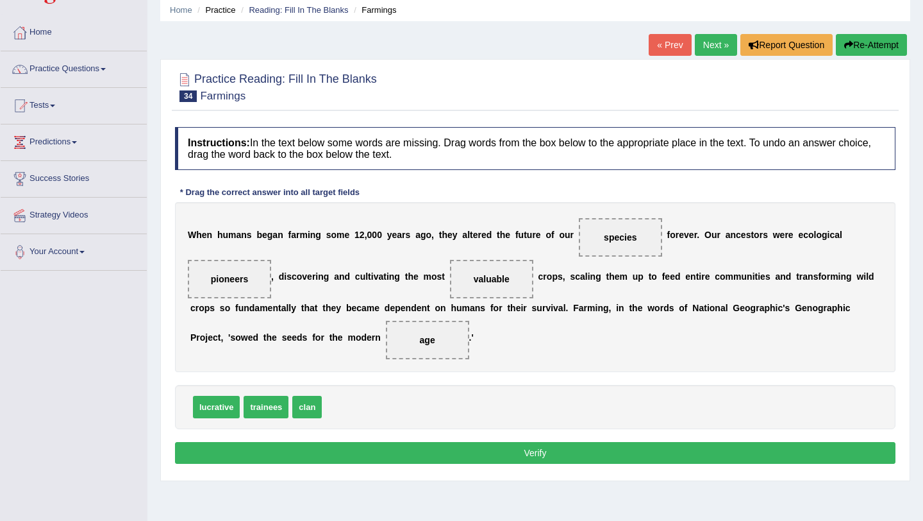
click at [533, 455] on button "Verify" at bounding box center [535, 453] width 721 height 22
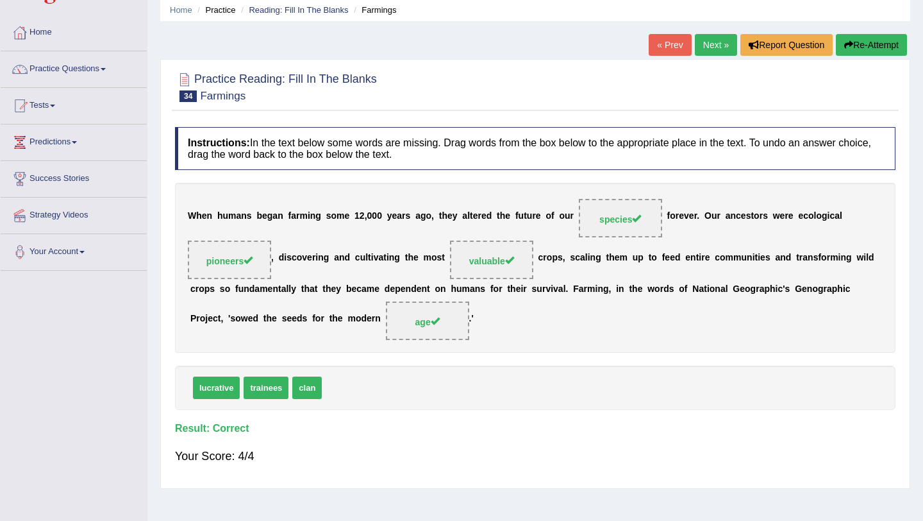
click at [710, 46] on link "Next »" at bounding box center [716, 45] width 42 height 22
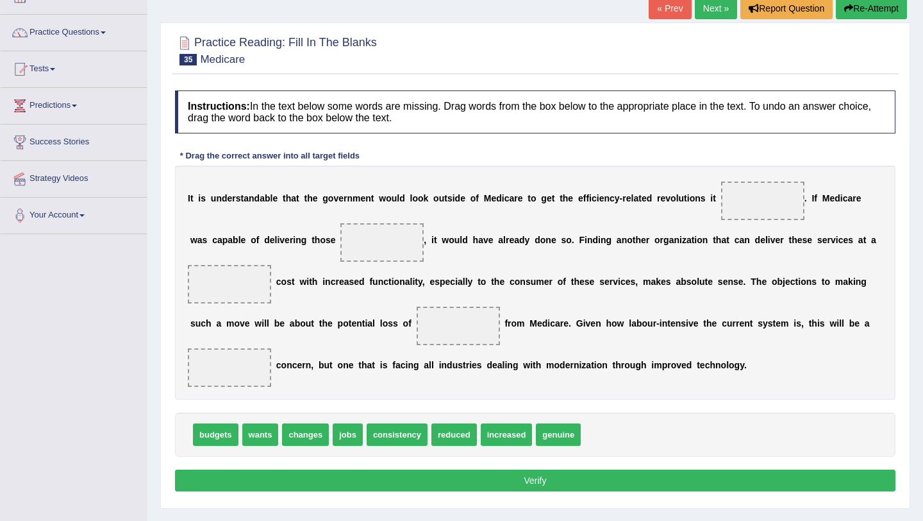
scroll to position [86, 0]
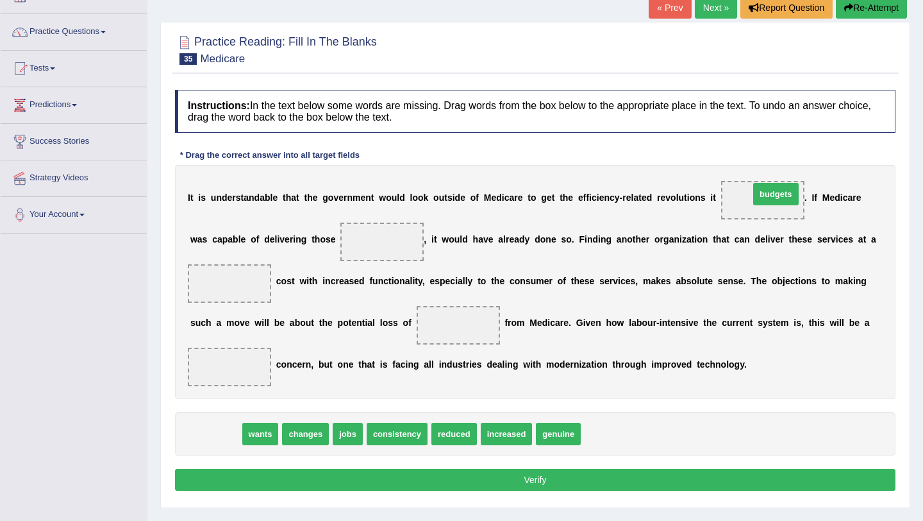
drag, startPoint x: 212, startPoint y: 438, endPoint x: 771, endPoint y: 197, distance: 609.5
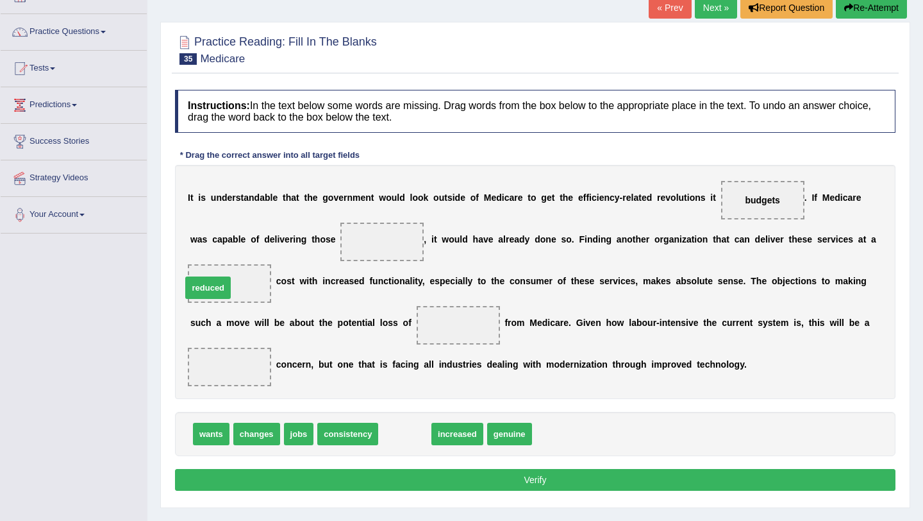
drag, startPoint x: 408, startPoint y: 439, endPoint x: 217, endPoint y: 294, distance: 239.9
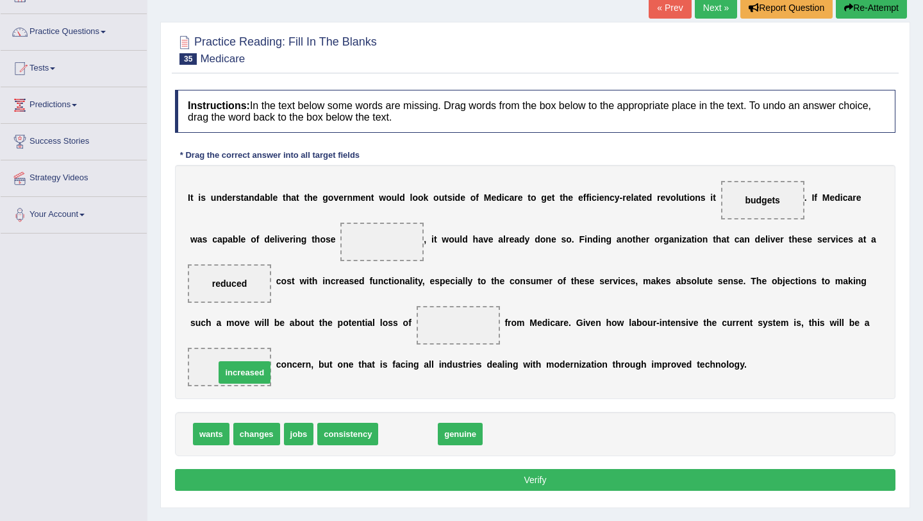
drag, startPoint x: 411, startPoint y: 433, endPoint x: 243, endPoint y: 369, distance: 179.6
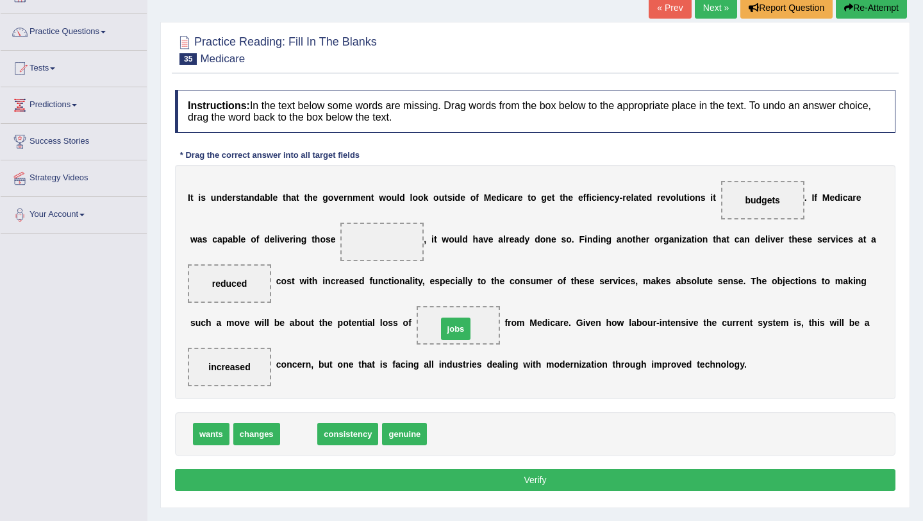
drag, startPoint x: 299, startPoint y: 429, endPoint x: 457, endPoint y: 324, distance: 189.0
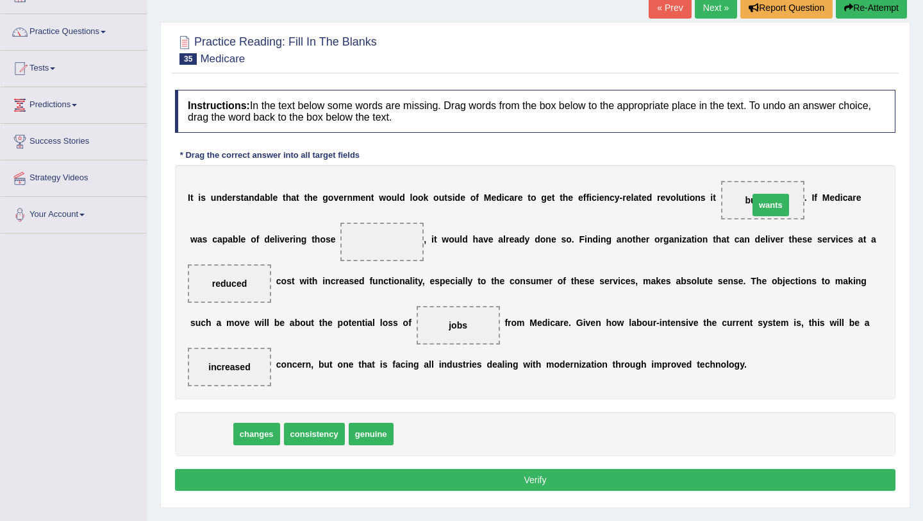
drag, startPoint x: 205, startPoint y: 435, endPoint x: 762, endPoint y: 207, distance: 602.5
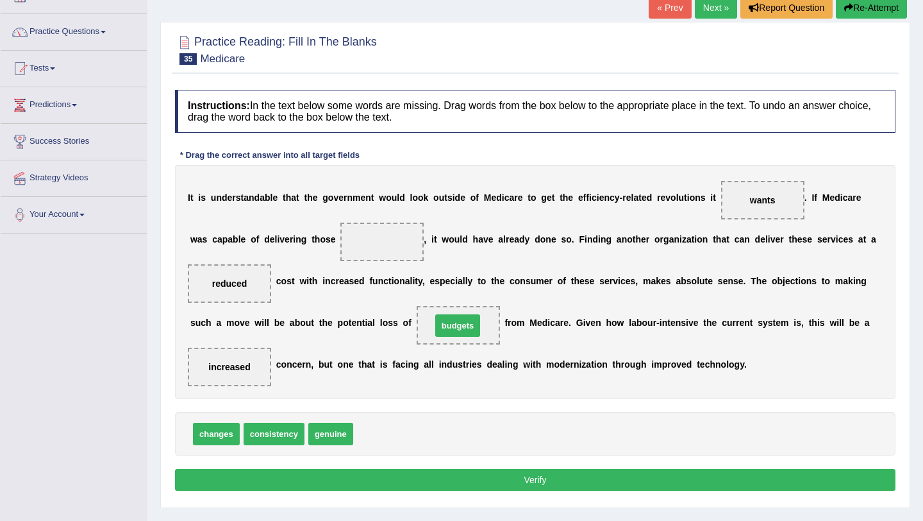
drag, startPoint x: 372, startPoint y: 435, endPoint x: 451, endPoint y: 325, distance: 135.4
drag, startPoint x: 369, startPoint y: 433, endPoint x: 378, endPoint y: 240, distance: 193.2
drag, startPoint x: 219, startPoint y: 439, endPoint x: 394, endPoint y: 254, distance: 254.0
click at [448, 479] on button "Verify" at bounding box center [535, 480] width 721 height 22
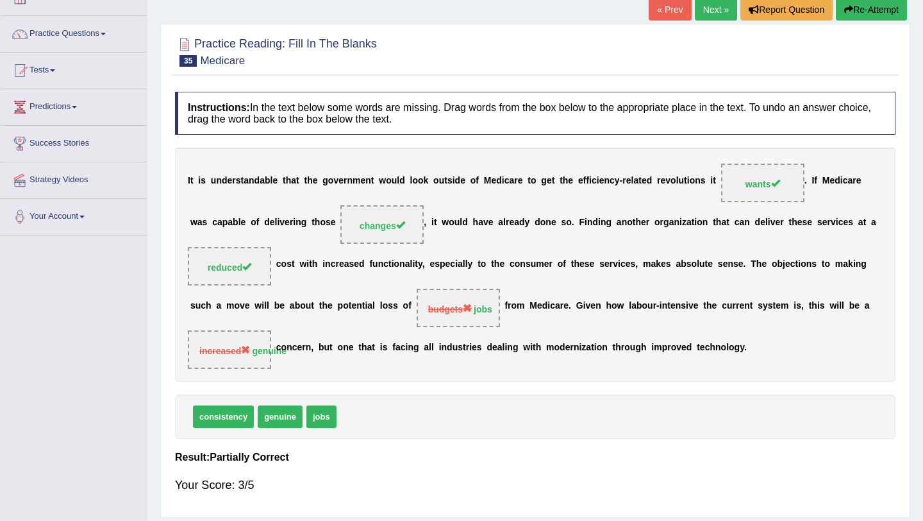
scroll to position [67, 0]
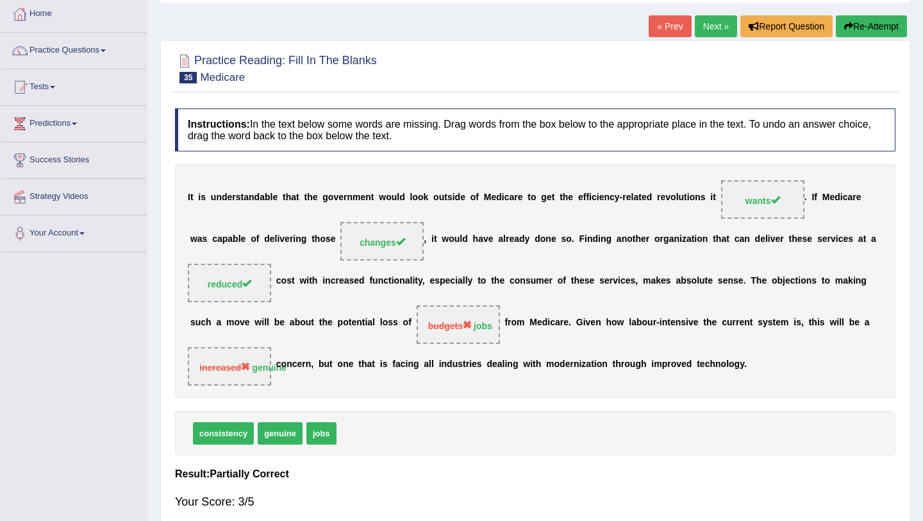
click at [710, 17] on link "Next »" at bounding box center [716, 26] width 42 height 22
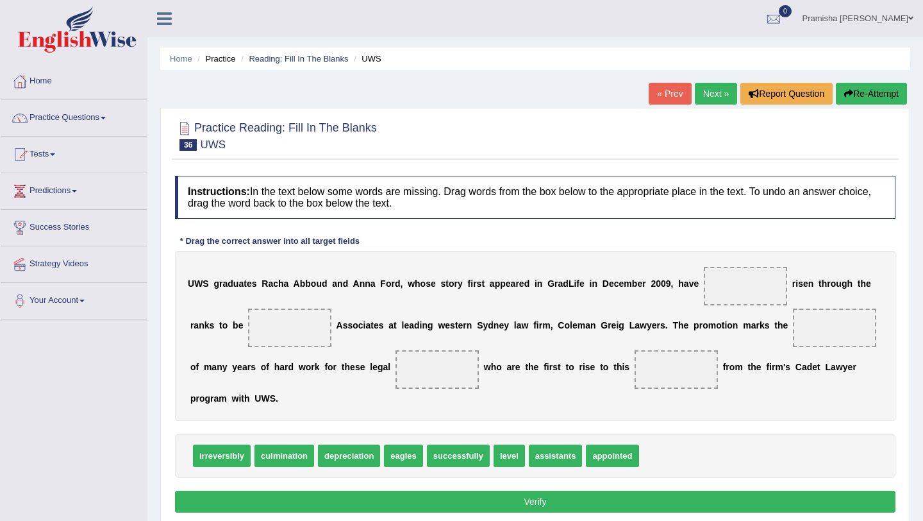
click at [667, 94] on link "« Prev" at bounding box center [670, 94] width 42 height 22
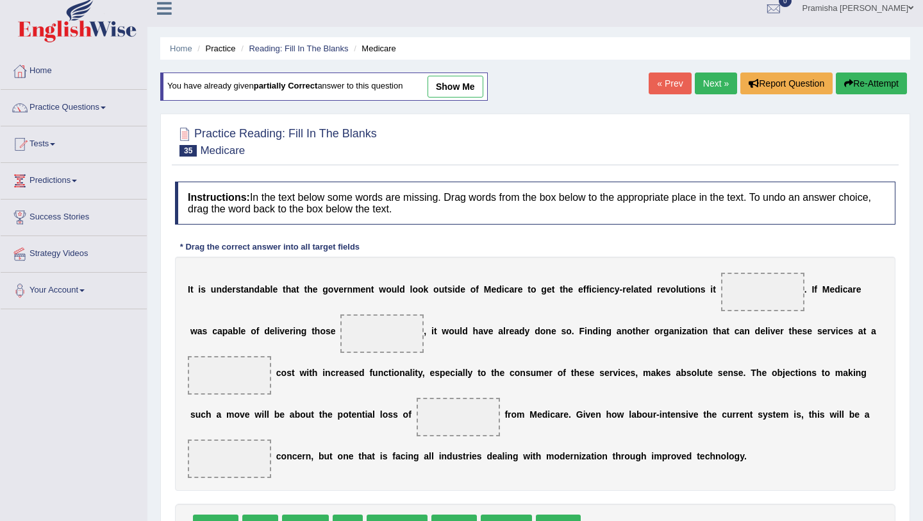
scroll to position [12, 0]
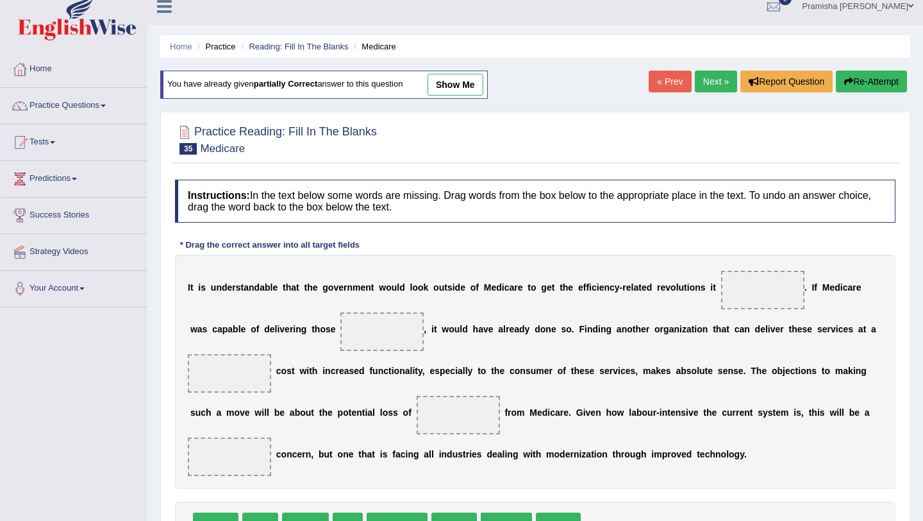
click at [705, 82] on link "Next »" at bounding box center [716, 82] width 42 height 22
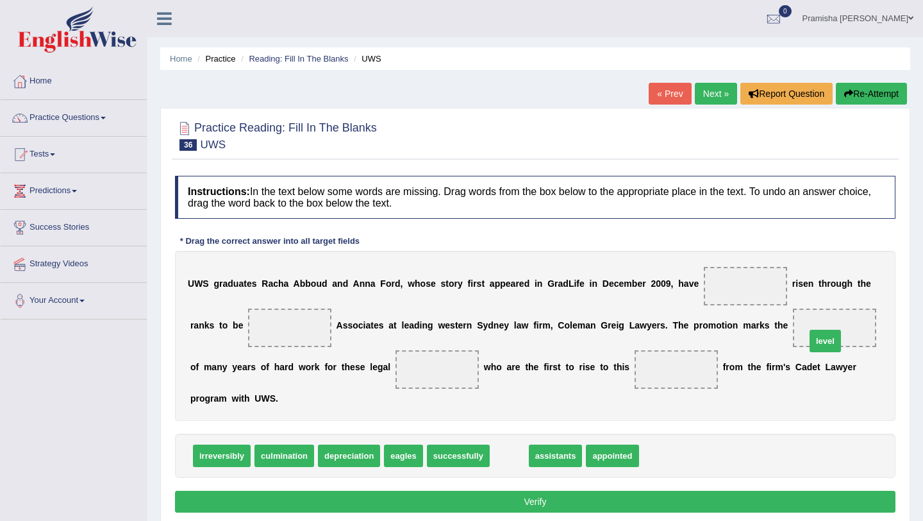
drag, startPoint x: 508, startPoint y: 457, endPoint x: 836, endPoint y: 335, distance: 349.6
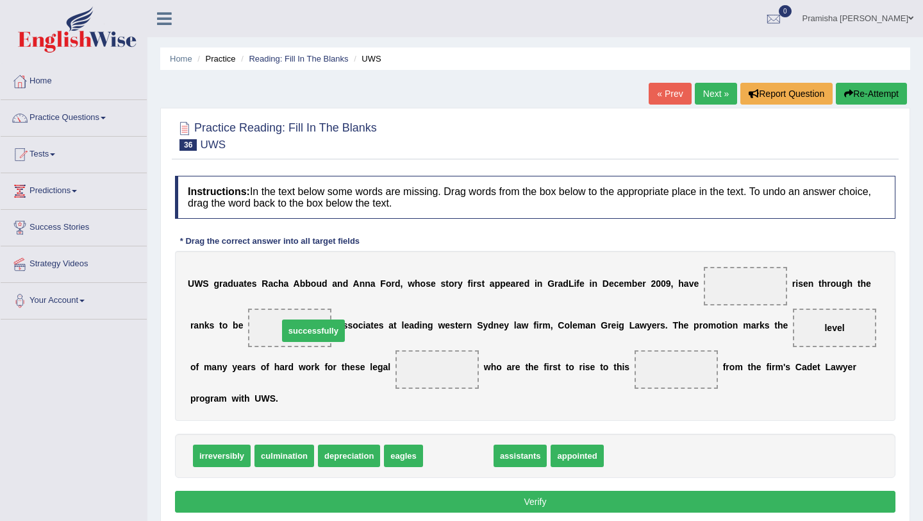
drag, startPoint x: 460, startPoint y: 453, endPoint x: 314, endPoint y: 327, distance: 192.8
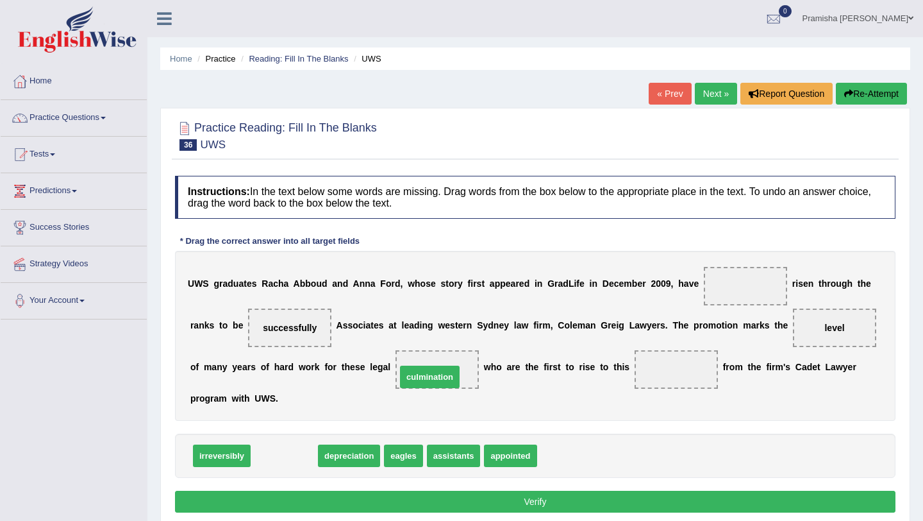
drag, startPoint x: 272, startPoint y: 459, endPoint x: 417, endPoint y: 380, distance: 165.3
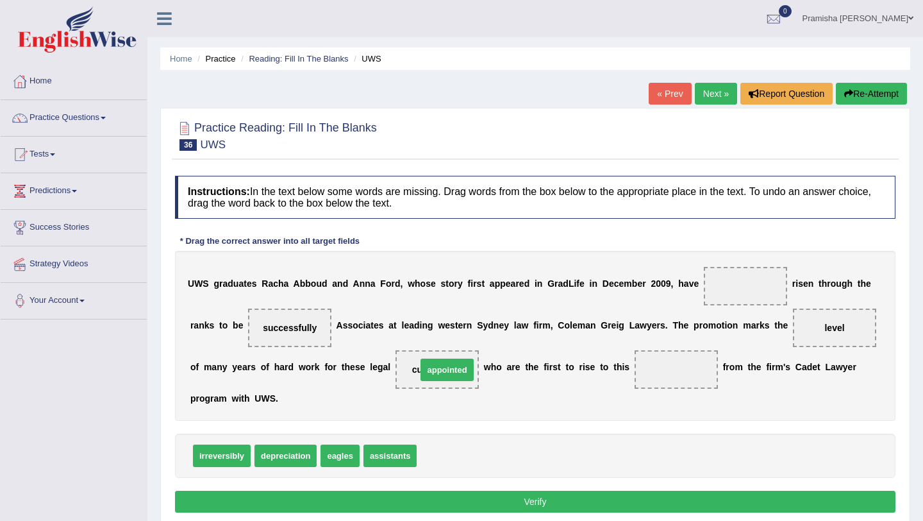
drag, startPoint x: 445, startPoint y: 463, endPoint x: 444, endPoint y: 376, distance: 87.2
drag, startPoint x: 449, startPoint y: 460, endPoint x: 699, endPoint y: 371, distance: 264.7
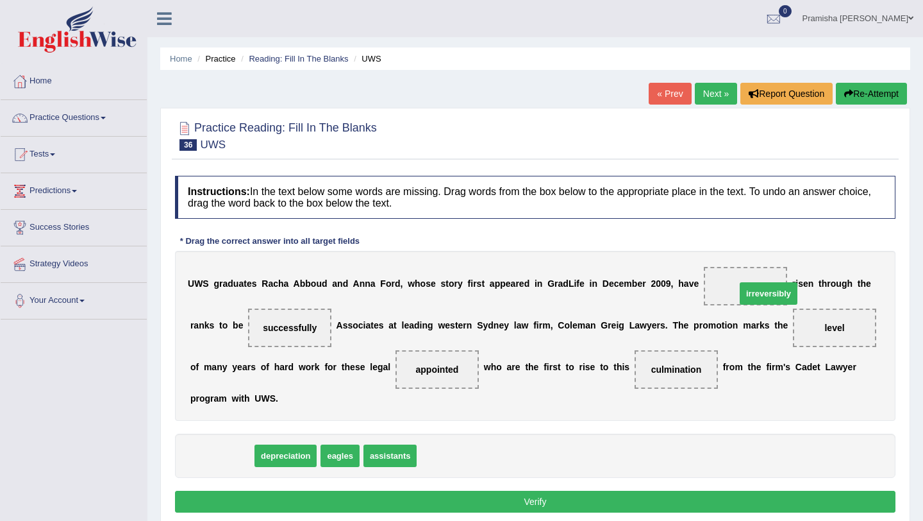
drag, startPoint x: 208, startPoint y: 463, endPoint x: 744, endPoint y: 306, distance: 559.2
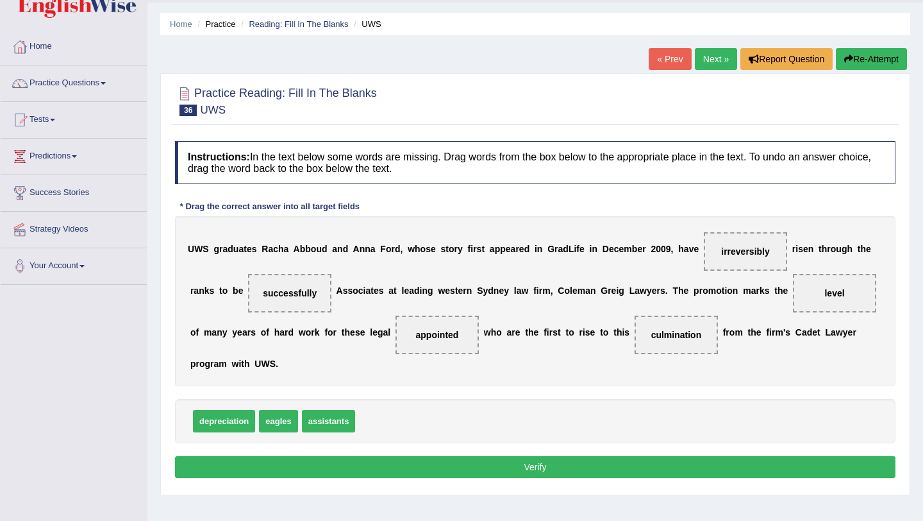
scroll to position [35, 0]
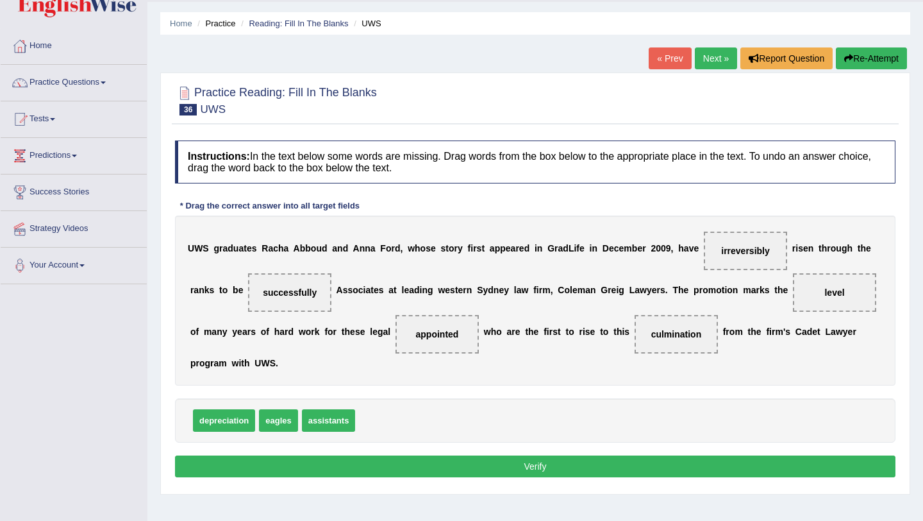
click at [617, 466] on button "Verify" at bounding box center [535, 466] width 721 height 22
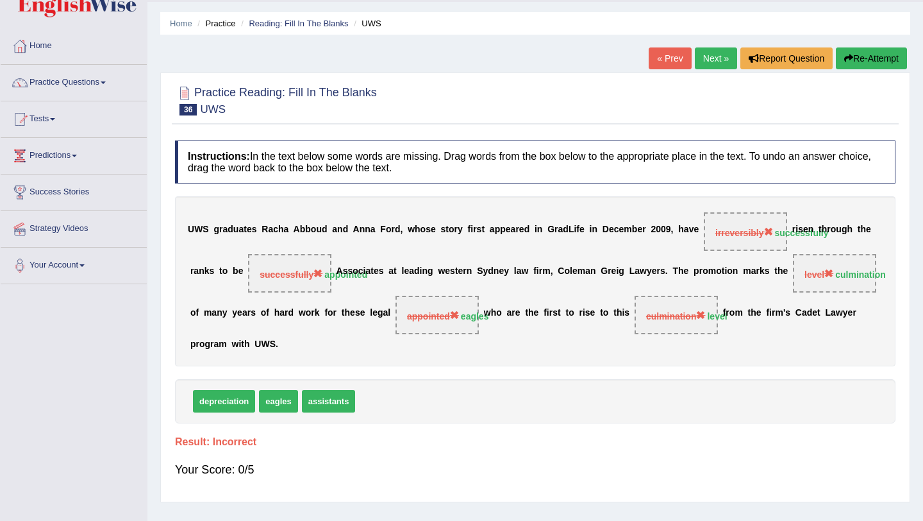
drag, startPoint x: 617, startPoint y: 466, endPoint x: 508, endPoint y: 251, distance: 241.4
click at [617, 465] on div "Your Score: 0/5" at bounding box center [535, 469] width 721 height 31
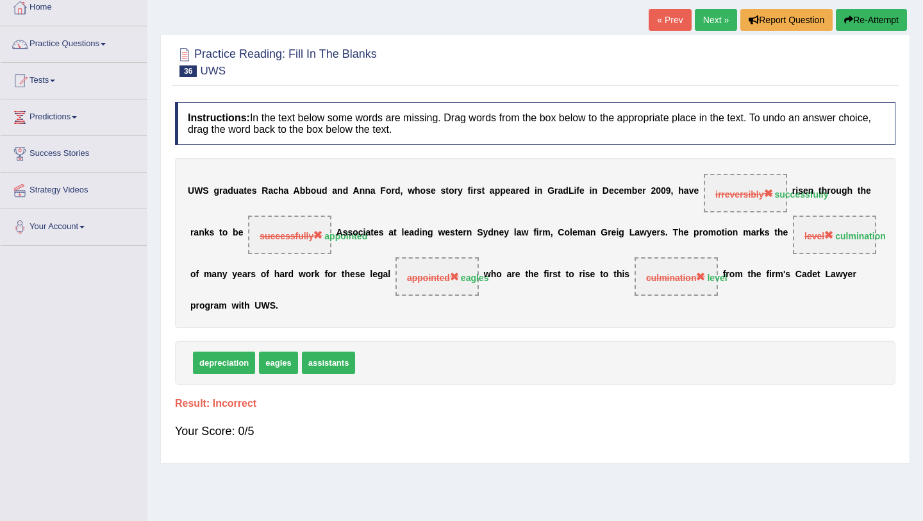
click at [710, 14] on link "Next »" at bounding box center [716, 20] width 42 height 22
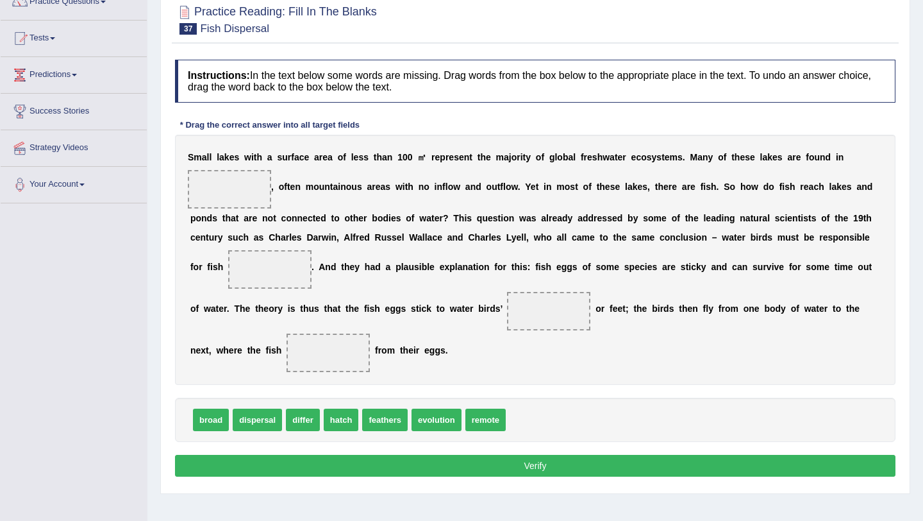
scroll to position [121, 0]
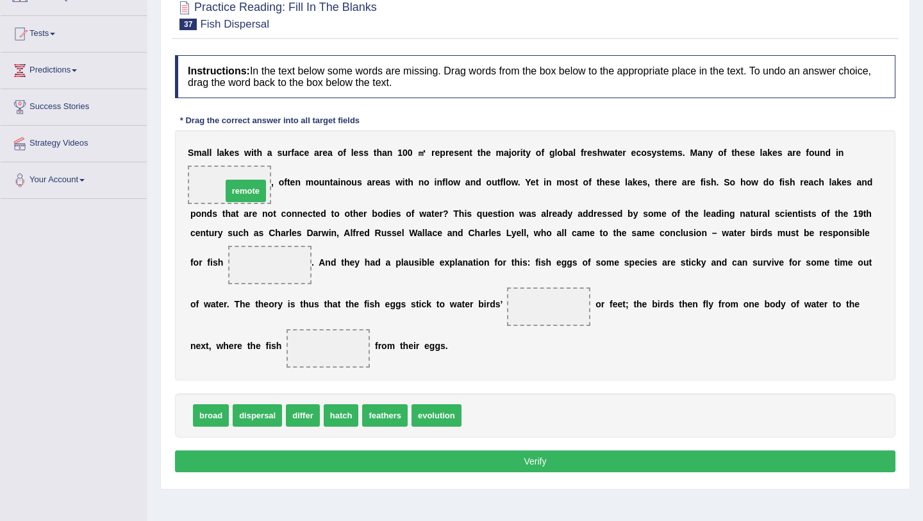
drag, startPoint x: 477, startPoint y: 414, endPoint x: 234, endPoint y: 184, distance: 334.3
drag, startPoint x: 439, startPoint y: 417, endPoint x: 287, endPoint y: 269, distance: 212.2
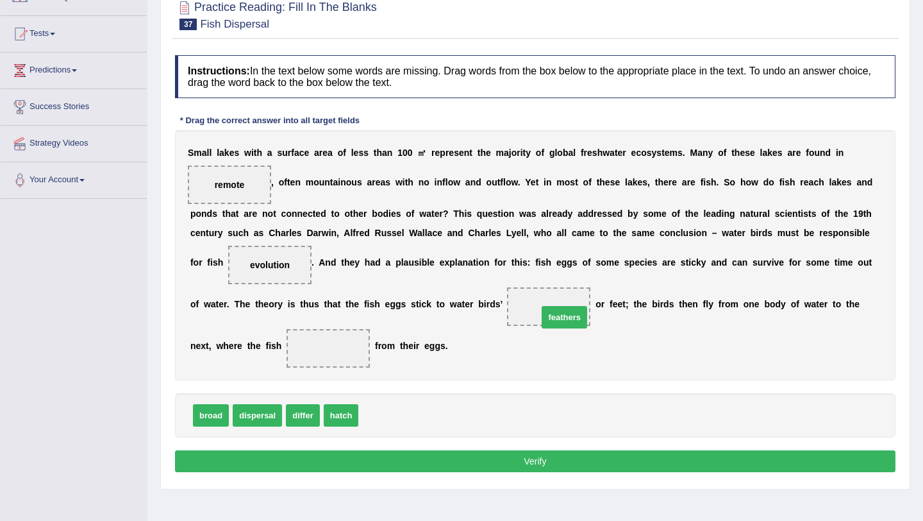
drag, startPoint x: 389, startPoint y: 417, endPoint x: 569, endPoint y: 317, distance: 206.1
drag, startPoint x: 343, startPoint y: 415, endPoint x: 315, endPoint y: 355, distance: 66.3
click at [389, 467] on button "Verify" at bounding box center [535, 461] width 721 height 22
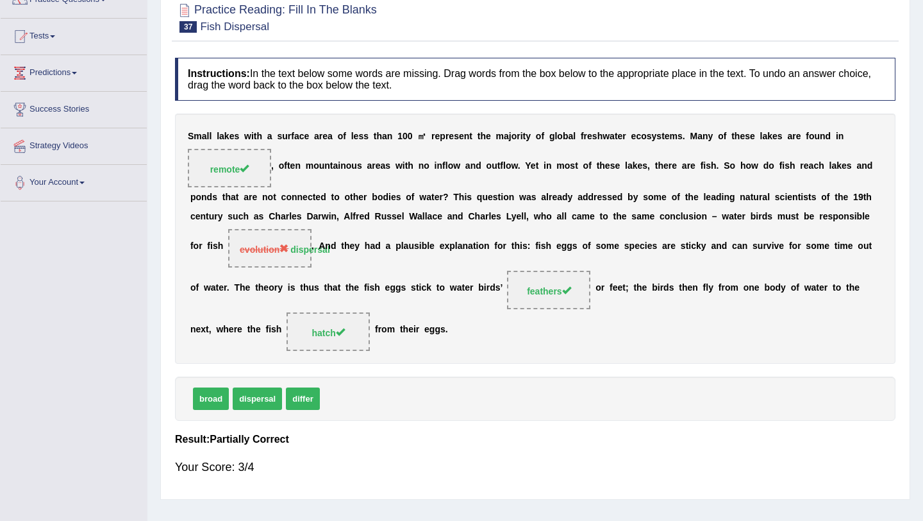
scroll to position [117, 0]
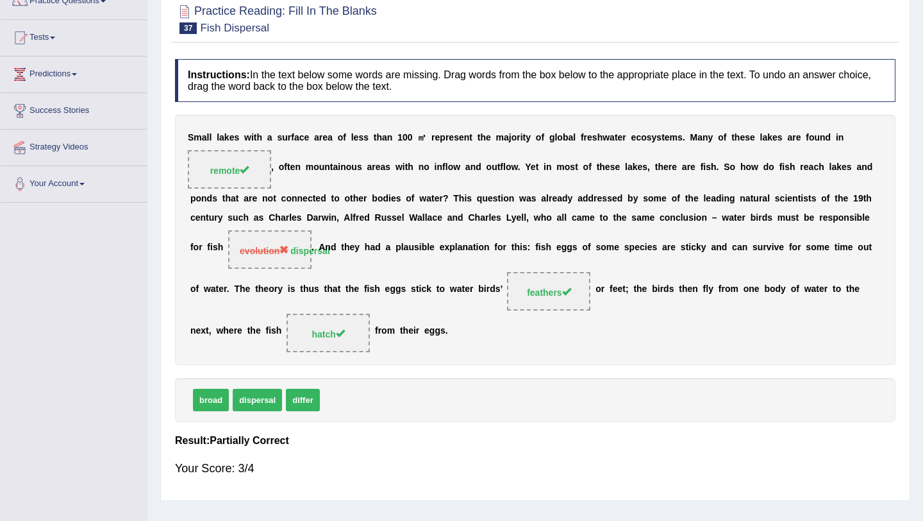
drag, startPoint x: 187, startPoint y: 136, endPoint x: 334, endPoint y: 222, distance: 170.4
click at [335, 222] on div "S m a l l l a k e s w i t h a s u r f a c e a r e a o f l e s s t h a n 1 0 0 ㎡…" at bounding box center [535, 240] width 721 height 250
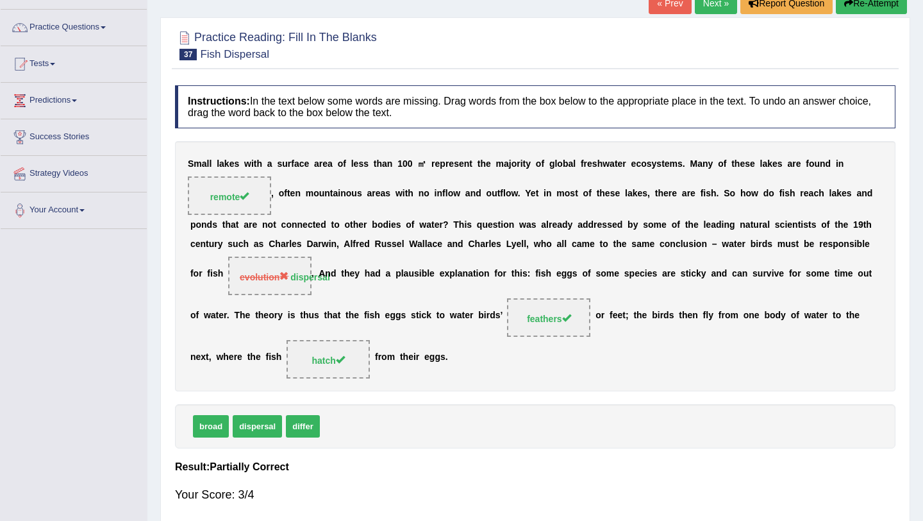
scroll to position [85, 0]
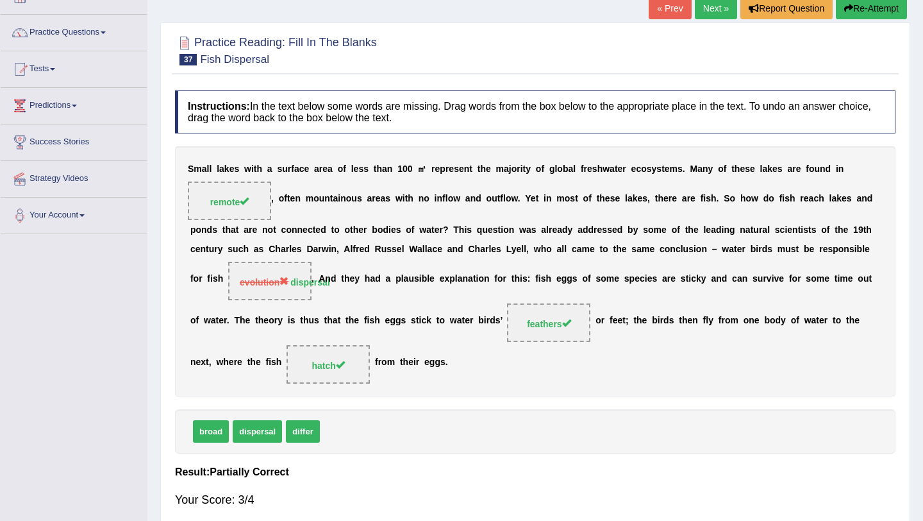
click at [708, 13] on link "Next »" at bounding box center [716, 8] width 42 height 22
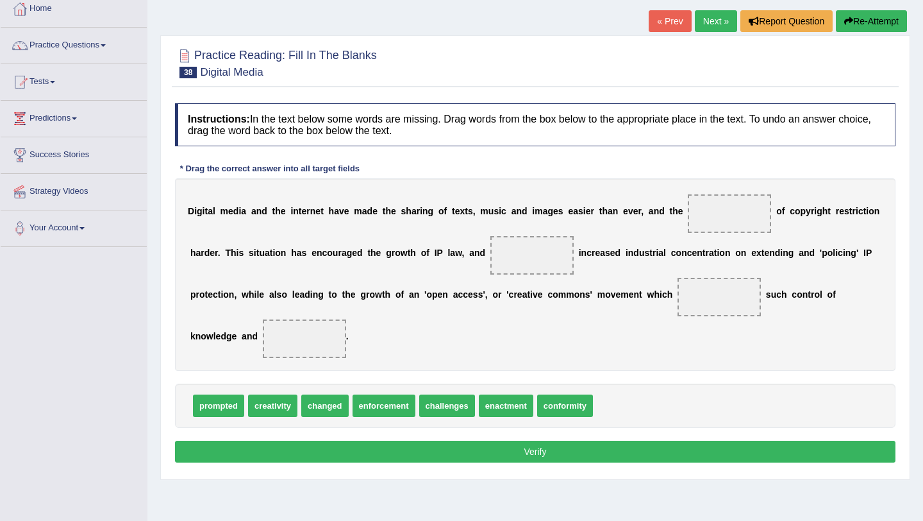
scroll to position [74, 0]
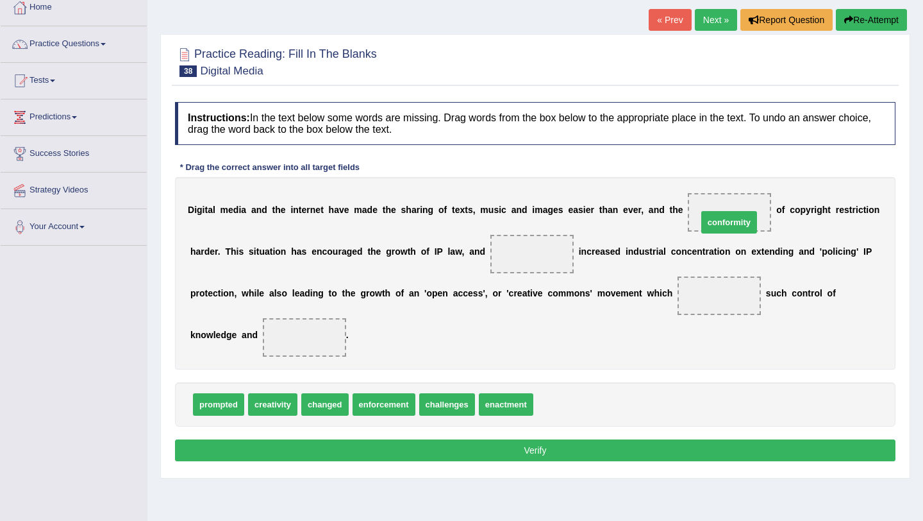
drag, startPoint x: 564, startPoint y: 401, endPoint x: 728, endPoint y: 219, distance: 244.7
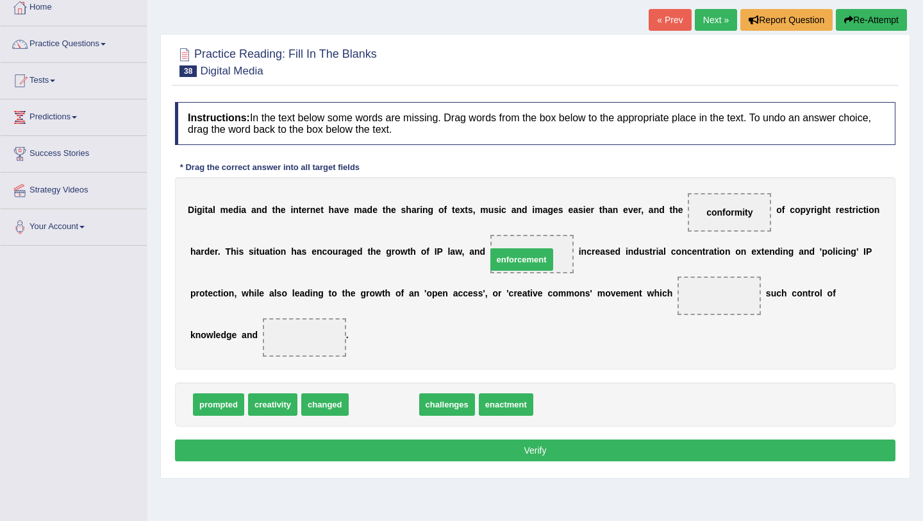
drag, startPoint x: 393, startPoint y: 401, endPoint x: 531, endPoint y: 256, distance: 200.0
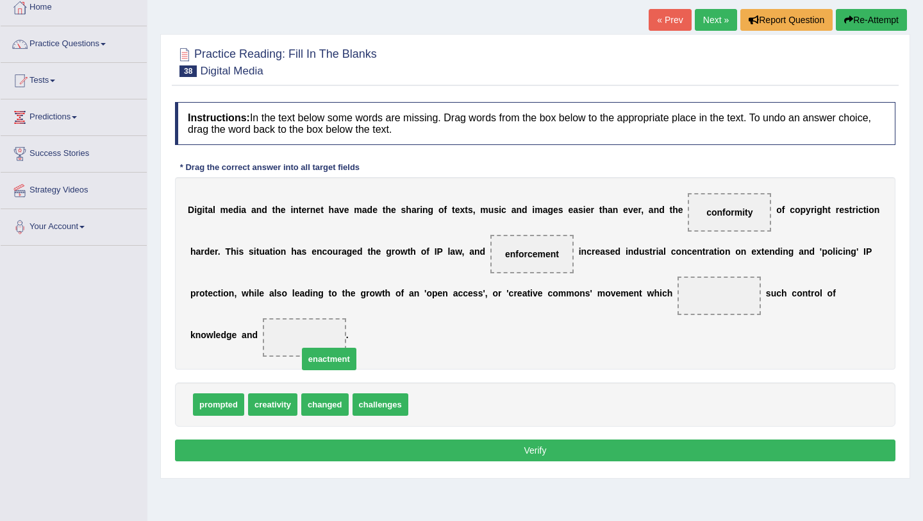
drag, startPoint x: 433, startPoint y: 405, endPoint x: 321, endPoint y: 353, distance: 124.2
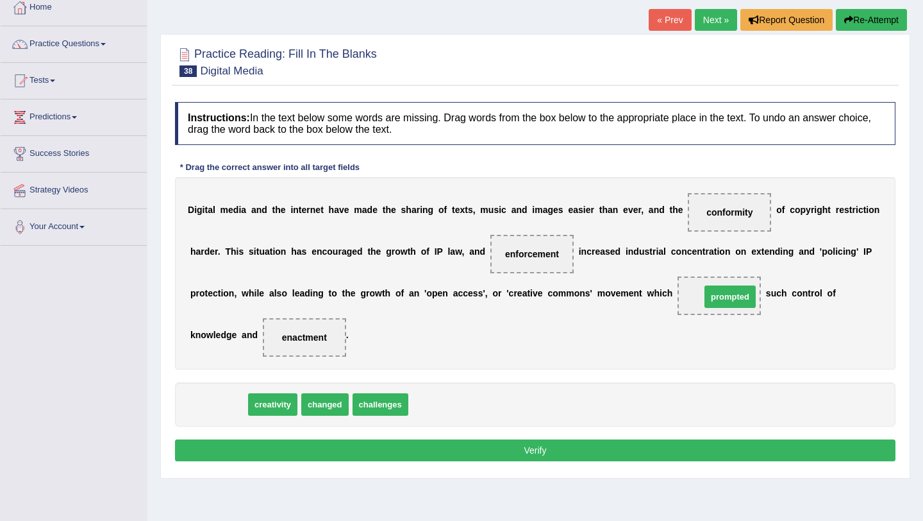
drag, startPoint x: 208, startPoint y: 410, endPoint x: 719, endPoint y: 301, distance: 522.4
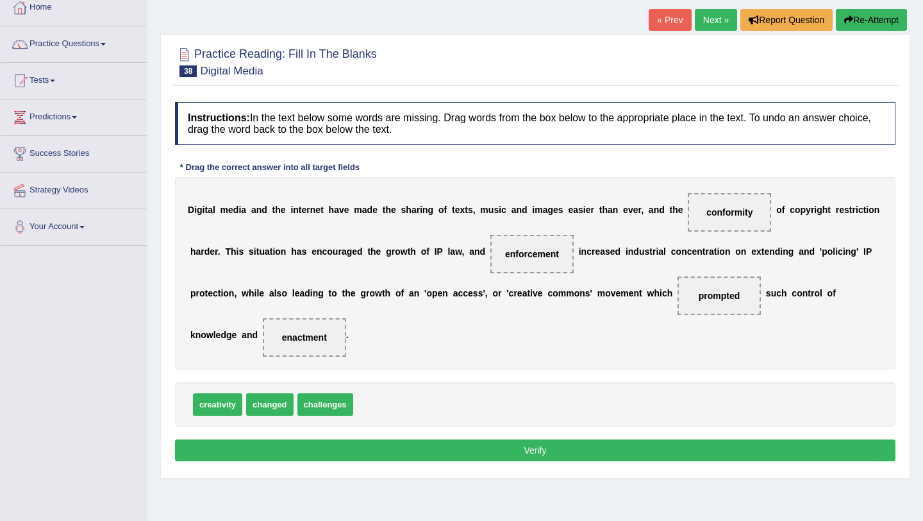
click at [362, 458] on button "Verify" at bounding box center [535, 450] width 721 height 22
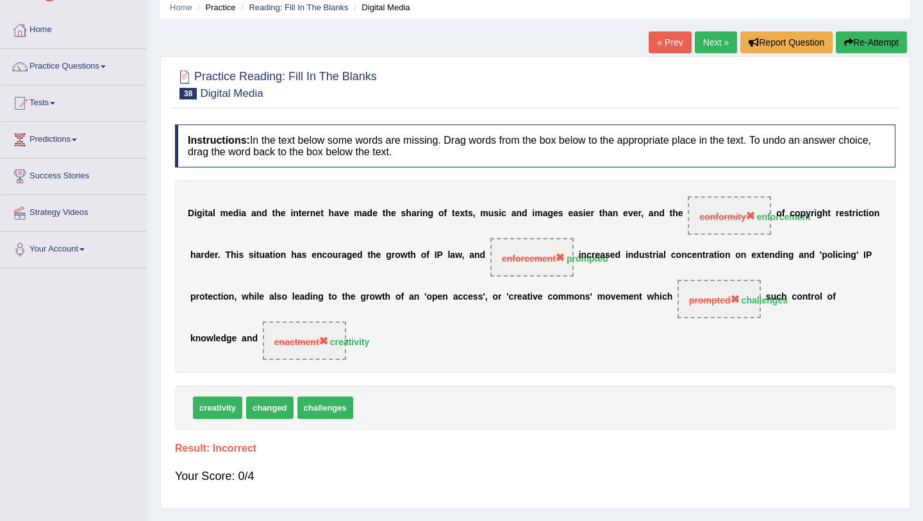
scroll to position [47, 0]
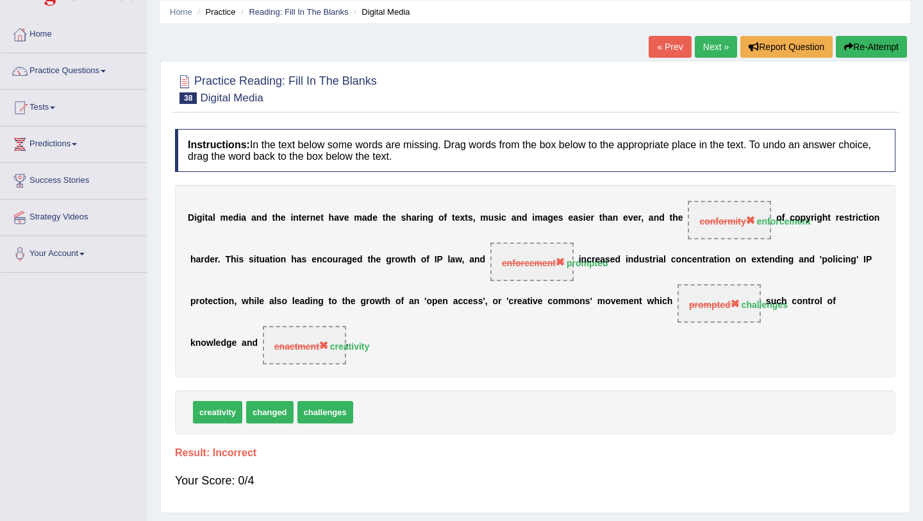
click at [715, 47] on link "Next »" at bounding box center [716, 47] width 42 height 22
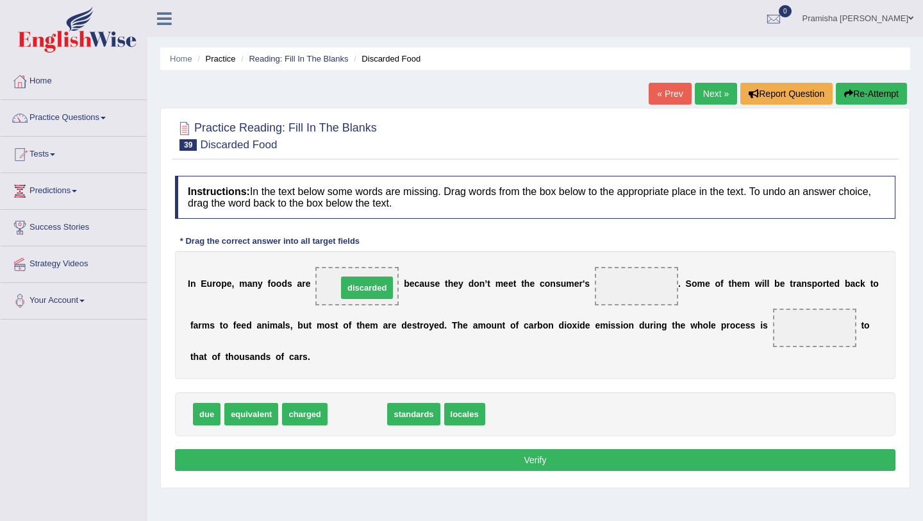
drag, startPoint x: 348, startPoint y: 414, endPoint x: 358, endPoint y: 288, distance: 126.7
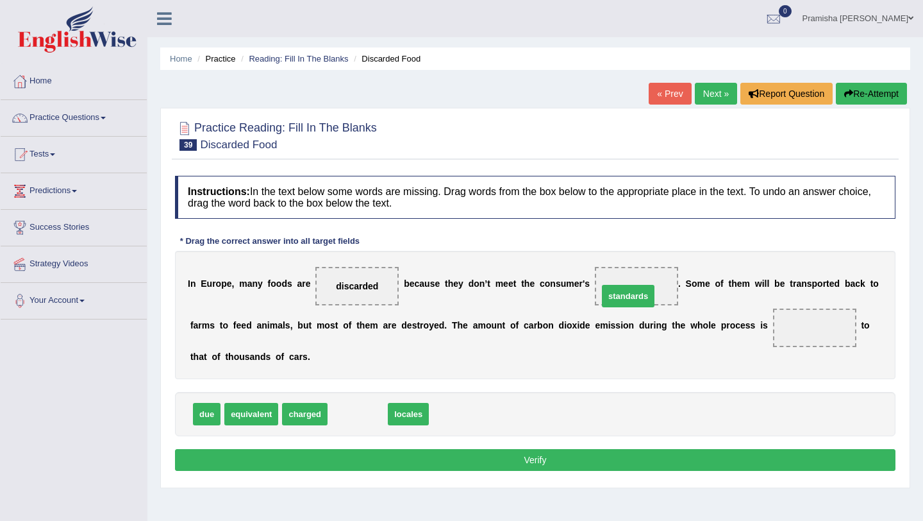
drag, startPoint x: 357, startPoint y: 414, endPoint x: 635, endPoint y: 289, distance: 305.7
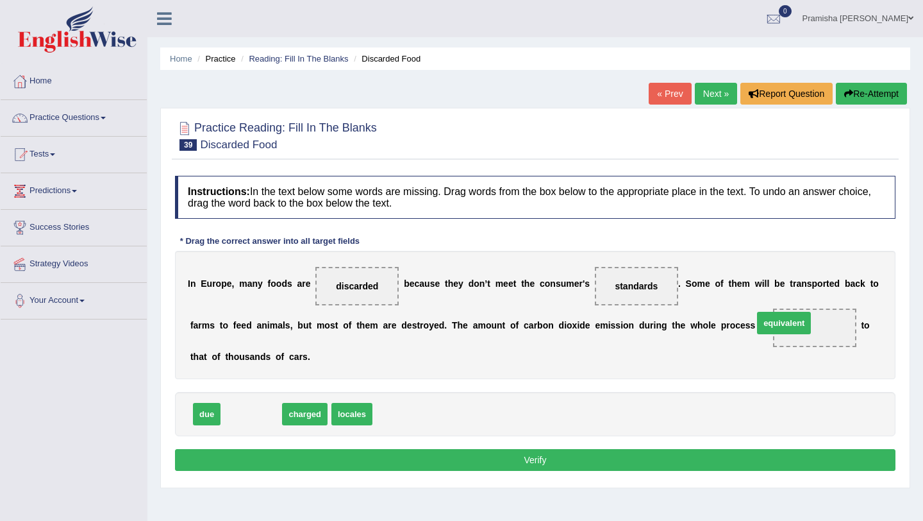
drag, startPoint x: 255, startPoint y: 408, endPoint x: 812, endPoint y: 324, distance: 563.5
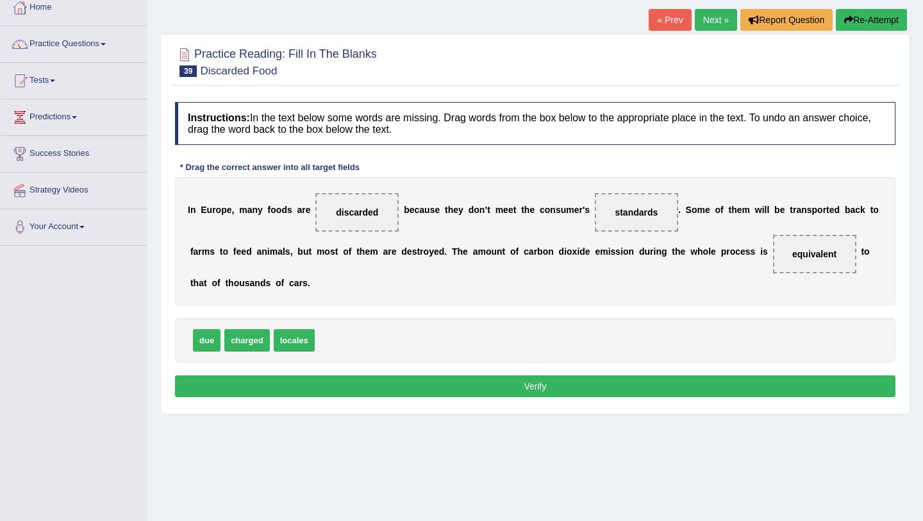
scroll to position [88, 0]
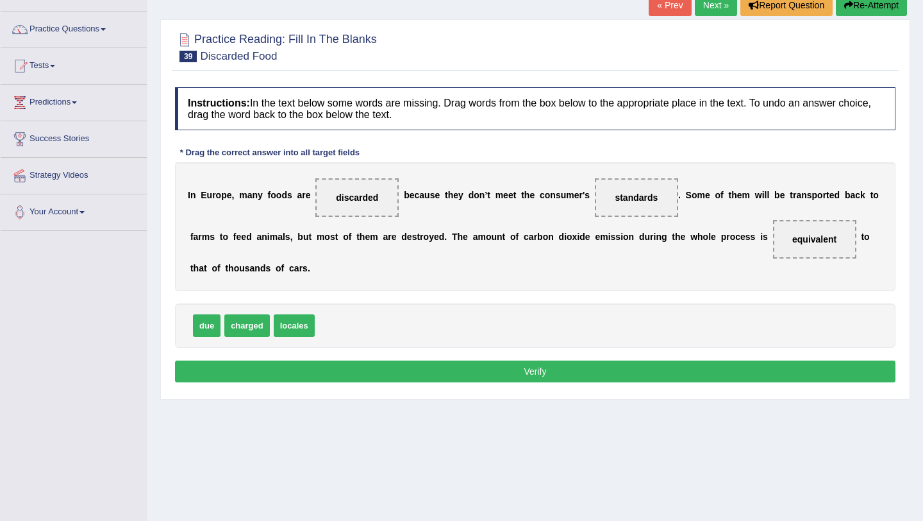
click at [667, 378] on button "Verify" at bounding box center [535, 371] width 721 height 22
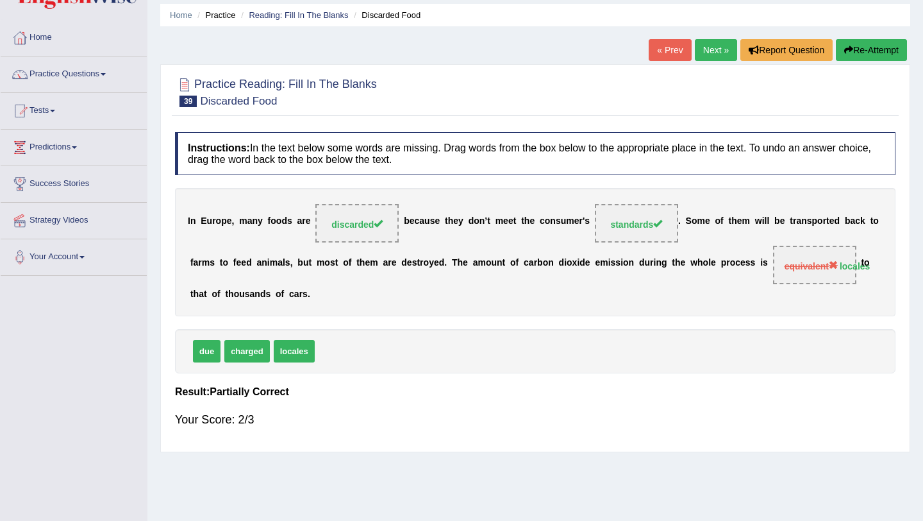
scroll to position [0, 0]
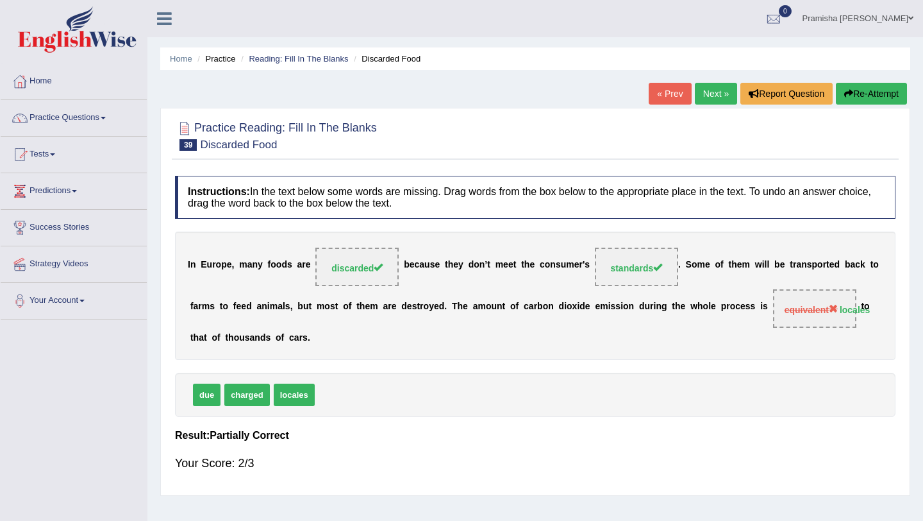
drag, startPoint x: 456, startPoint y: 307, endPoint x: 582, endPoint y: 331, distance: 127.9
click at [583, 333] on div "I n E u r o p e , m a n y f o o d s a r e discarded b e c a u s e t h e y d o n…" at bounding box center [535, 295] width 721 height 128
